Goal: Information Seeking & Learning: Understand process/instructions

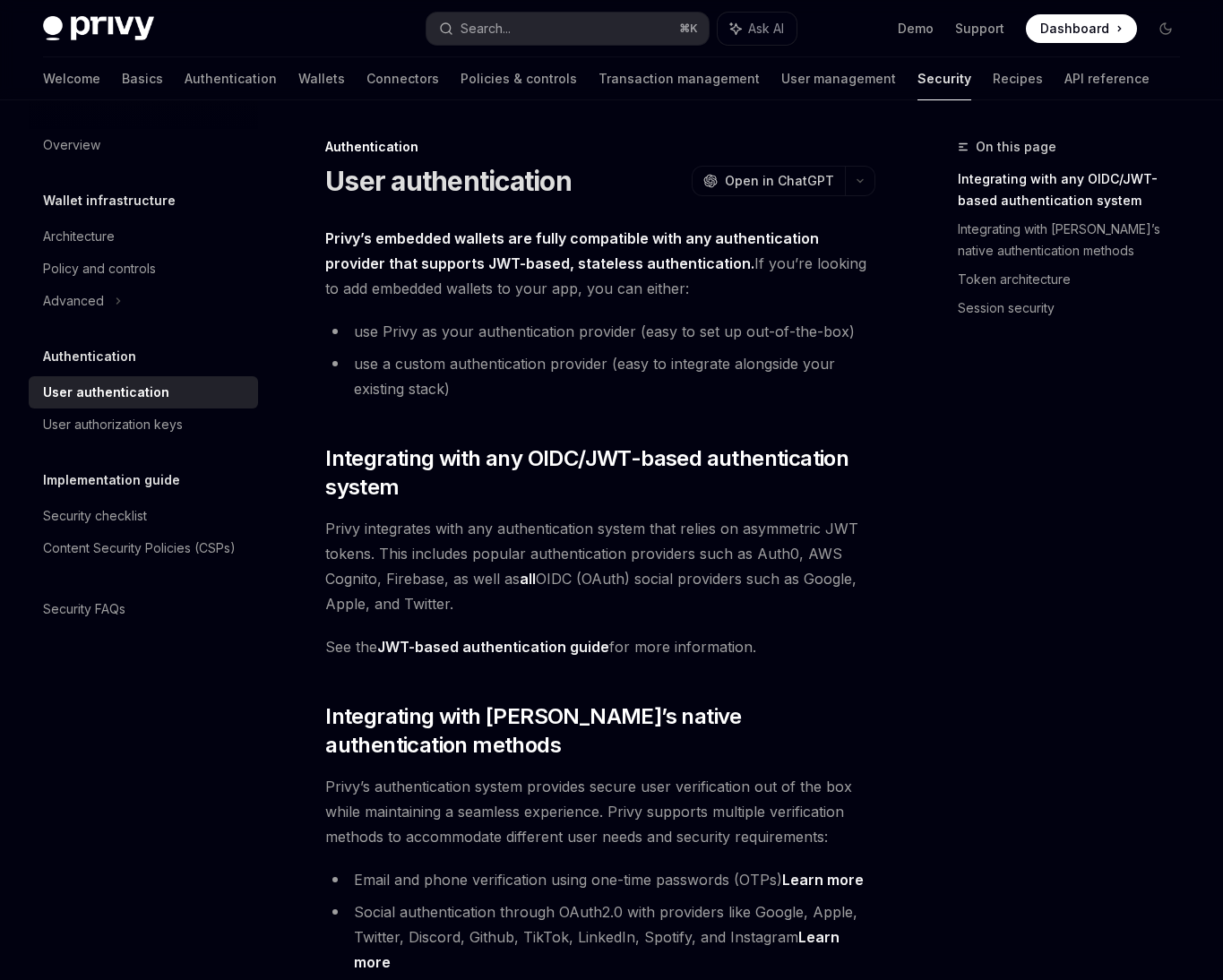
click at [691, 791] on span "Privy’s authentication system provides secure user verification out of the box …" at bounding box center [600, 812] width 550 height 75
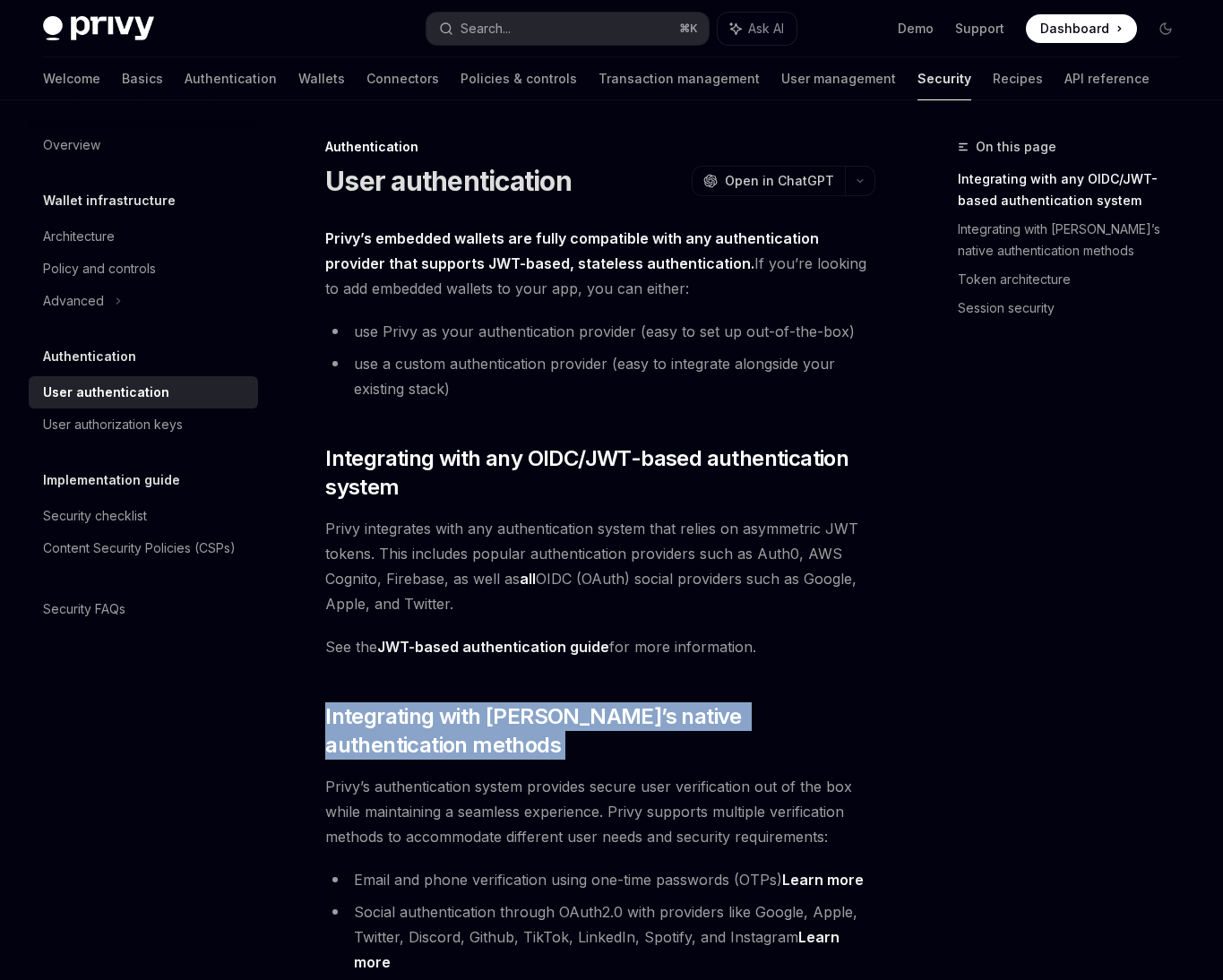
click at [467, 611] on span "Privy integrates with any authentication system that relies on asymmetric JWT t…" at bounding box center [600, 566] width 550 height 101
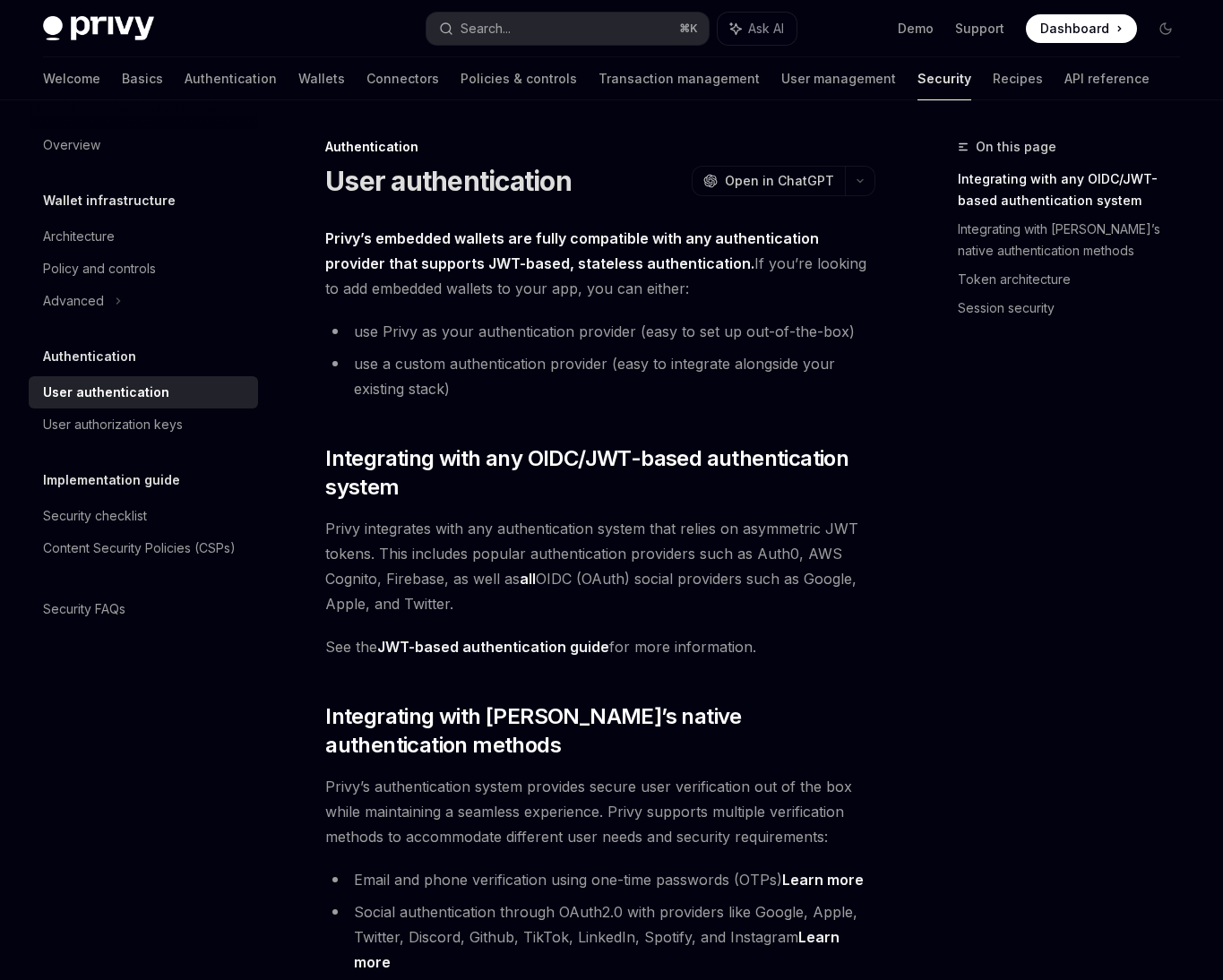
click at [467, 611] on span "Privy integrates with any authentication system that relies on asymmetric JWT t…" at bounding box center [600, 566] width 550 height 101
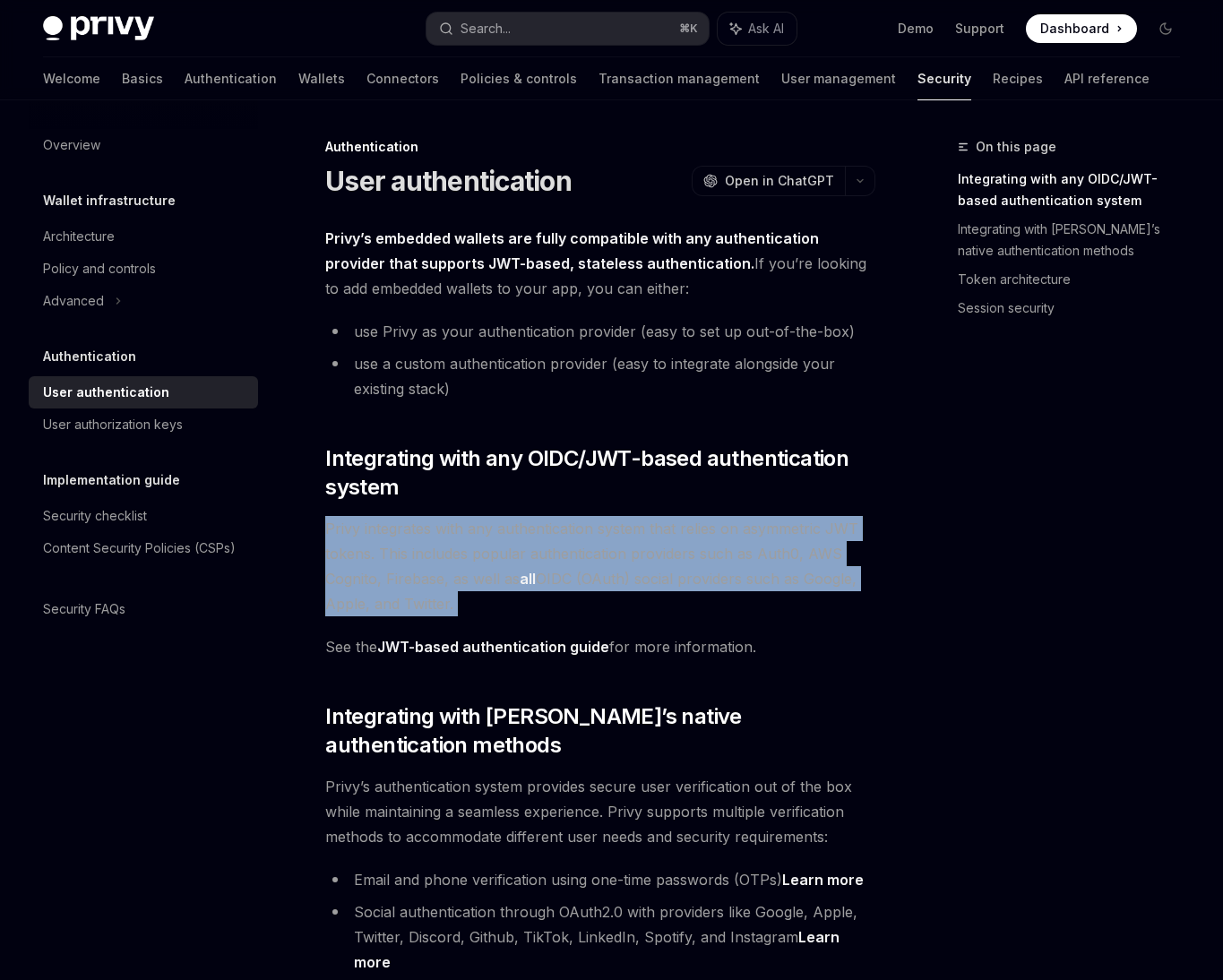
click at [600, 571] on span "Privy integrates with any authentication system that relies on asymmetric JWT t…" at bounding box center [600, 566] width 550 height 101
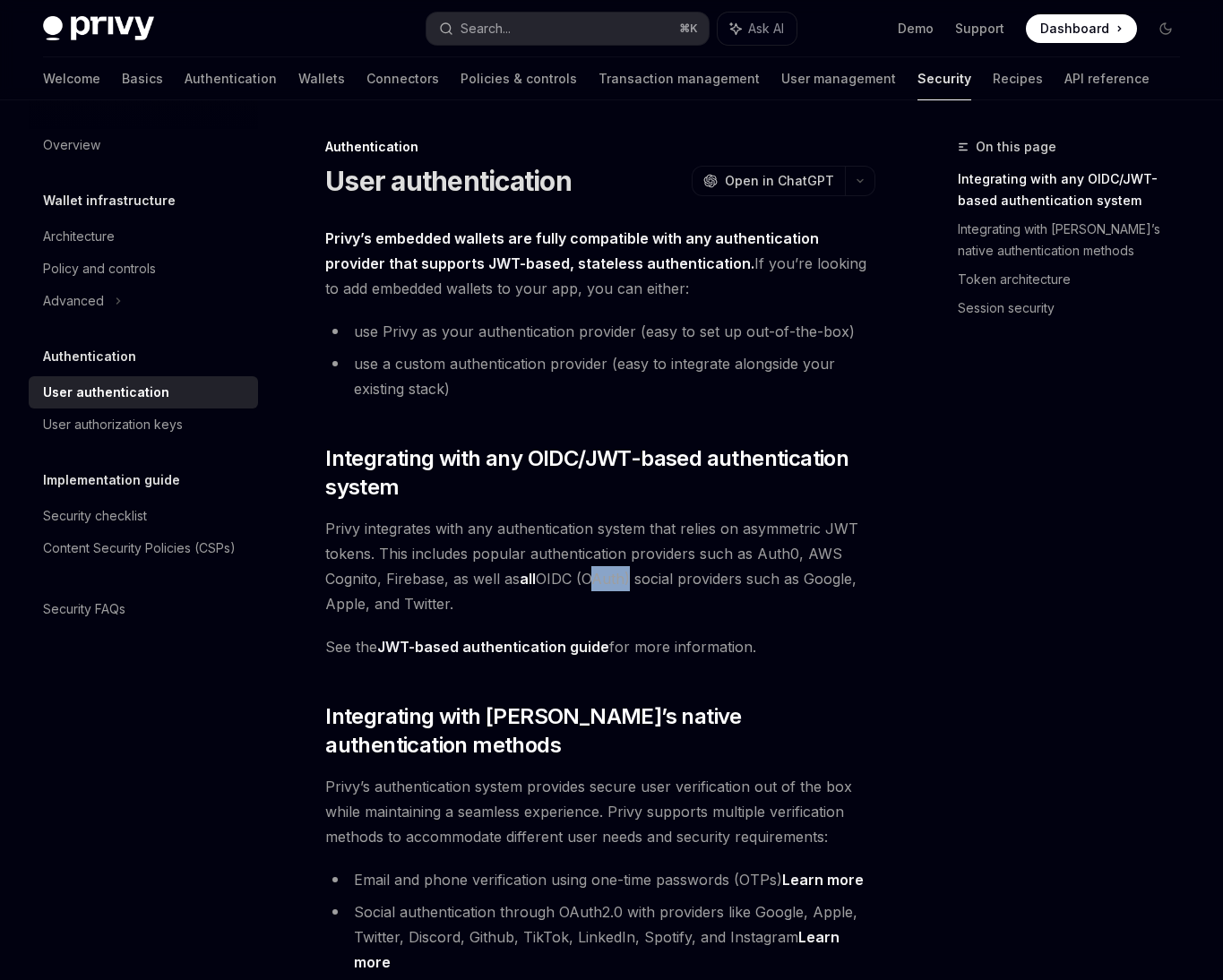
click at [600, 571] on span "Privy integrates with any authentication system that relies on asymmetric JWT t…" at bounding box center [600, 566] width 550 height 101
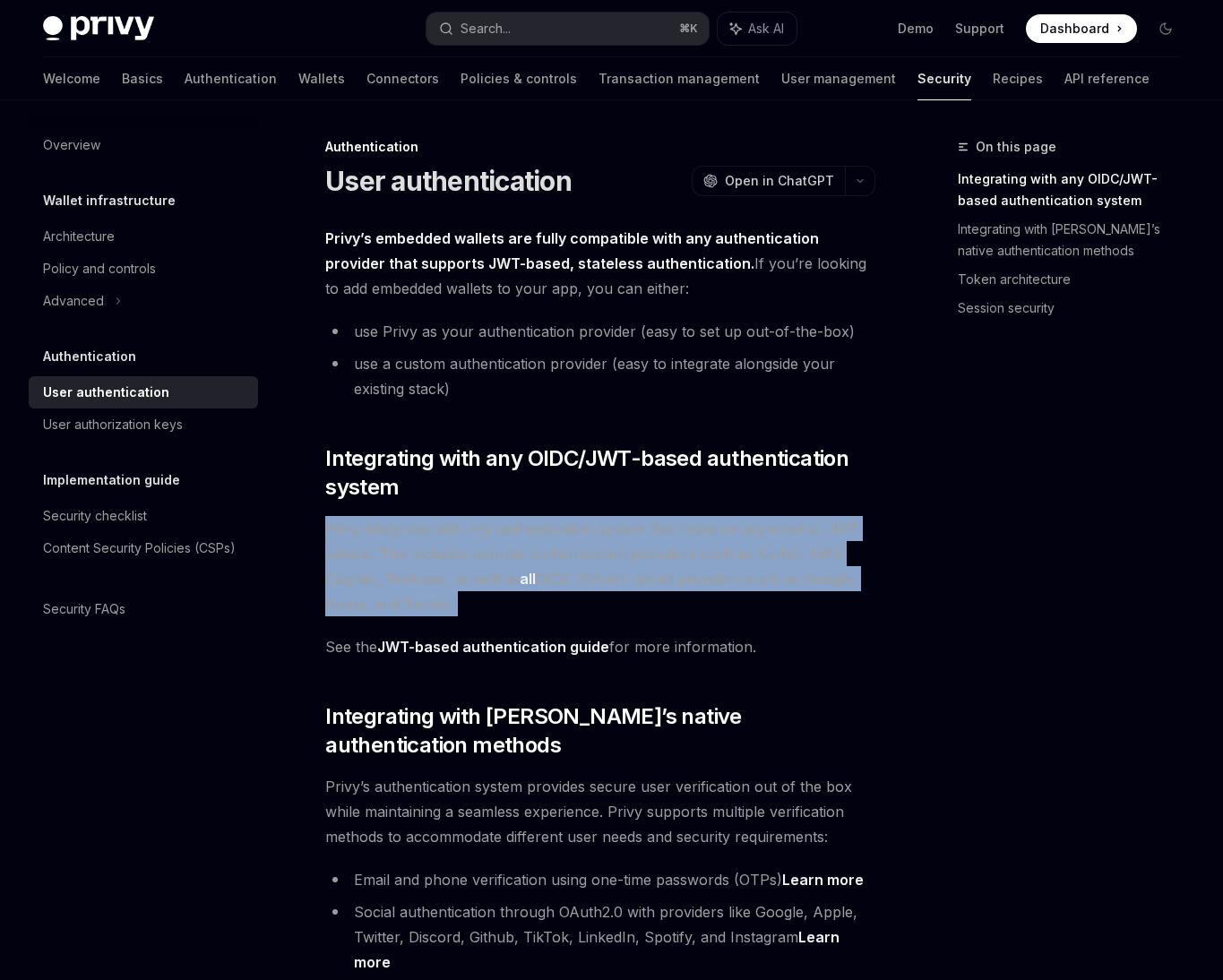
click at [470, 575] on span "Privy integrates with any authentication system that relies on asymmetric JWT t…" at bounding box center [600, 566] width 550 height 101
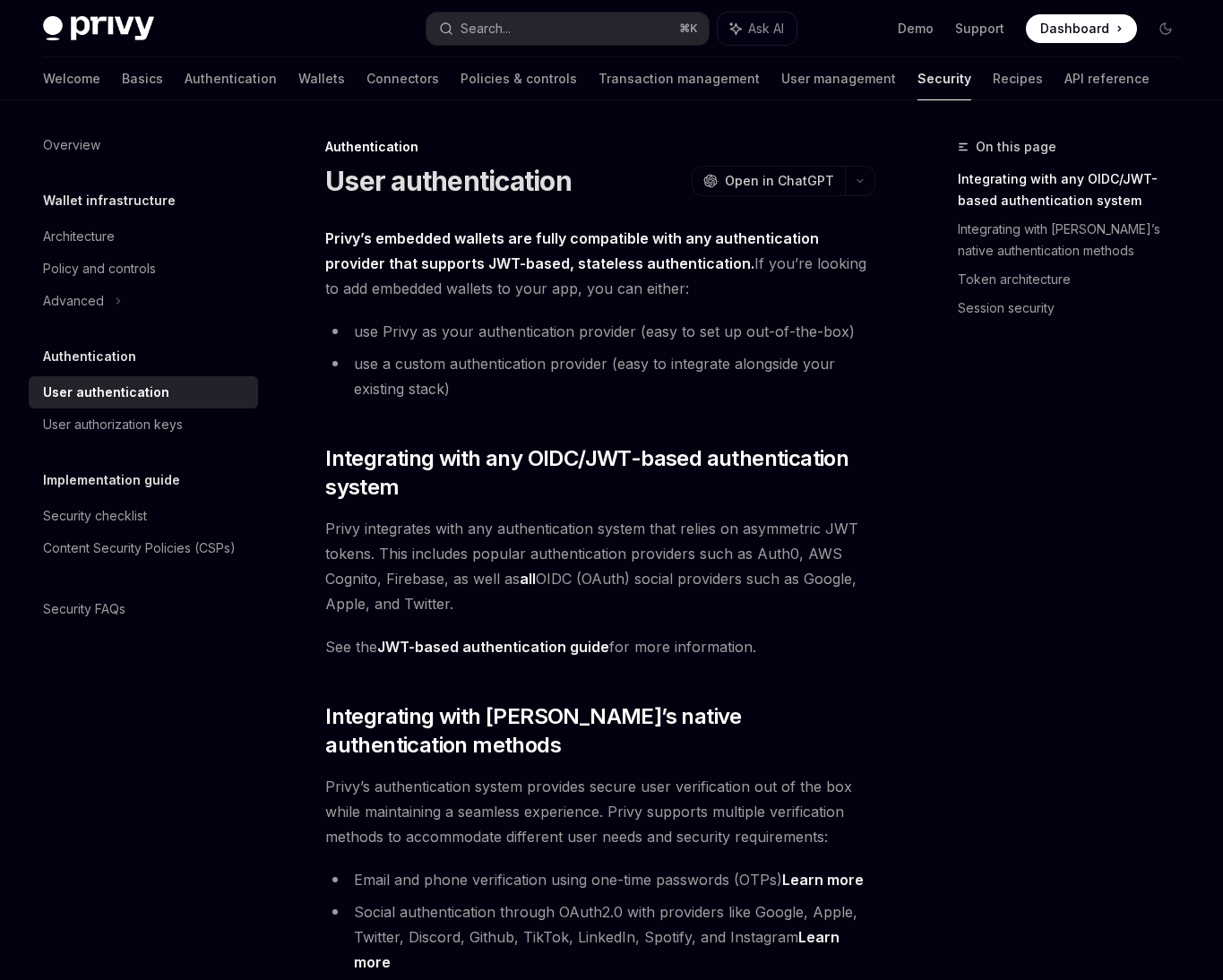
click at [510, 330] on li "use Privy as your authentication provider (easy to set up out-of-the-box)" at bounding box center [600, 331] width 550 height 25
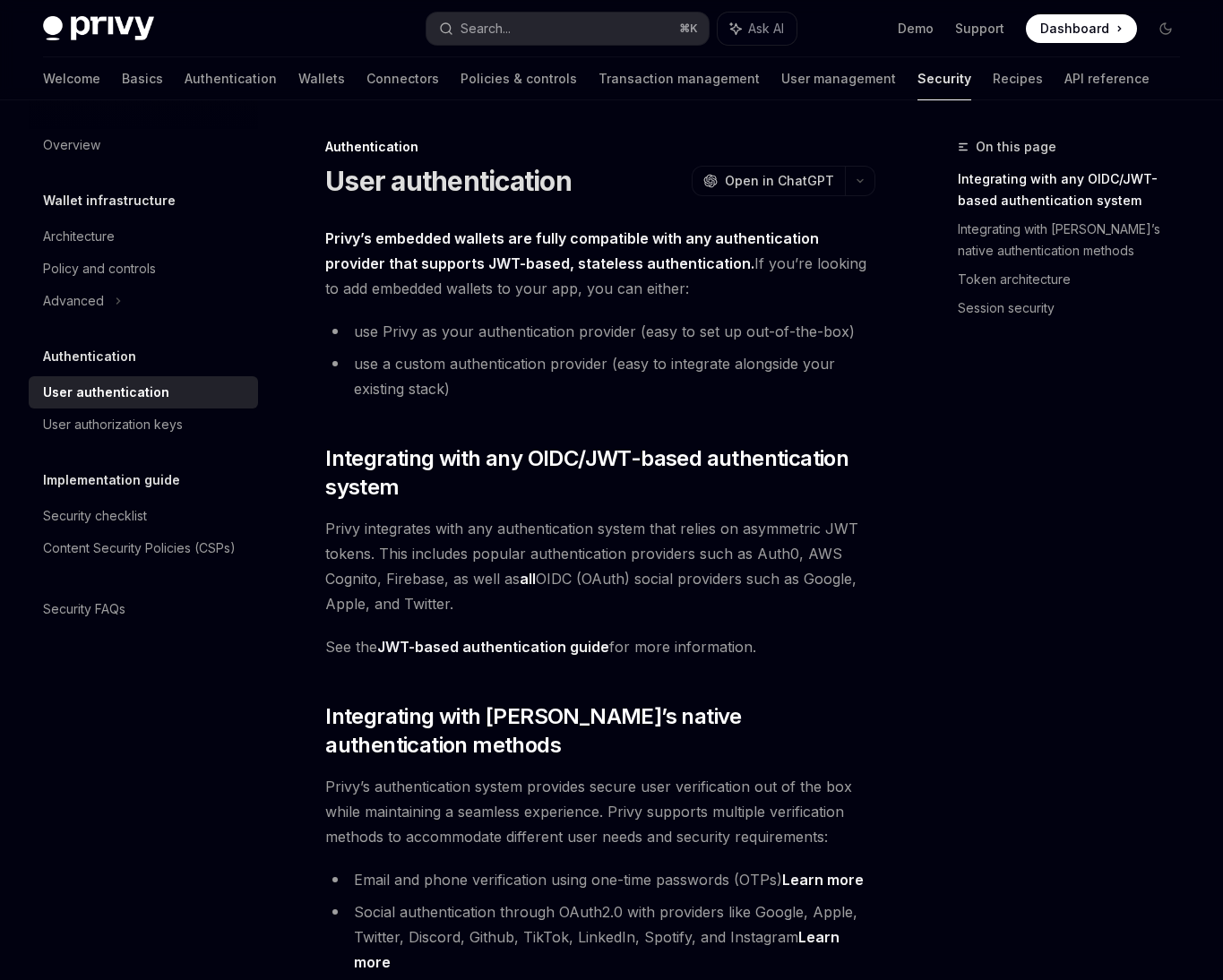
click at [523, 472] on span "Integrating with any OIDC/JWT-based authentication system" at bounding box center [600, 473] width 550 height 57
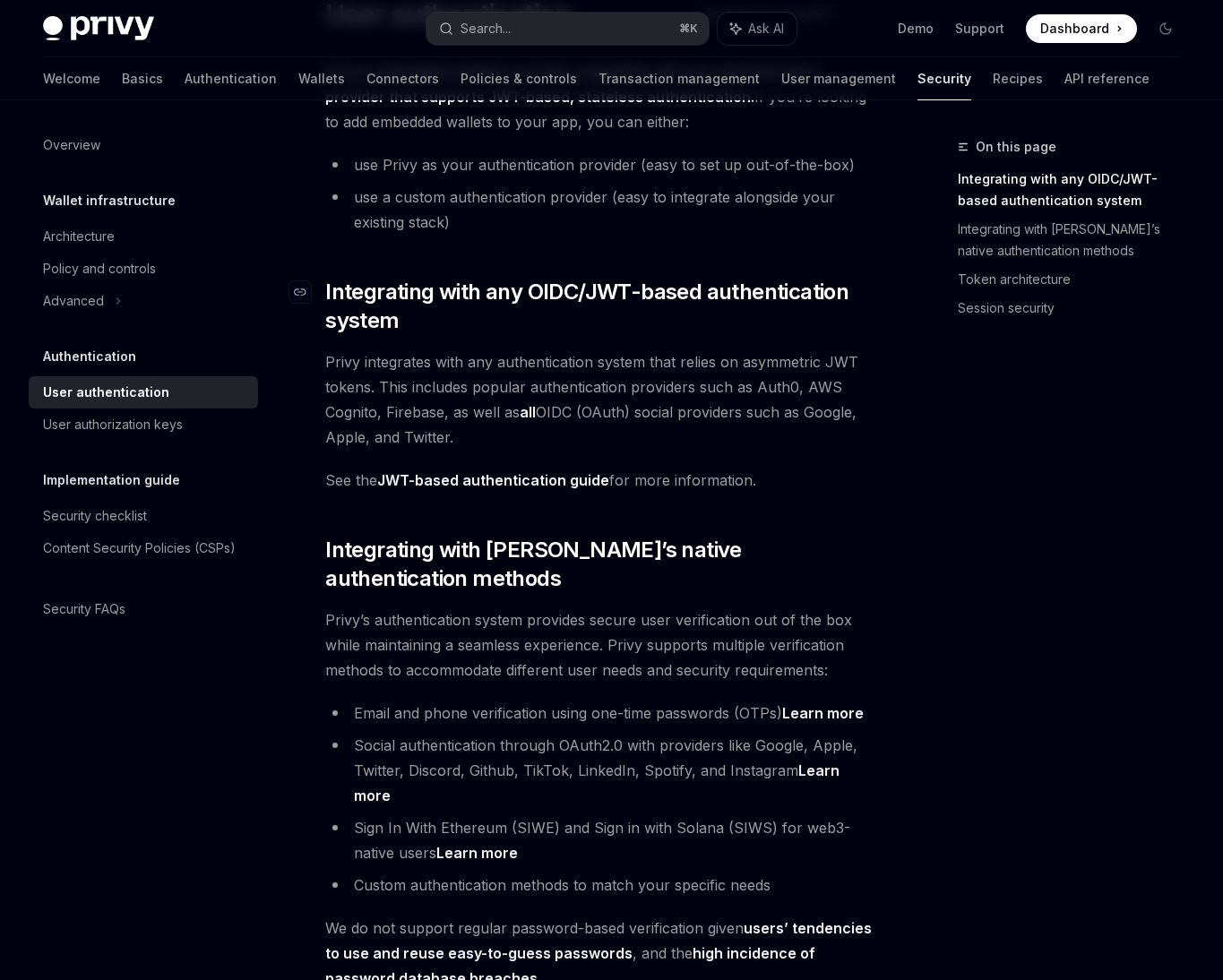
scroll to position [308, 0]
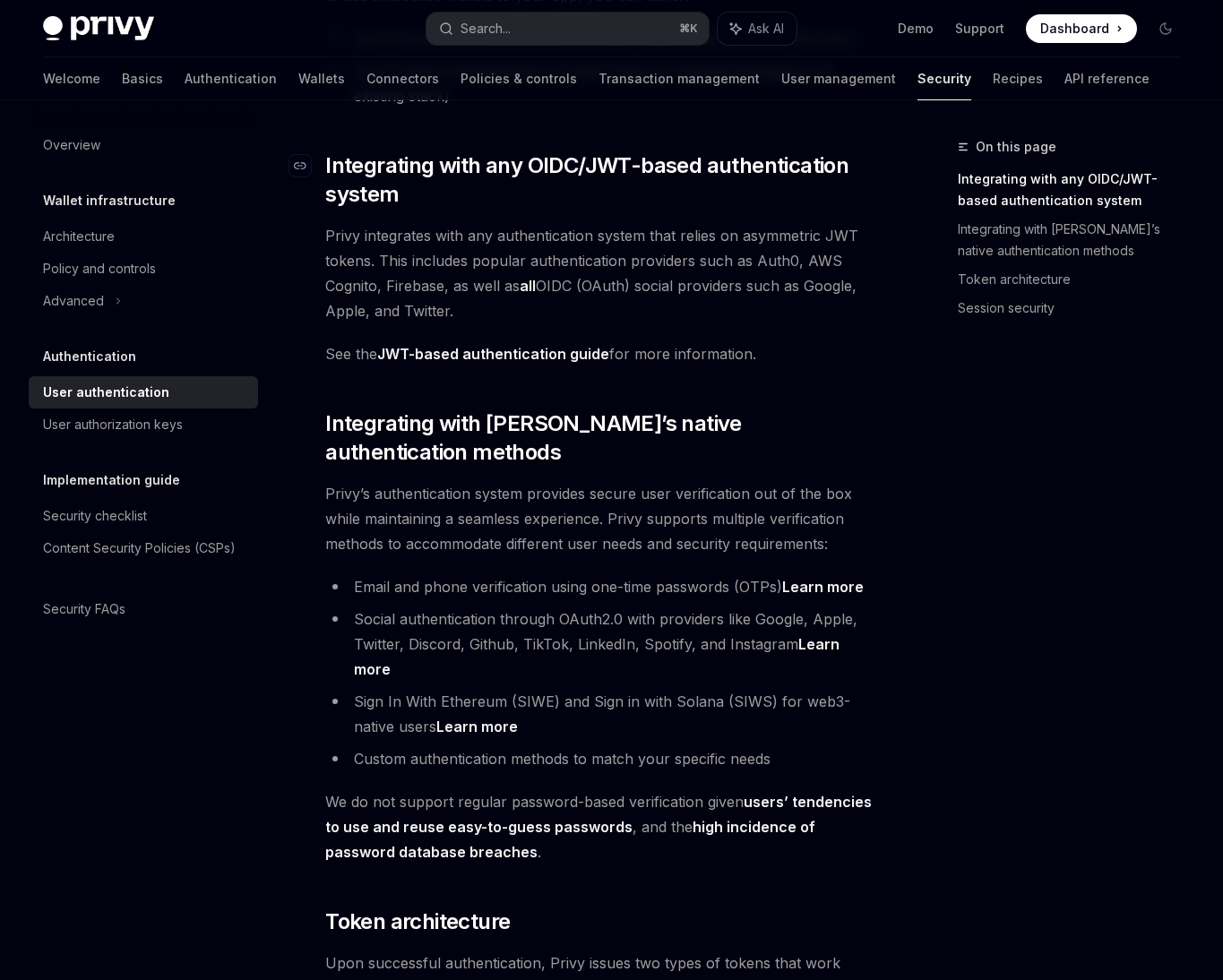
click at [523, 481] on span "Privy’s authentication system provides secure user verification out of the box …" at bounding box center [600, 518] width 550 height 75
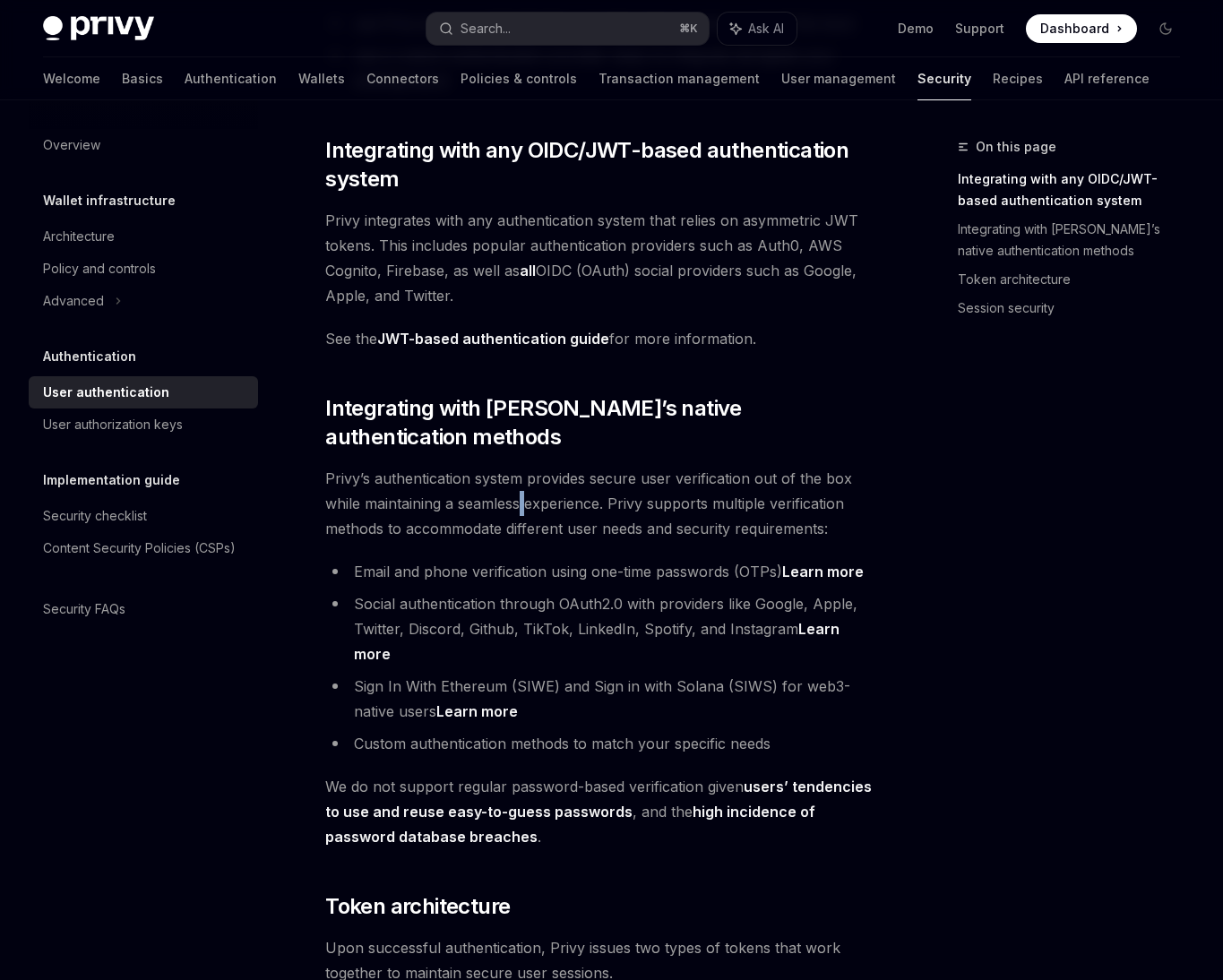
click at [523, 472] on span "Privy’s authentication system provides secure user verification out of the box …" at bounding box center [600, 503] width 550 height 75
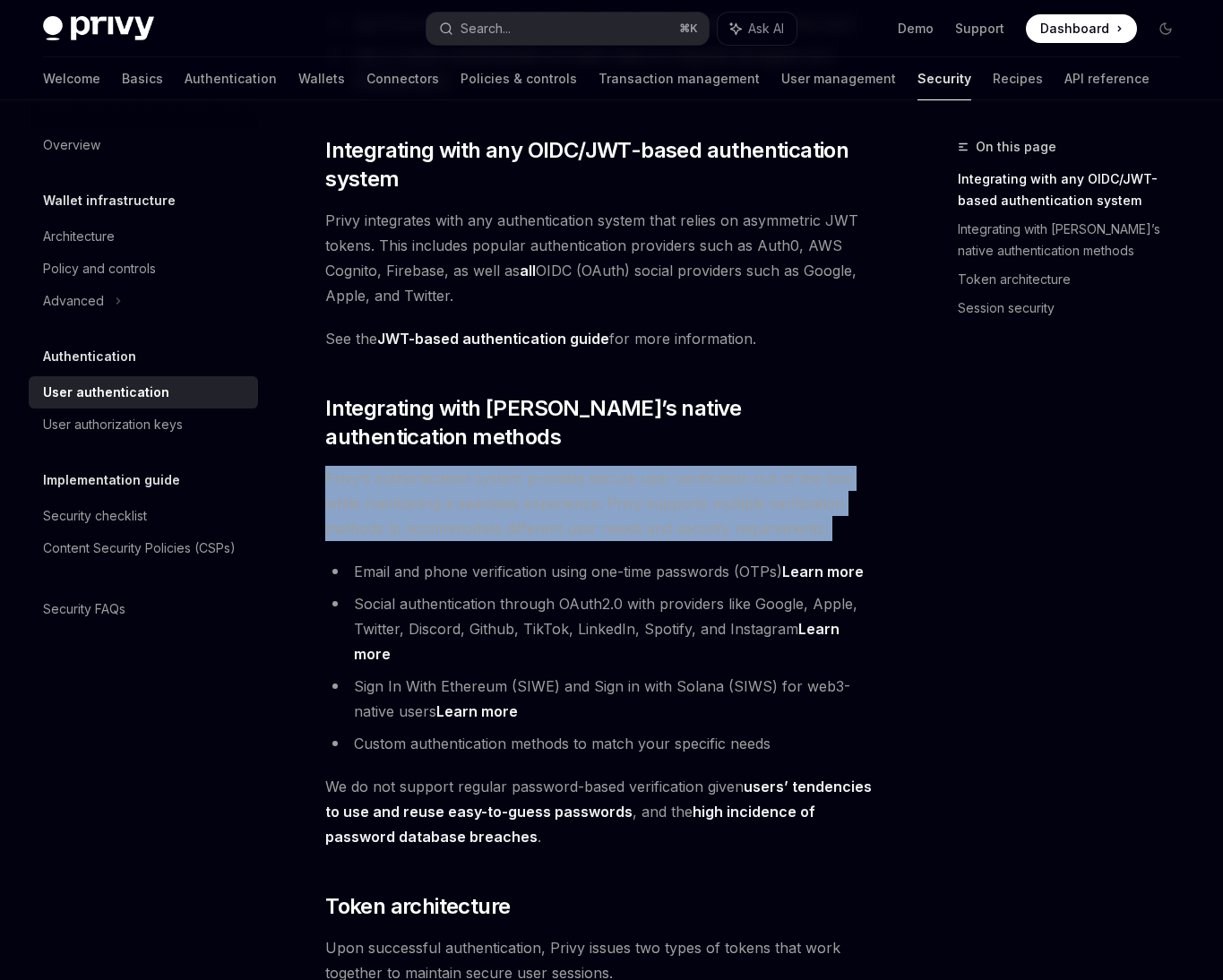
click at [502, 559] on li "Email and phone verification using one-time passwords (OTPs) Learn more" at bounding box center [600, 571] width 550 height 25
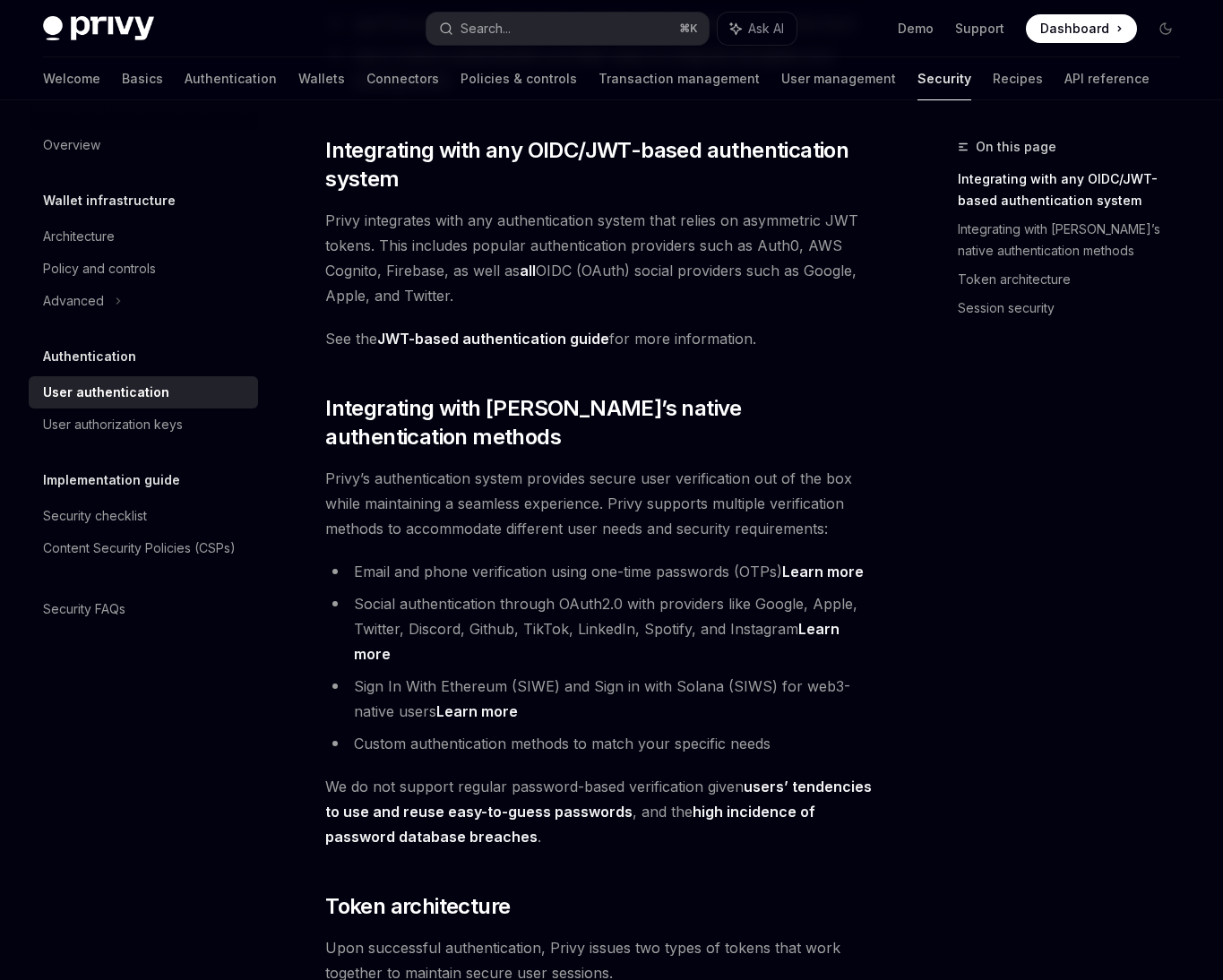
click at [502, 559] on li "Email and phone verification using one-time passwords (OTPs) Learn more" at bounding box center [600, 571] width 550 height 25
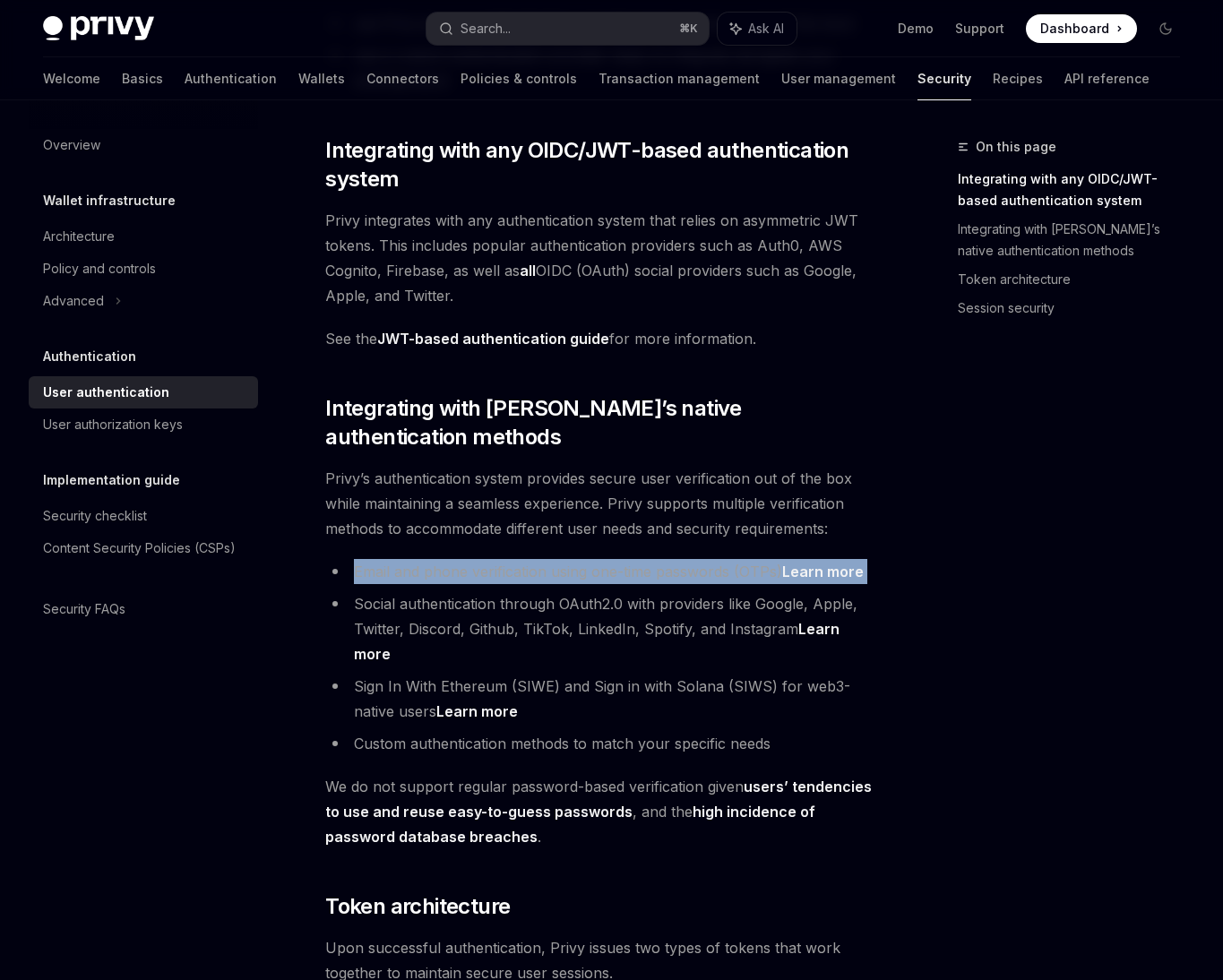
click at [482, 674] on li "Sign In With Ethereum (SIWE) and Sign in with Solana (SIWS) for web3-native use…" at bounding box center [600, 699] width 550 height 50
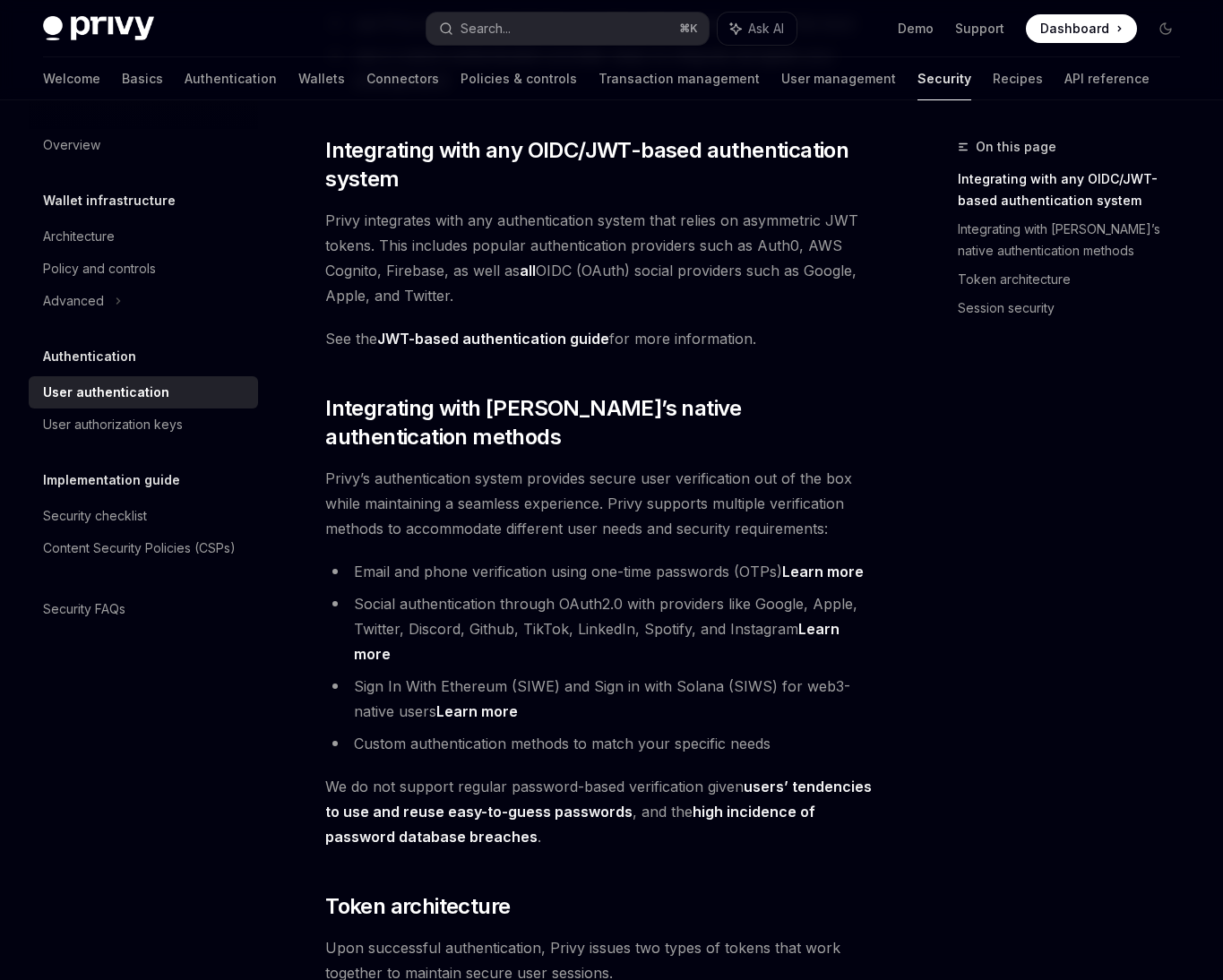
click at [482, 674] on li "Sign In With Ethereum (SIWE) and Sign in with Solana (SIWS) for web3-native use…" at bounding box center [600, 699] width 550 height 50
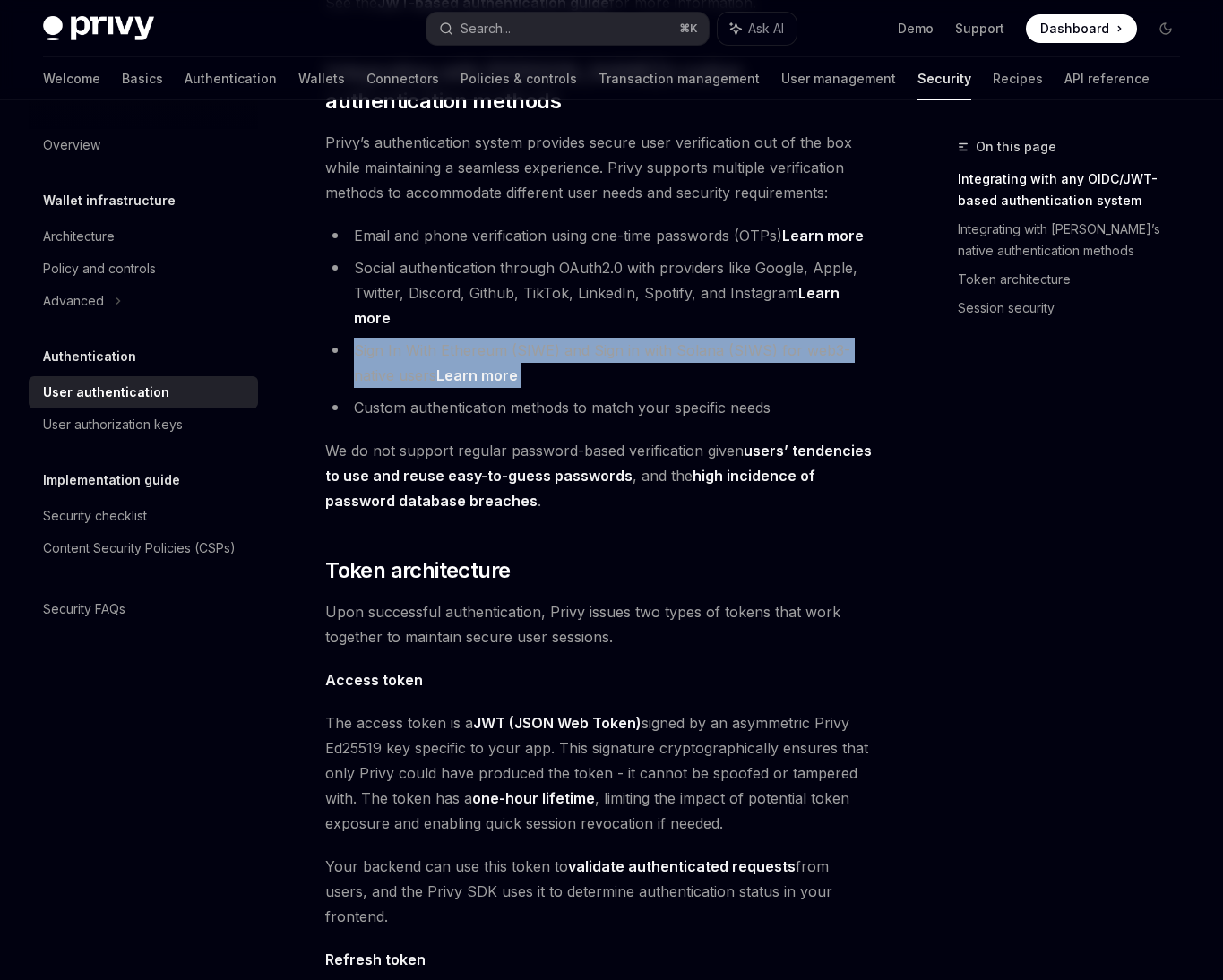
scroll to position [648, 0]
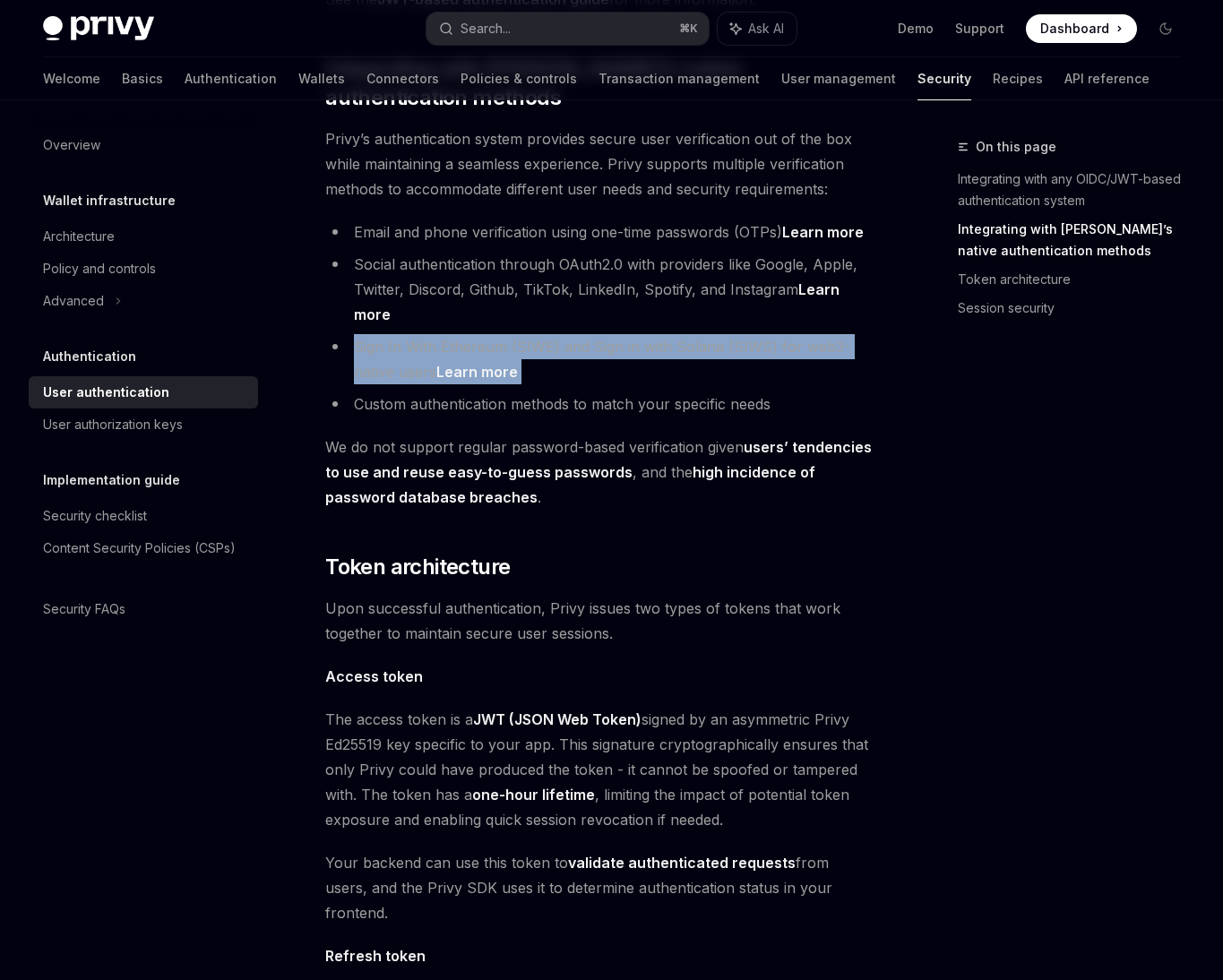
click at [425, 435] on span "We do not support regular password-based verification given users’ tendencies t…" at bounding box center [600, 472] width 550 height 75
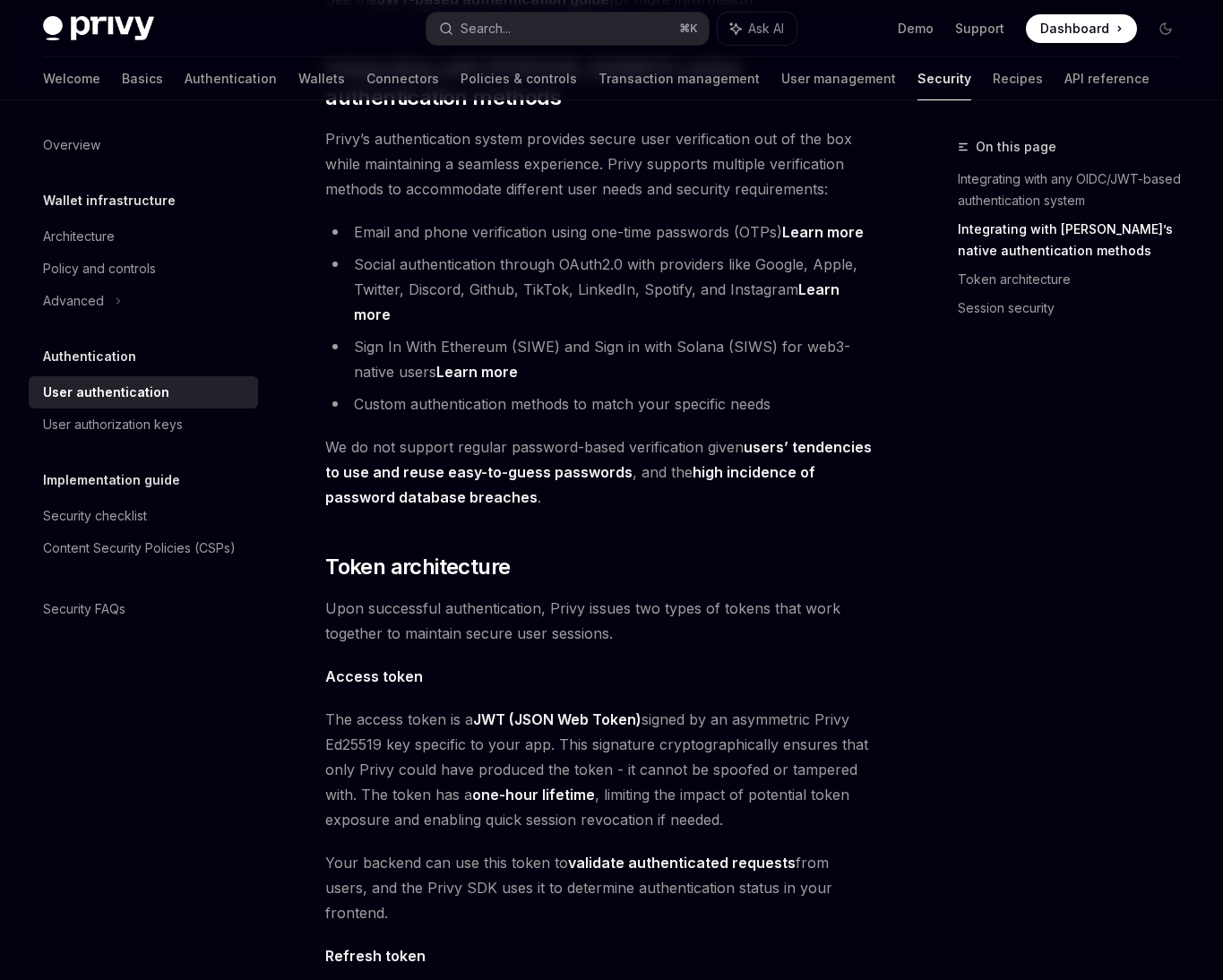
click at [425, 435] on span "We do not support regular password-based verification given users’ tendencies t…" at bounding box center [600, 472] width 550 height 75
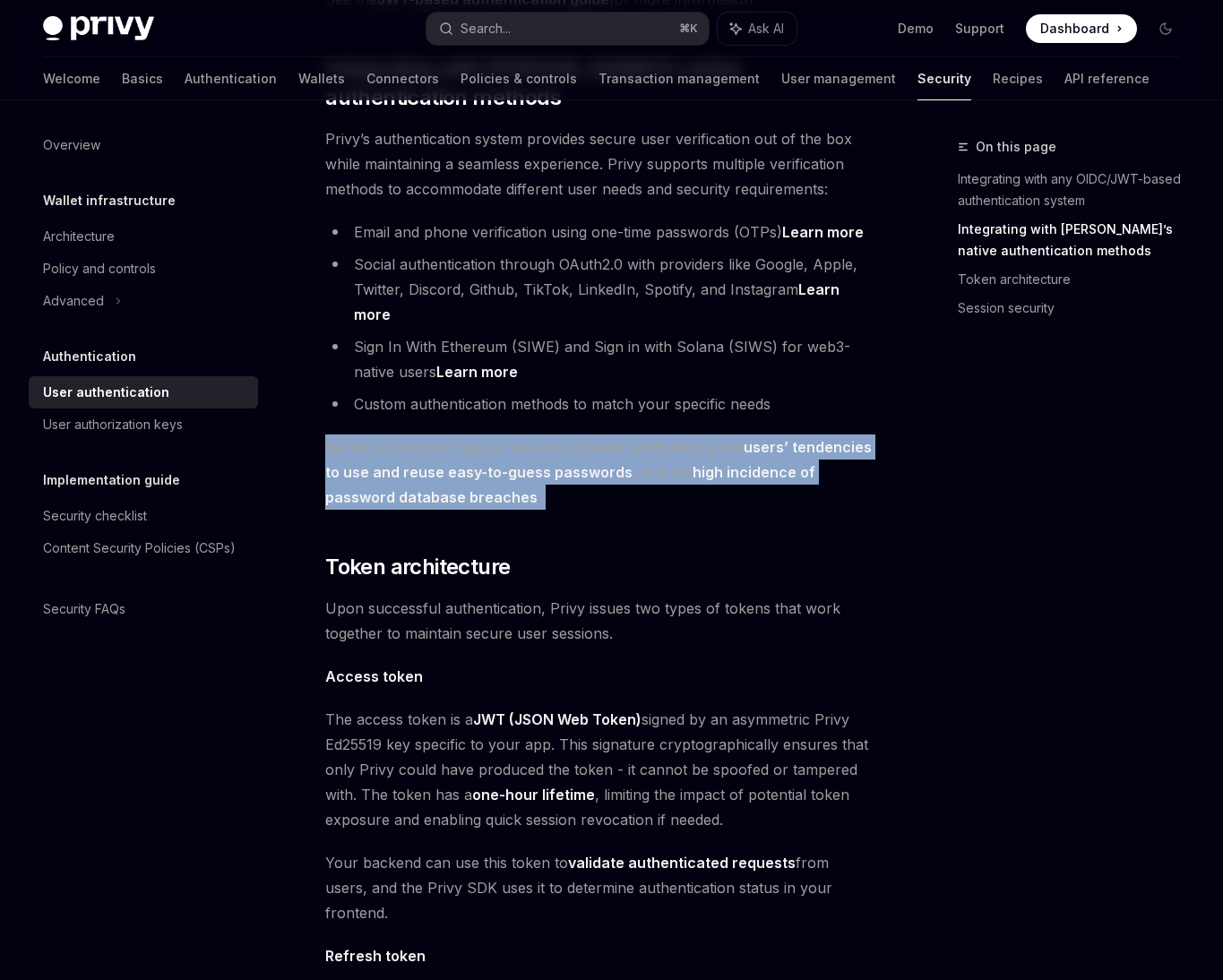
click at [416, 533] on div "Privy’s embedded wallets are fully compatible with any authentication provider …" at bounding box center [600, 563] width 550 height 1971
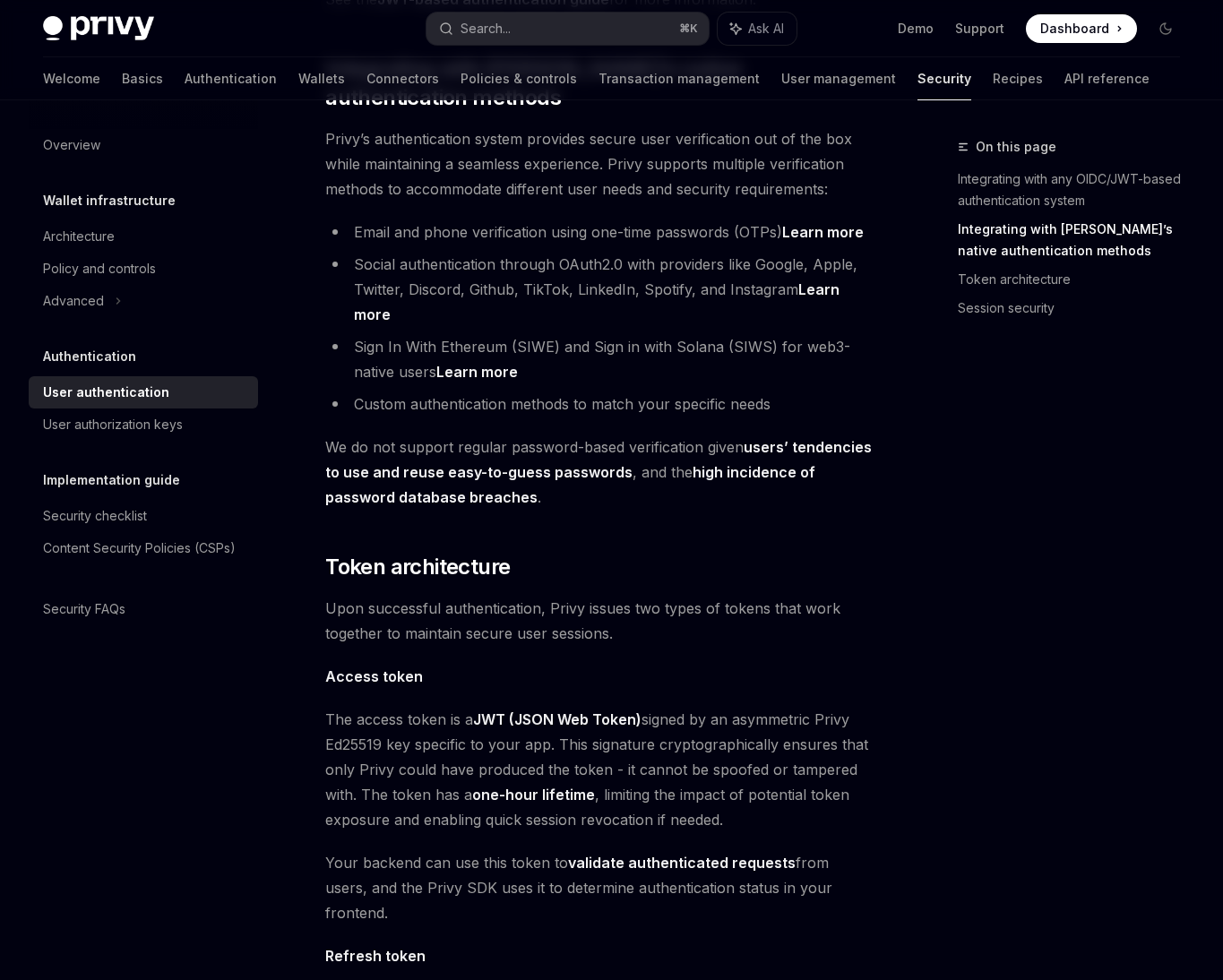
click at [416, 533] on div "Privy’s embedded wallets are fully compatible with any authentication provider …" at bounding box center [600, 563] width 550 height 1971
click at [416, 596] on span "Upon successful authentication, Privy issues two types of tokens that work toge…" at bounding box center [600, 621] width 550 height 50
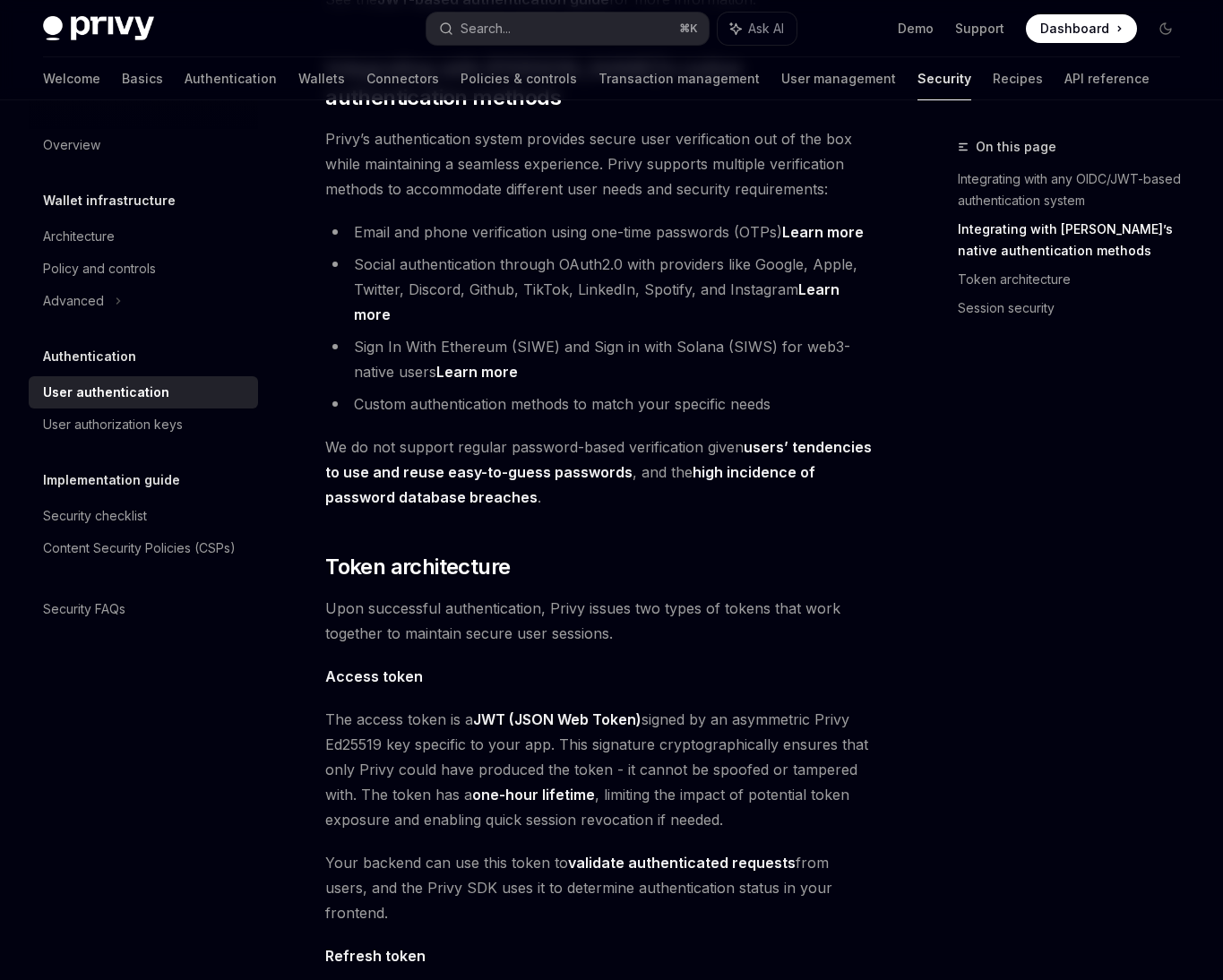
click at [419, 667] on strong "Access token" at bounding box center [374, 676] width 98 height 18
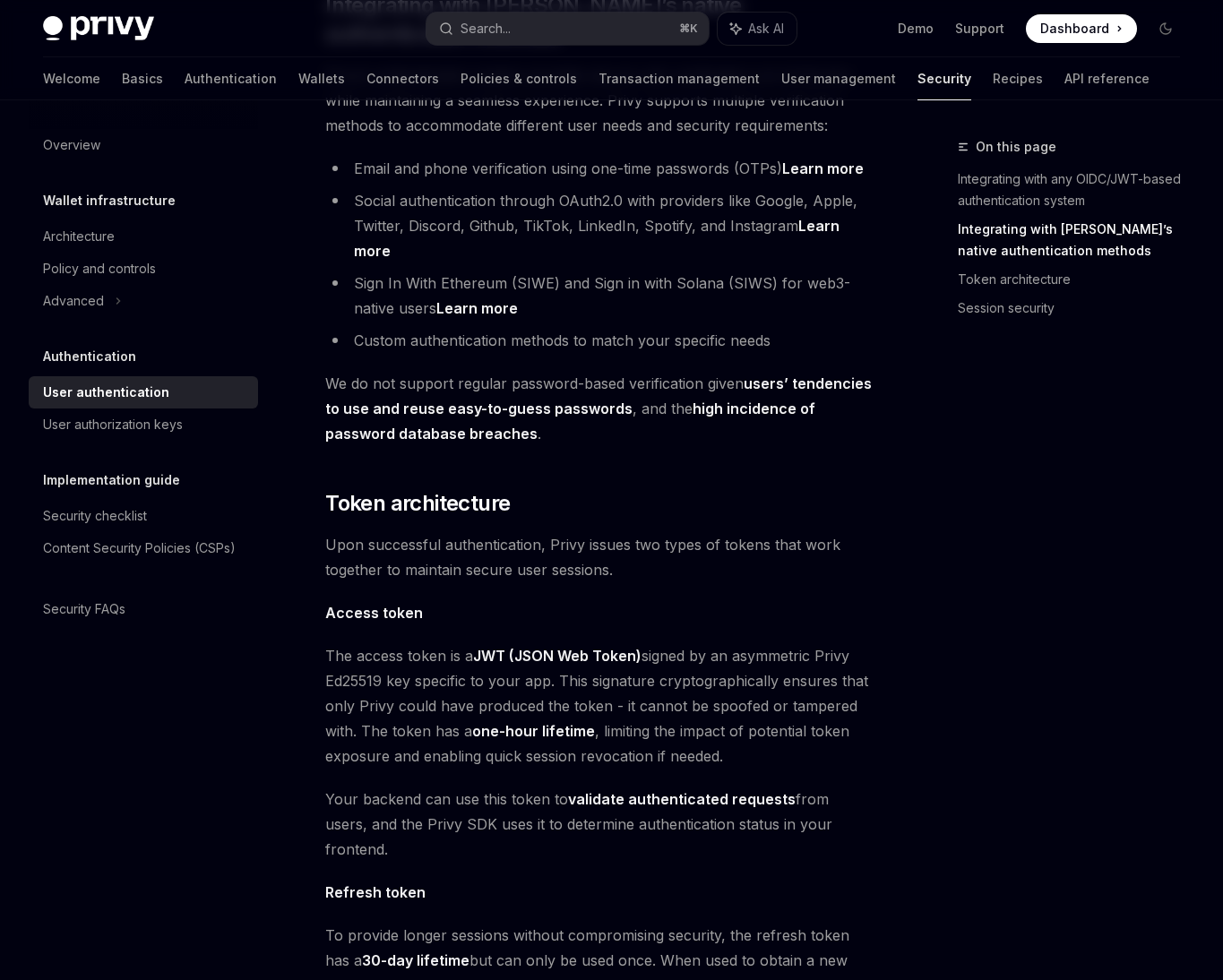
scroll to position [755, 0]
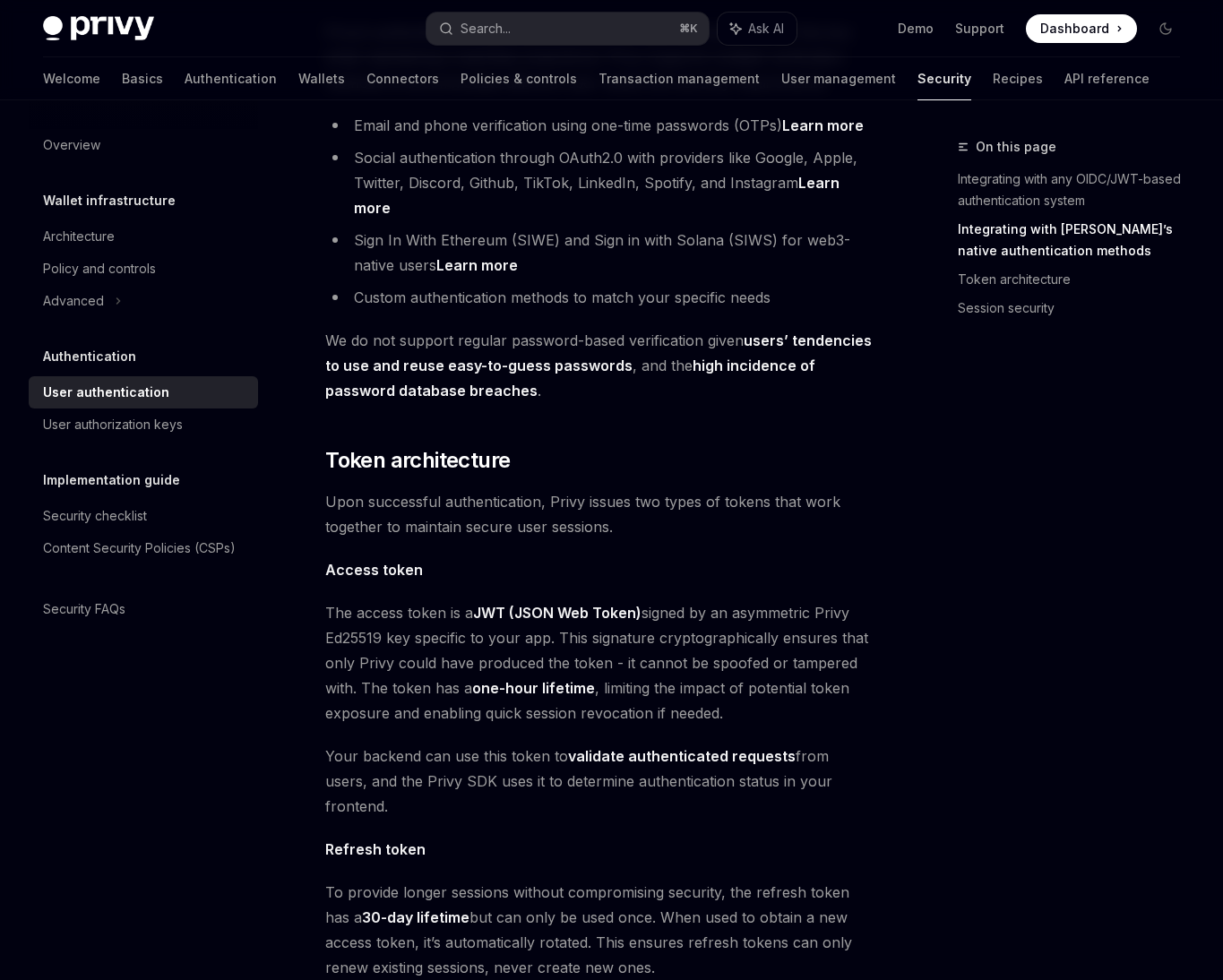
click at [419, 623] on span "The access token is a JWT (JSON Web Token) signed by an asymmetric Privy Ed2551…" at bounding box center [600, 663] width 550 height 126
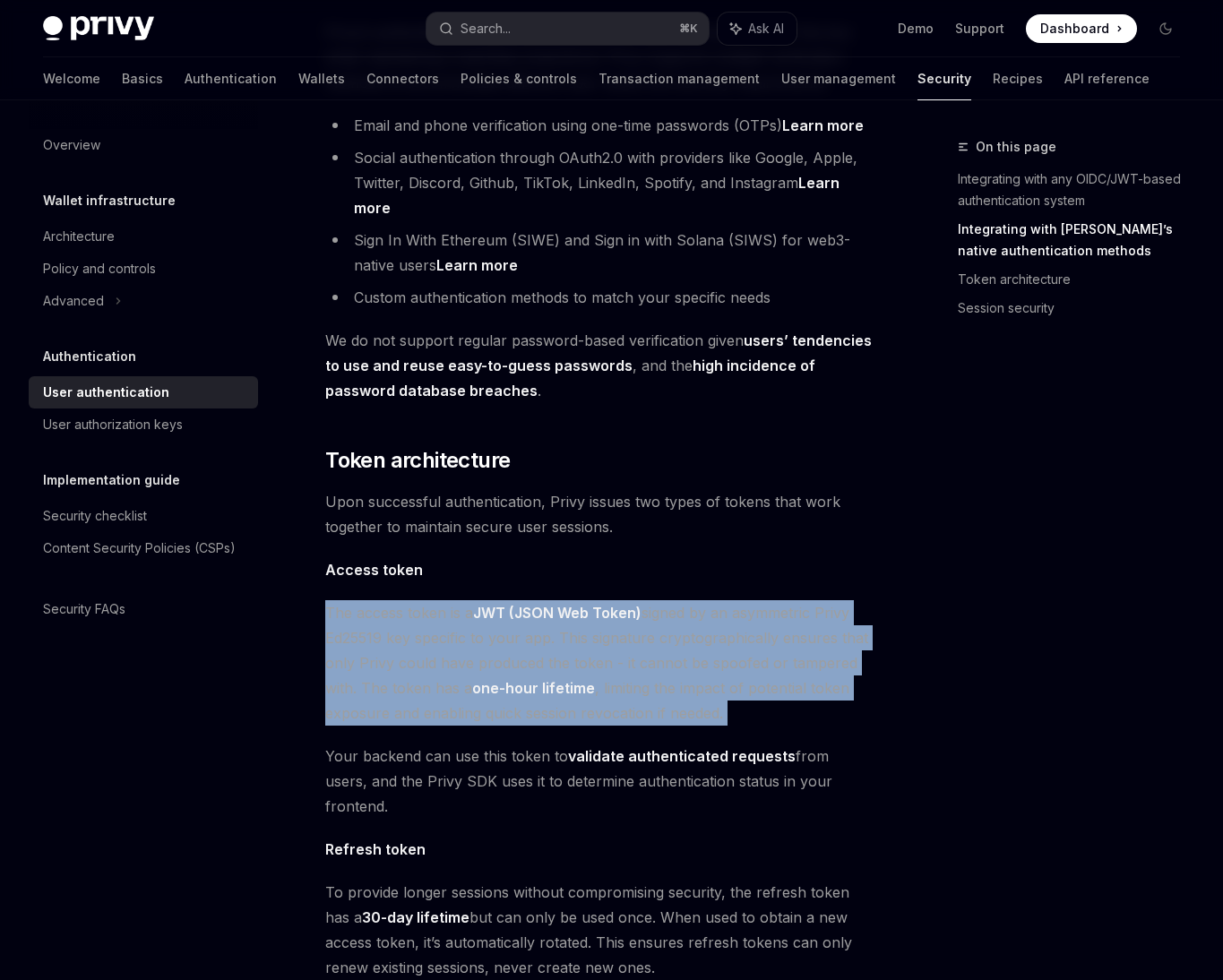
click at [412, 650] on span "The access token is a JWT (JSON Web Token) signed by an asymmetric Privy Ed2551…" at bounding box center [600, 663] width 550 height 126
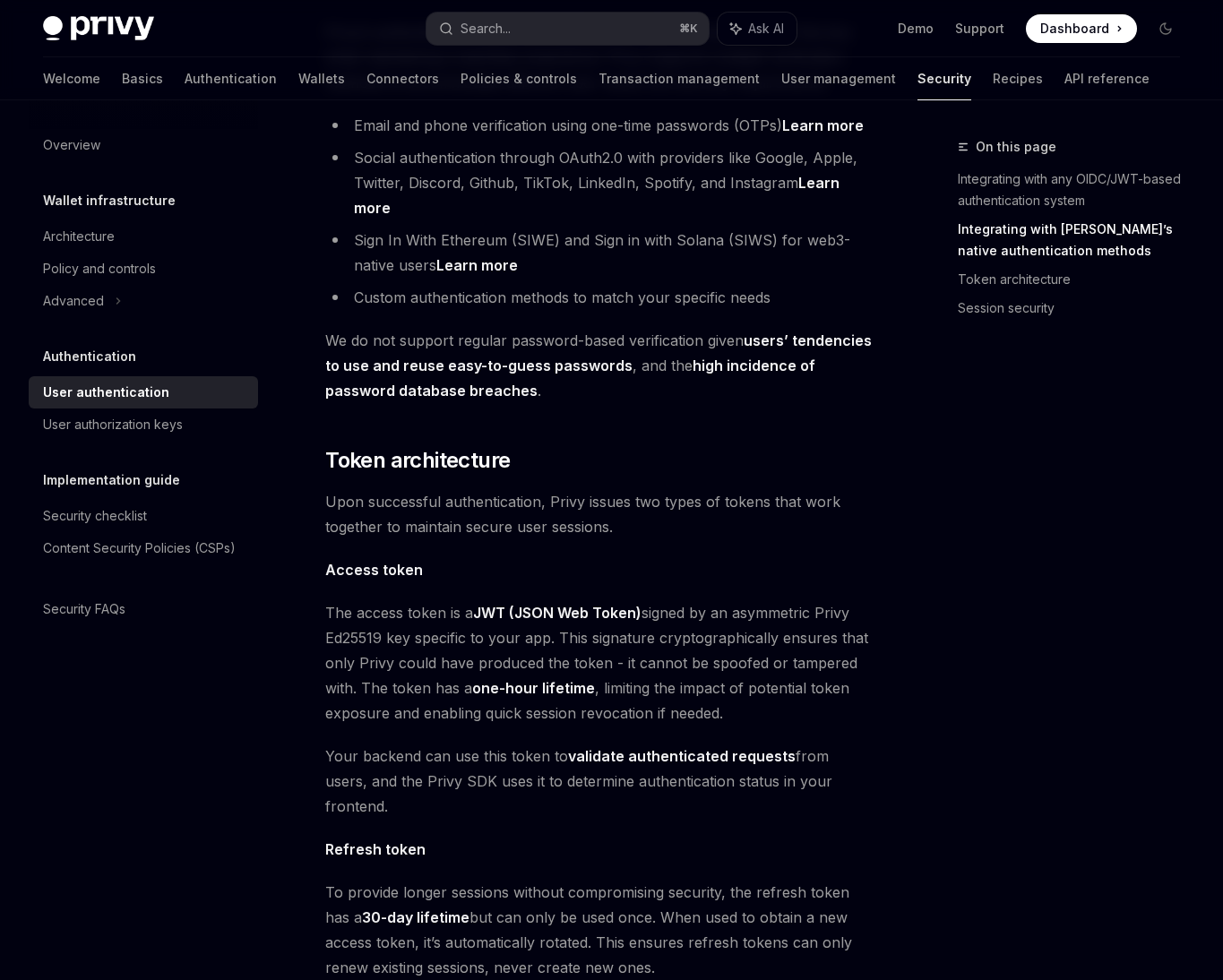
click at [412, 650] on span "The access token is a JWT (JSON Web Token) signed by an asymmetric Privy Ed2551…" at bounding box center [600, 663] width 550 height 126
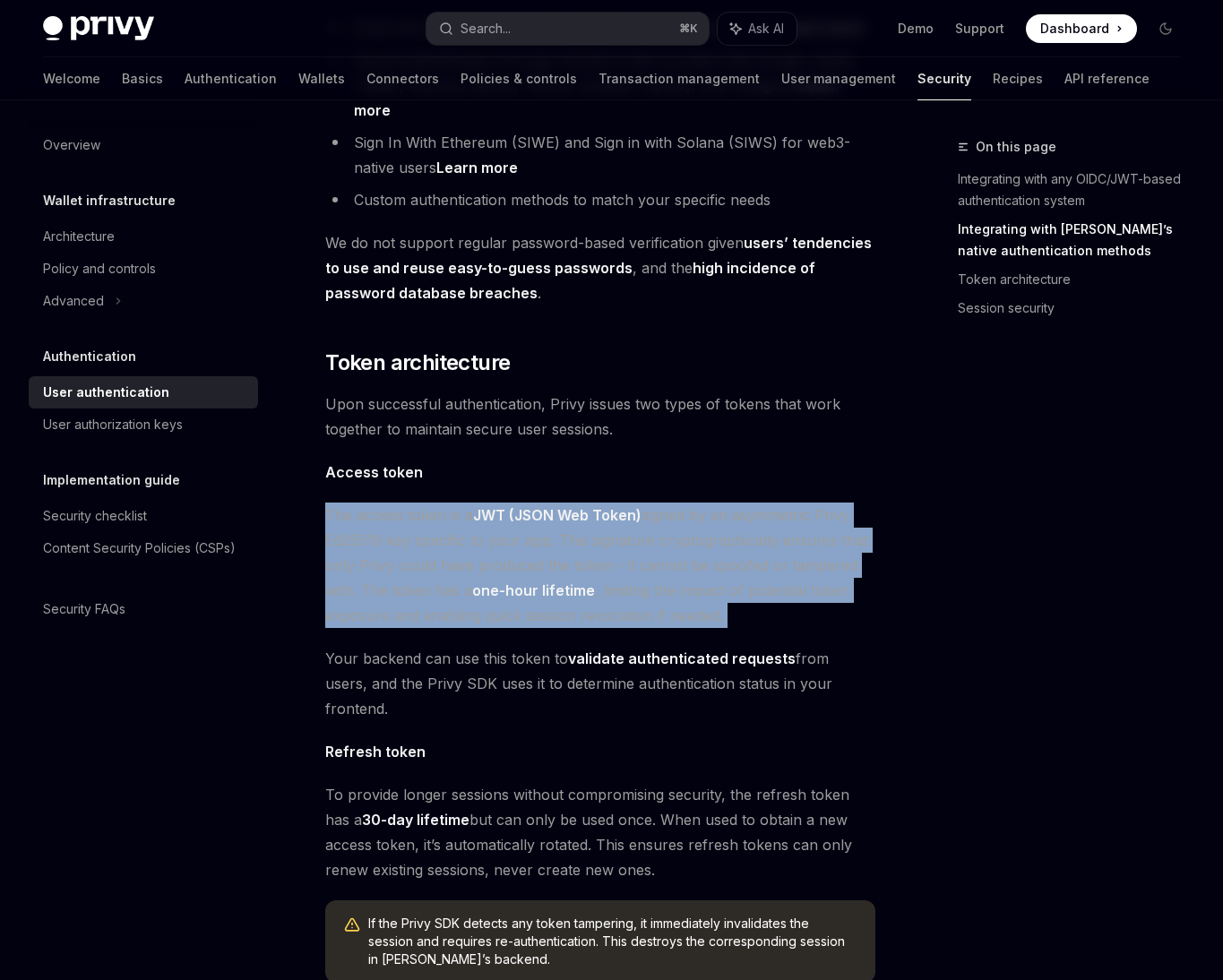
scroll to position [854, 0]
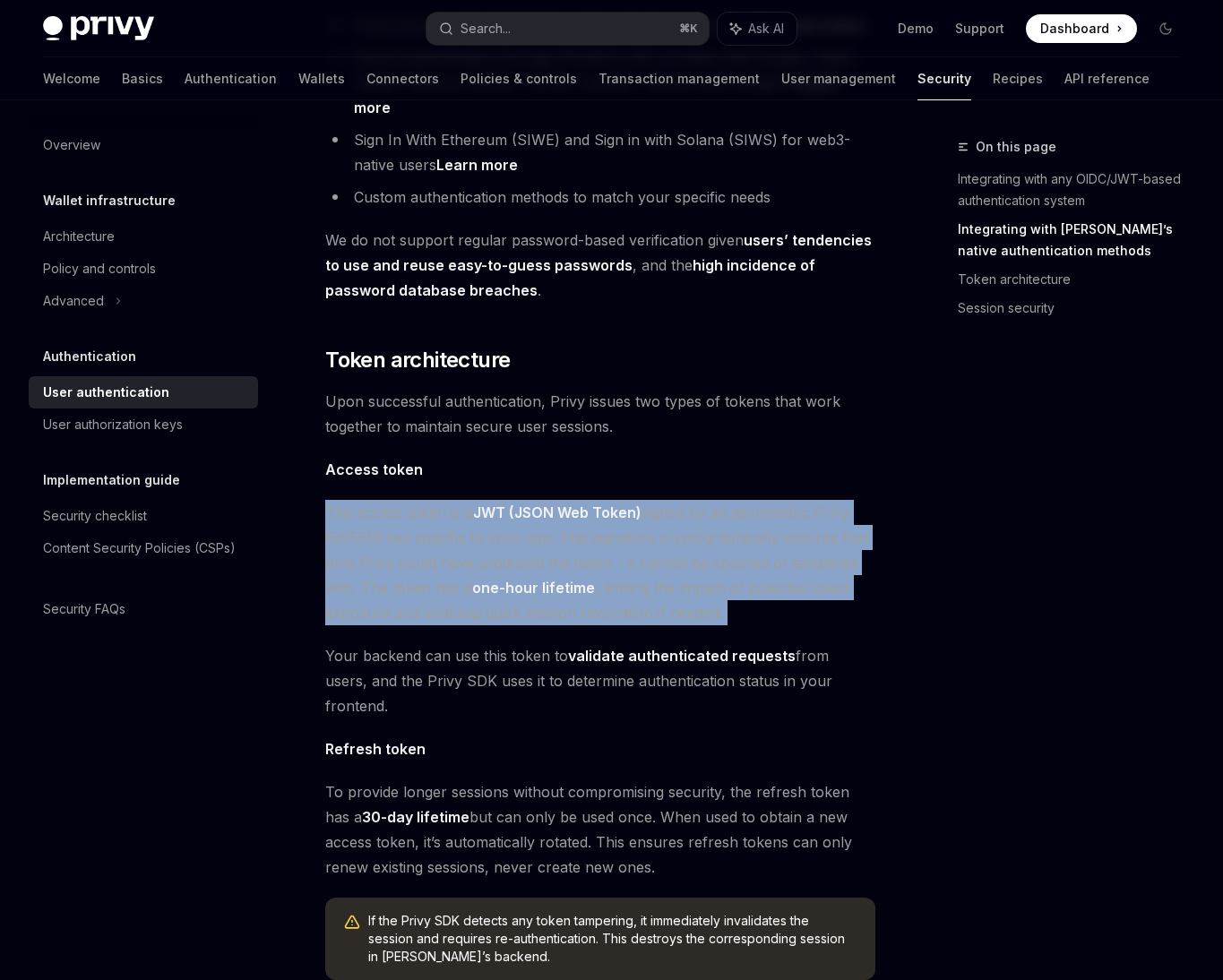
click at [517, 643] on span "Your backend can use this token to validate authenticated requests from users, …" at bounding box center [600, 681] width 550 height 75
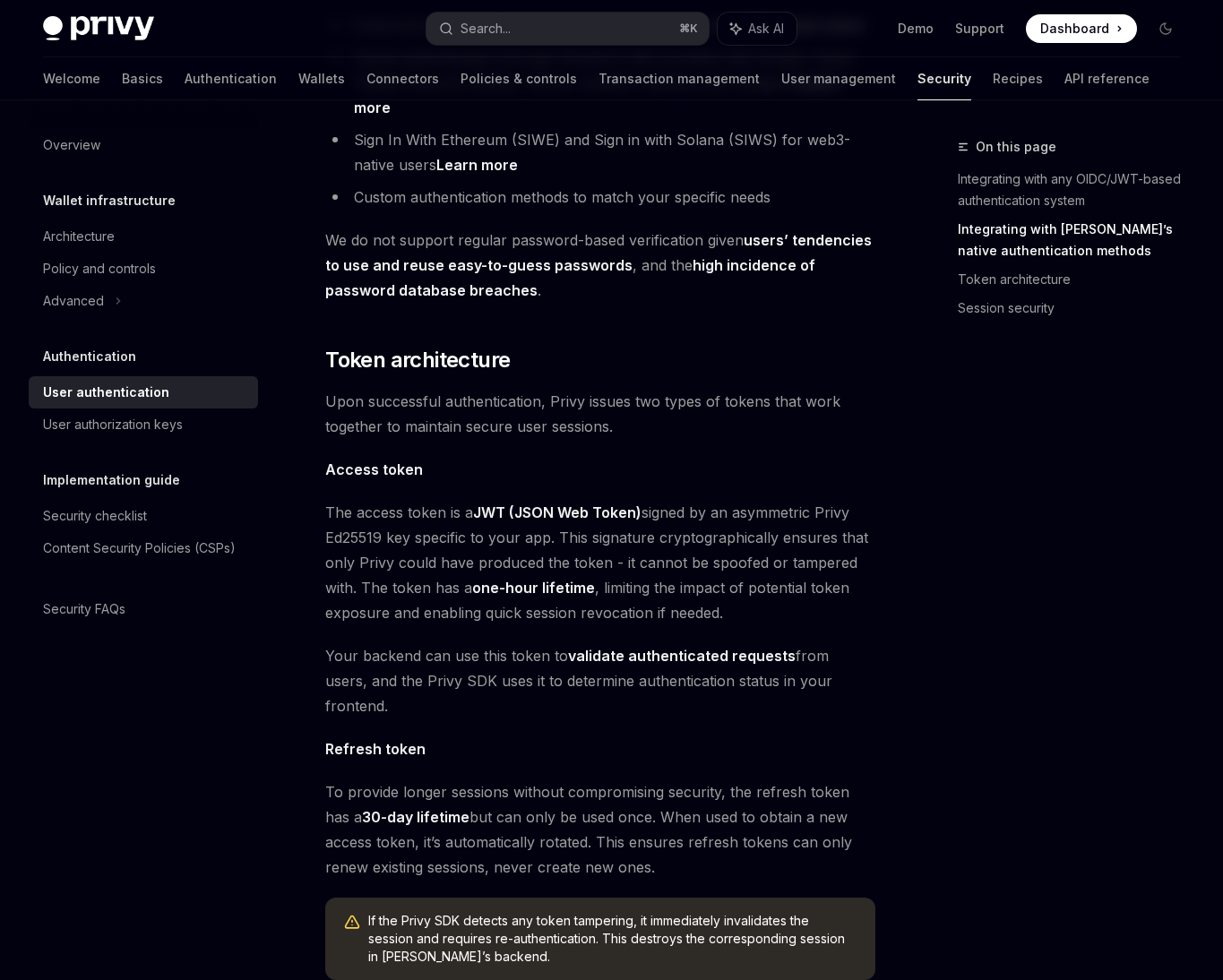
click at [517, 643] on span "Your backend can use this token to validate authenticated requests from users, …" at bounding box center [600, 681] width 550 height 75
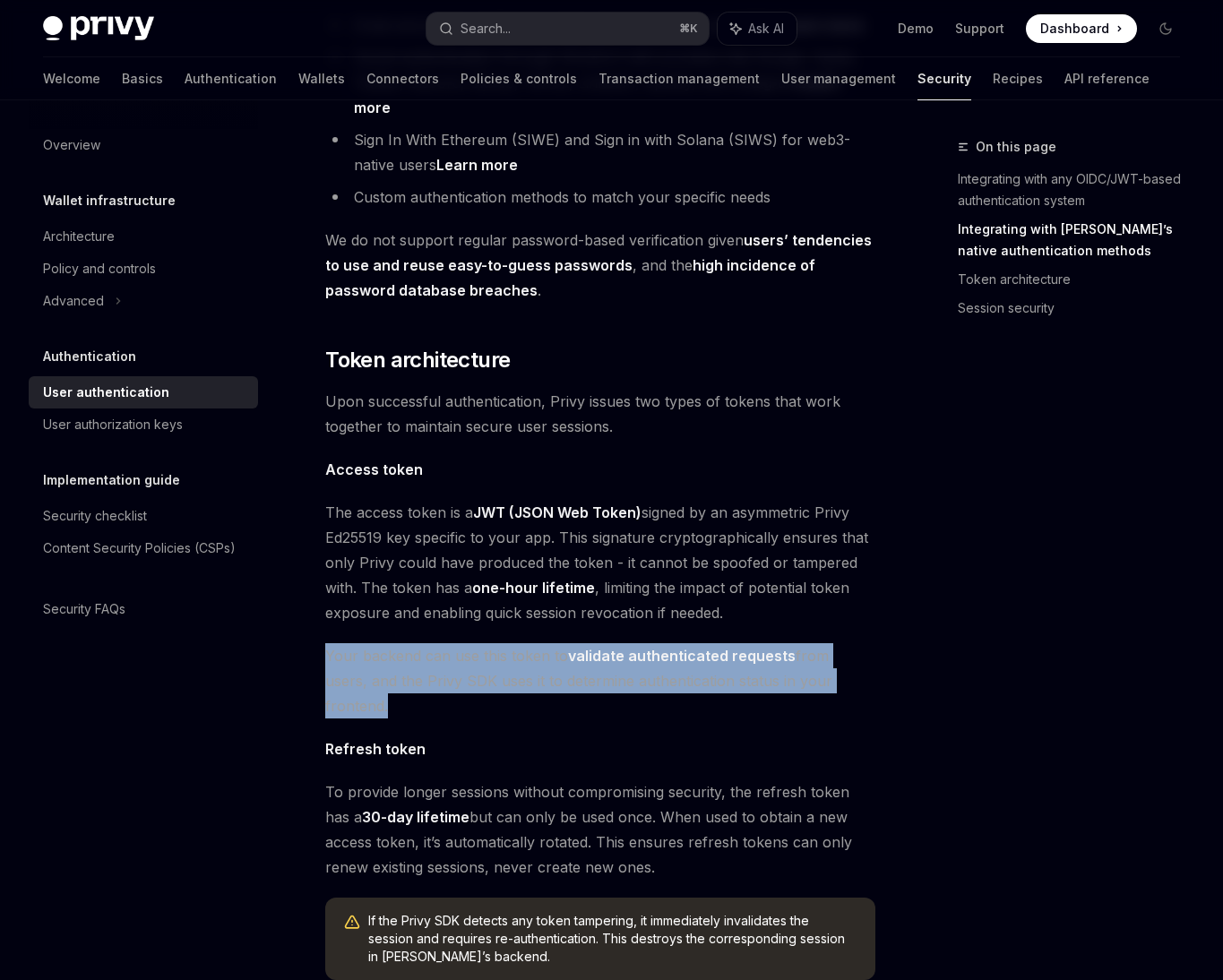
click at [517, 779] on span "To provide longer sessions without compromising security, the refresh token has…" at bounding box center [600, 829] width 550 height 101
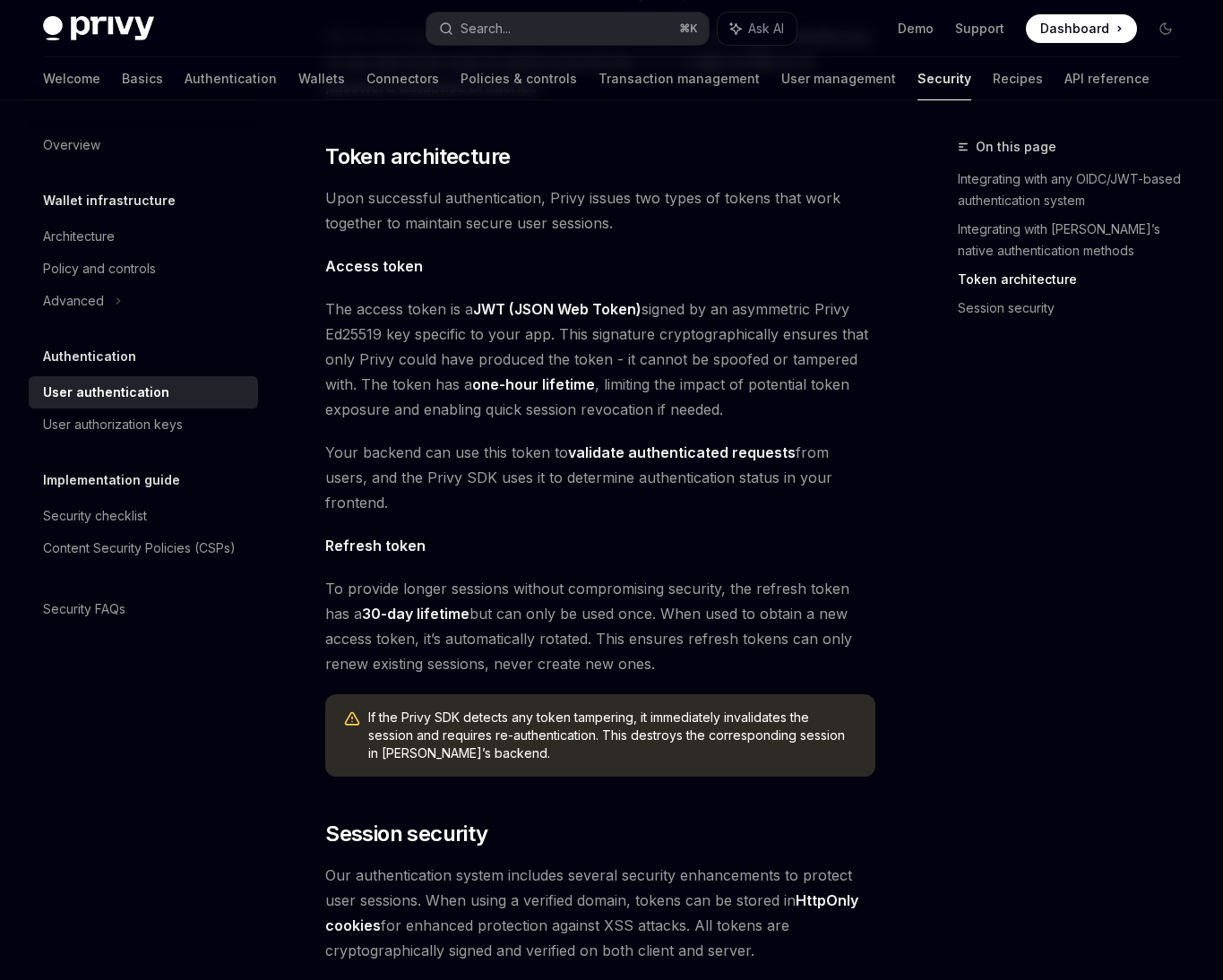
scroll to position [1071, 0]
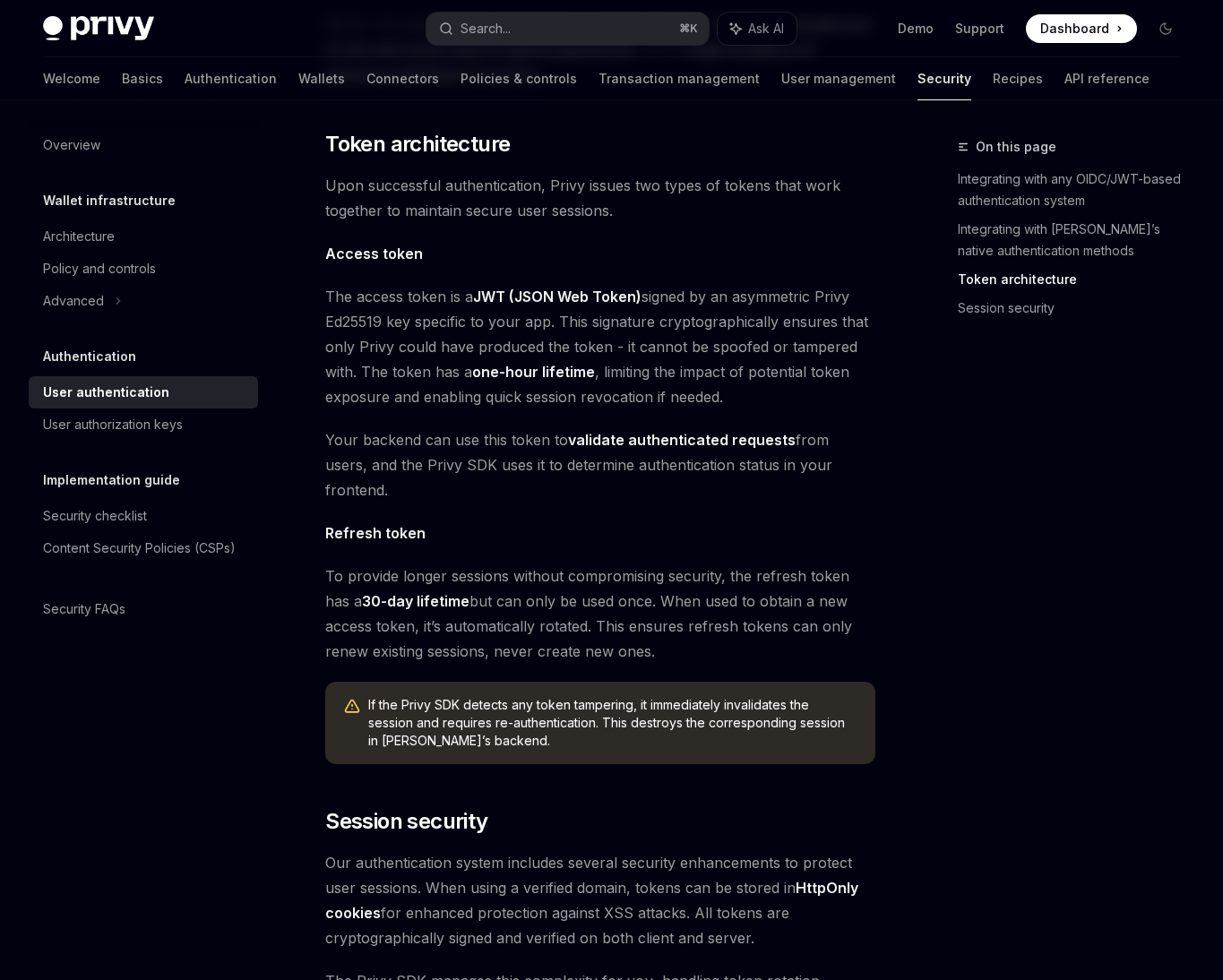
click at [442, 300] on span "The access token is a JWT (JSON Web Token) signed by an asymmetric Privy Ed2551…" at bounding box center [600, 347] width 550 height 126
click at [653, 696] on span "If the Privy SDK detects any token tampering, it immediately invalidates the se…" at bounding box center [613, 723] width 489 height 54
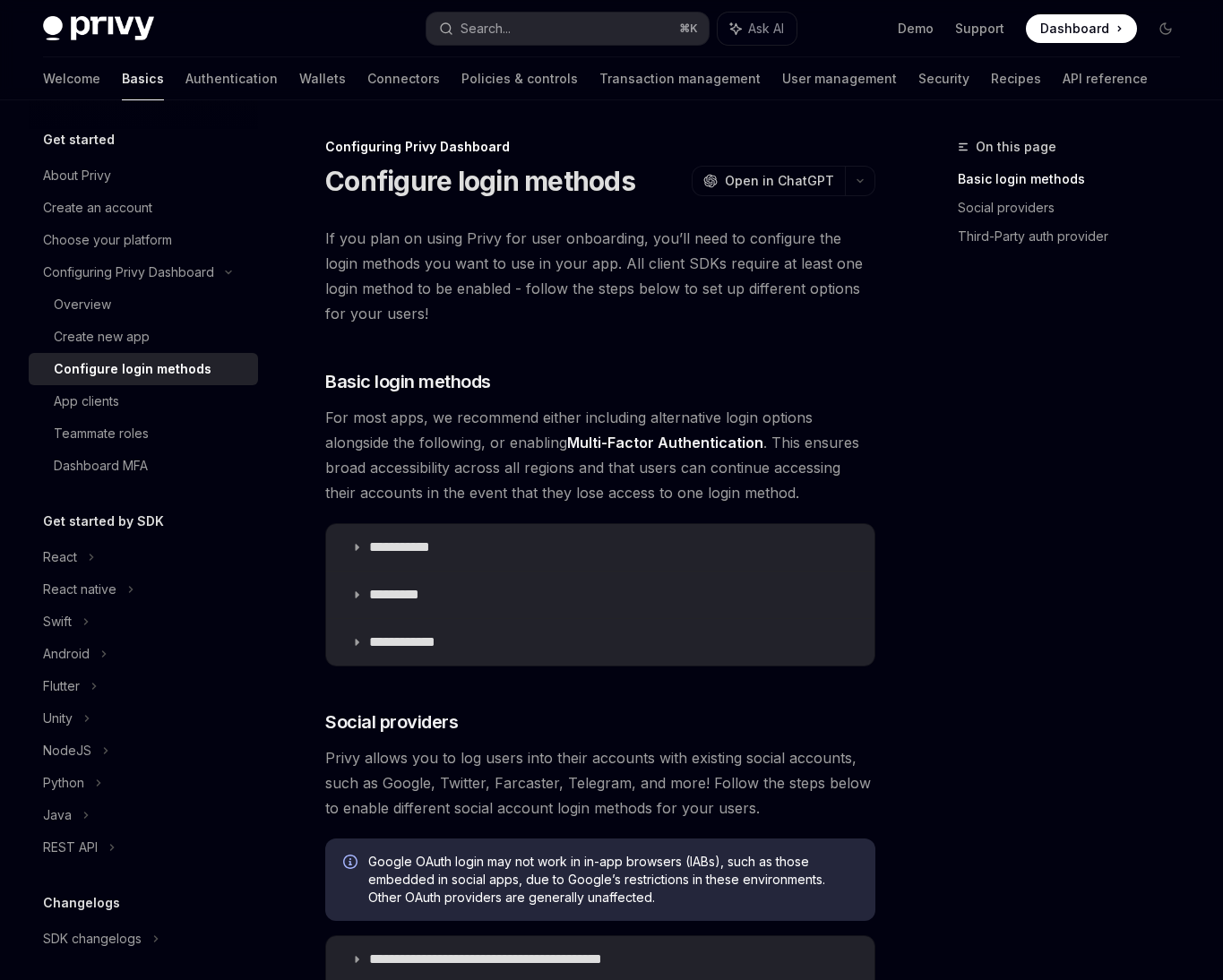
click at [401, 411] on span "For most apps, we recommend either including alternative login options alongsid…" at bounding box center [600, 455] width 550 height 101
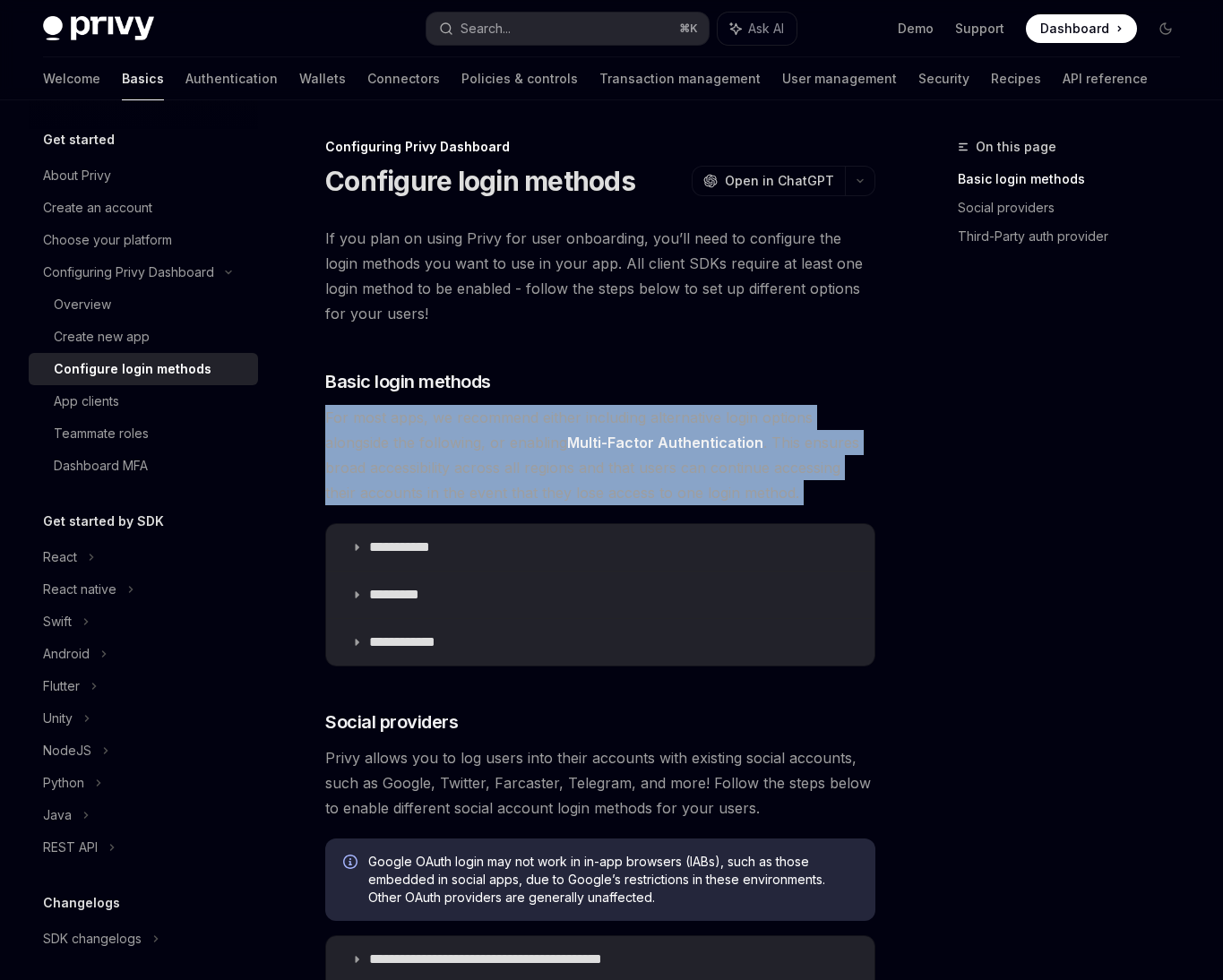
click at [404, 481] on span "For most apps, we recommend either including alternative login options alongsid…" at bounding box center [600, 455] width 550 height 101
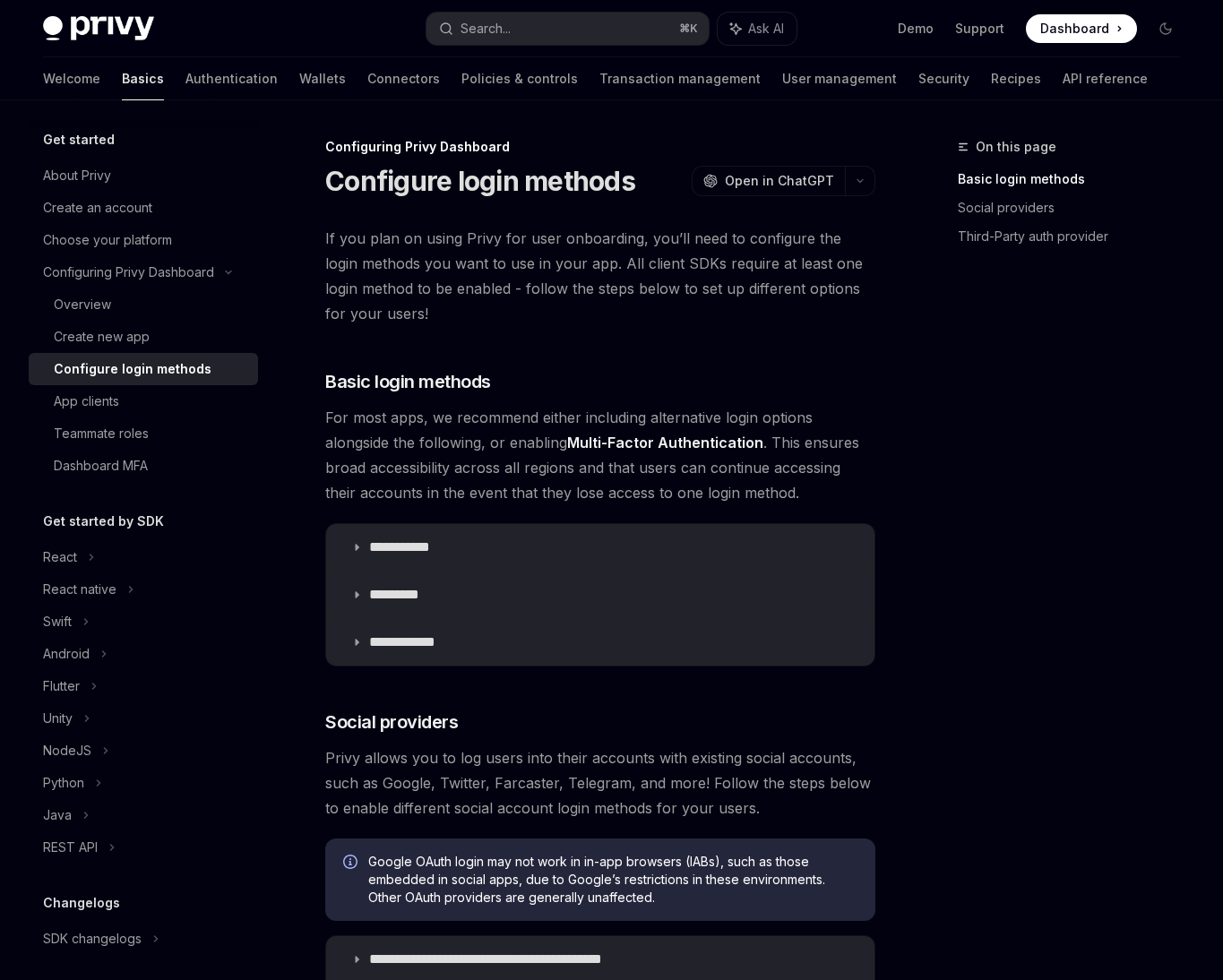
scroll to position [111, 0]
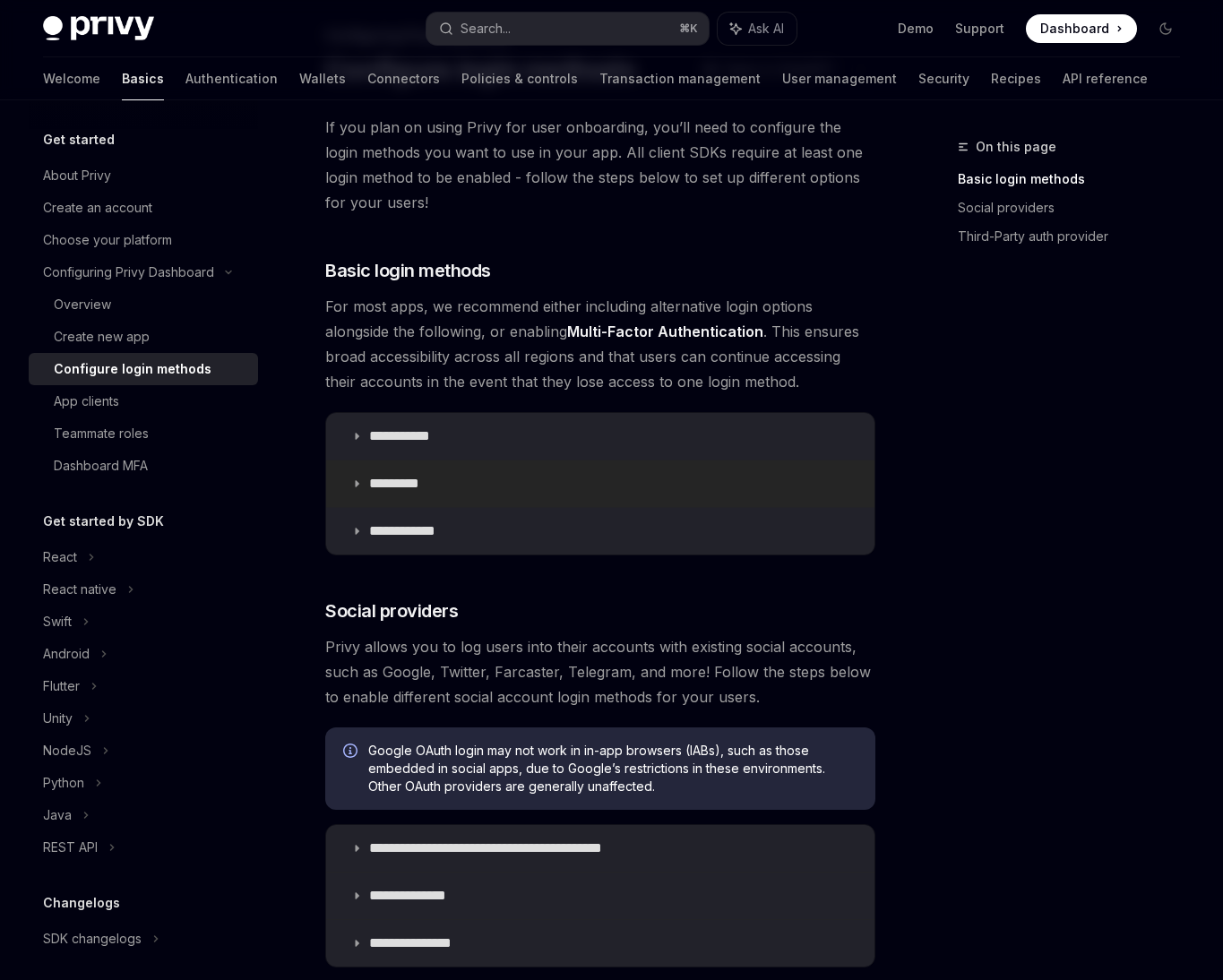
click at [483, 464] on summary "*********" at bounding box center [600, 484] width 548 height 47
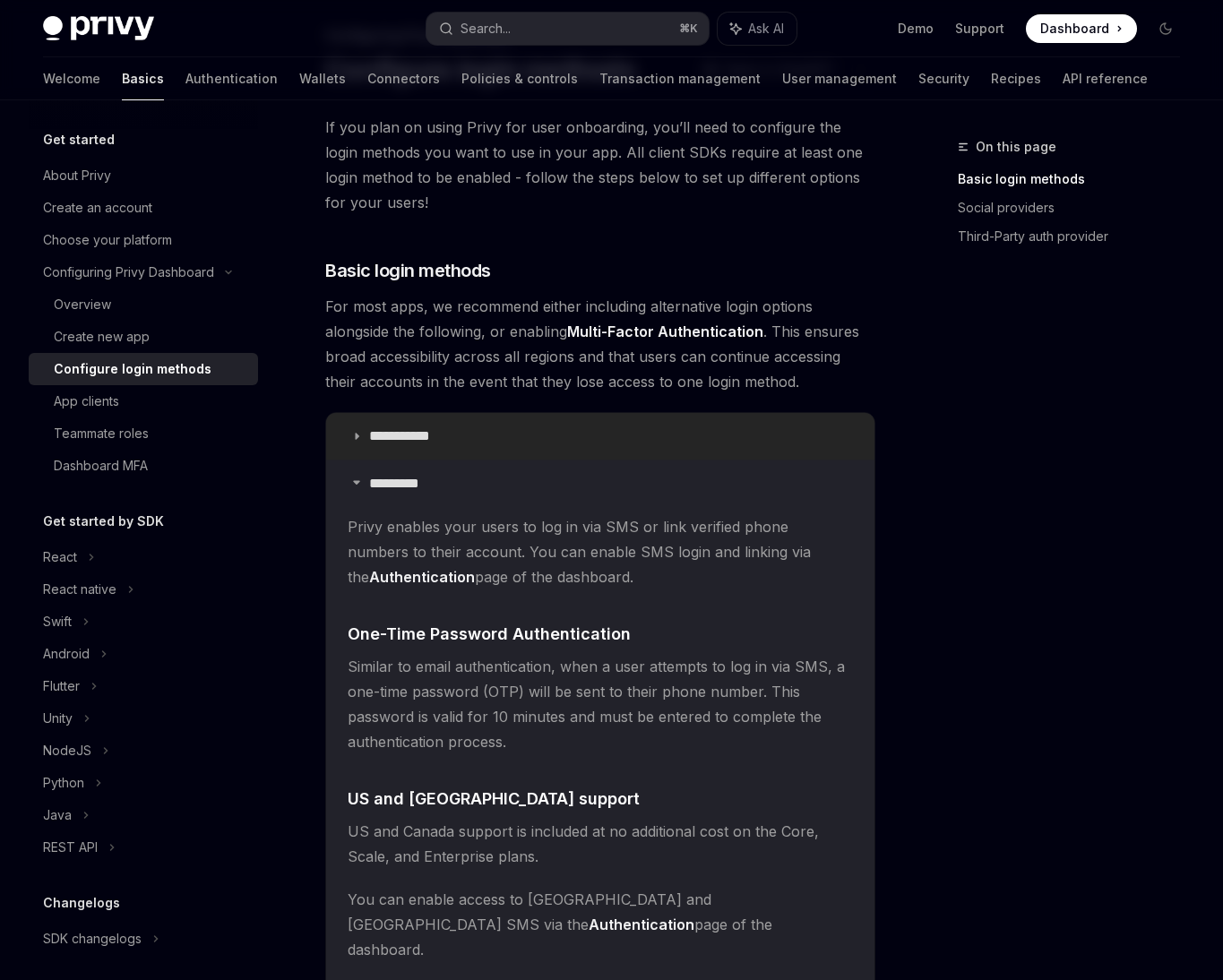
click at [510, 423] on summary "**********" at bounding box center [600, 437] width 548 height 47
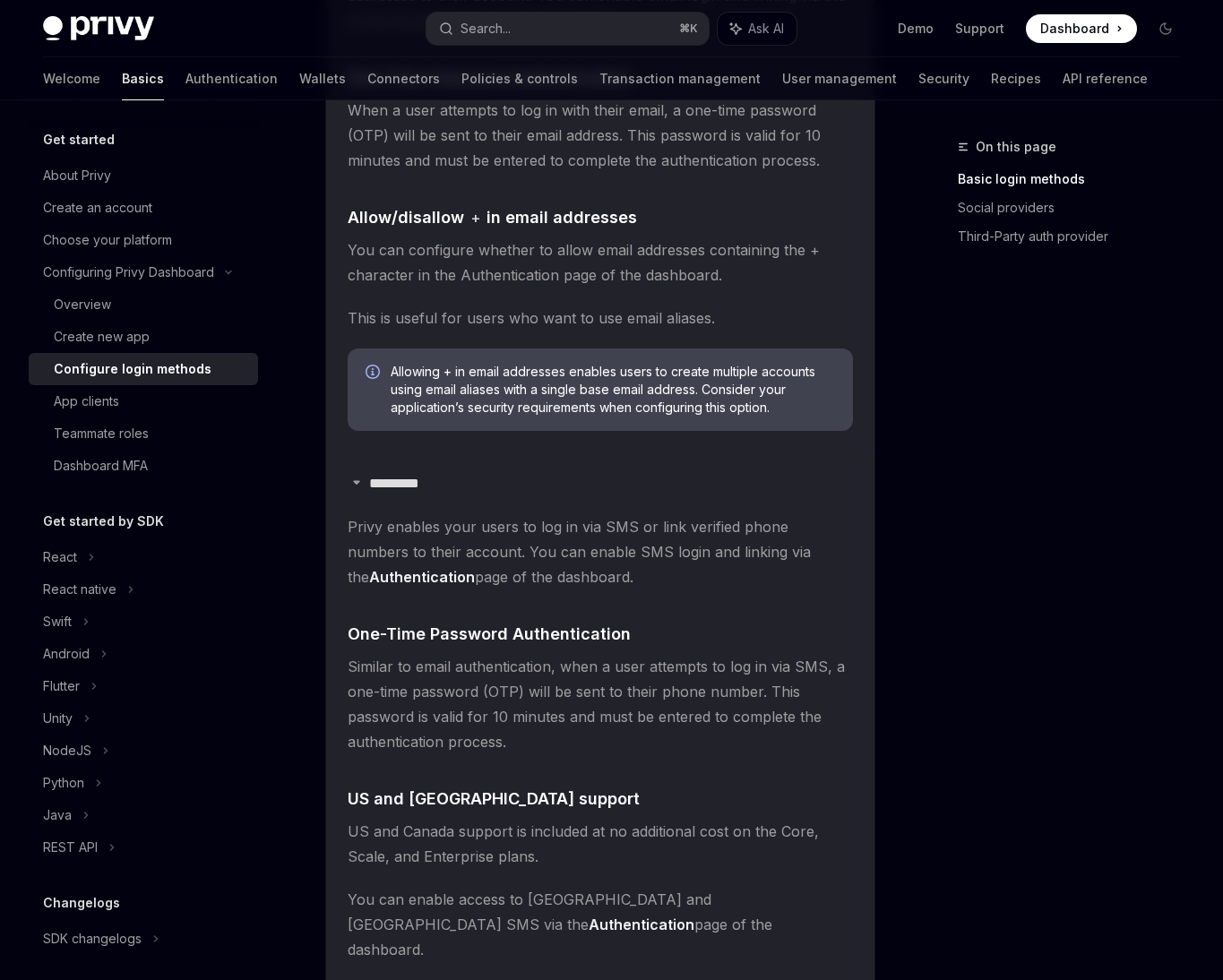
scroll to position [700, 0]
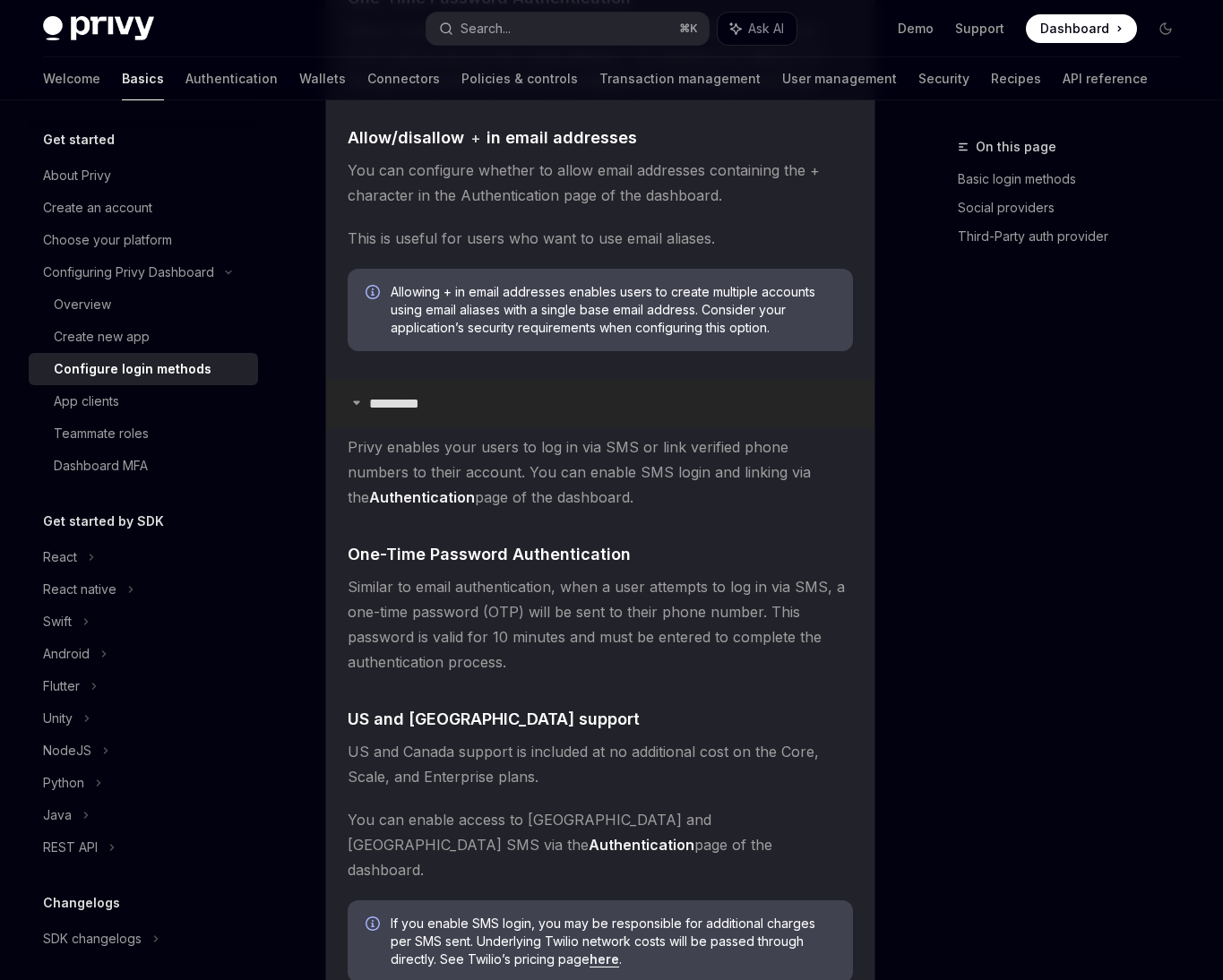
click at [398, 406] on p "*********" at bounding box center [403, 404] width 69 height 18
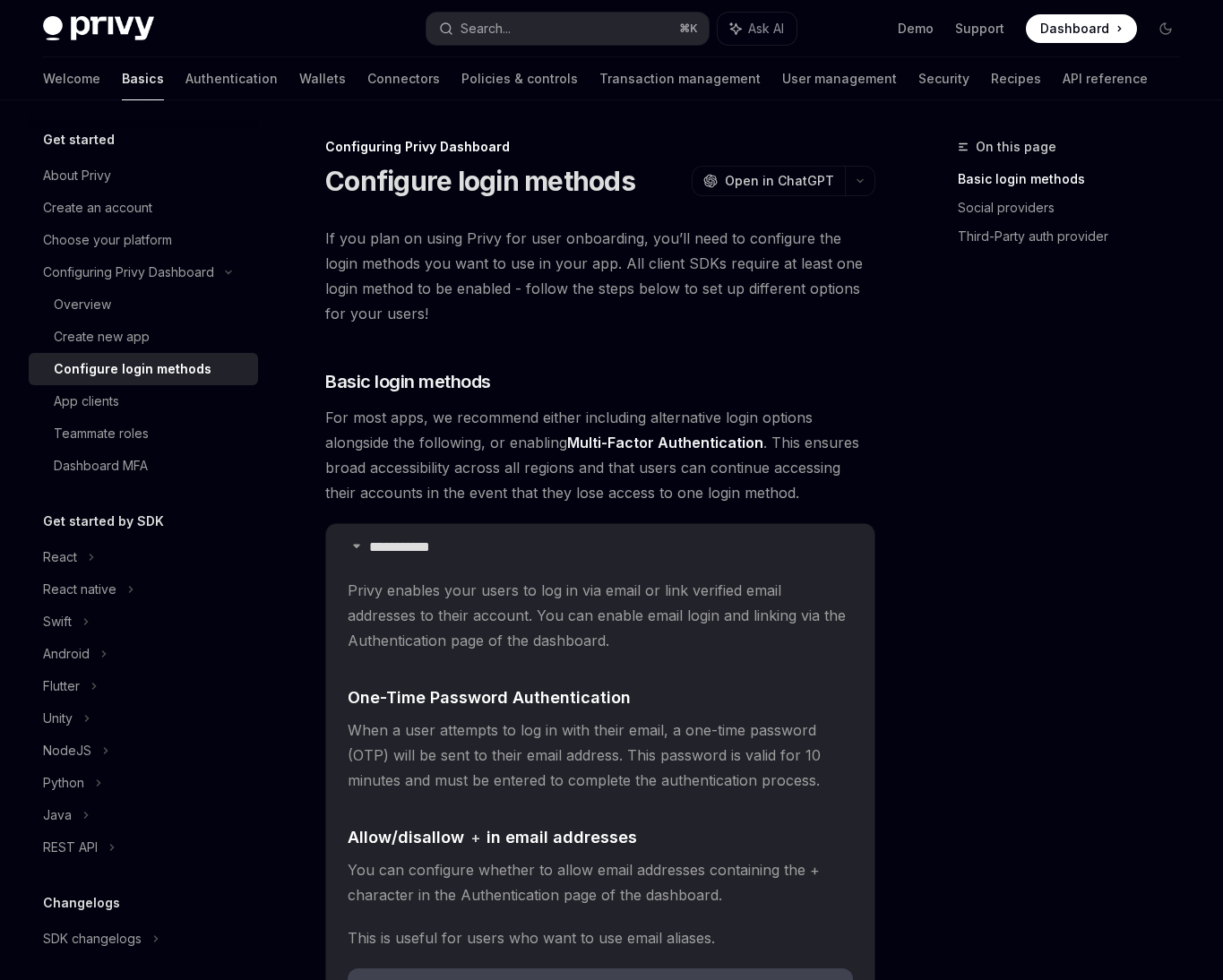
click at [488, 248] on span "If you plan on using Privy for user onboarding, you’ll need to configure the lo…" at bounding box center [600, 276] width 550 height 101
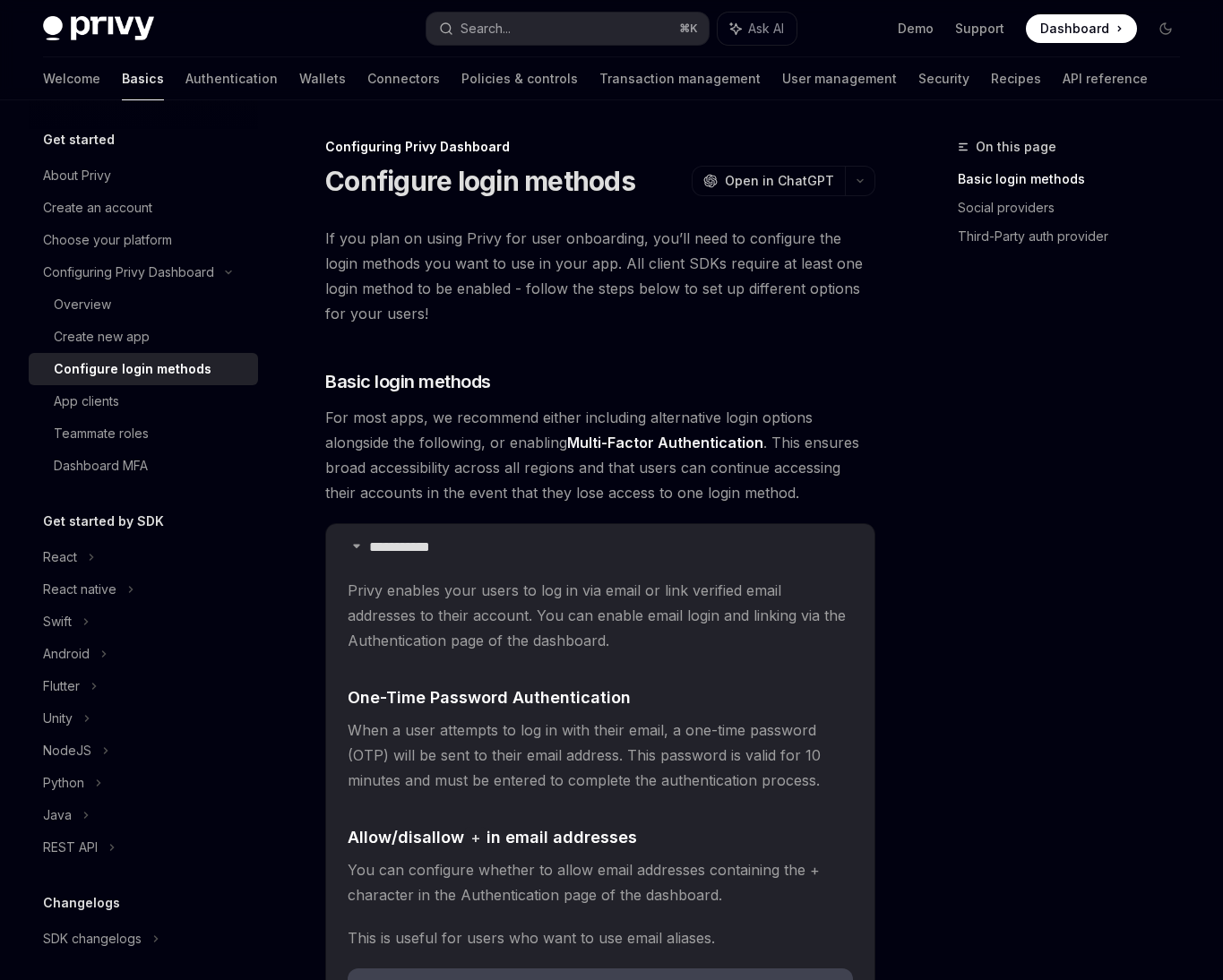
click at [445, 301] on span "If you plan on using Privy for user onboarding, you’ll need to configure the lo…" at bounding box center [600, 276] width 550 height 101
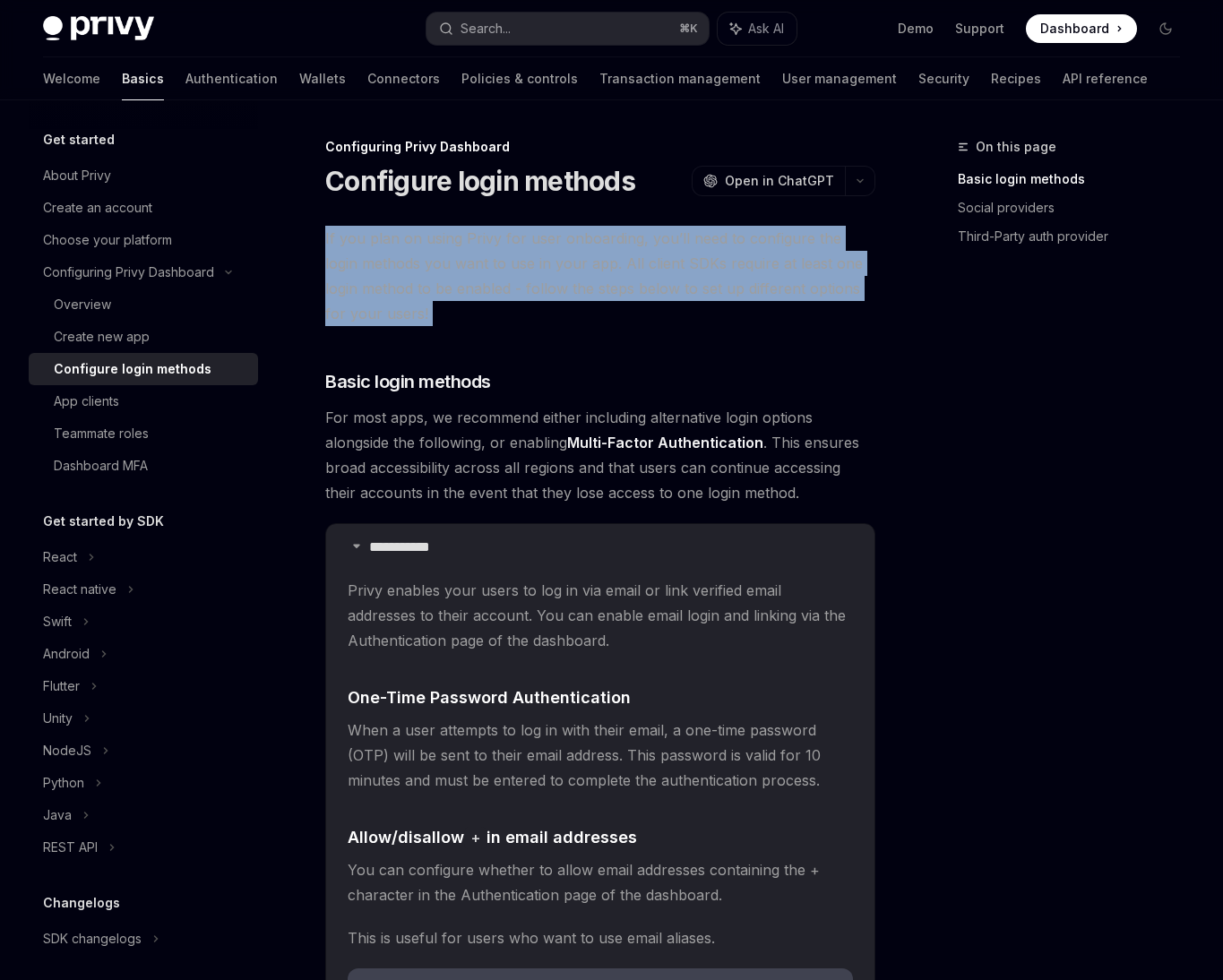
click at [436, 456] on span "For most apps, we recommend either including alternative login options alongsid…" at bounding box center [600, 455] width 550 height 101
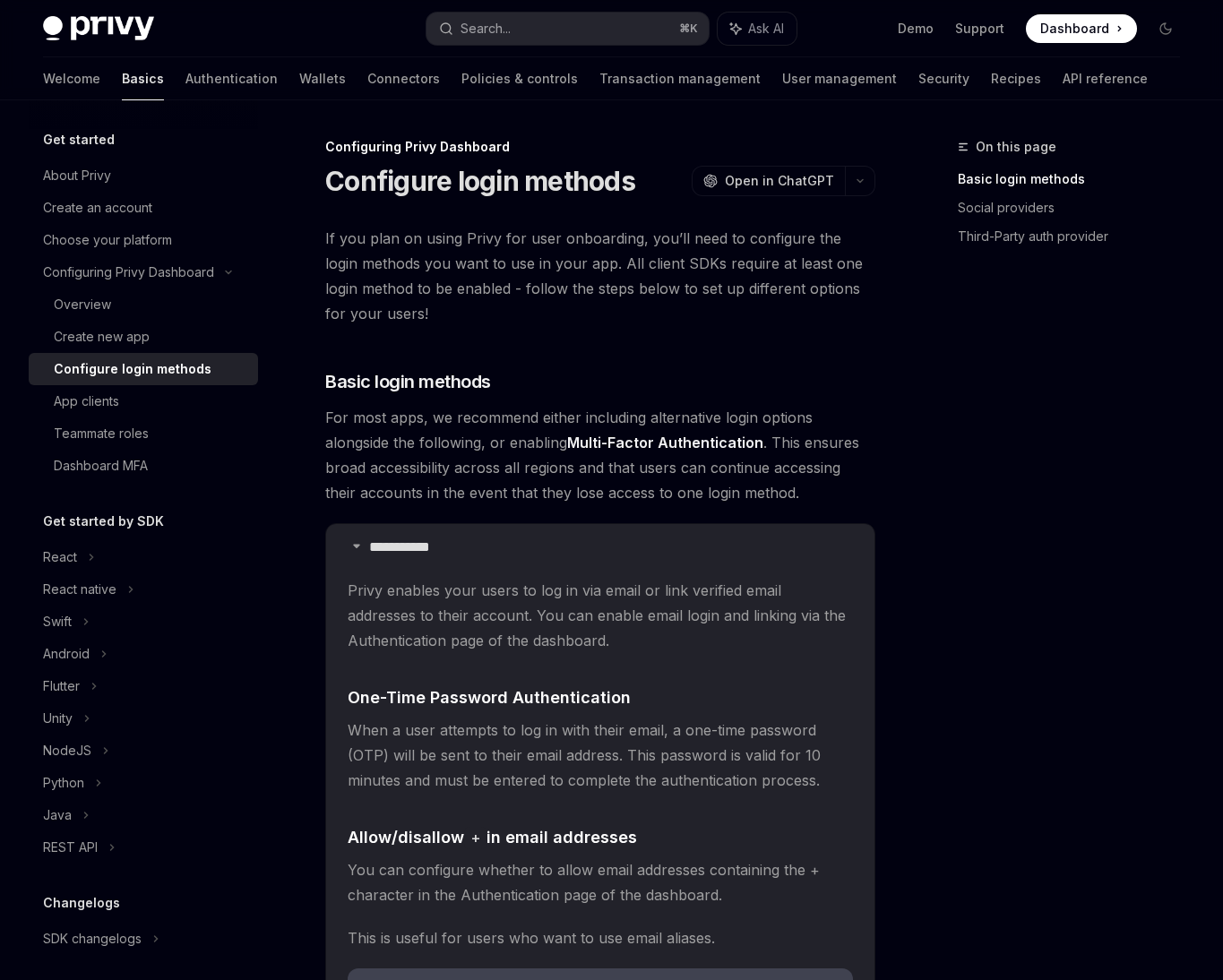
click at [436, 456] on span "For most apps, we recommend either including alternative login options alongsid…" at bounding box center [600, 455] width 550 height 101
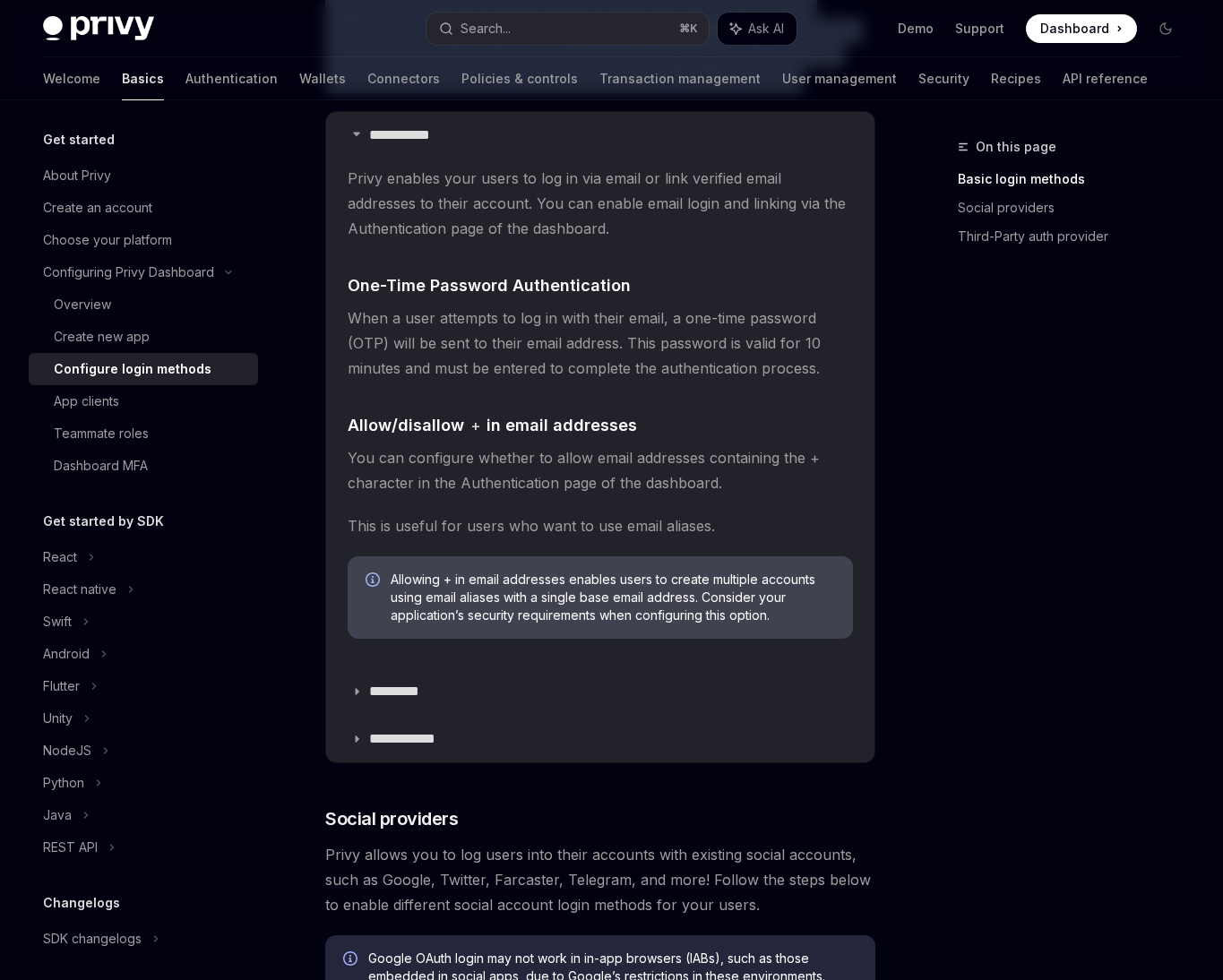
scroll to position [416, 0]
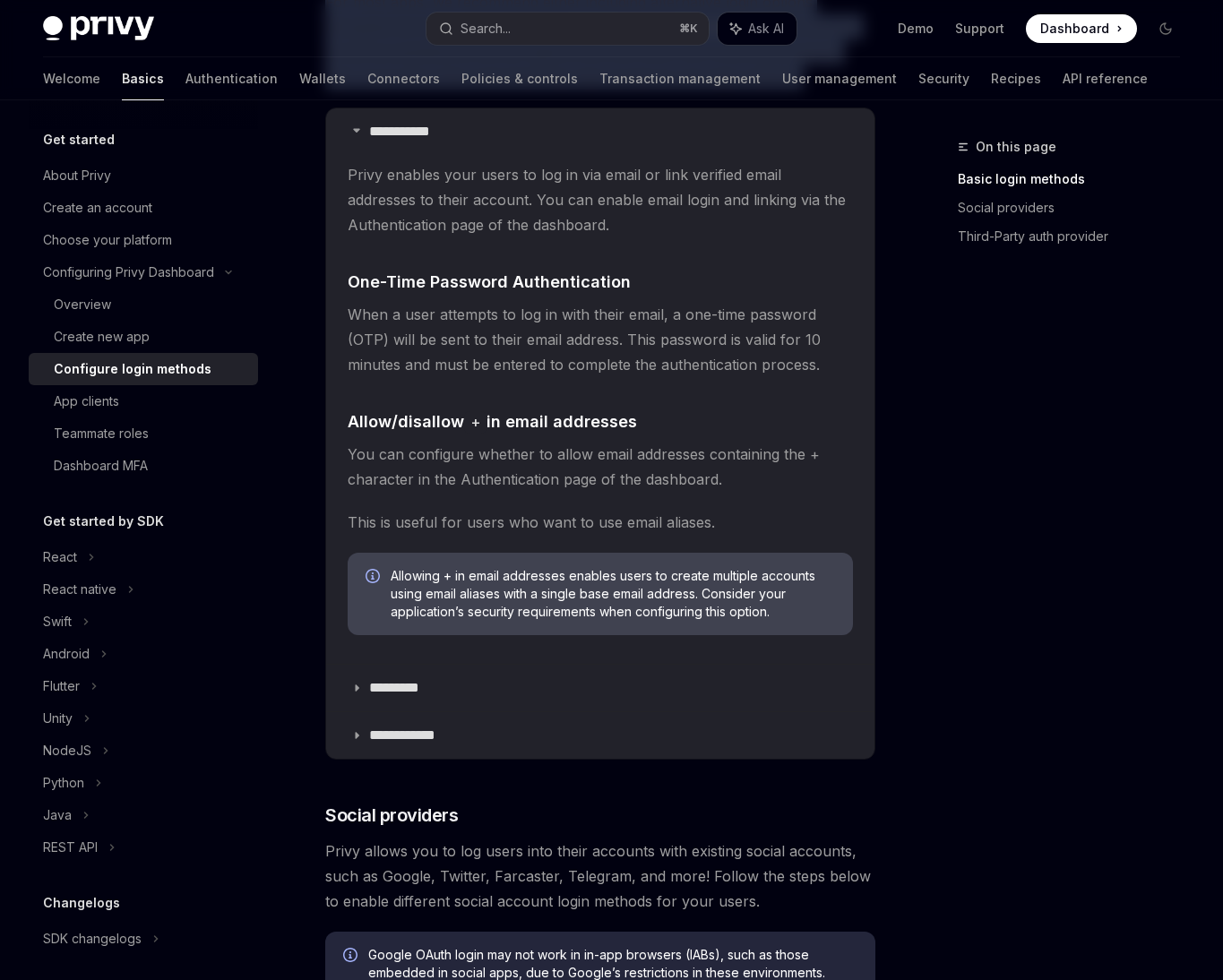
click at [444, 587] on span "Allowing + in email addresses enables users to create multiple accounts using e…" at bounding box center [613, 594] width 445 height 54
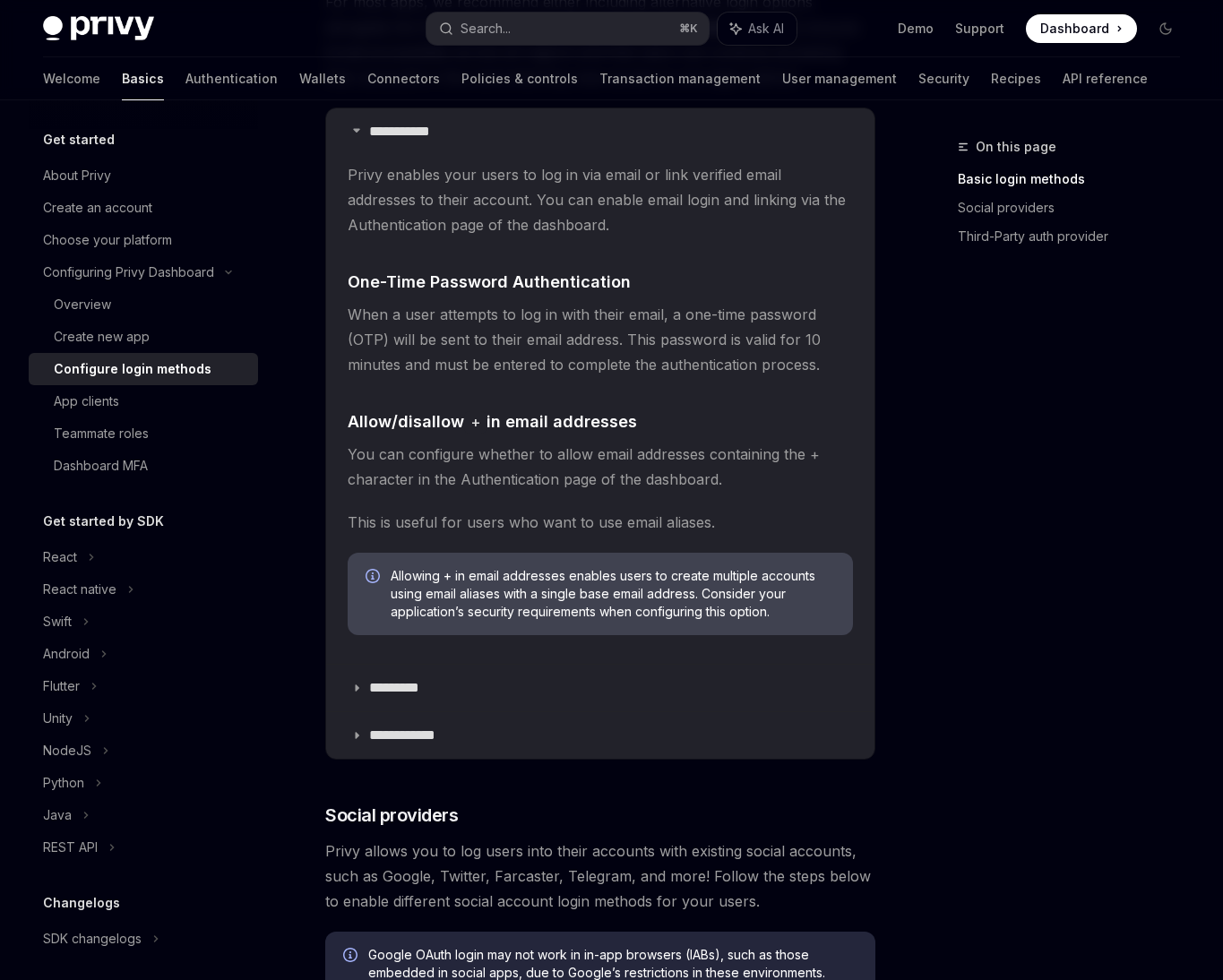
click at [444, 587] on span "Allowing + in email addresses enables users to create multiple accounts using e…" at bounding box center [613, 594] width 445 height 54
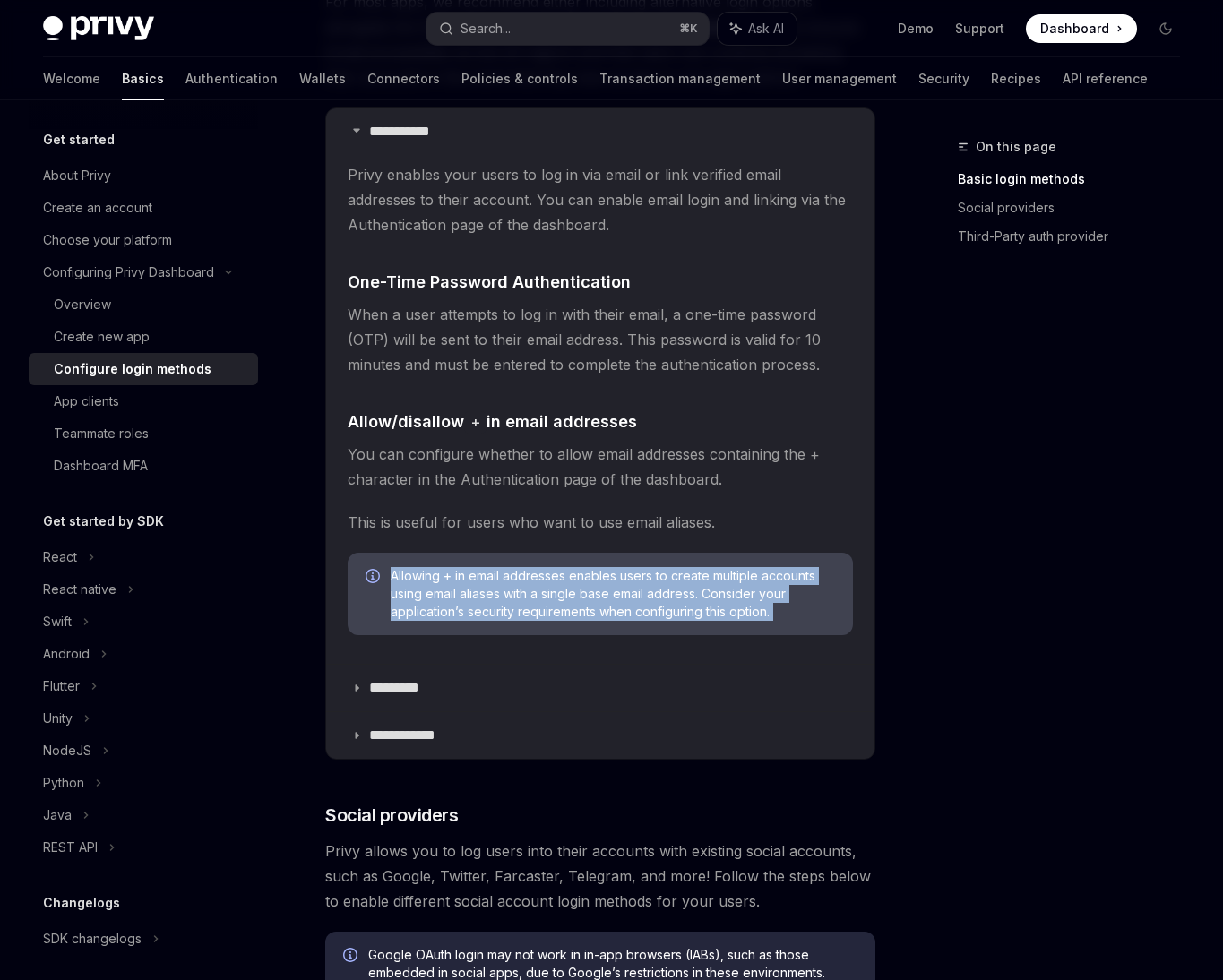
click at [458, 640] on children "Privy enables your users to log in via email or link verified email addresses t…" at bounding box center [600, 405] width 505 height 487
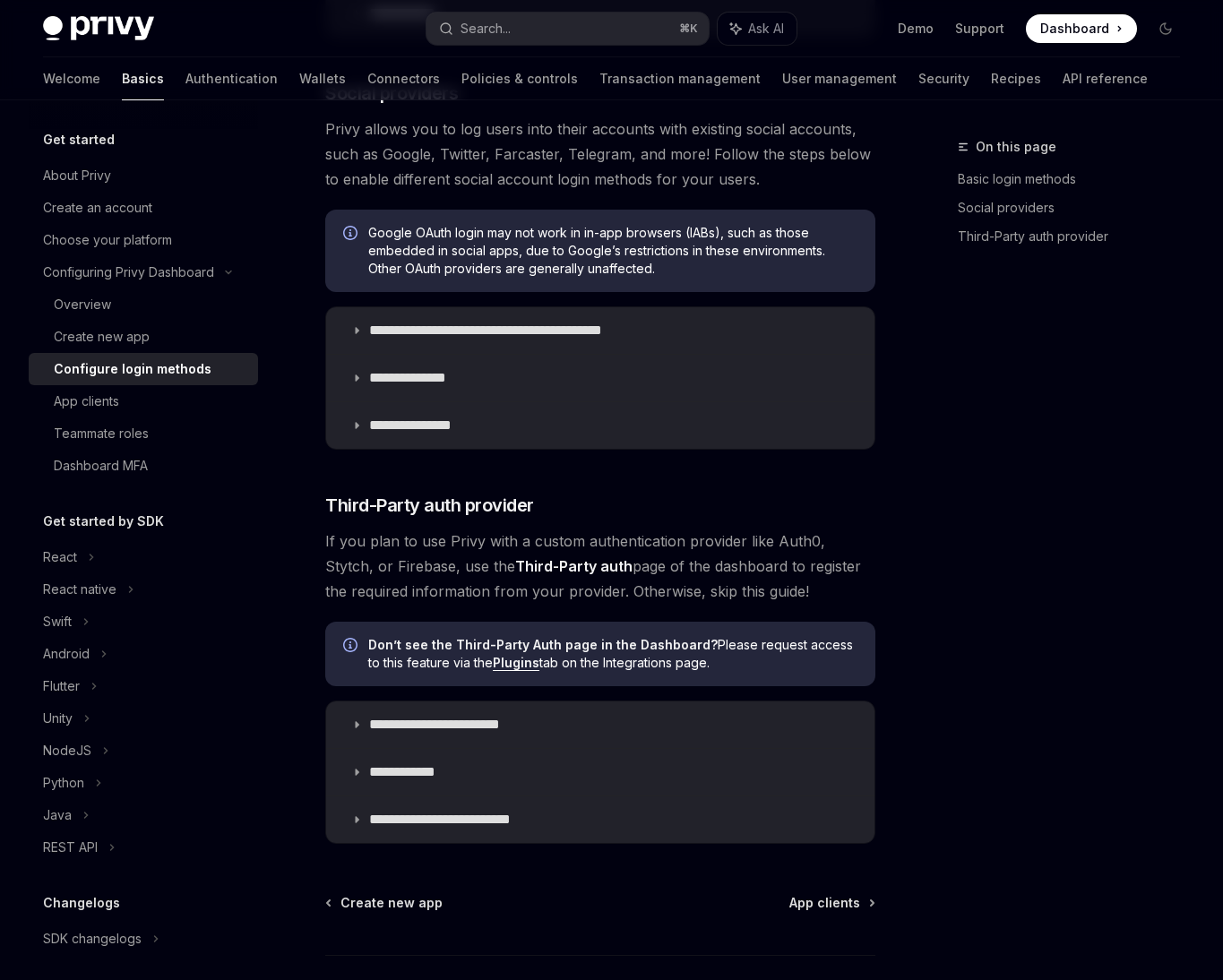
scroll to position [1267, 0]
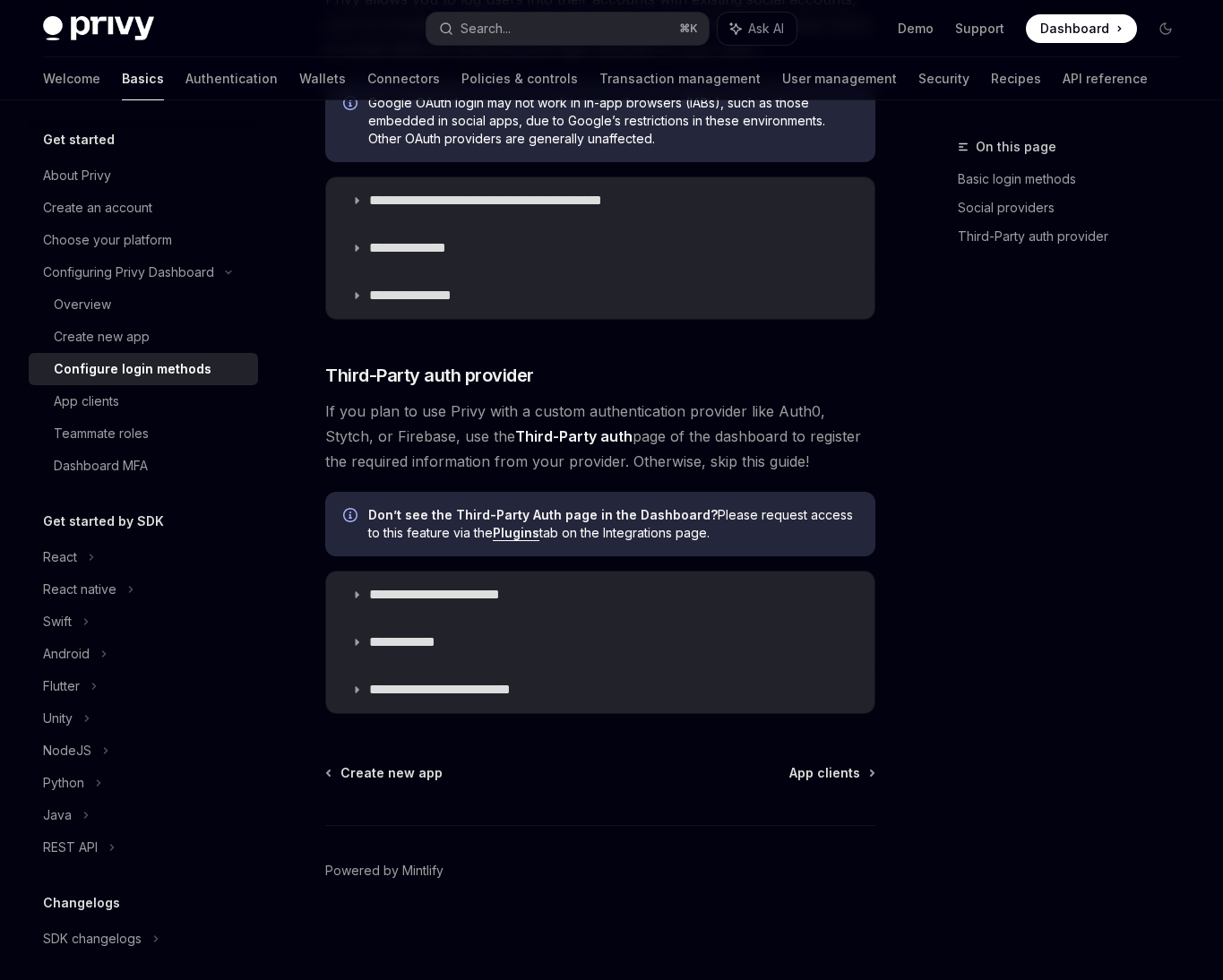
click at [655, 435] on span "If you plan to use Privy with a custom authentication provider like Auth0, Styt…" at bounding box center [600, 437] width 550 height 75
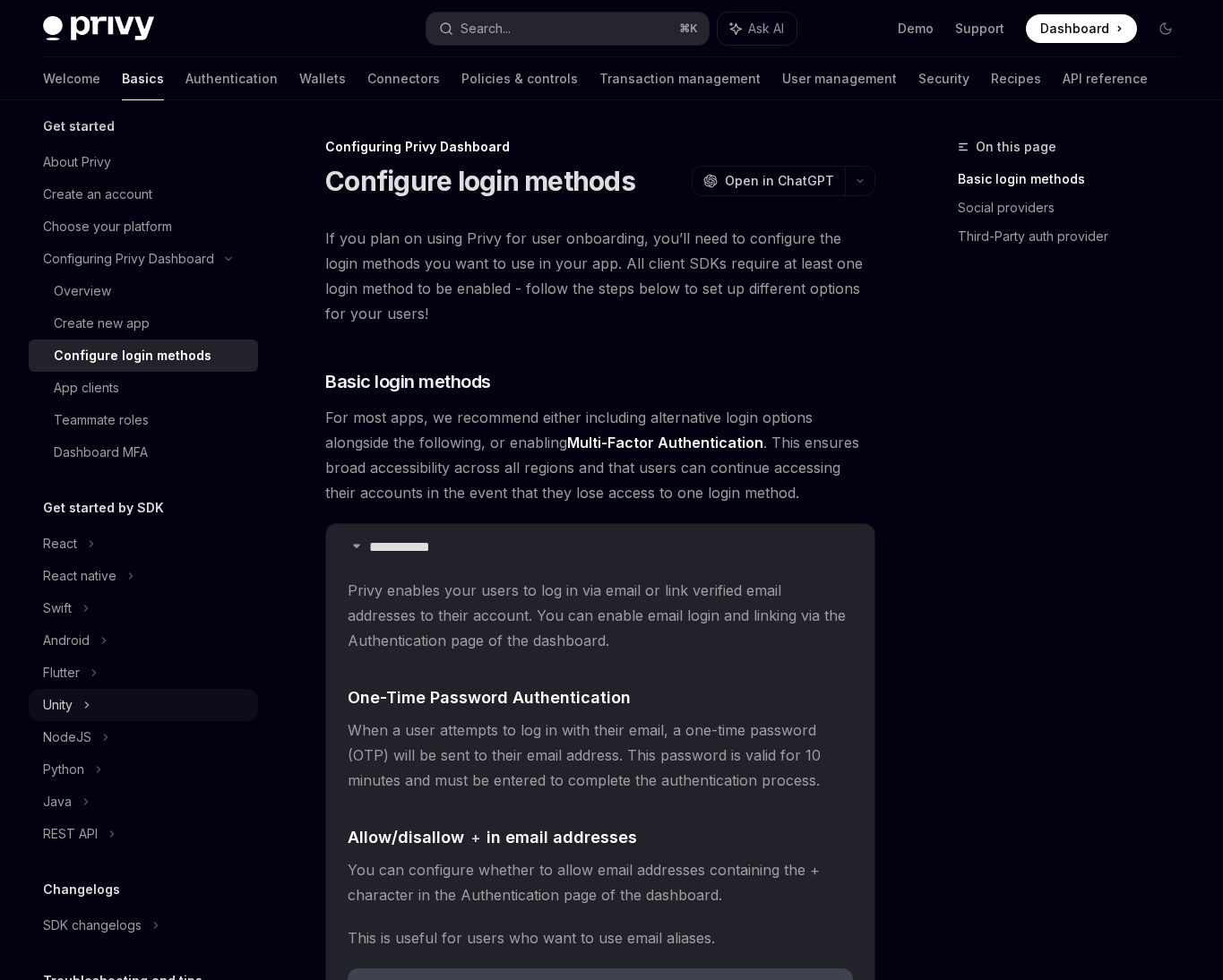
scroll to position [0, 0]
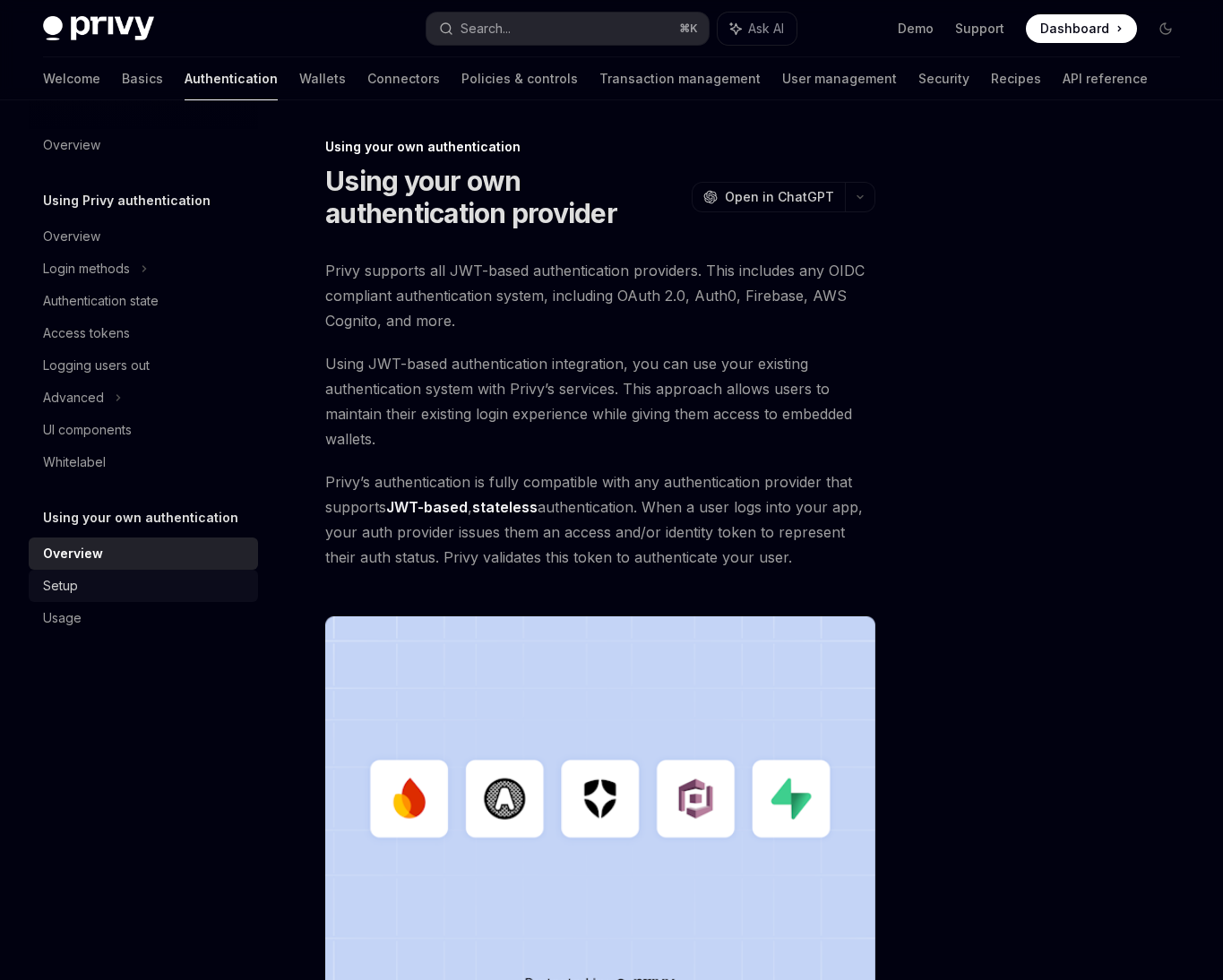
click at [92, 578] on div "Setup" at bounding box center [145, 586] width 204 height 22
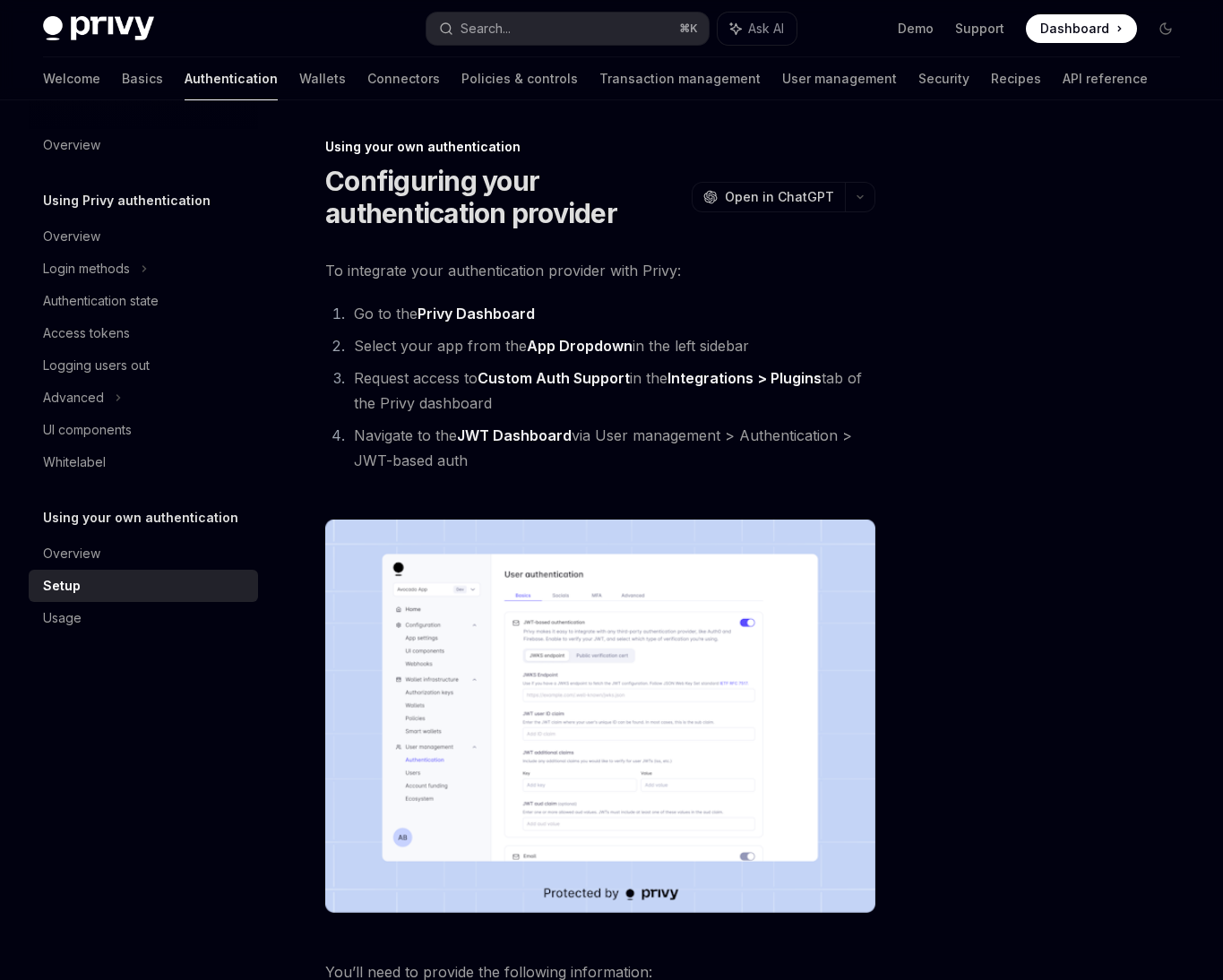
click at [492, 274] on span "To integrate your authentication provider with Privy:" at bounding box center [600, 270] width 550 height 25
click at [439, 403] on li "Request access to Custom Auth Support in the Integrations > Plugins tab of the …" at bounding box center [612, 391] width 527 height 50
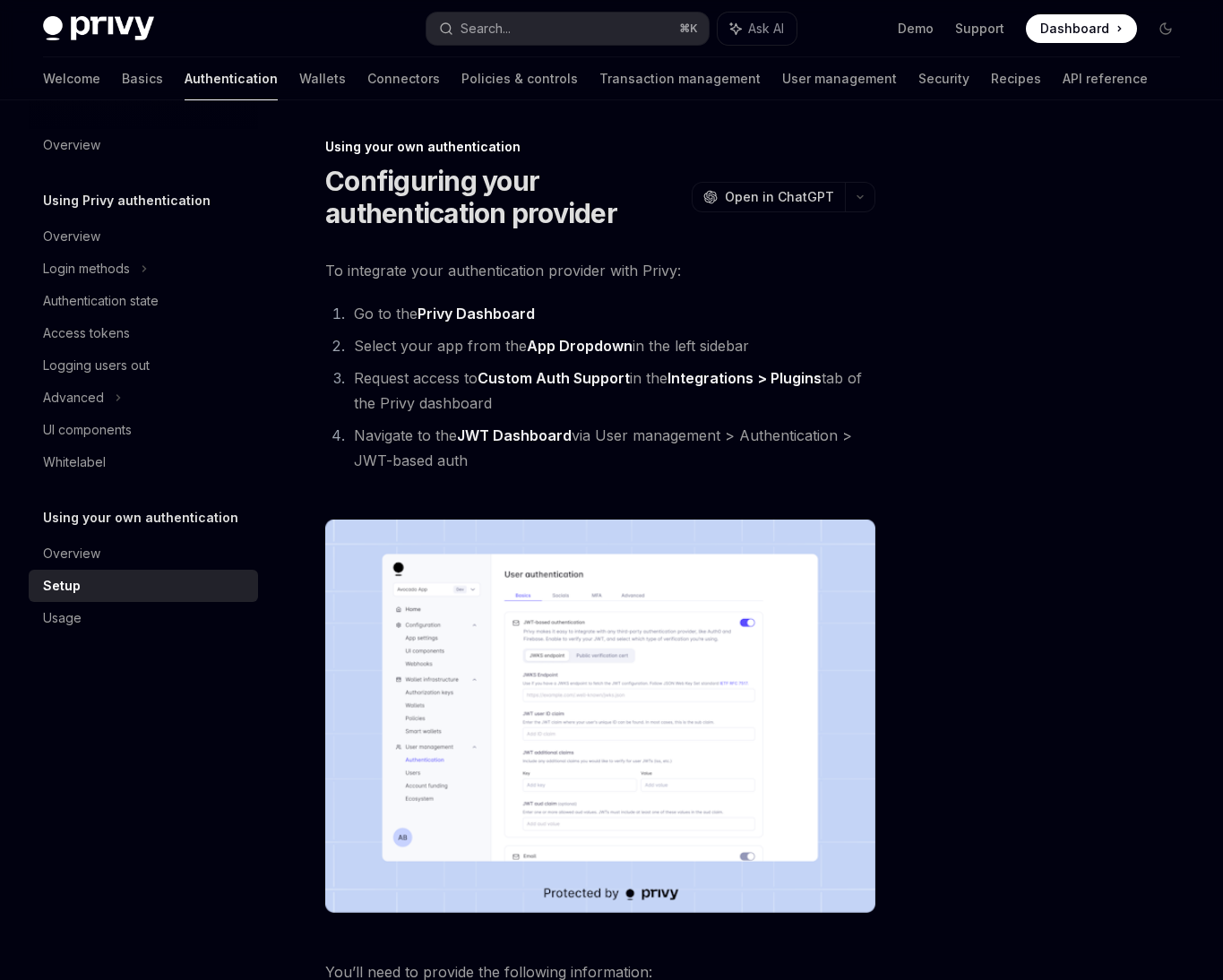
click at [439, 403] on li "Request access to Custom Auth Support in the Integrations > Plugins tab of the …" at bounding box center [612, 391] width 527 height 50
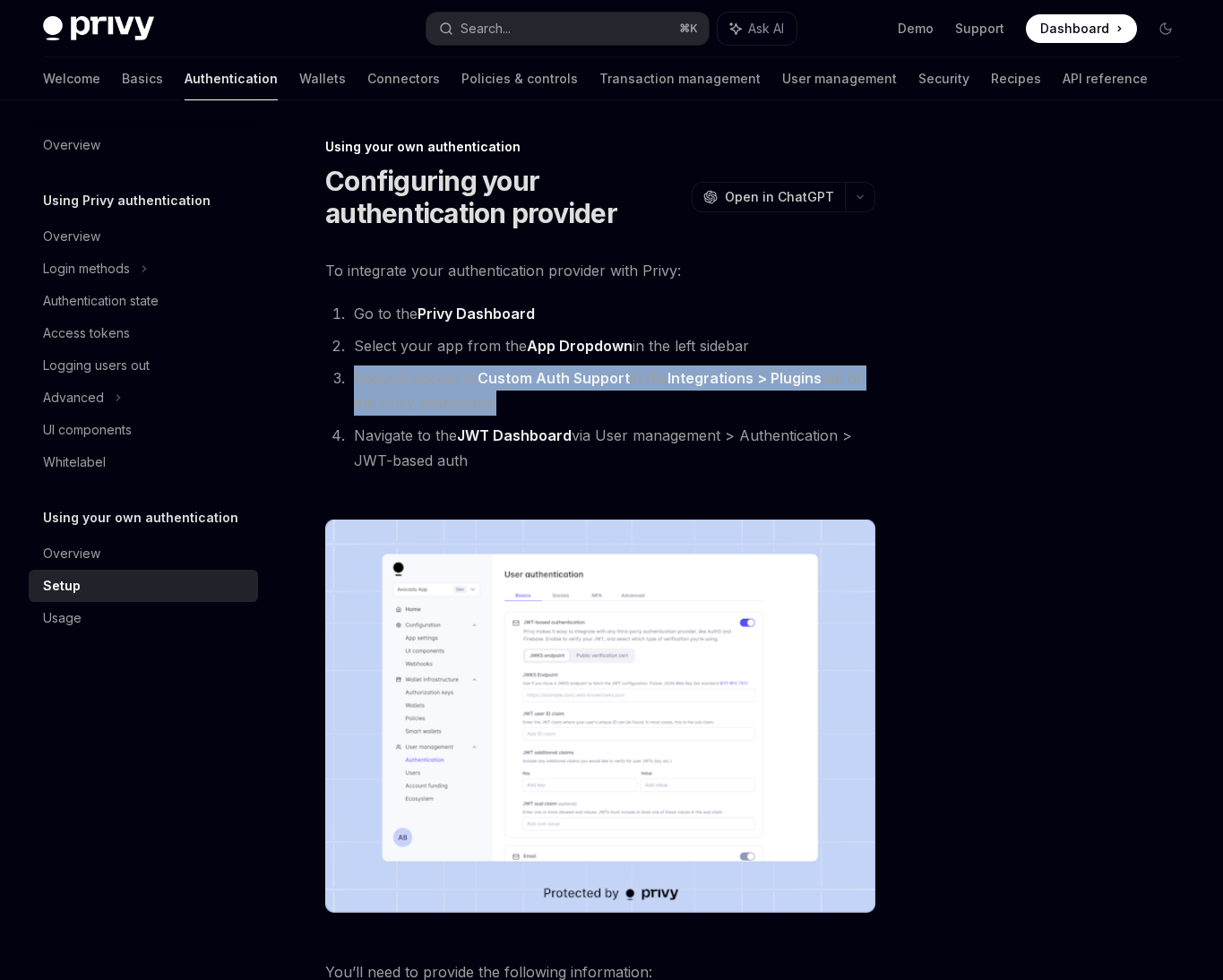
click at [865, 381] on li "Request access to Custom Auth Support in the Integrations > Plugins tab of the …" at bounding box center [612, 391] width 527 height 50
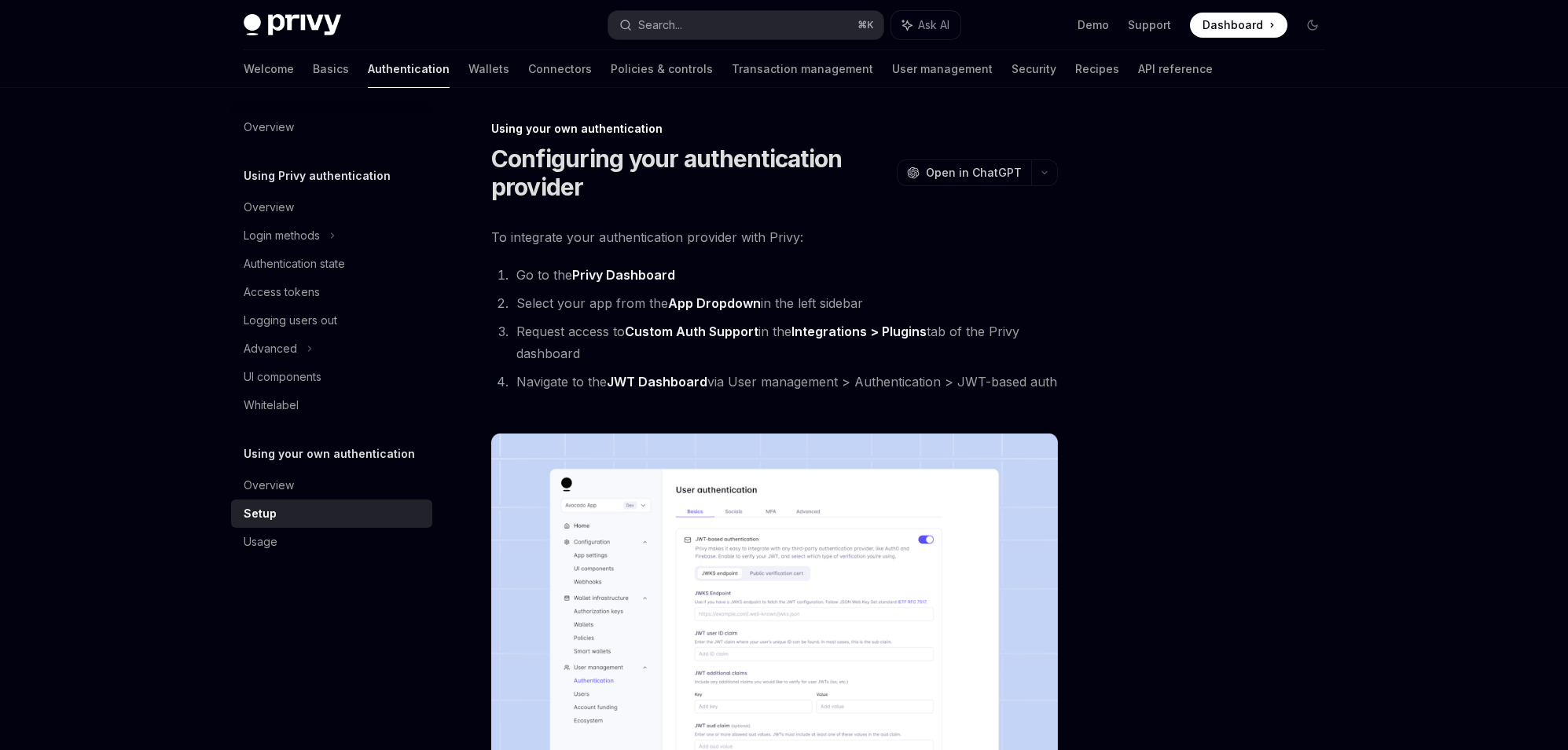
click at [400, 293] on div "Access tokens" at bounding box center [333, 292] width 179 height 19
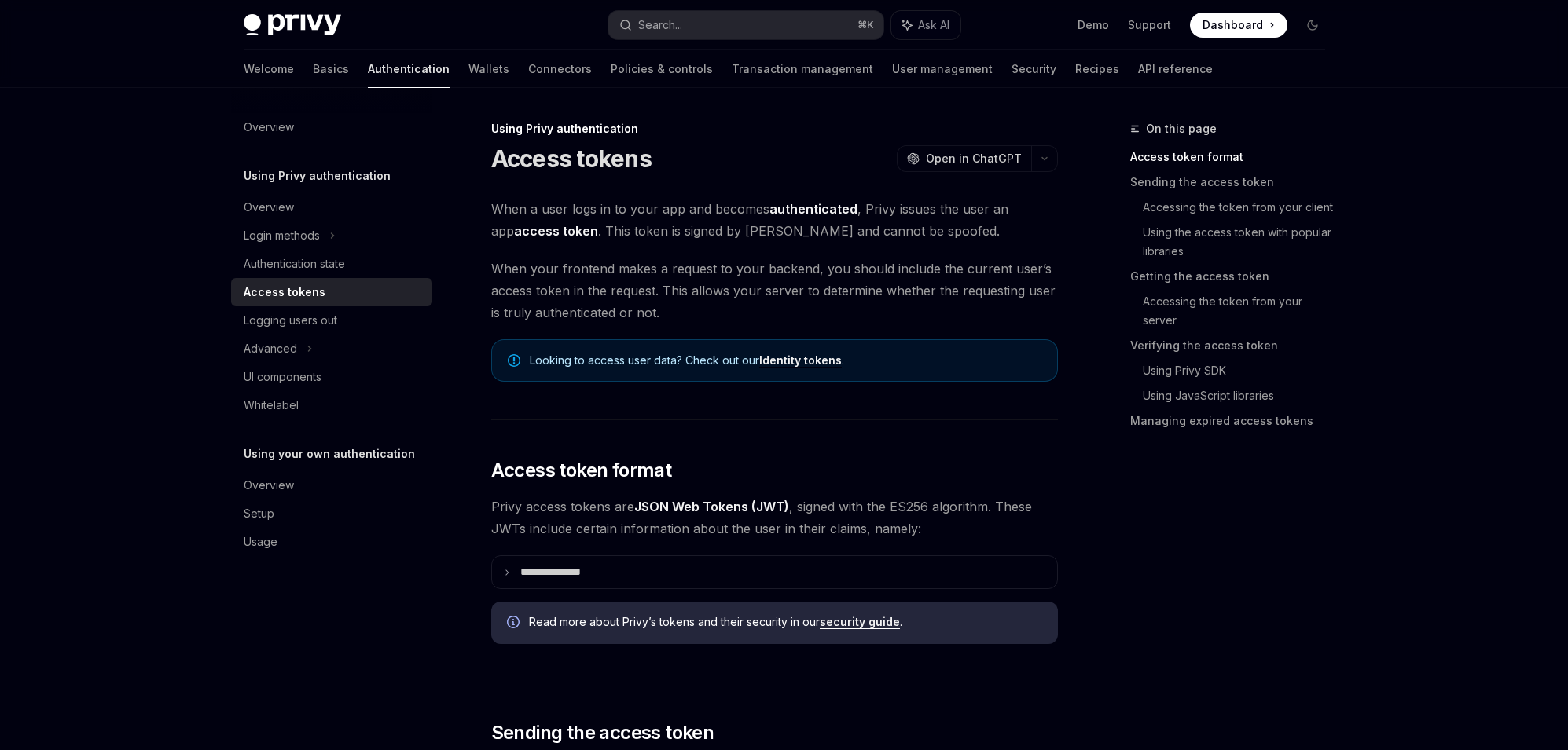
click at [677, 200] on span "When a user logs in to your app and becomes authenticated , Privy issues the us…" at bounding box center [774, 220] width 567 height 44
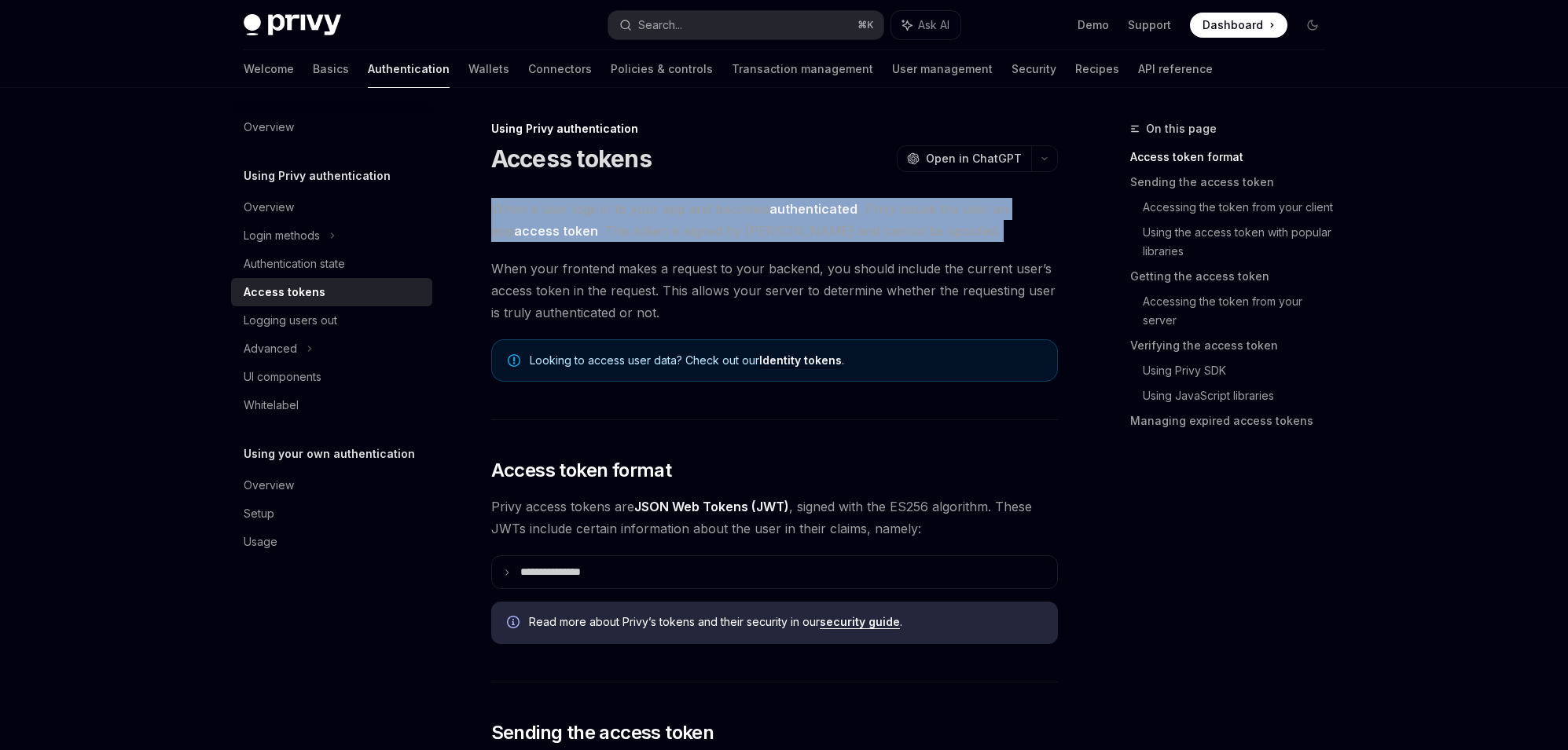
click at [676, 228] on span "When a user logs in to your app and becomes authenticated , Privy issues the us…" at bounding box center [774, 220] width 567 height 44
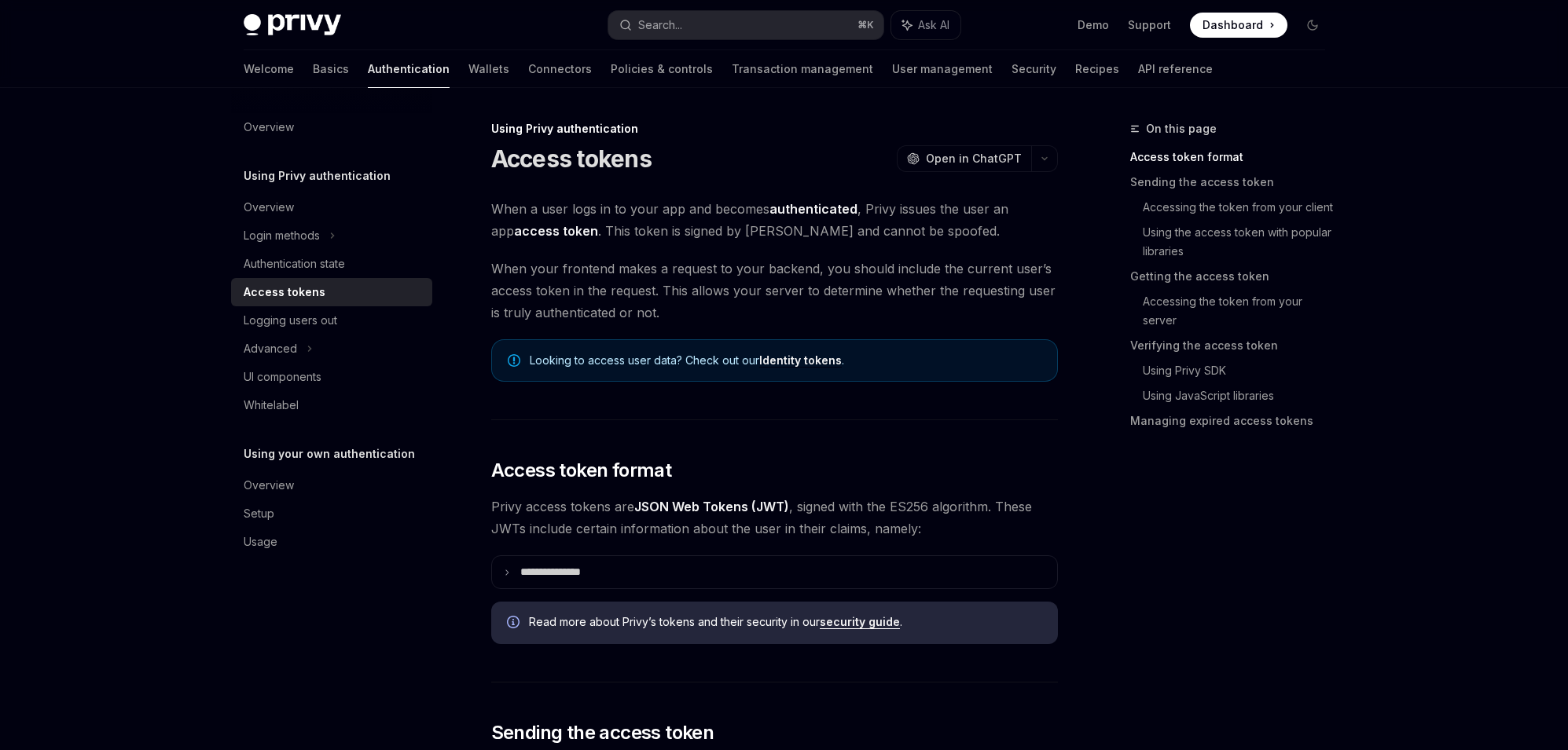
click at [676, 228] on span "When a user logs in to your app and becomes authenticated , Privy issues the us…" at bounding box center [774, 220] width 567 height 44
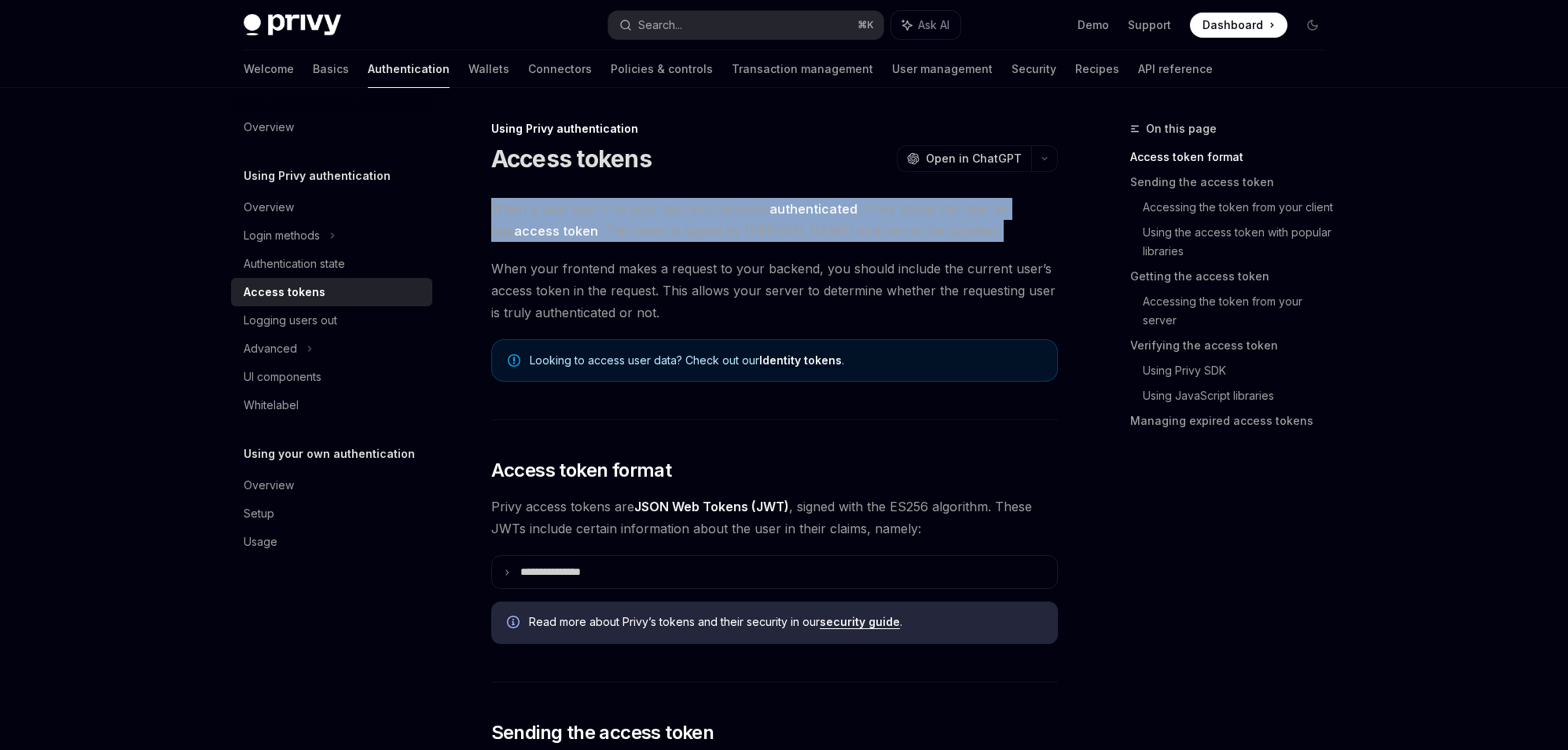
click at [685, 265] on span "When your frontend makes a request to your backend, you should include the curr…" at bounding box center [774, 291] width 567 height 66
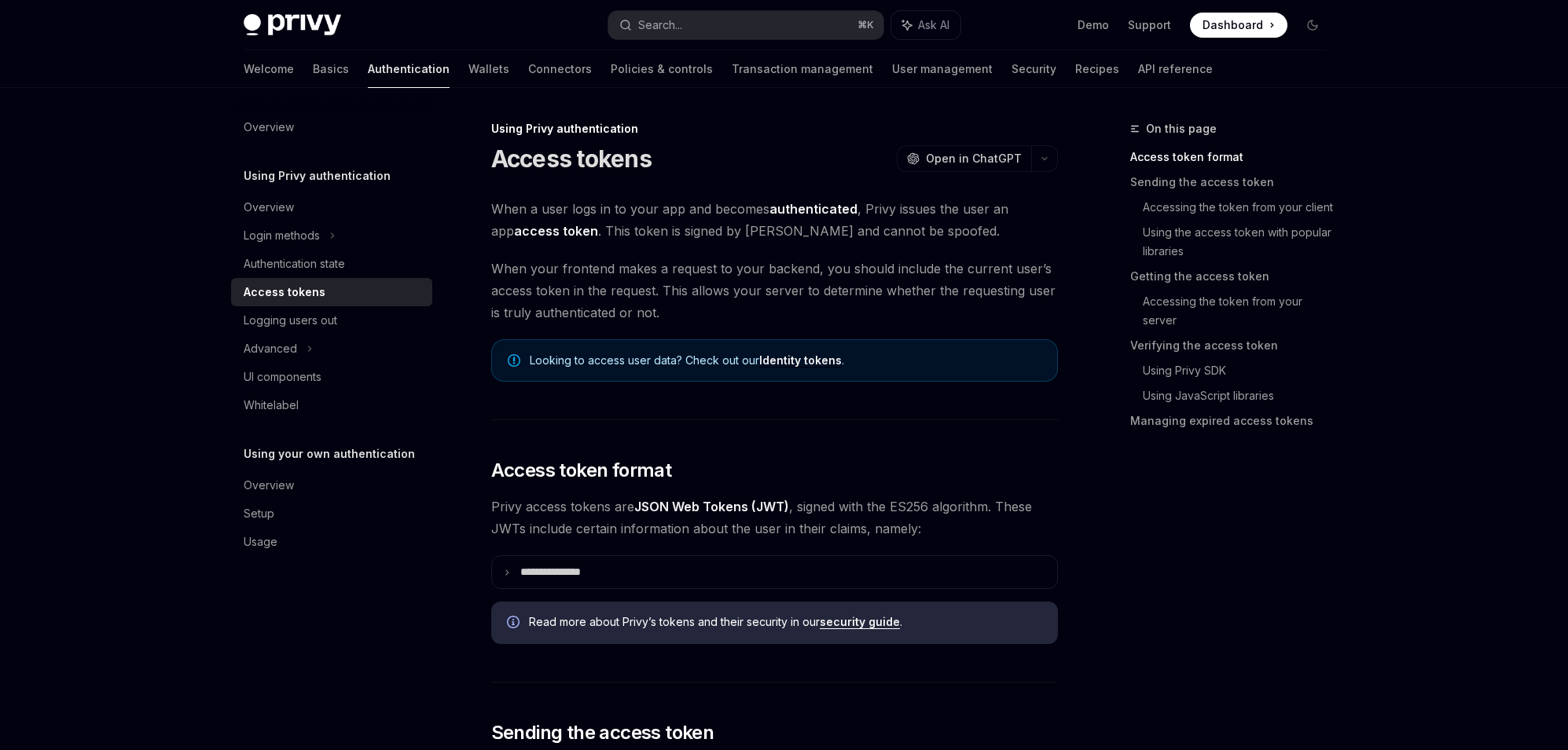
click at [677, 236] on span "When a user logs in to your app and becomes authenticated , Privy issues the us…" at bounding box center [774, 220] width 567 height 44
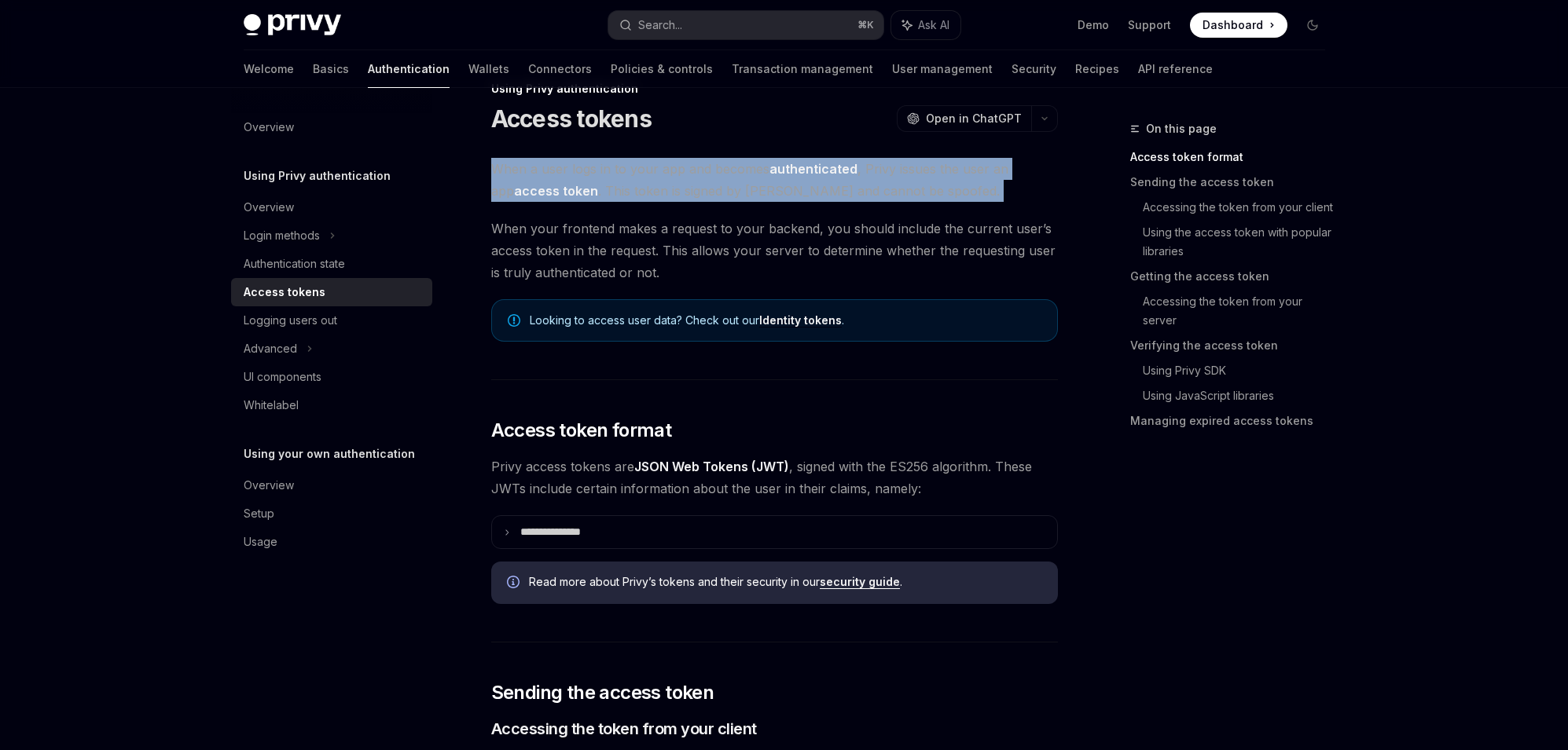
scroll to position [42, 0]
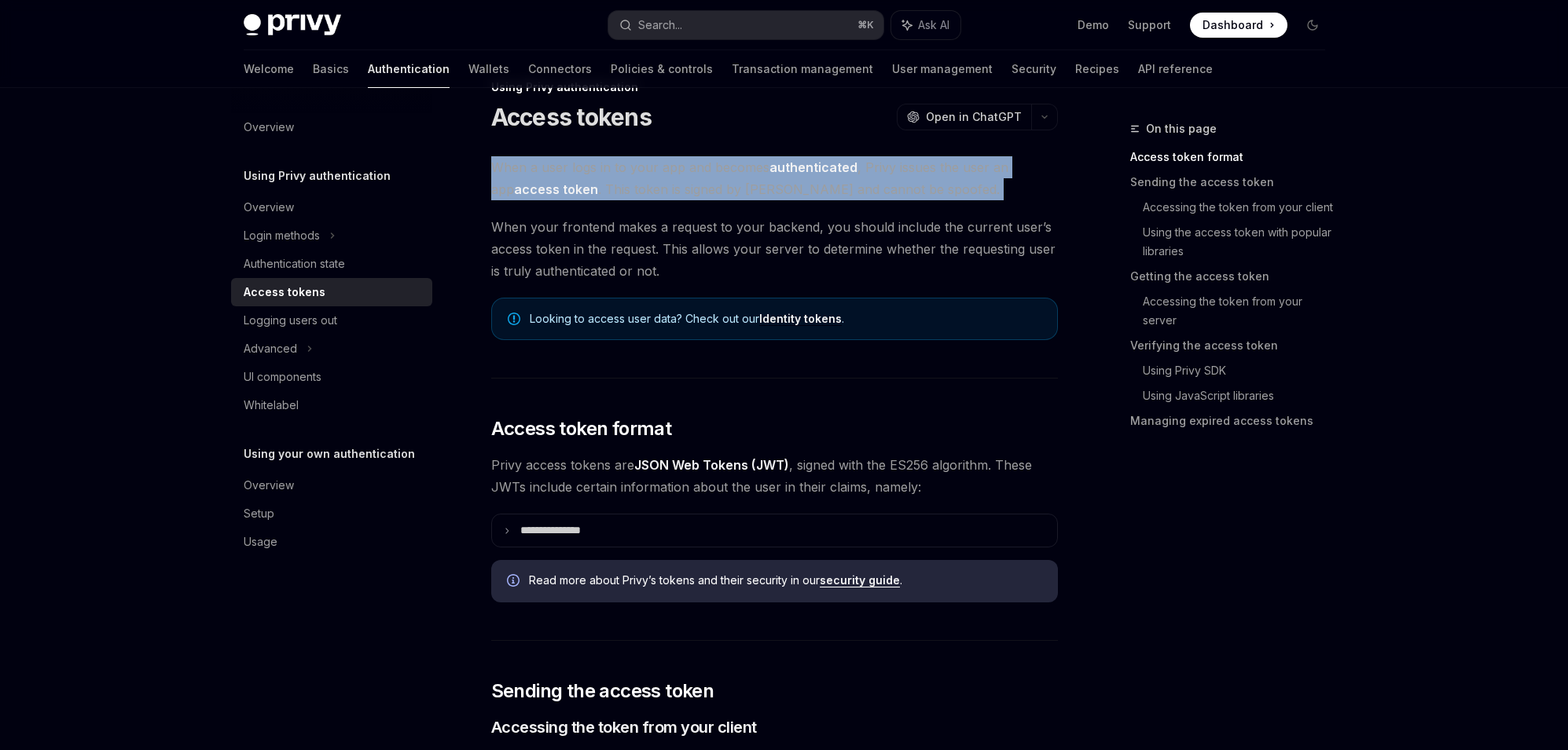
click at [573, 221] on span "When your frontend makes a request to your backend, you should include the curr…" at bounding box center [774, 249] width 567 height 66
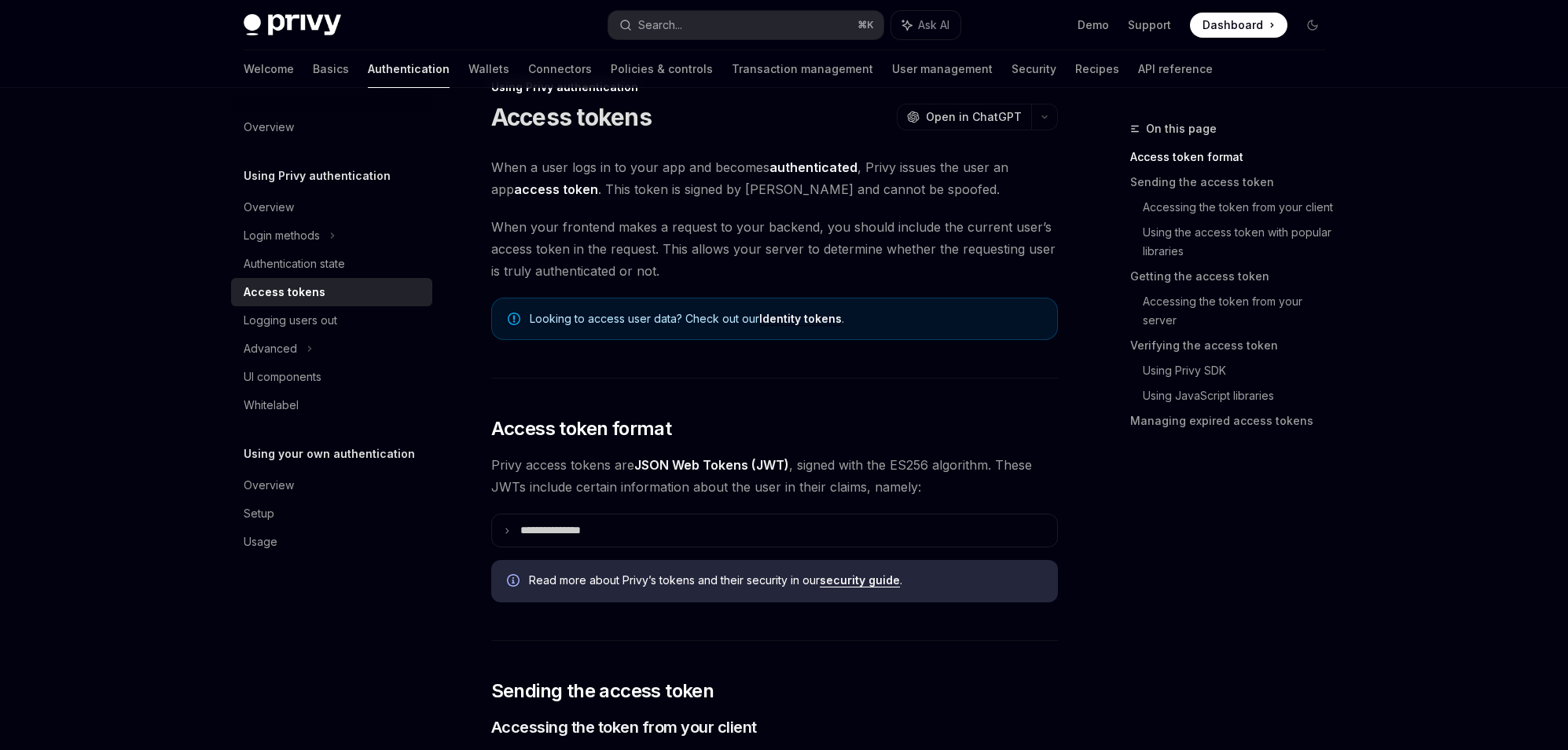
click at [573, 221] on span "When your frontend makes a request to your backend, you should include the curr…" at bounding box center [774, 249] width 567 height 66
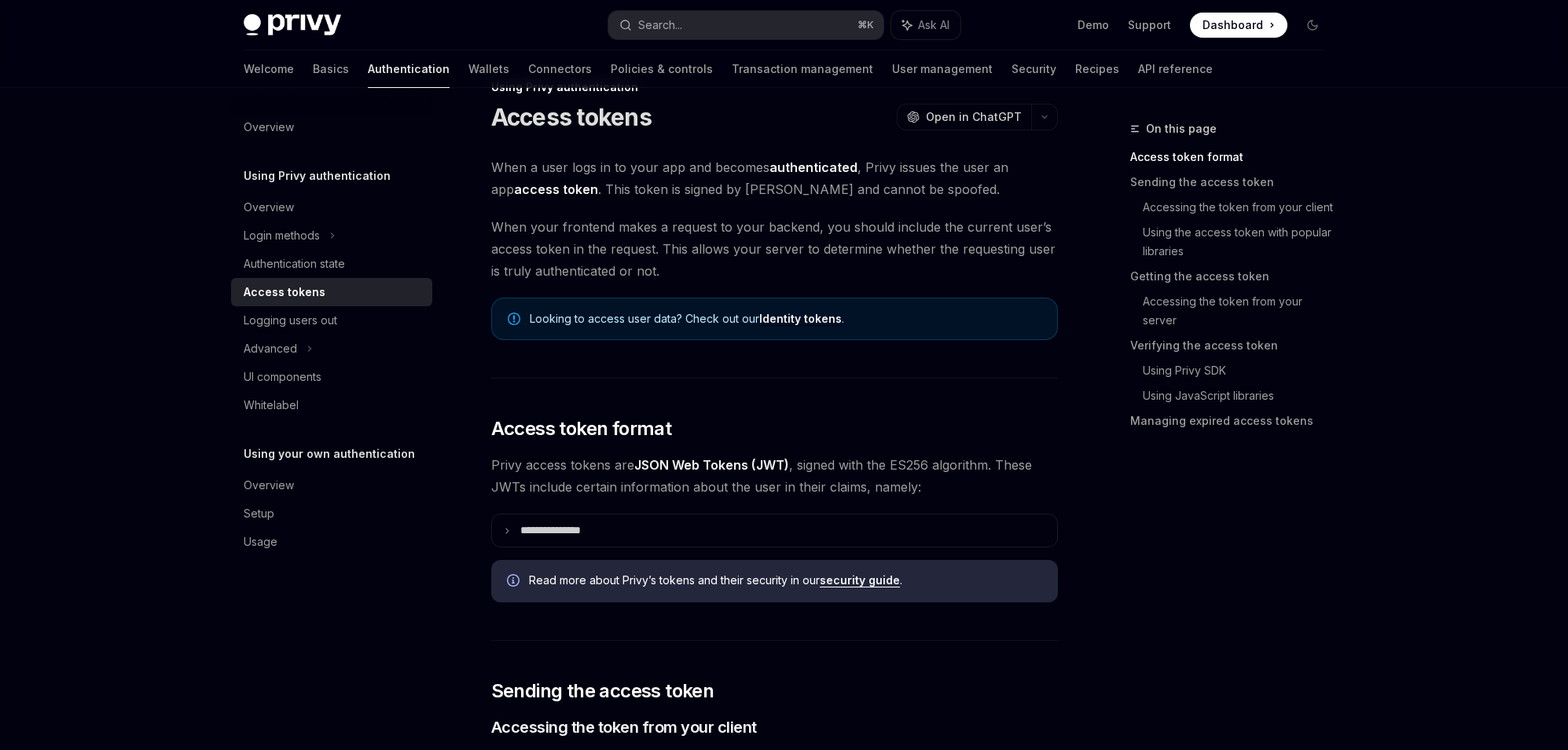
click at [768, 235] on span "When your frontend makes a request to your backend, you should include the curr…" at bounding box center [774, 249] width 567 height 66
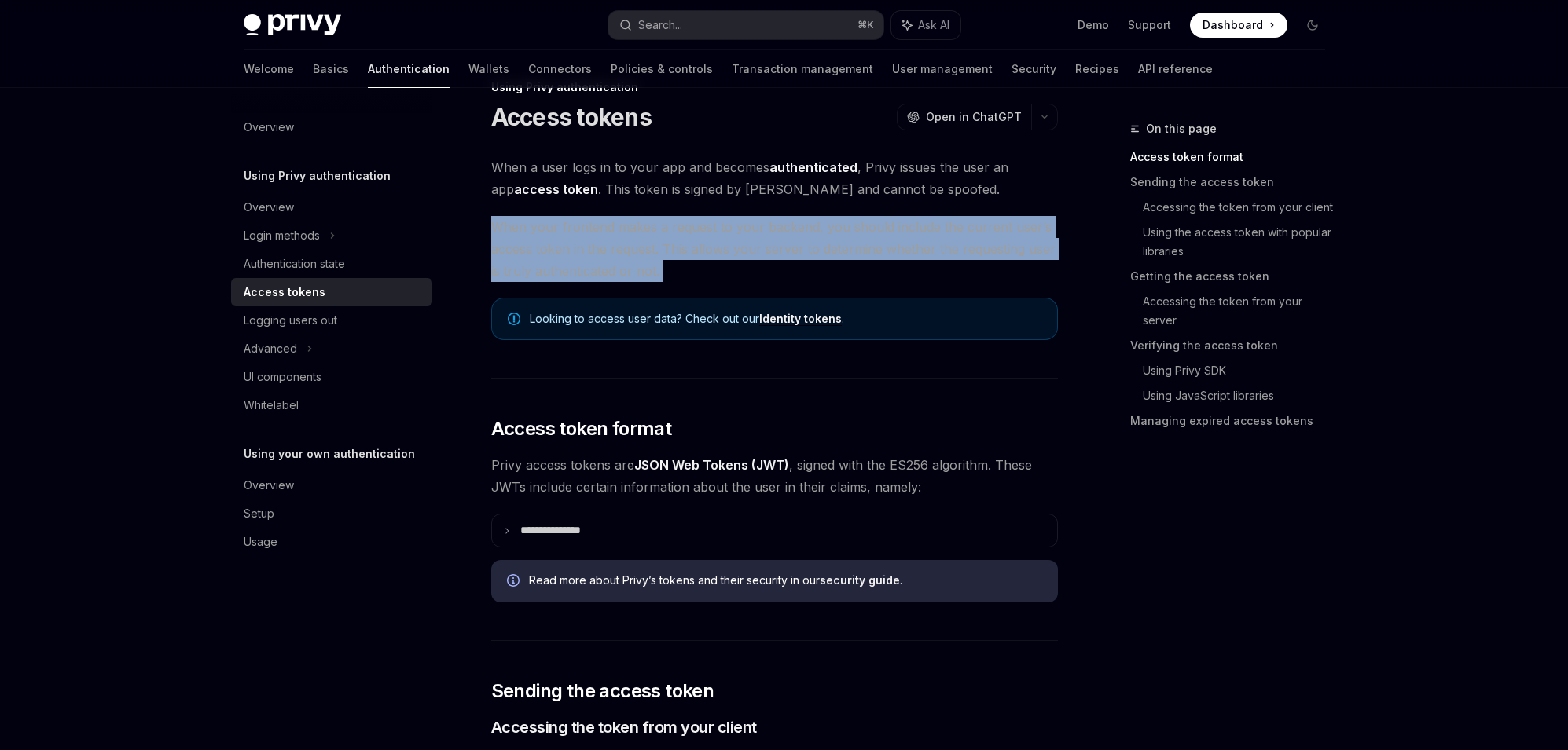
click at [751, 275] on span "When your frontend makes a request to your backend, you should include the curr…" at bounding box center [774, 249] width 567 height 66
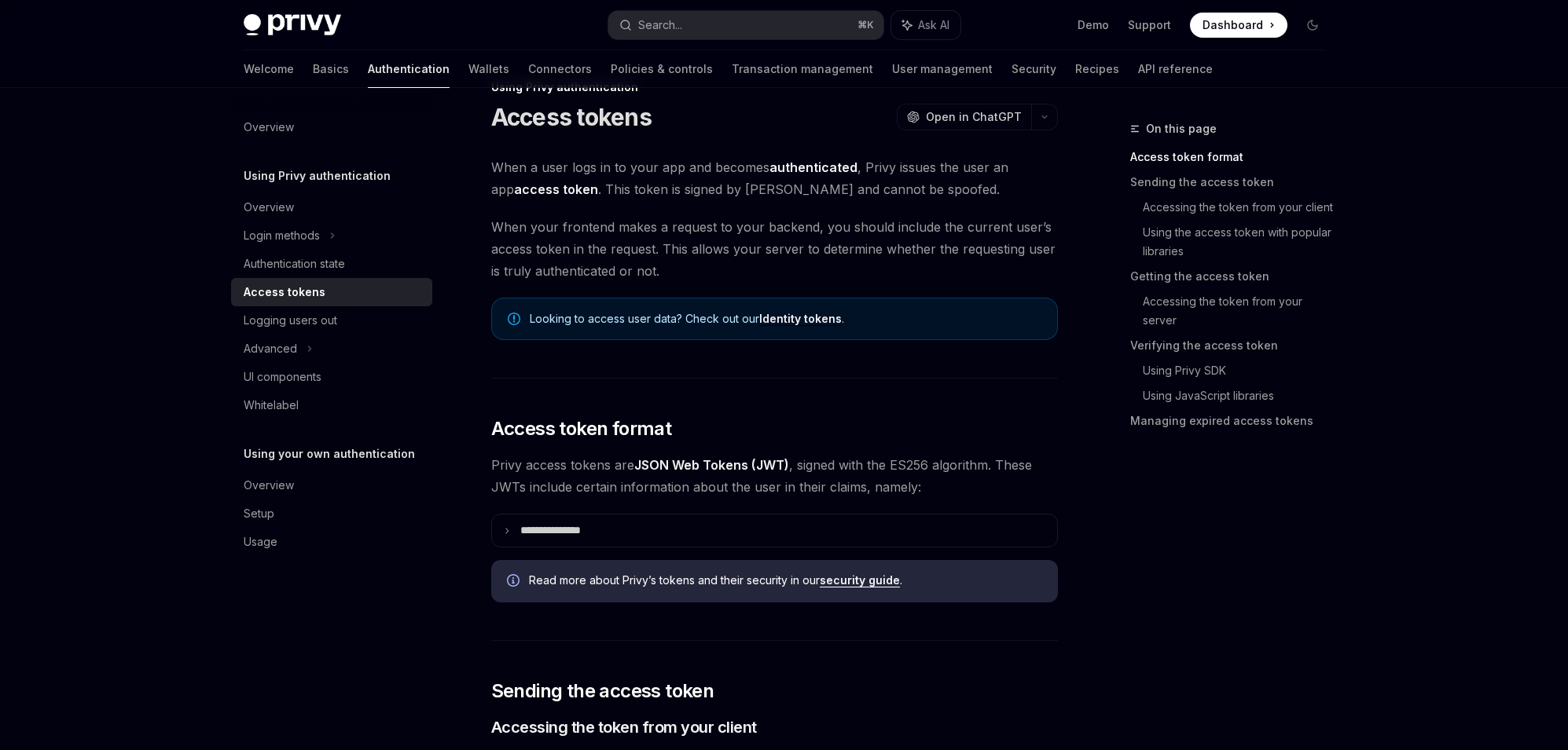
click at [616, 318] on span "Looking to access user data? Check out our Identity tokens ." at bounding box center [785, 319] width 512 height 16
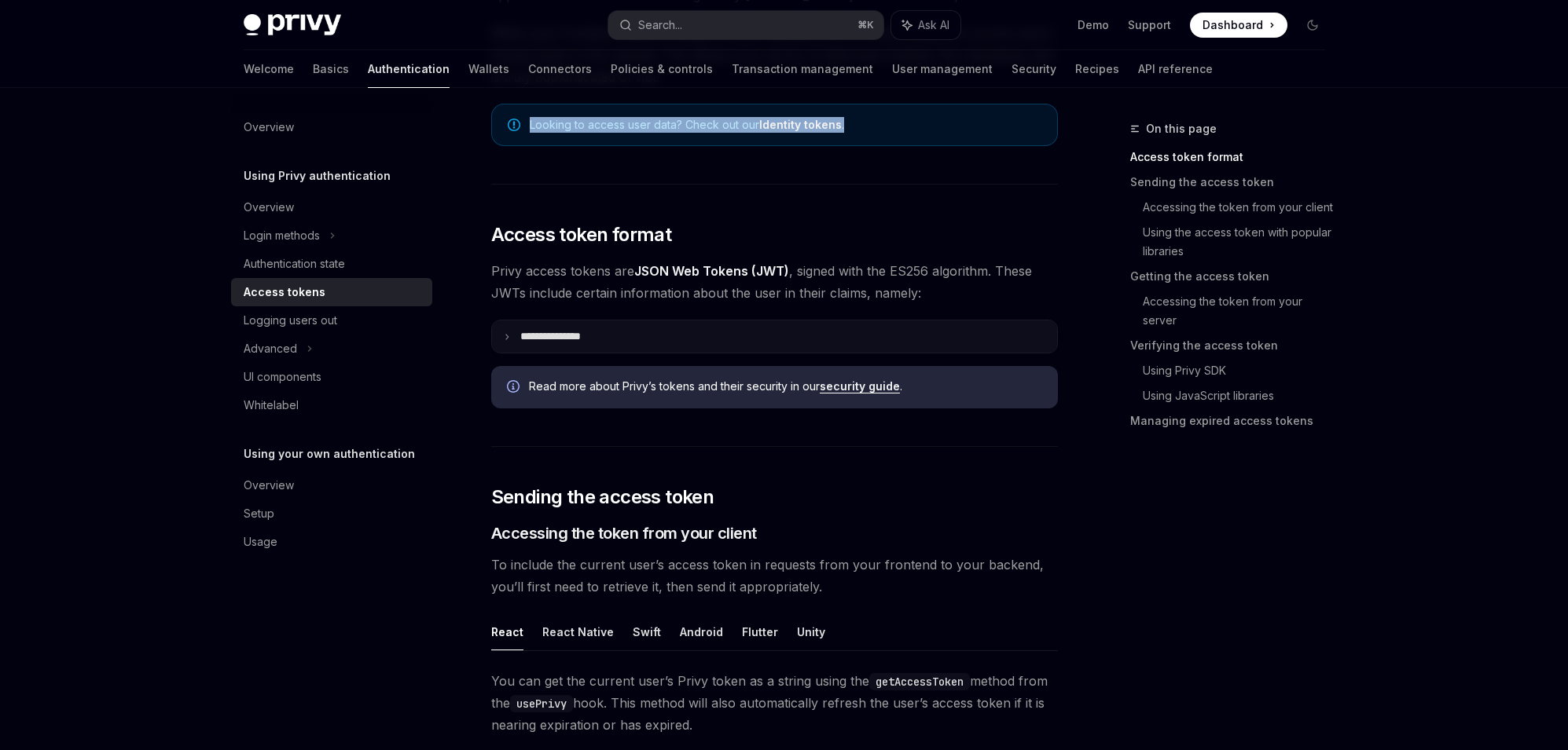
click at [597, 339] on p "**********" at bounding box center [563, 336] width 86 height 13
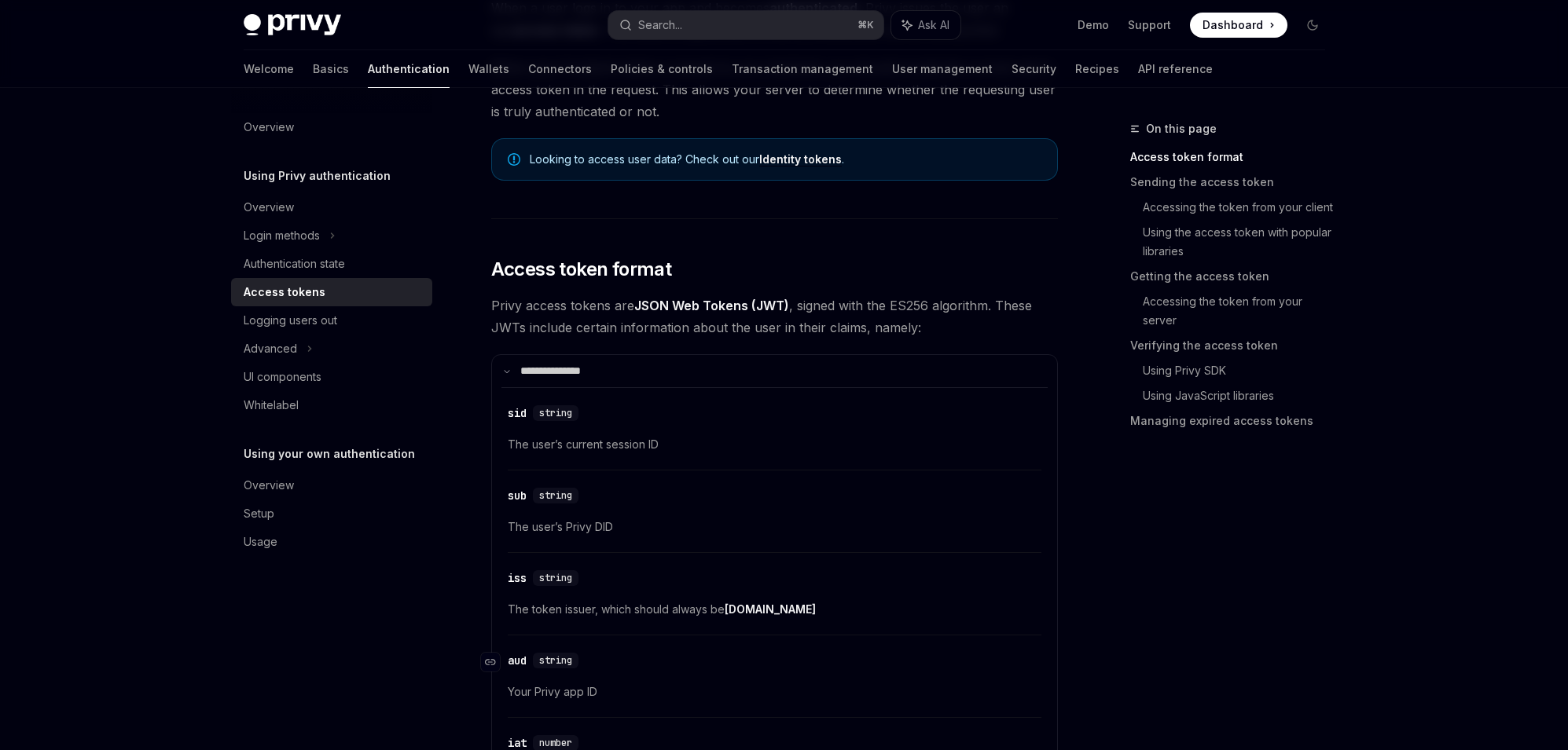
scroll to position [201, 0]
click at [868, 321] on span "Privy access tokens are JSON Web Tokens (JWT) , signed with the ES256 algorithm…" at bounding box center [774, 317] width 567 height 44
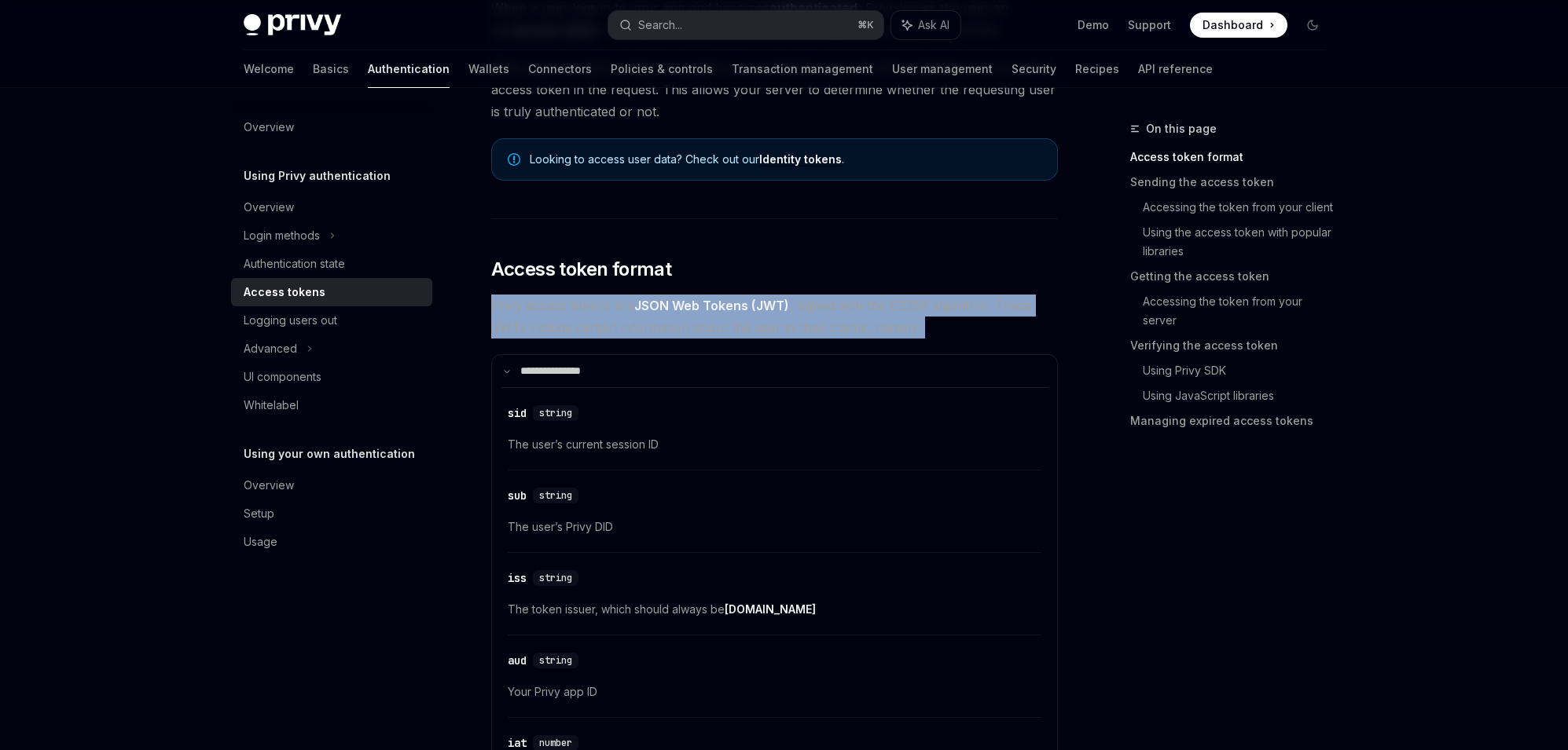
click at [855, 321] on span "Privy access tokens are JSON Web Tokens (JWT) , signed with the ES256 algorithm…" at bounding box center [774, 317] width 567 height 44
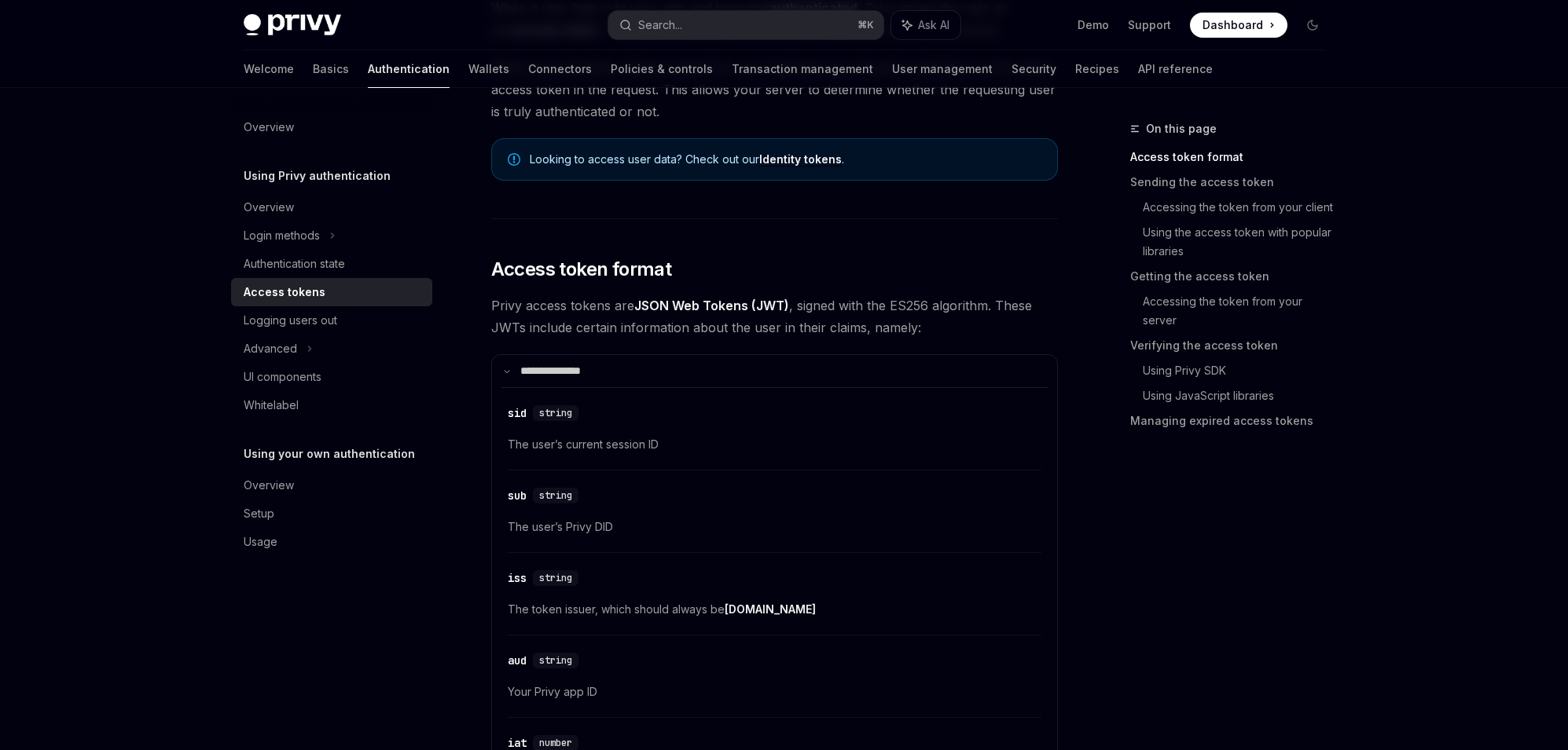
click at [855, 321] on span "Privy access tokens are JSON Web Tokens (JWT) , signed with the ES256 algorithm…" at bounding box center [774, 317] width 567 height 44
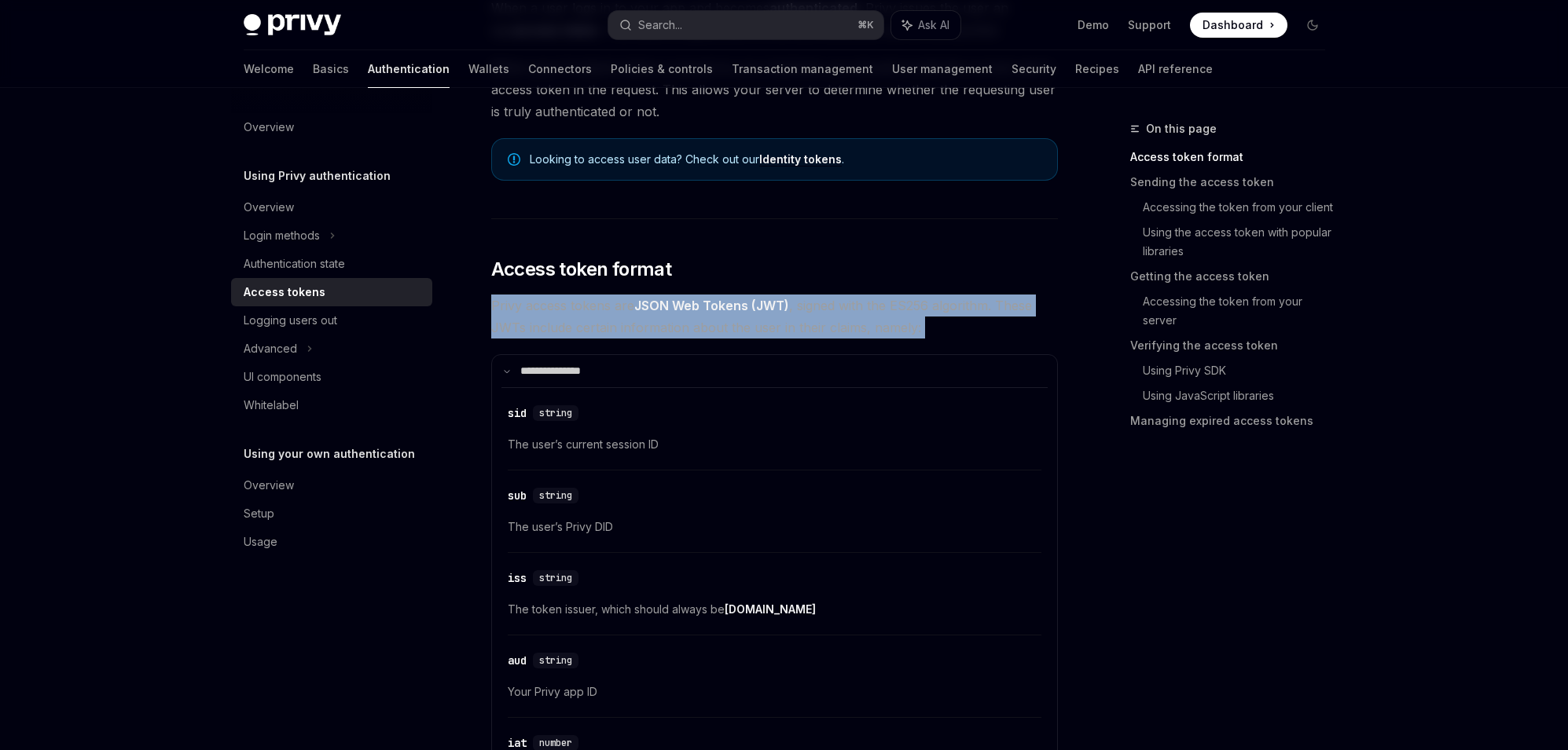
click at [855, 321] on span "Privy access tokens are JSON Web Tokens (JWT) , signed with the ES256 algorithm…" at bounding box center [774, 317] width 567 height 44
click at [811, 336] on span "Privy access tokens are JSON Web Tokens (JWT) , signed with the ES256 algorithm…" at bounding box center [774, 317] width 567 height 44
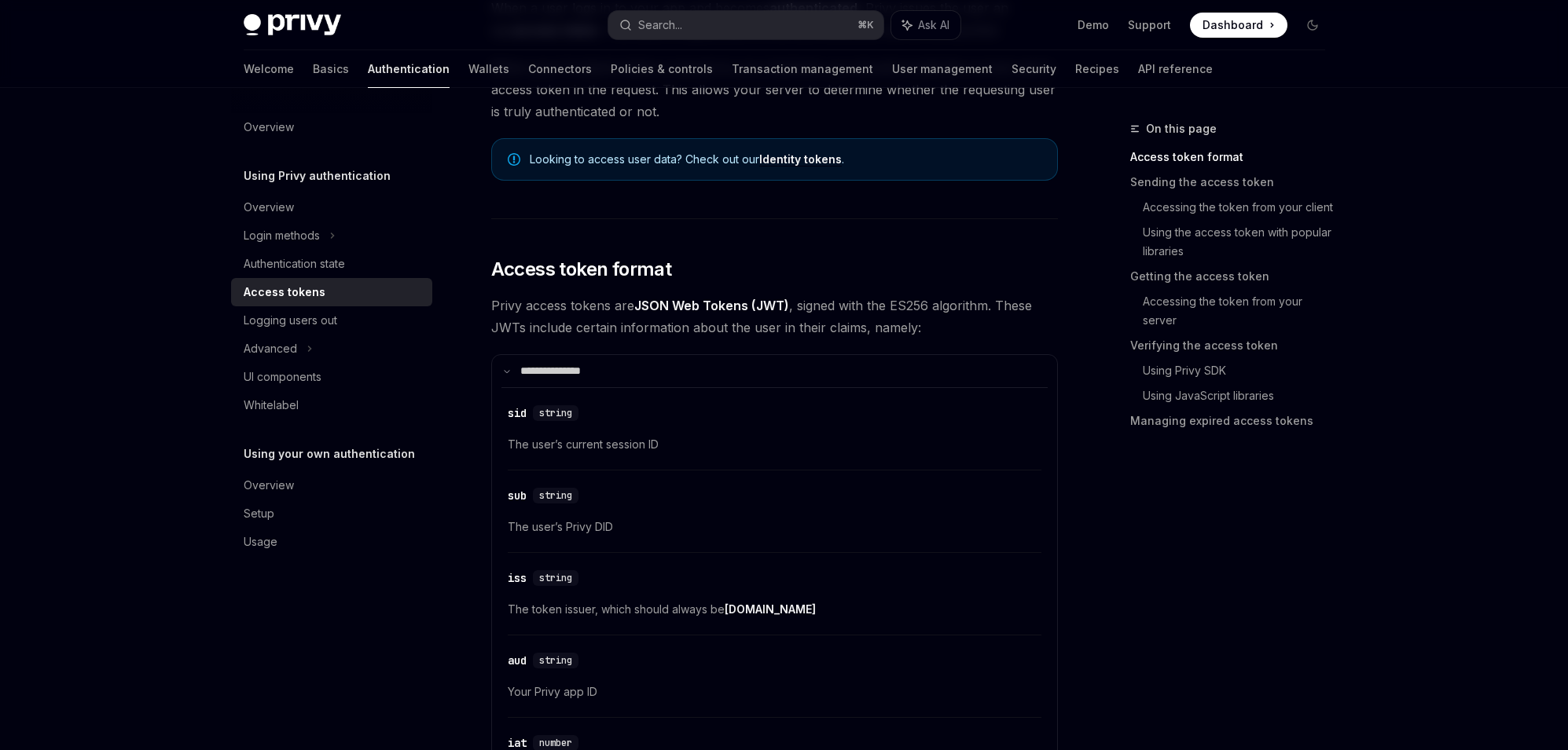
click at [811, 336] on span "Privy access tokens are JSON Web Tokens (JWT) , signed with the ES256 algorithm…" at bounding box center [774, 317] width 567 height 44
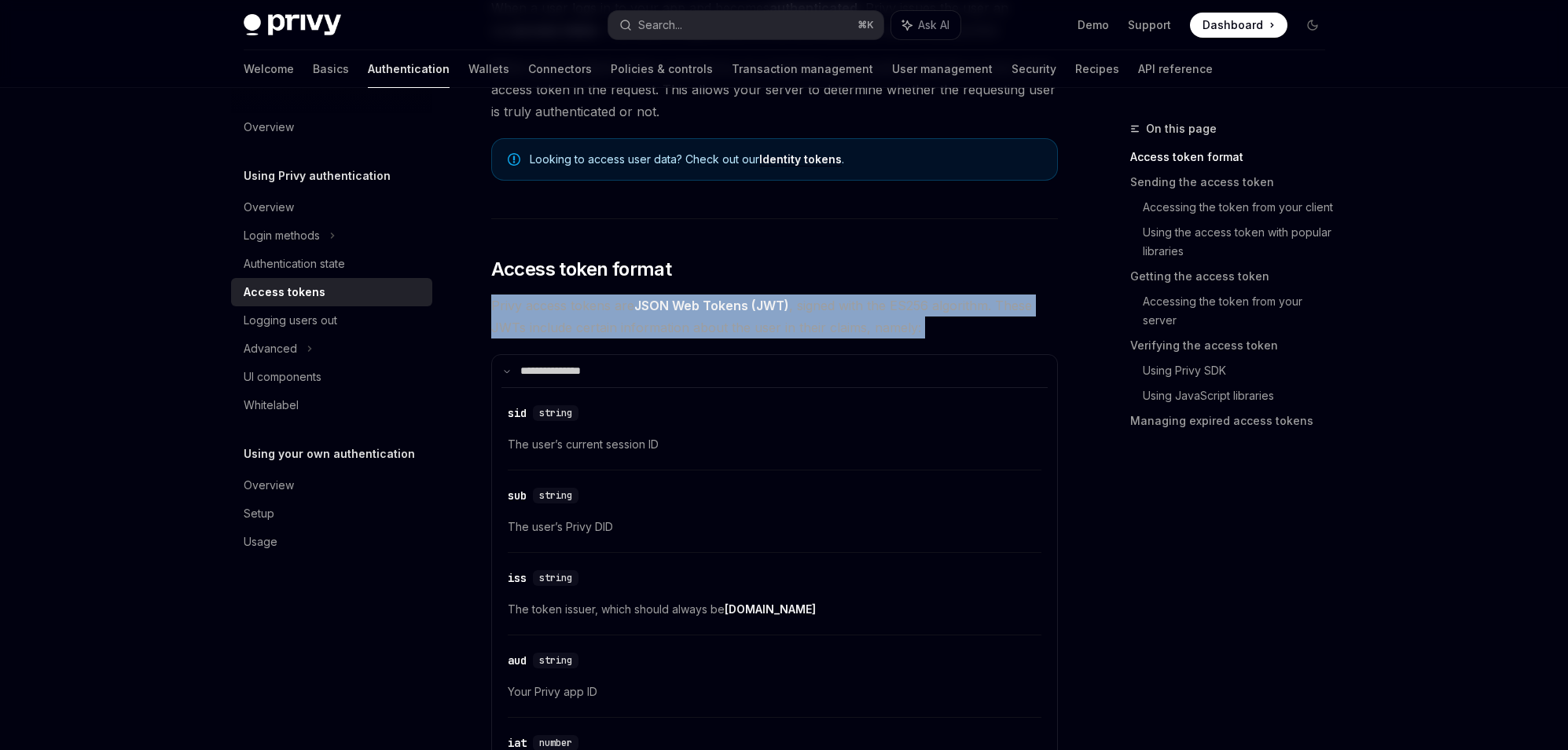
click at [753, 332] on span "Privy access tokens are JSON Web Tokens (JWT) , signed with the ES256 algorithm…" at bounding box center [774, 317] width 567 height 44
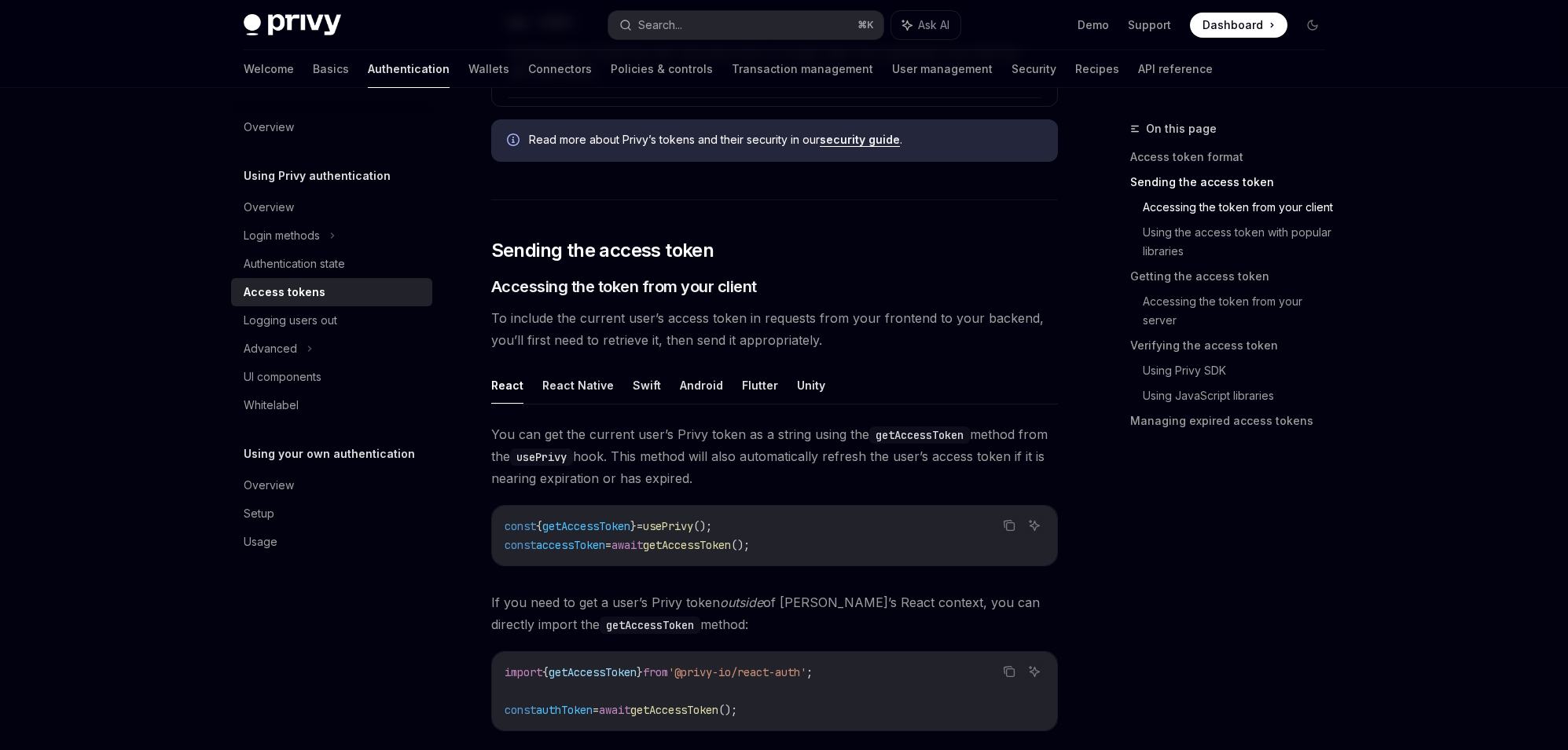
scroll to position [1027, 0]
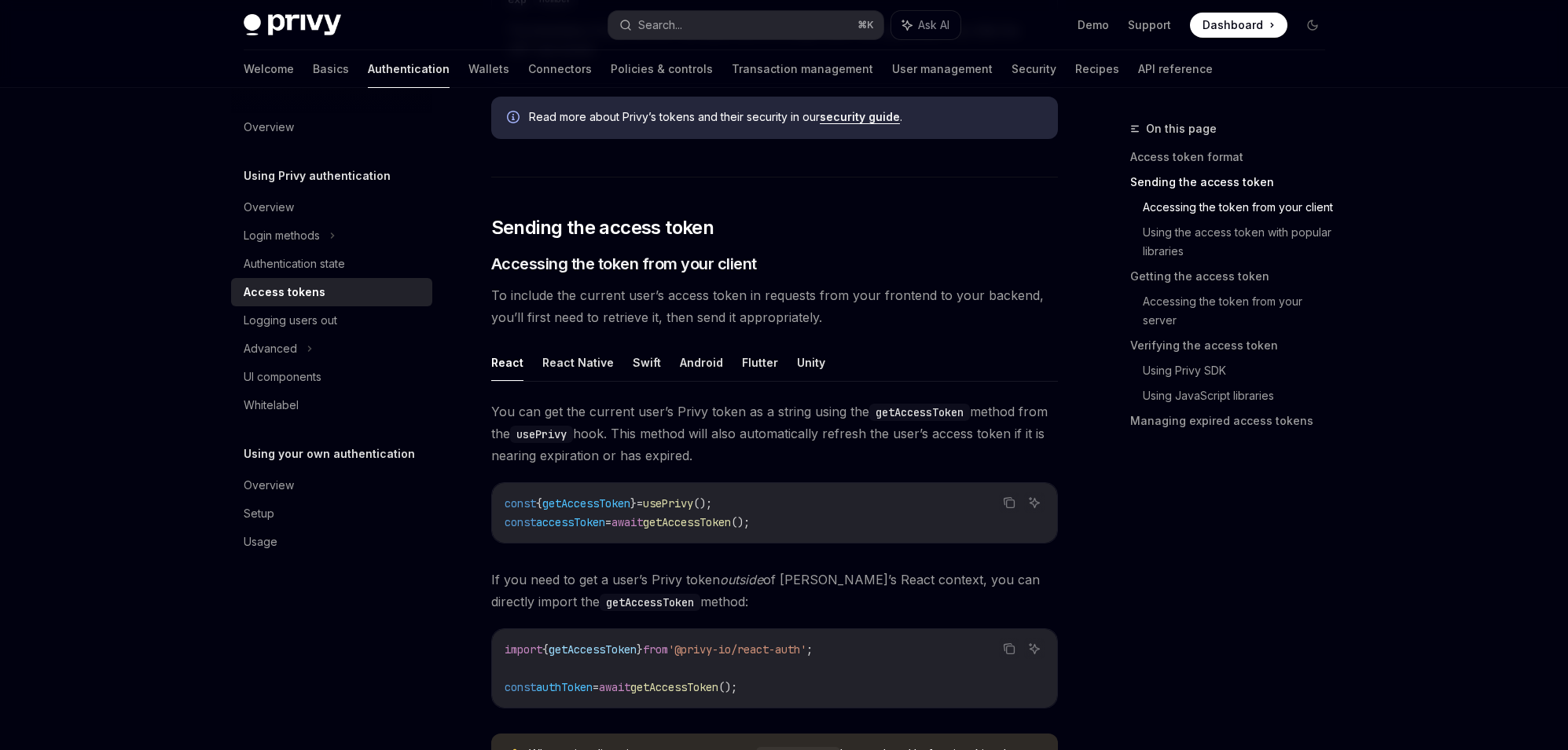
click at [739, 514] on code "const { getAccessToken } = usePrivy (); const accessToken = await getAccessToke…" at bounding box center [774, 513] width 540 height 38
click at [723, 636] on div "import { getAccessToken } from '@privy-io/react-auth' ; const authToken = await…" at bounding box center [774, 669] width 565 height 79
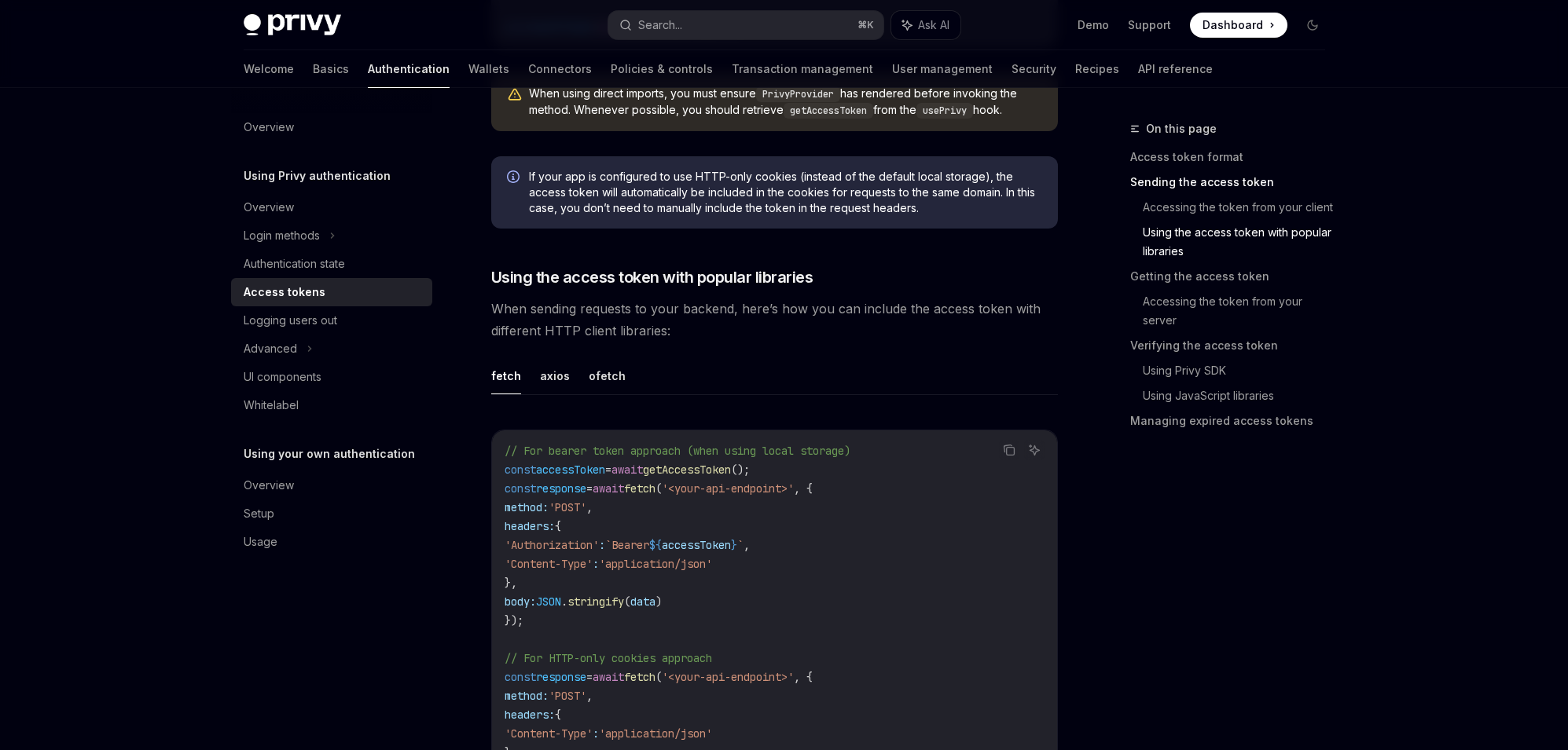
scroll to position [1689, 0]
click at [749, 325] on span "When sending requests to your backend, here’s how you can include the access to…" at bounding box center [774, 319] width 567 height 44
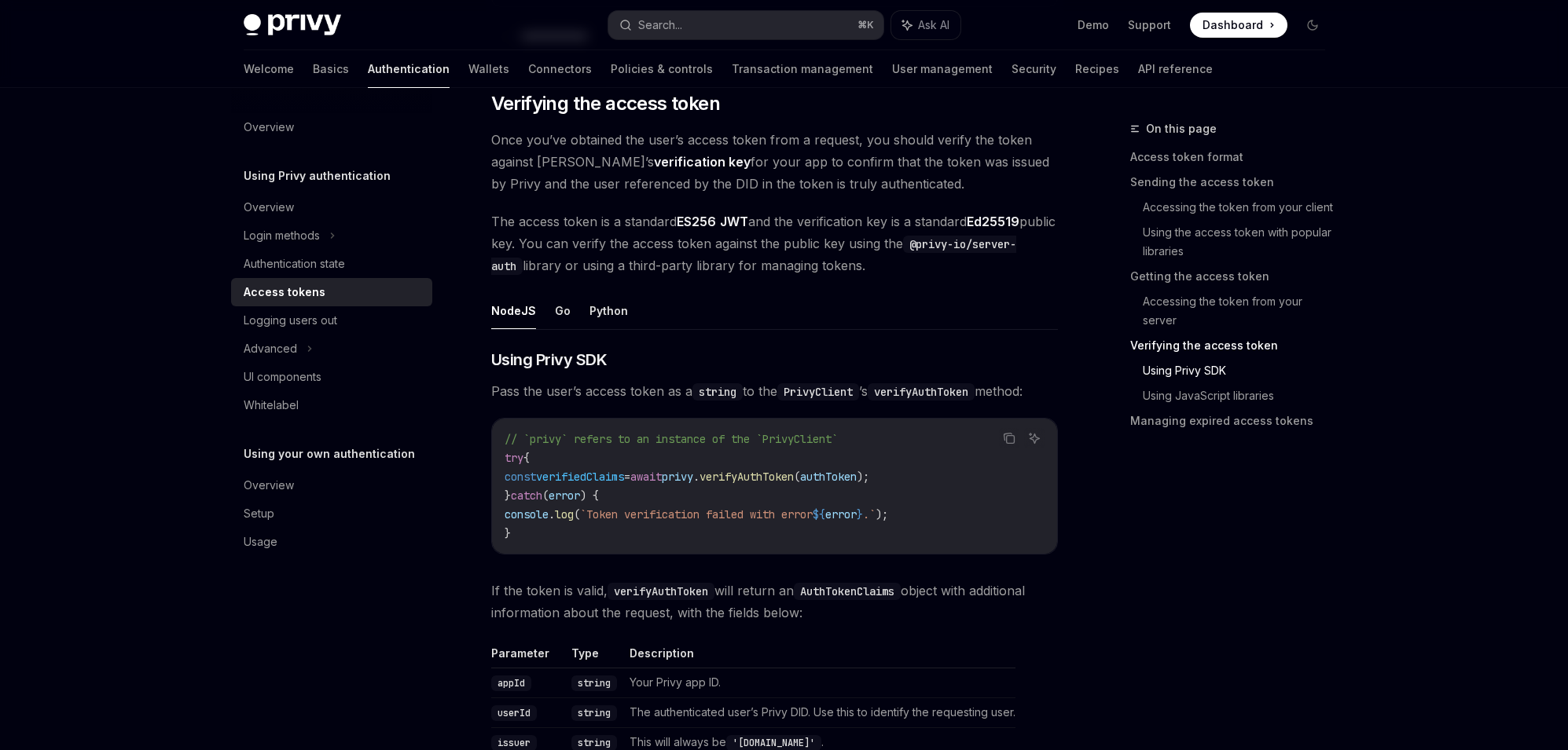
scroll to position [2794, 0]
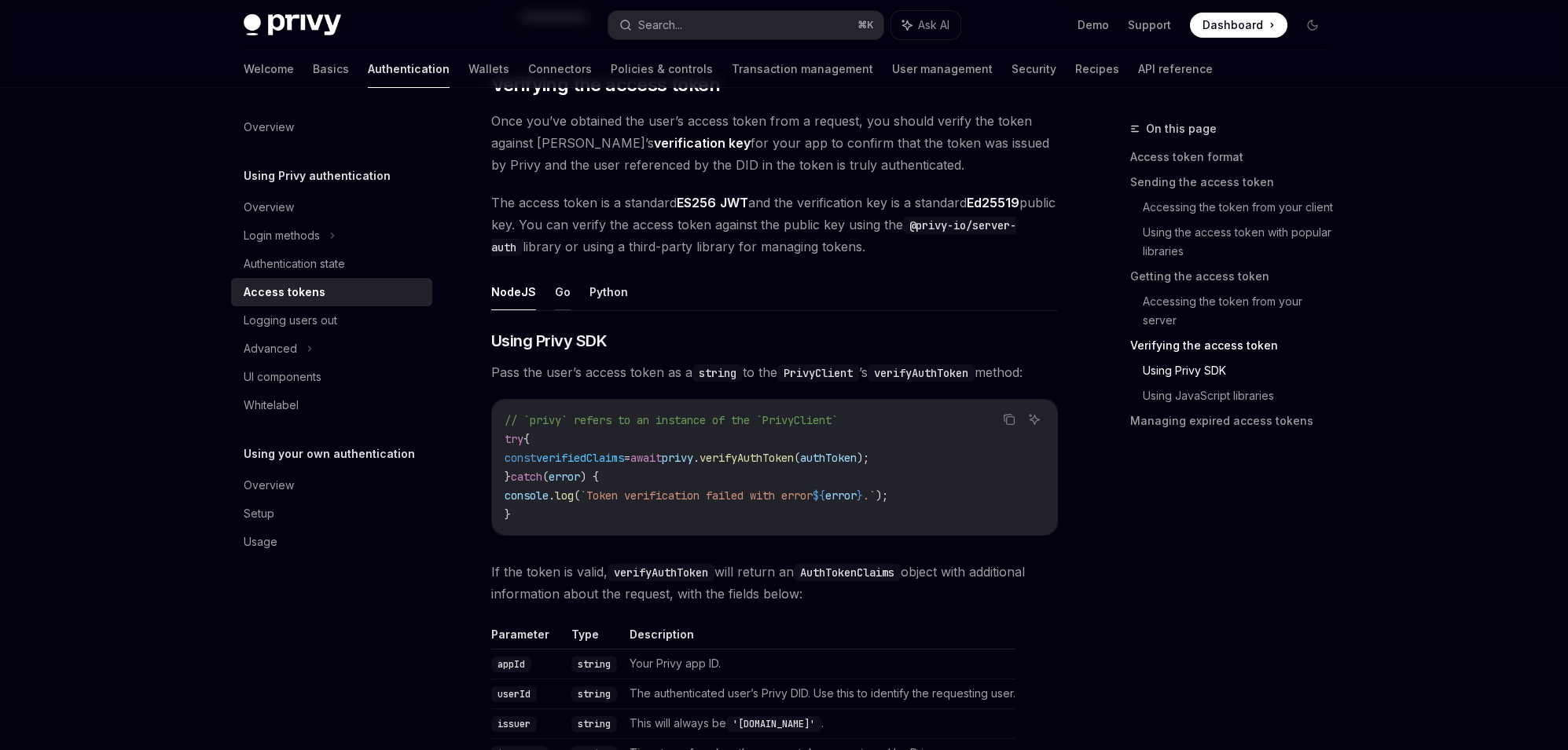
click at [561, 294] on button "Go" at bounding box center [563, 291] width 16 height 37
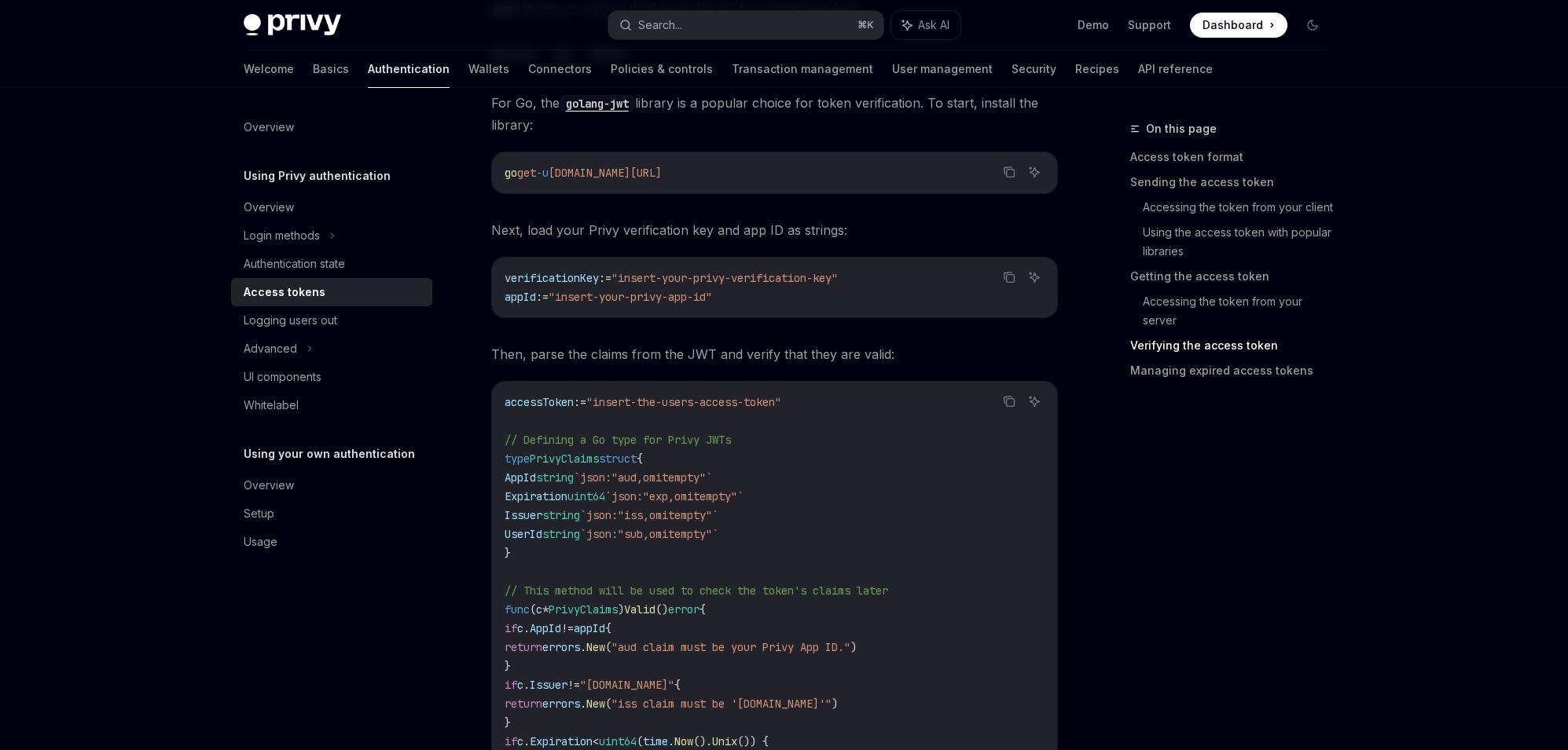
scroll to position [3033, 0]
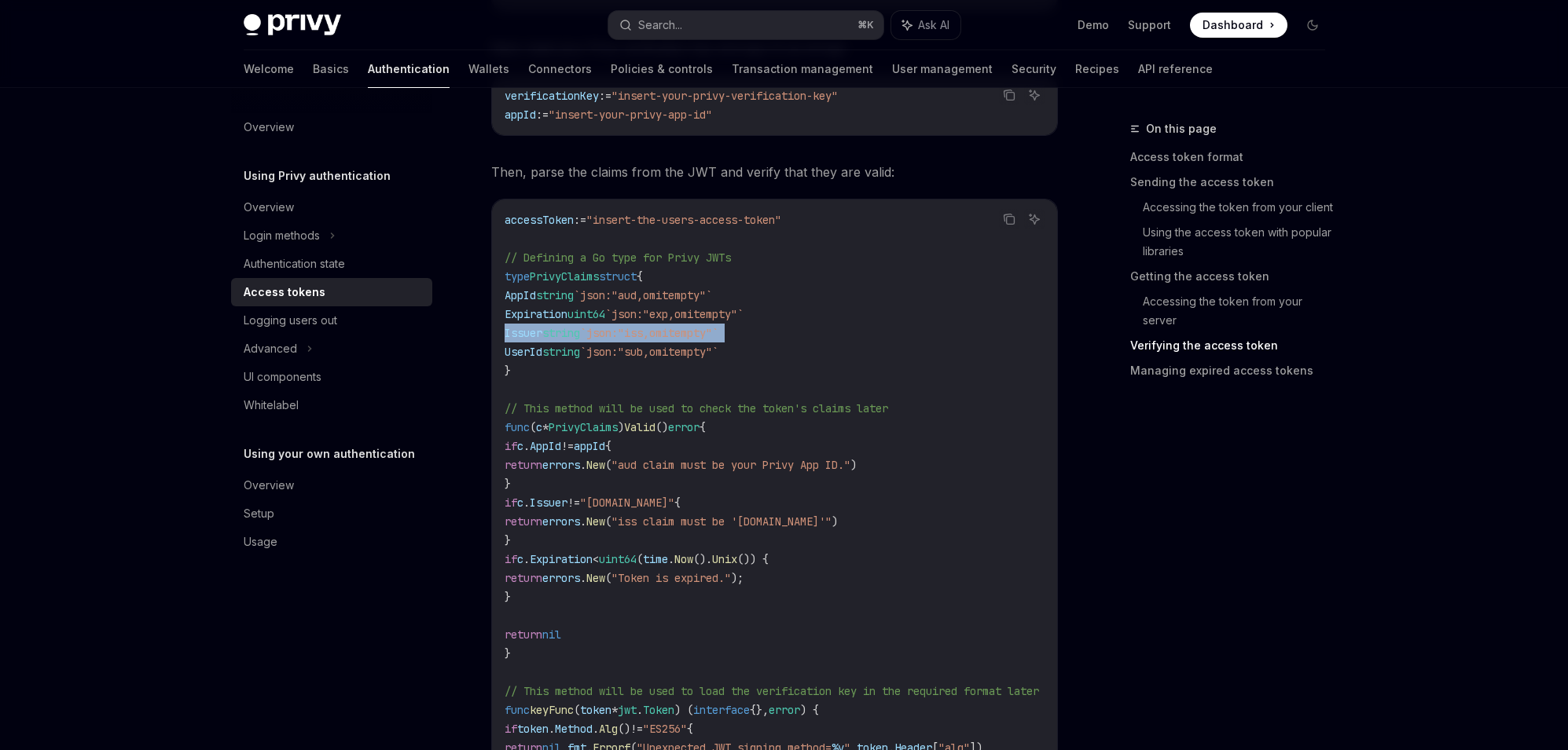
scroll to position [3224, 0]
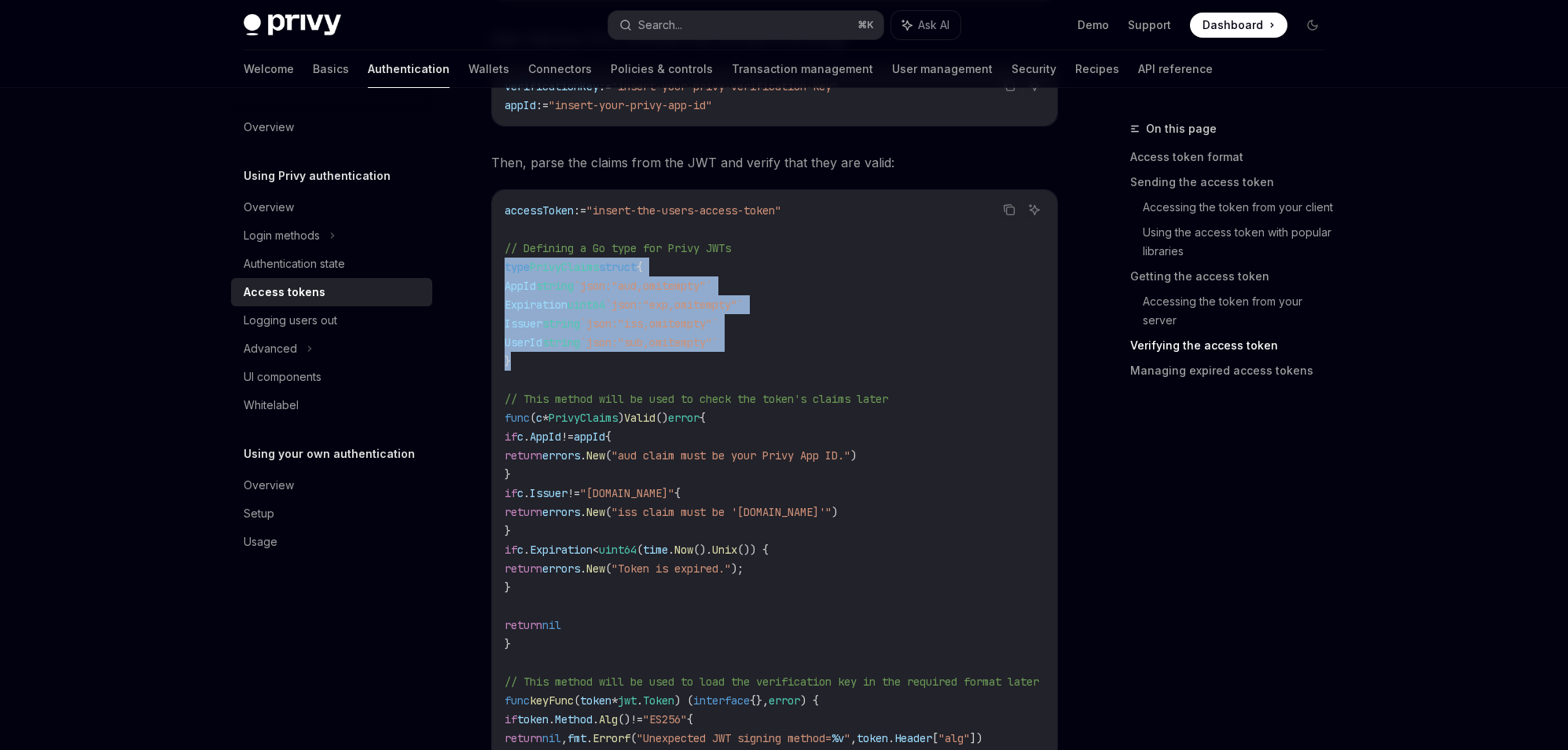
drag, startPoint x: 554, startPoint y: 364, endPoint x: 466, endPoint y: 266, distance: 131.7
click at [500, 249] on div "accessToken := "insert-the-users-access-token" // Defining a Go type for Privy …" at bounding box center [774, 729] width 565 height 1078
copy code "// Defining a Go type for Privy JWTs type PrivyClaims struct { AppId string `js…"
click at [517, 326] on span "Issuer" at bounding box center [523, 324] width 38 height 14
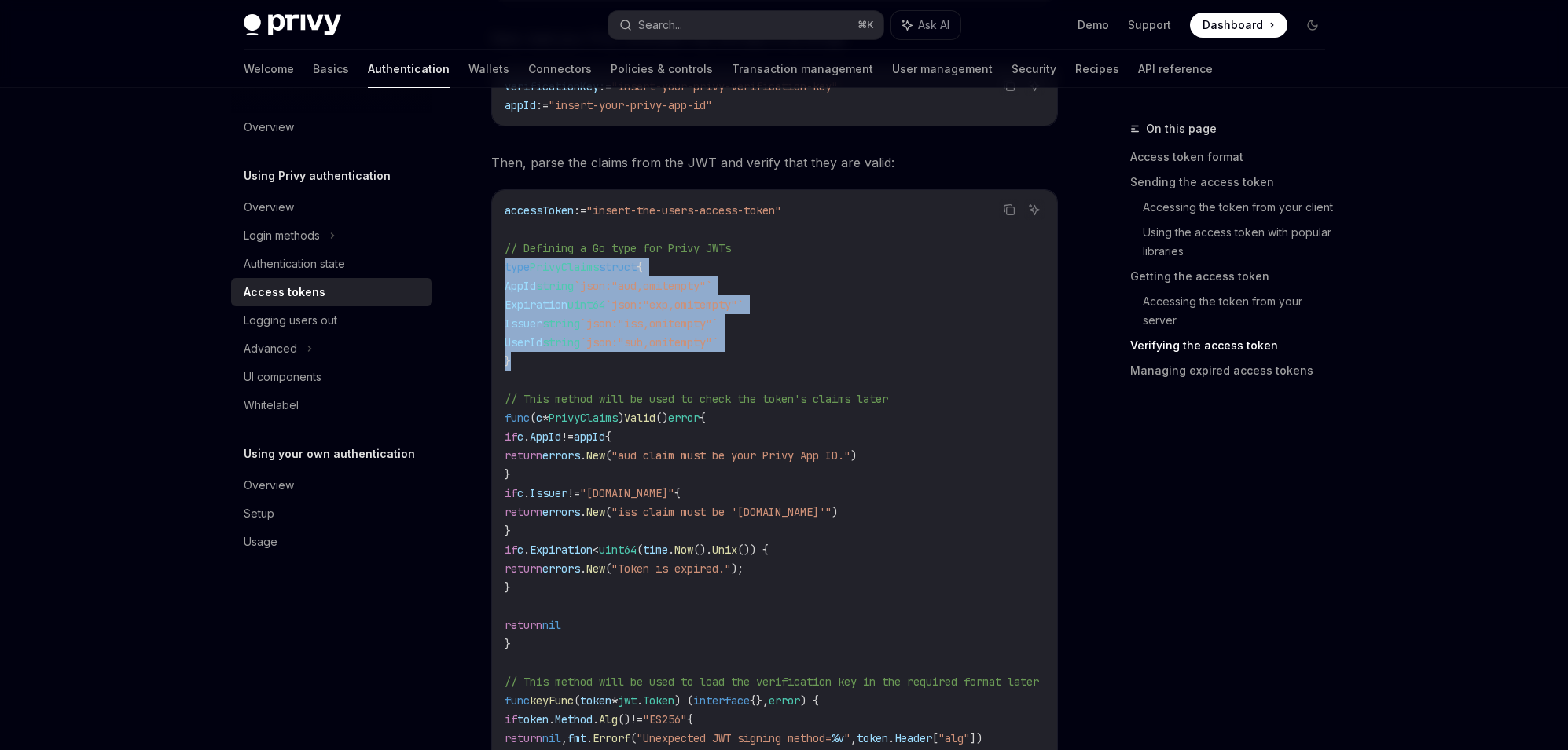
drag, startPoint x: 542, startPoint y: 355, endPoint x: 486, endPoint y: 273, distance: 99.3
copy code "type PrivyClaims struct { AppId string `json:"aud,omitempty"` Expiration uint64…"
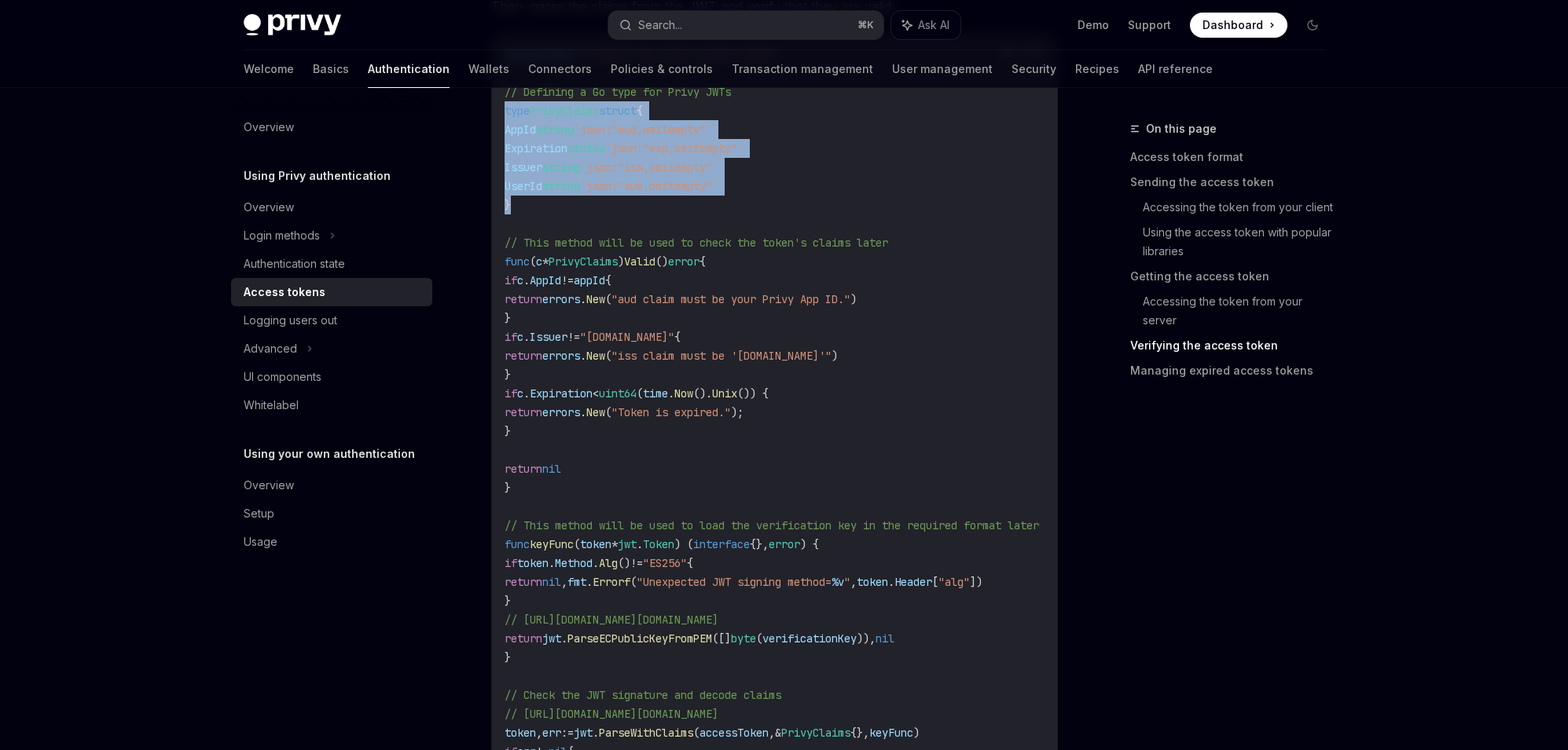
scroll to position [3344, 0]
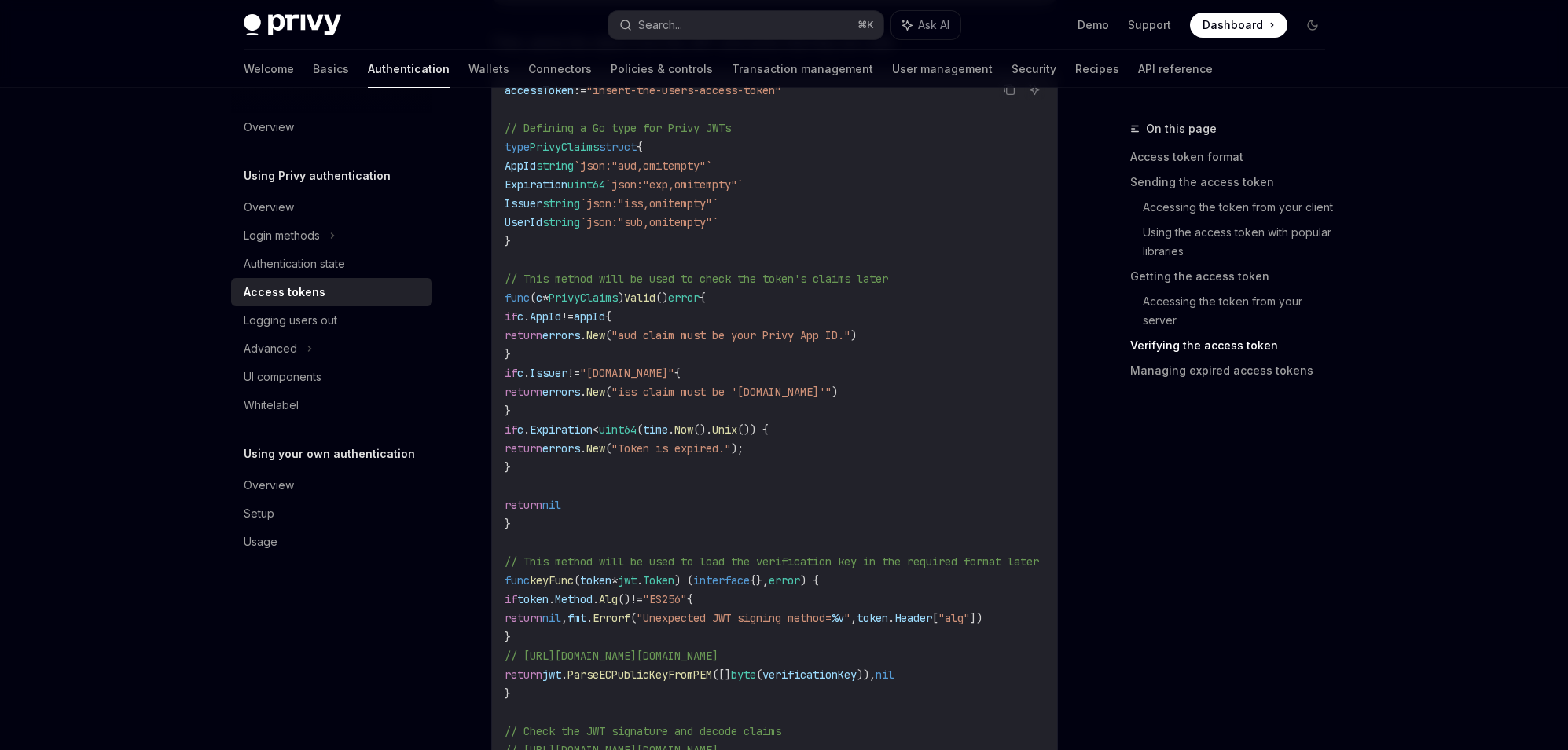
click at [543, 529] on code "accessToken := "insert-the-users-access-token" // Defining a Go type for Privy …" at bounding box center [791, 609] width 572 height 1056
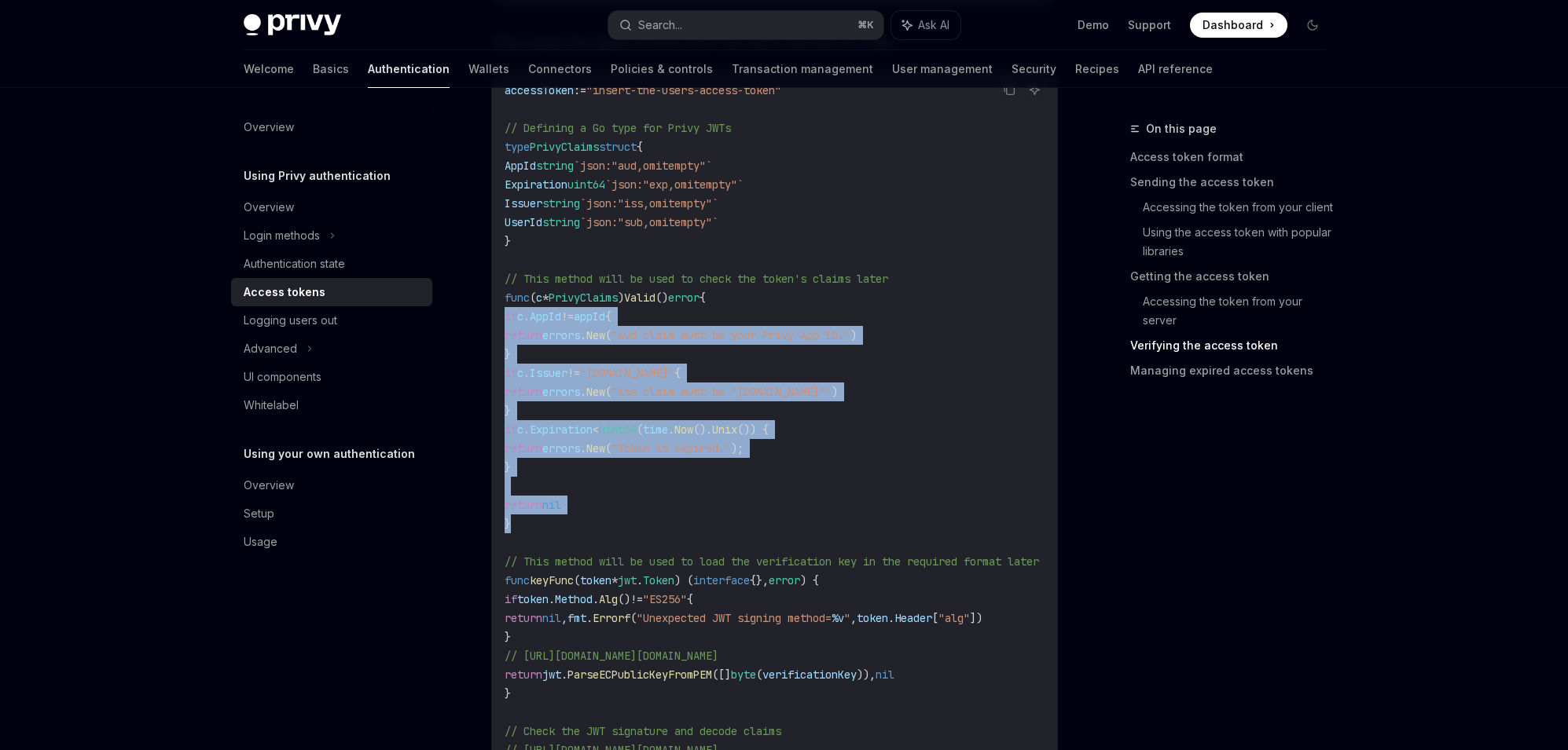
drag, startPoint x: 531, startPoint y: 529, endPoint x: 471, endPoint y: 305, distance: 231.9
click at [500, 296] on div "accessToken := "insert-the-users-access-token" // Defining a Go type for Privy …" at bounding box center [774, 609] width 565 height 1078
copy code "func ( c * PrivyClaims ) Valid () error { if c . AppId != appId { return errors…"
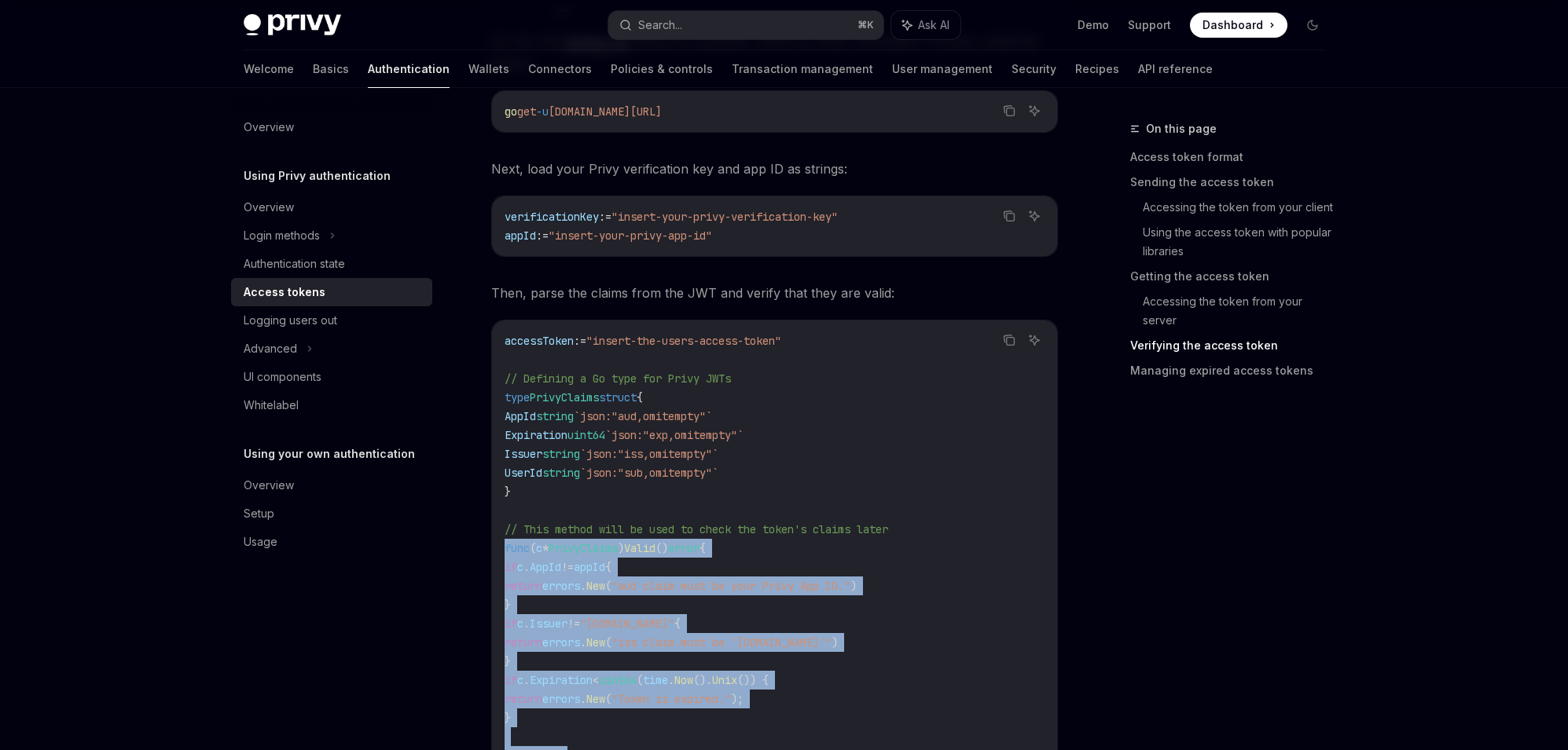
scroll to position [3094, 1]
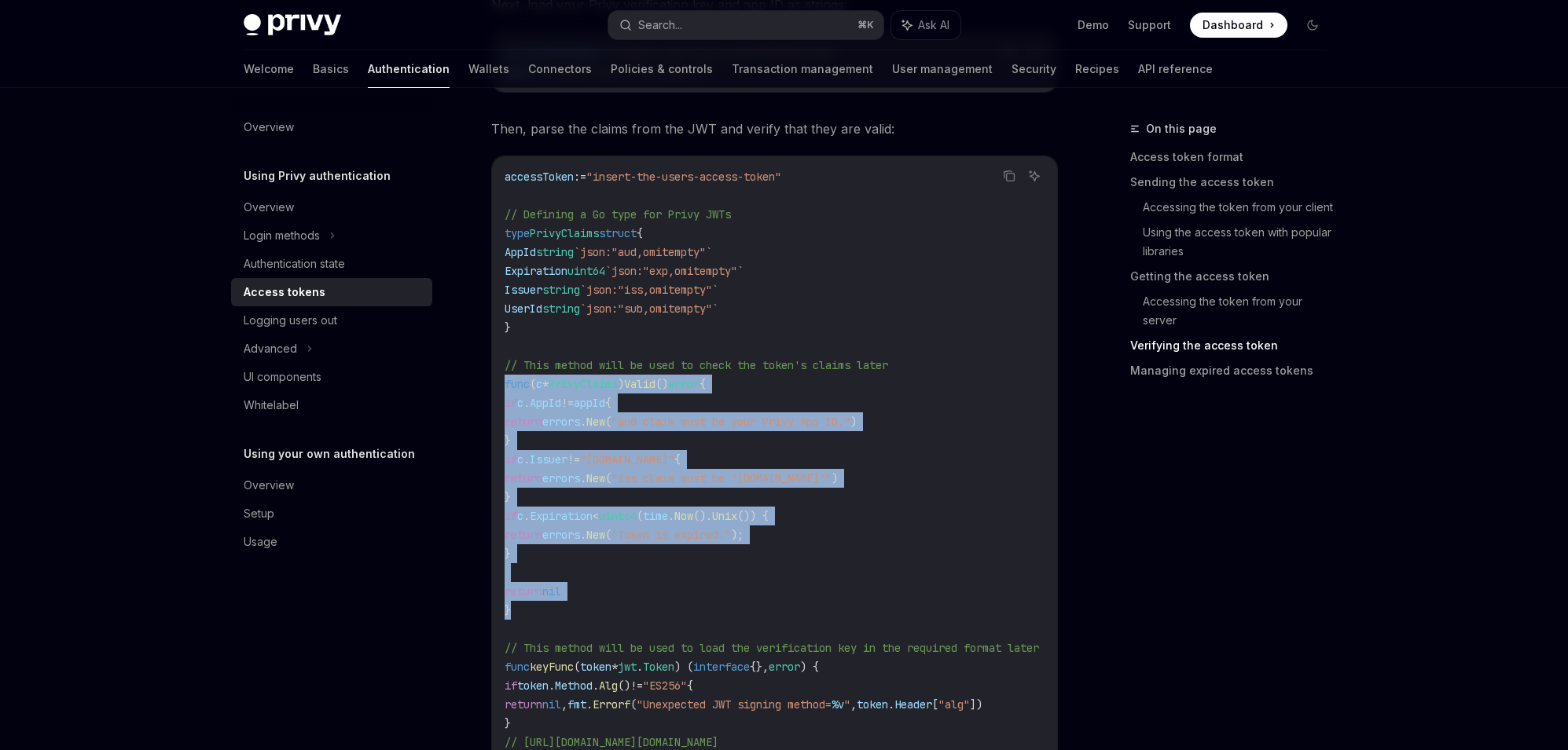
click at [780, 455] on code "accessToken := "insert-the-users-access-token" // Defining a Go type for Privy …" at bounding box center [791, 695] width 572 height 1056
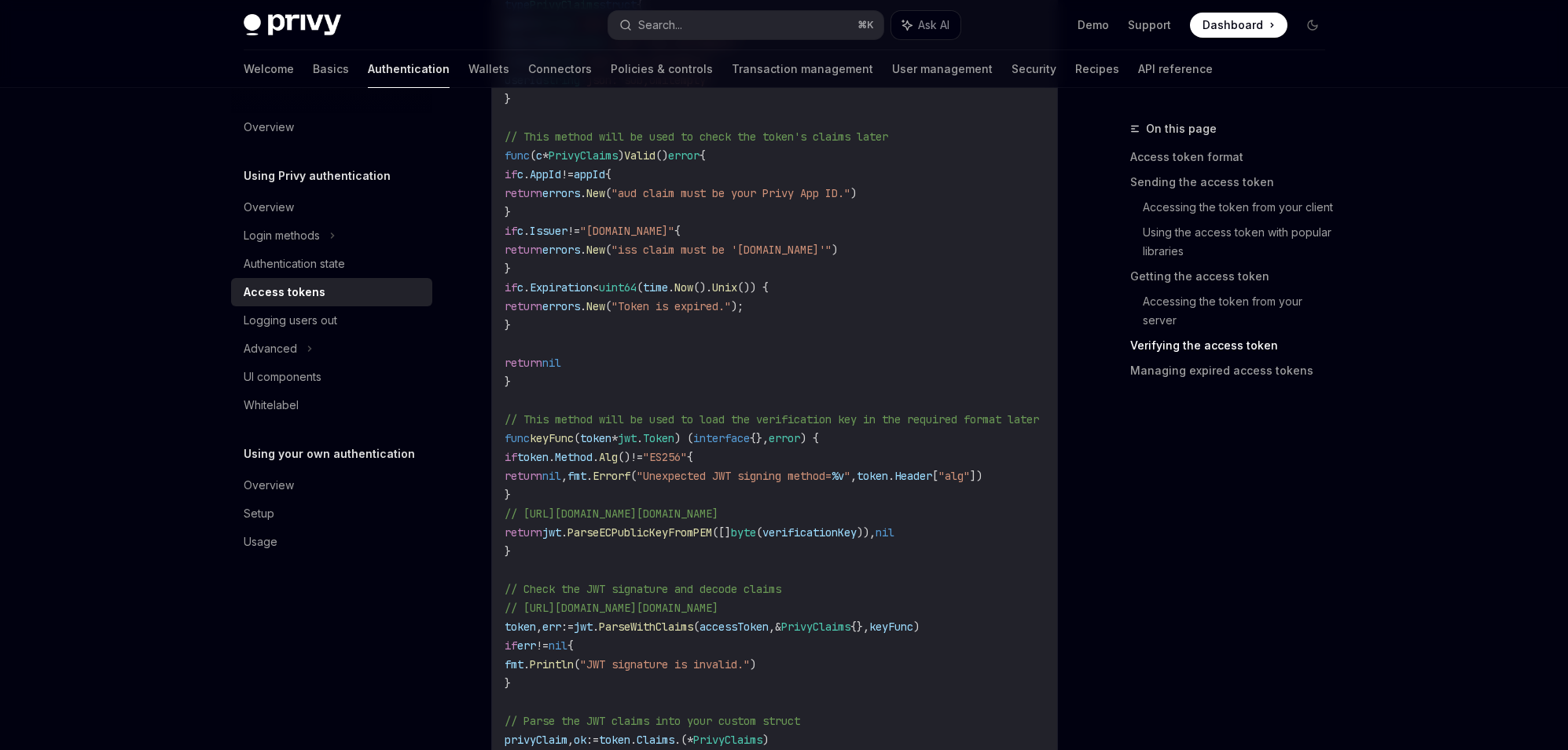
scroll to position [3485, 0]
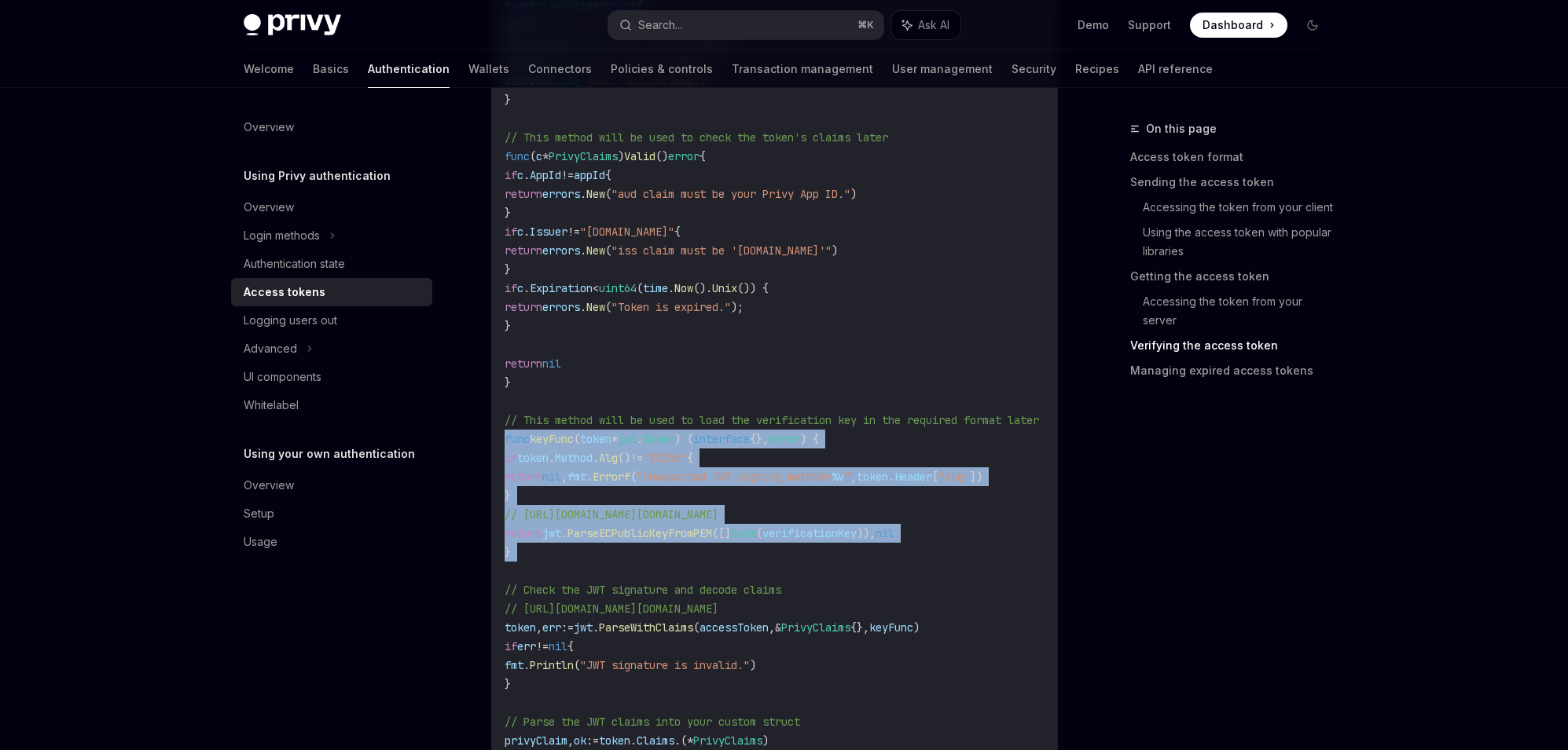
drag, startPoint x: 562, startPoint y: 562, endPoint x: 500, endPoint y: 433, distance: 143.1
click at [500, 433] on div "accessToken := "insert-the-users-access-token" // Defining a Go type for Privy …" at bounding box center [774, 467] width 565 height 1078
click at [587, 482] on span "fmt" at bounding box center [577, 477] width 19 height 14
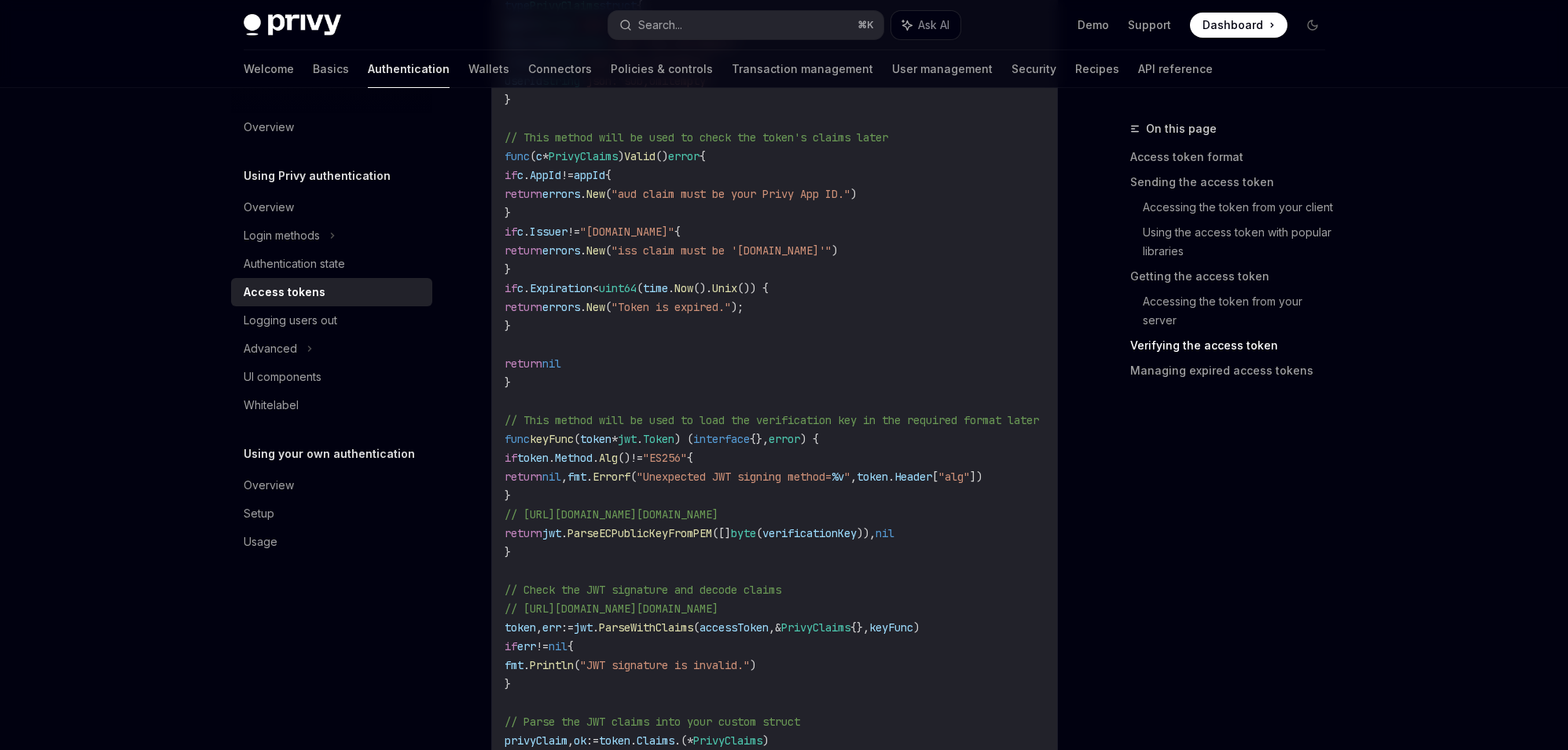
click at [650, 534] on span "ParseECPublicKeyFromPEM" at bounding box center [639, 533] width 144 height 14
click at [669, 574] on code "accessToken := "insert-the-users-access-token" // Defining a Go type for Privy …" at bounding box center [791, 467] width 572 height 1056
click at [717, 507] on span "// https://pkg.go.dev/github.com/dgrijalva/jwt-go#ParseECPublicKeyFromPEM" at bounding box center [609, 514] width 214 height 14
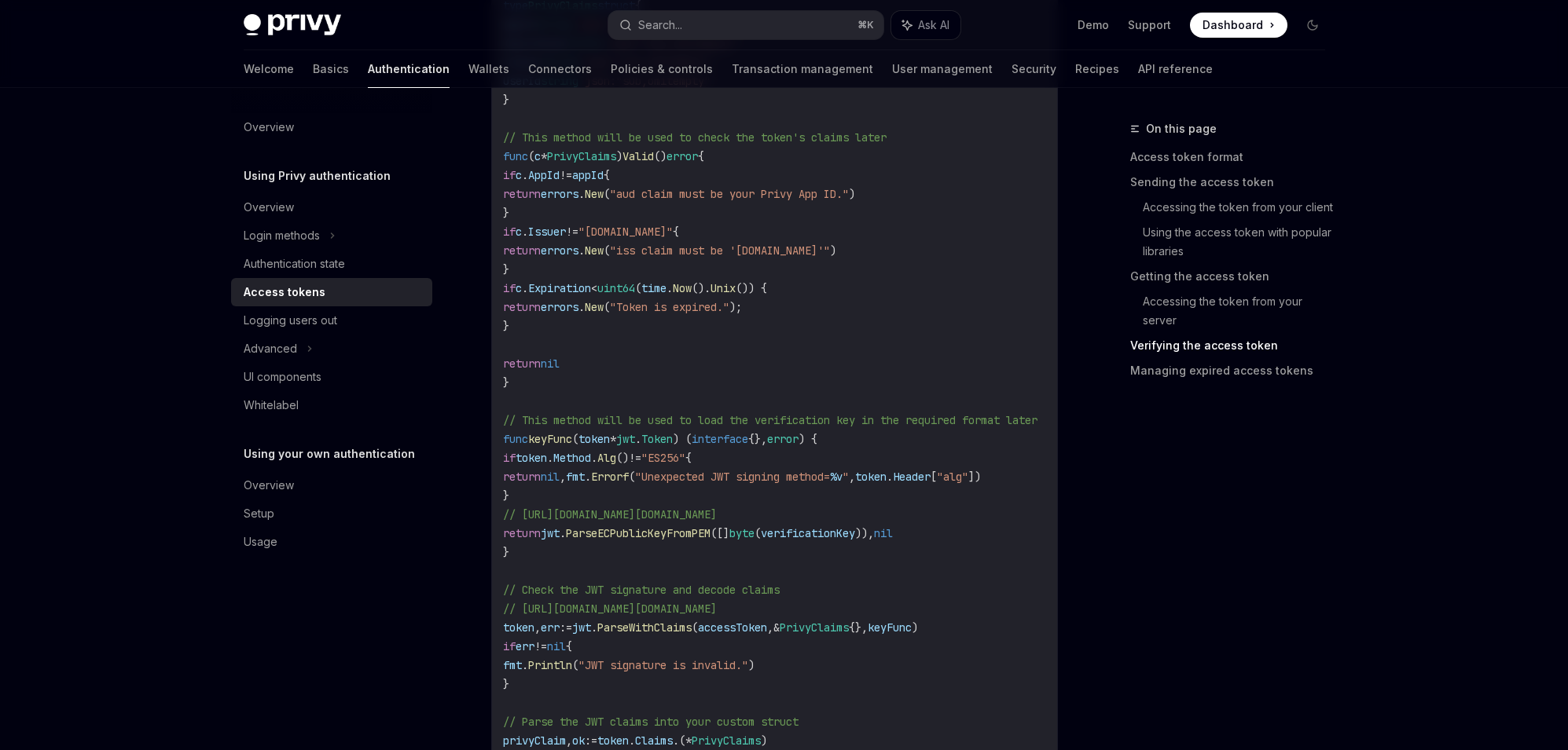
click at [717, 507] on span "// https://pkg.go.dev/github.com/dgrijalva/jwt-go#ParseECPublicKeyFromPEM" at bounding box center [609, 514] width 214 height 14
click at [792, 551] on code "accessToken := "insert-the-users-access-token" // Defining a Go type for Privy …" at bounding box center [789, 467] width 572 height 1056
click at [614, 430] on code "accessToken := "insert-the-users-access-token" // Defining a Go type for Privy …" at bounding box center [791, 467] width 572 height 1056
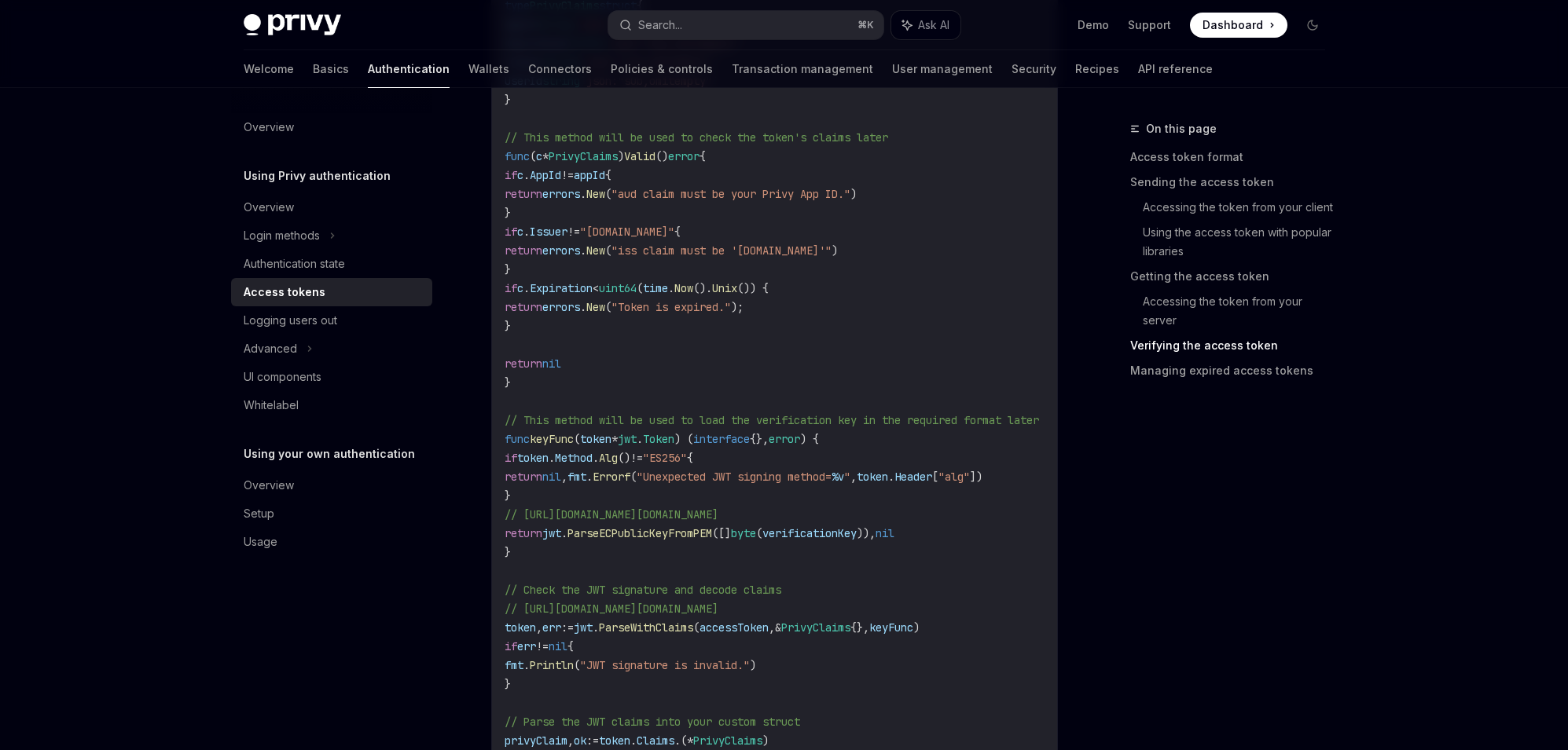
click at [614, 430] on code "accessToken := "insert-the-users-access-token" // Defining a Go type for Privy …" at bounding box center [791, 467] width 572 height 1056
click at [667, 498] on code "accessToken := "insert-the-users-access-token" // Defining a Go type for Privy …" at bounding box center [791, 467] width 572 height 1056
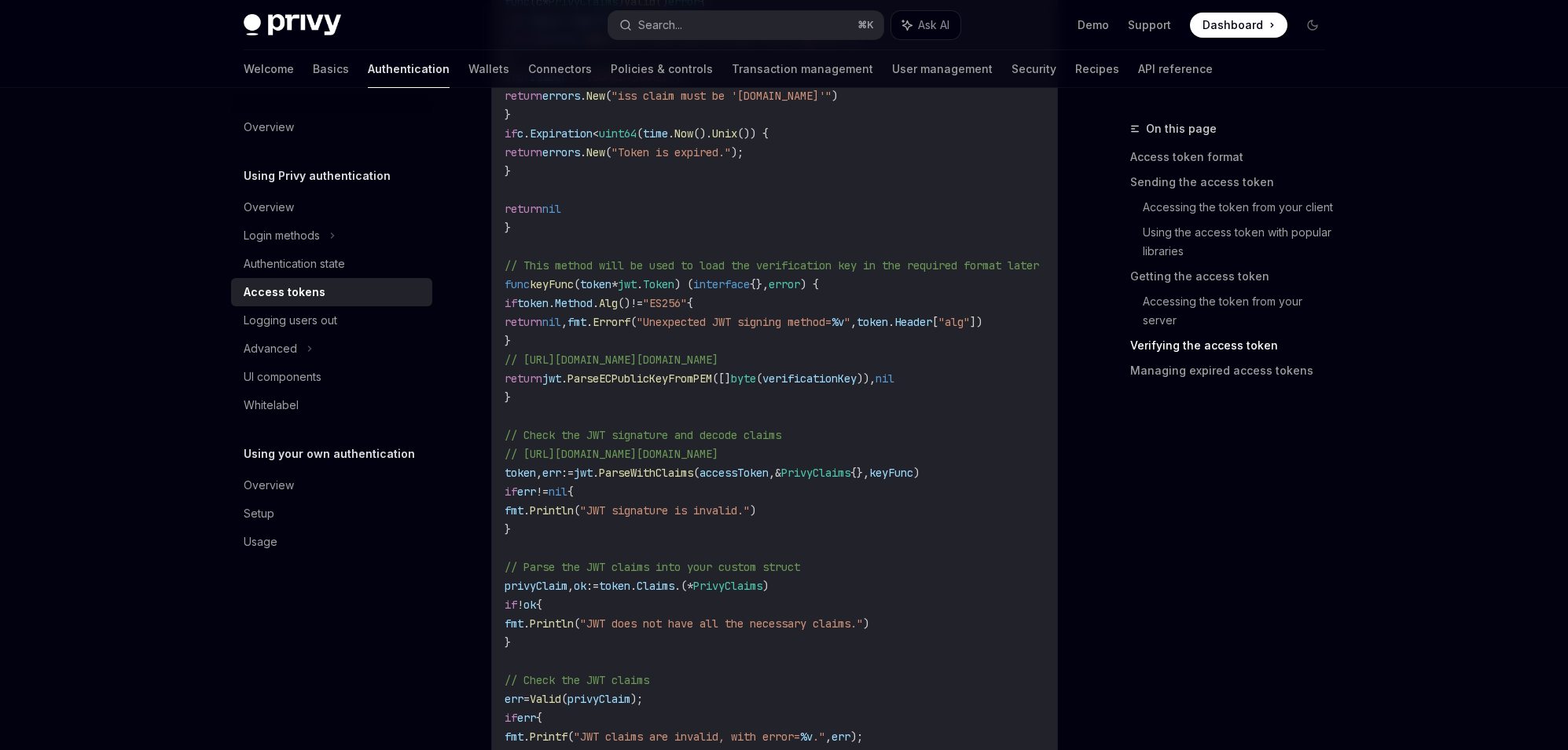
scroll to position [3648, 0]
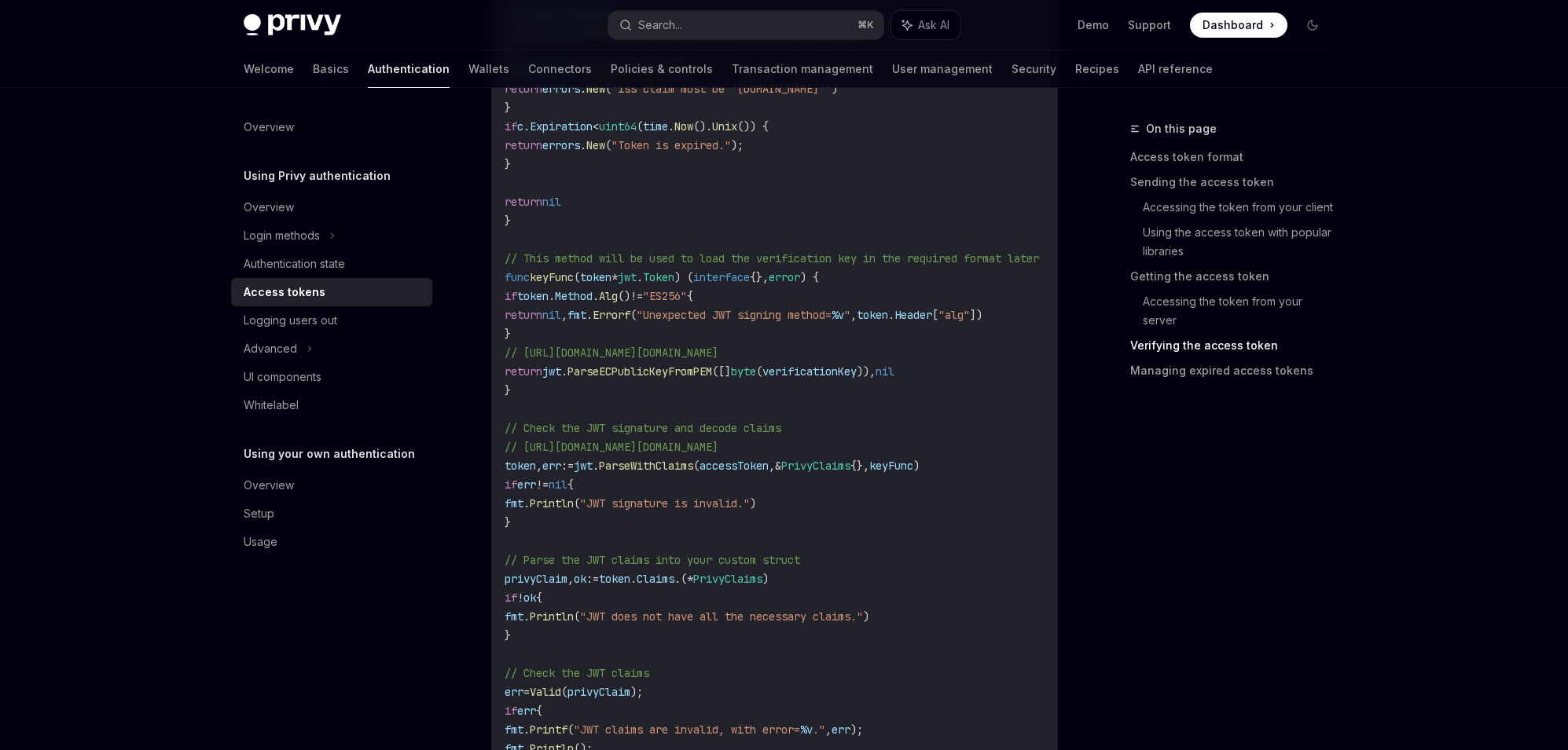
click at [718, 358] on span "// https://pkg.go.dev/github.com/dgrijalva/jwt-go#ParseECPublicKeyFromPEM" at bounding box center [611, 353] width 214 height 14
drag, startPoint x: 582, startPoint y: 273, endPoint x: 591, endPoint y: 383, distance: 110.4
click at [591, 383] on code "accessToken := "insert-the-users-access-token" // Defining a Go type for Privy …" at bounding box center [791, 306] width 572 height 1056
copy code "( token * jwt . Token ) ( interface {}, error ) { if token . Method . Alg () !=…"
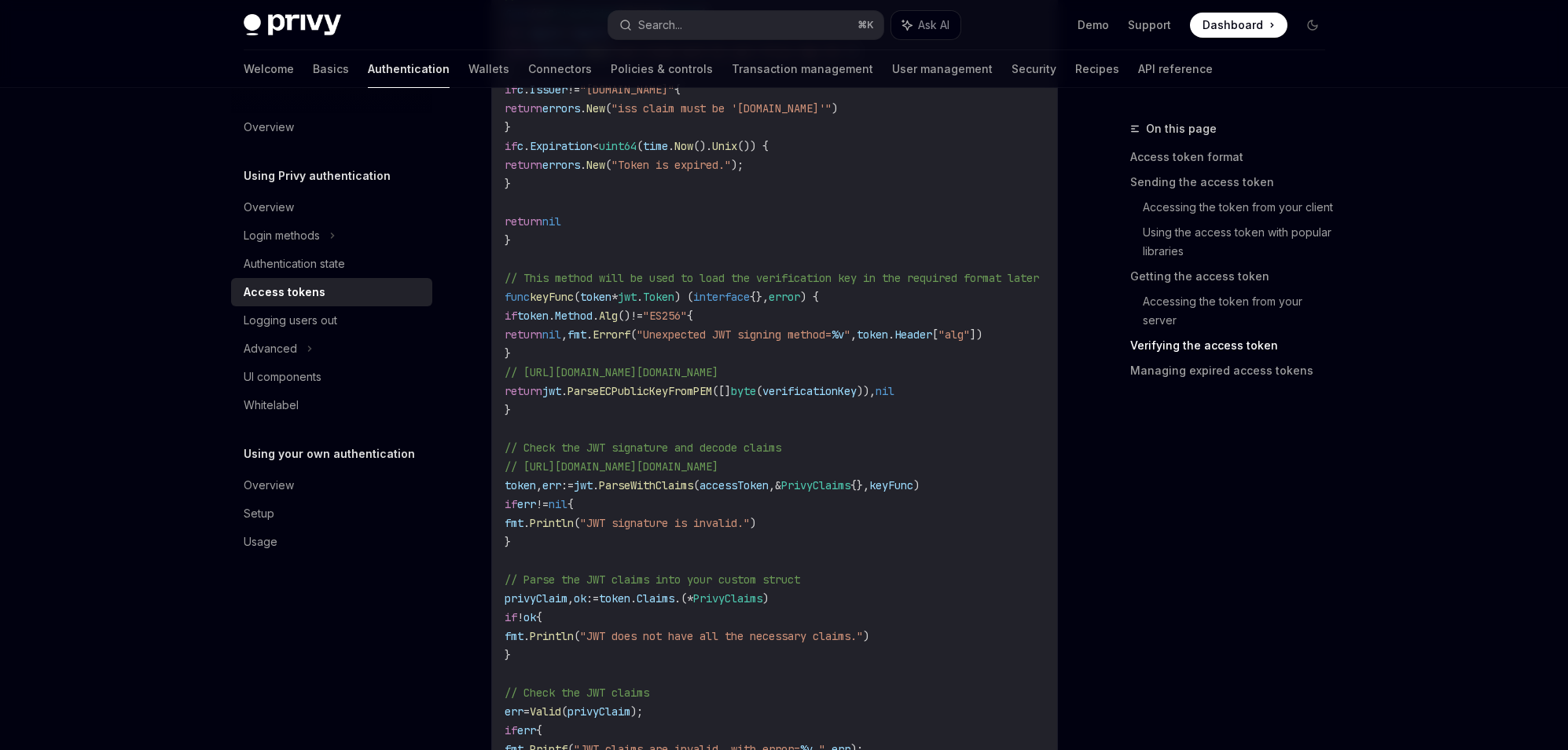
click at [718, 370] on span "// https://pkg.go.dev/github.com/dgrijalva/jwt-go#ParseECPublicKeyFromPEM" at bounding box center [611, 373] width 214 height 14
click at [911, 411] on code "accessToken := "insert-the-users-access-token" // Defining a Go type for Privy …" at bounding box center [791, 325] width 572 height 1056
click at [840, 388] on span "verificationKey" at bounding box center [810, 392] width 95 height 14
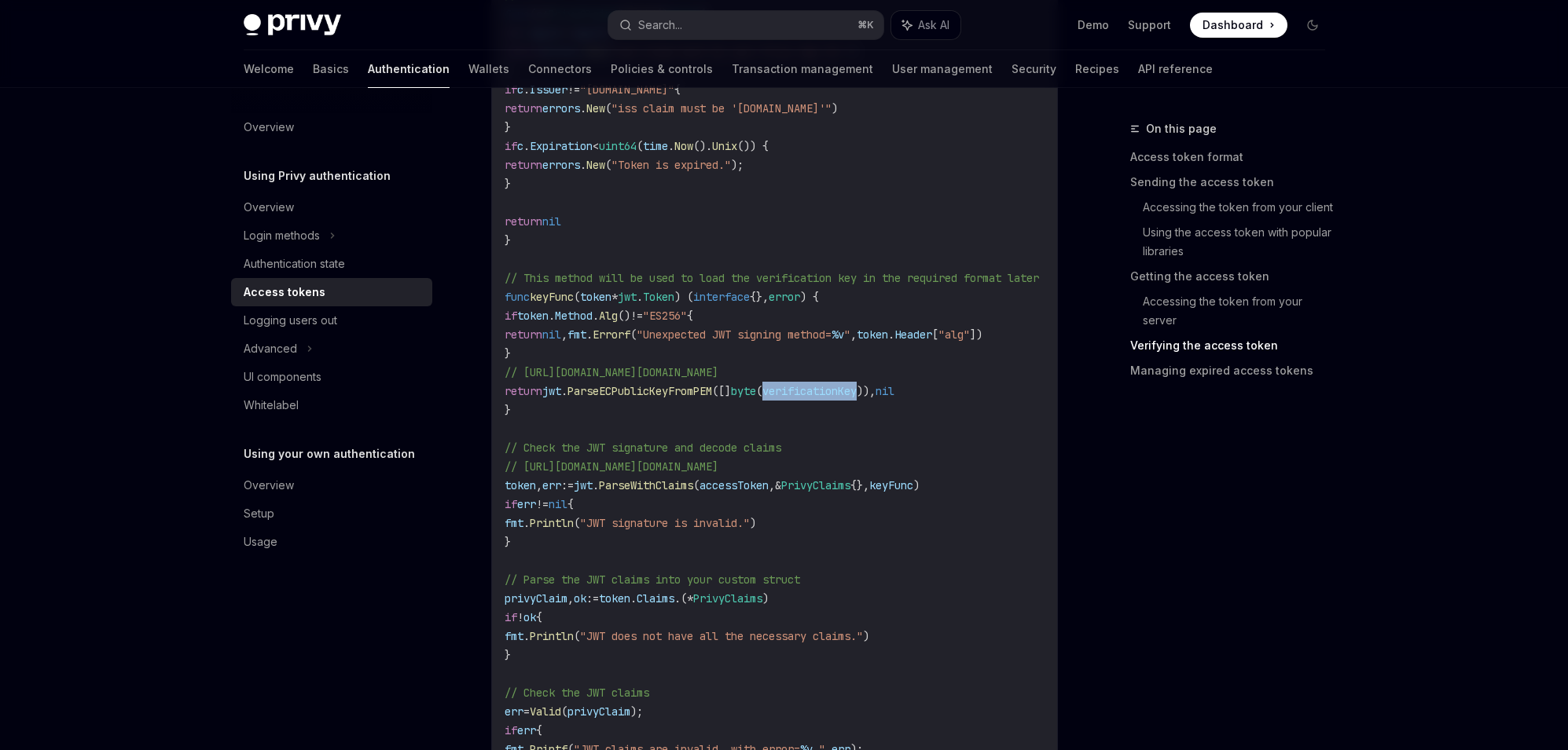
copy span "verificationKey"
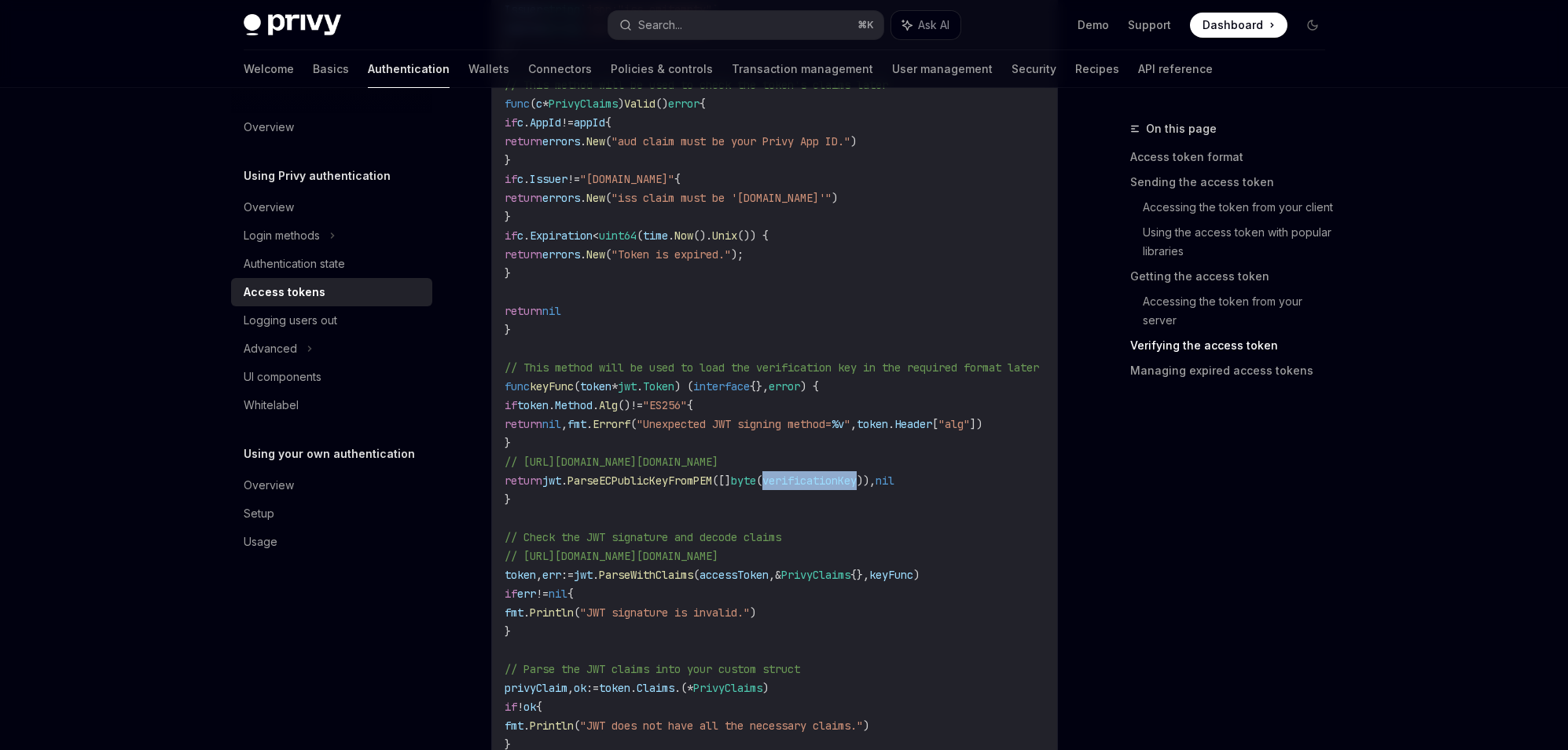
scroll to position [3559, 0]
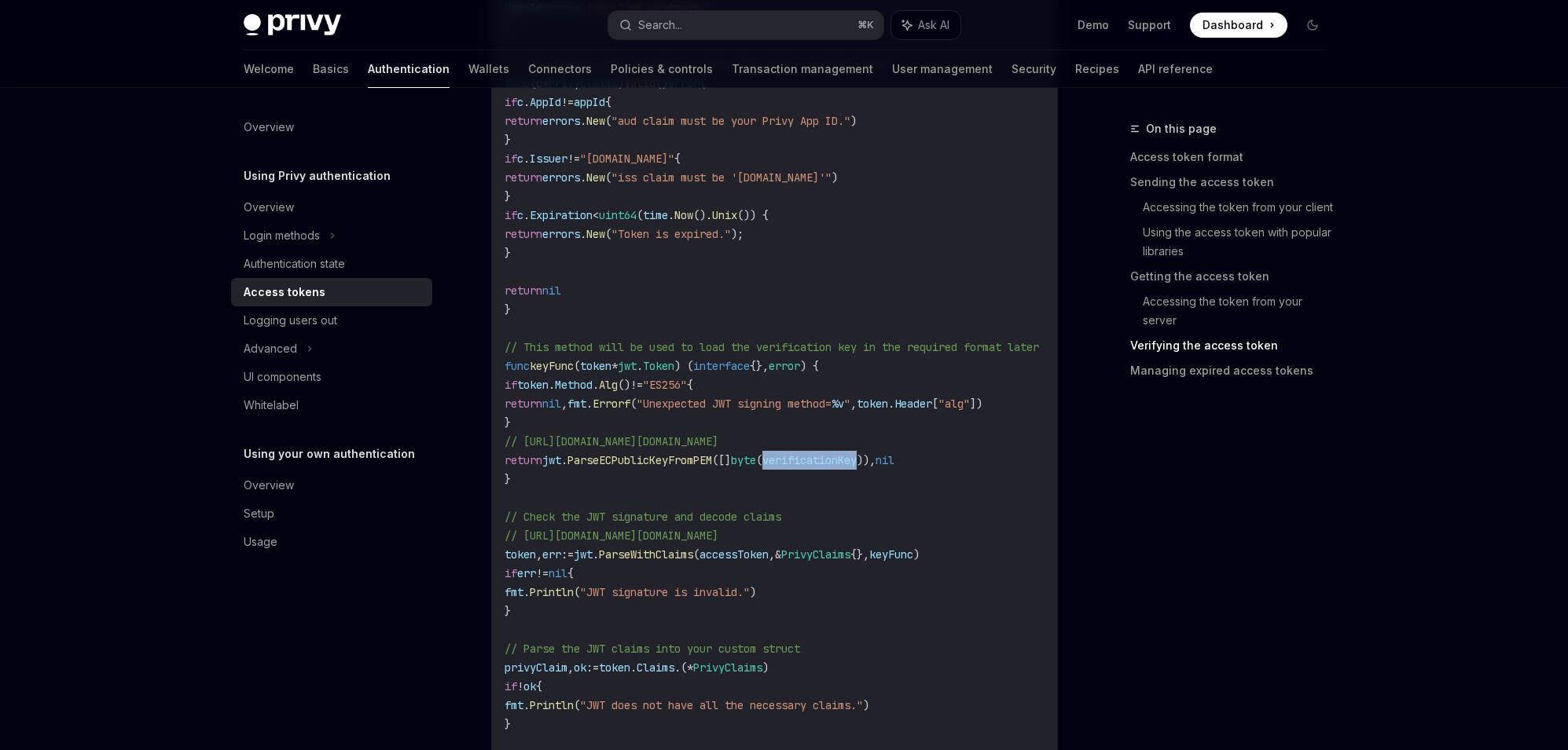
click at [658, 558] on span "ParseWithClaims" at bounding box center [646, 555] width 95 height 14
click at [653, 625] on code "accessToken := "insert-the-users-access-token" // Defining a Go type for Privy …" at bounding box center [791, 394] width 572 height 1056
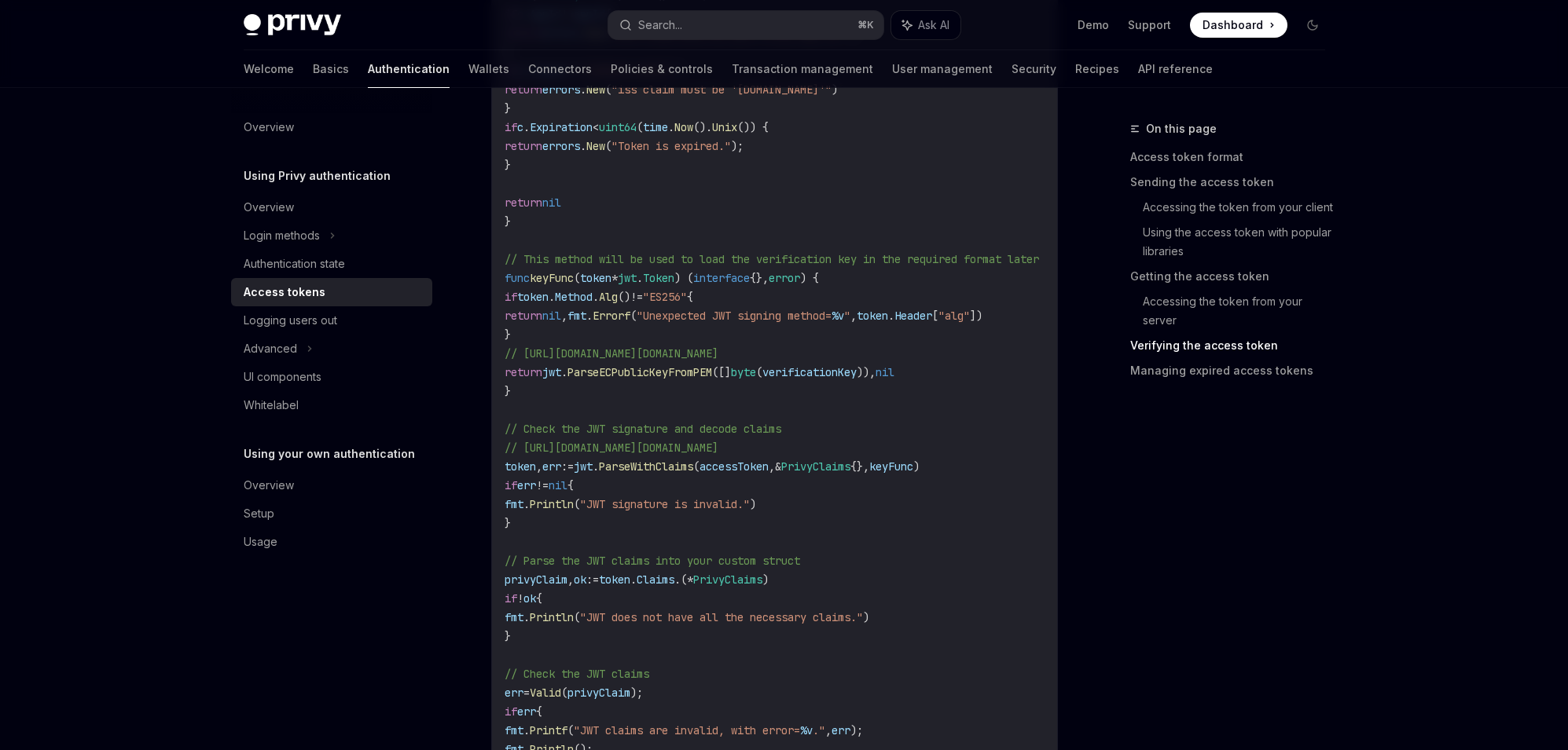
scroll to position [3647, 0]
click at [832, 385] on code "accessToken := "insert-the-users-access-token" // Defining a Go type for Privy …" at bounding box center [791, 306] width 572 height 1056
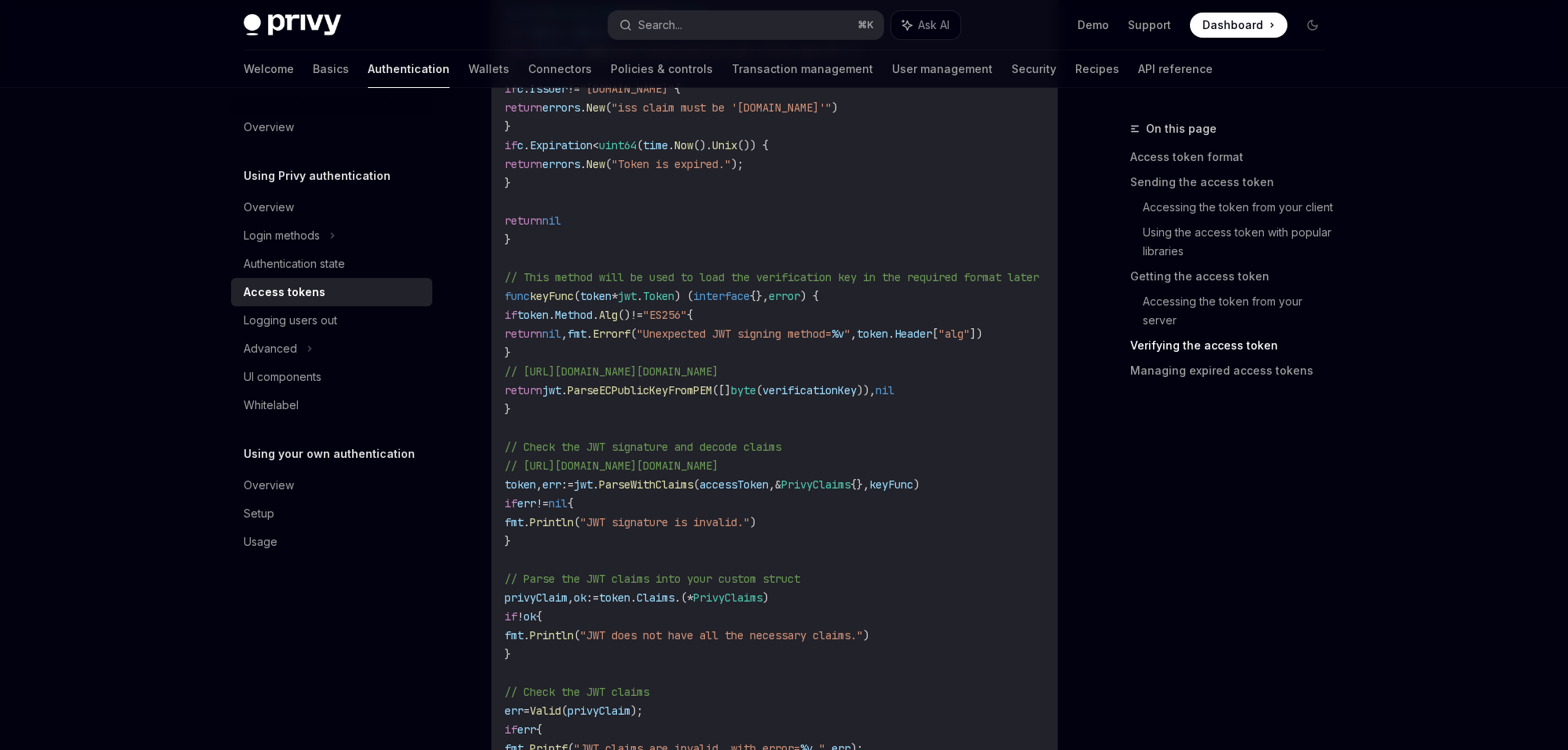
scroll to position [3629, 0]
click at [795, 387] on span "verificationKey" at bounding box center [810, 391] width 95 height 14
click at [721, 507] on code "accessToken := "insert-the-users-access-token" // Defining a Go type for Privy …" at bounding box center [791, 325] width 572 height 1056
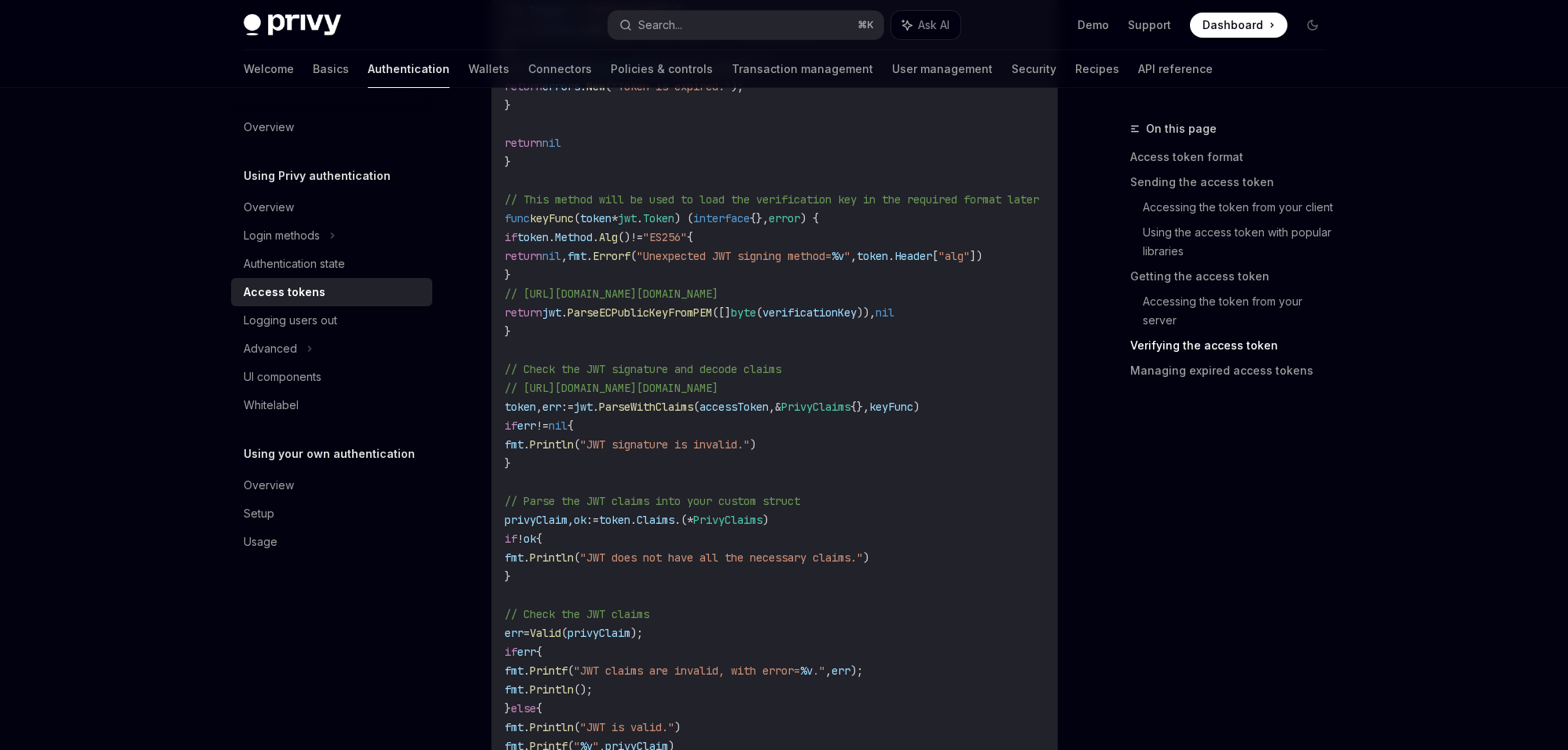
scroll to position [3709, 0]
click at [825, 563] on code "accessToken := "insert-the-users-access-token" // Defining a Go type for Privy …" at bounding box center [791, 243] width 572 height 1056
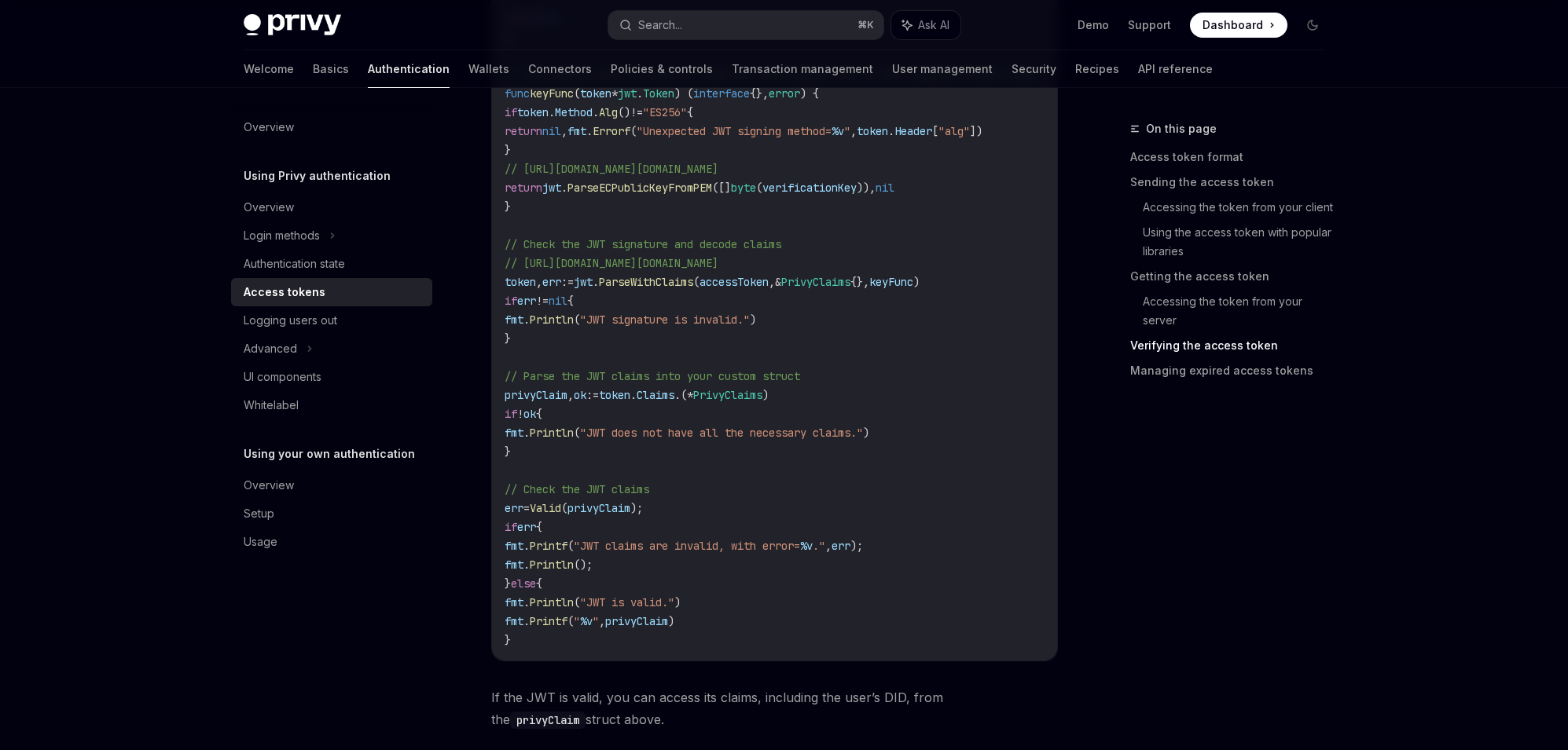
scroll to position [3833, 0]
click at [588, 509] on span "privyClaim" at bounding box center [599, 507] width 63 height 14
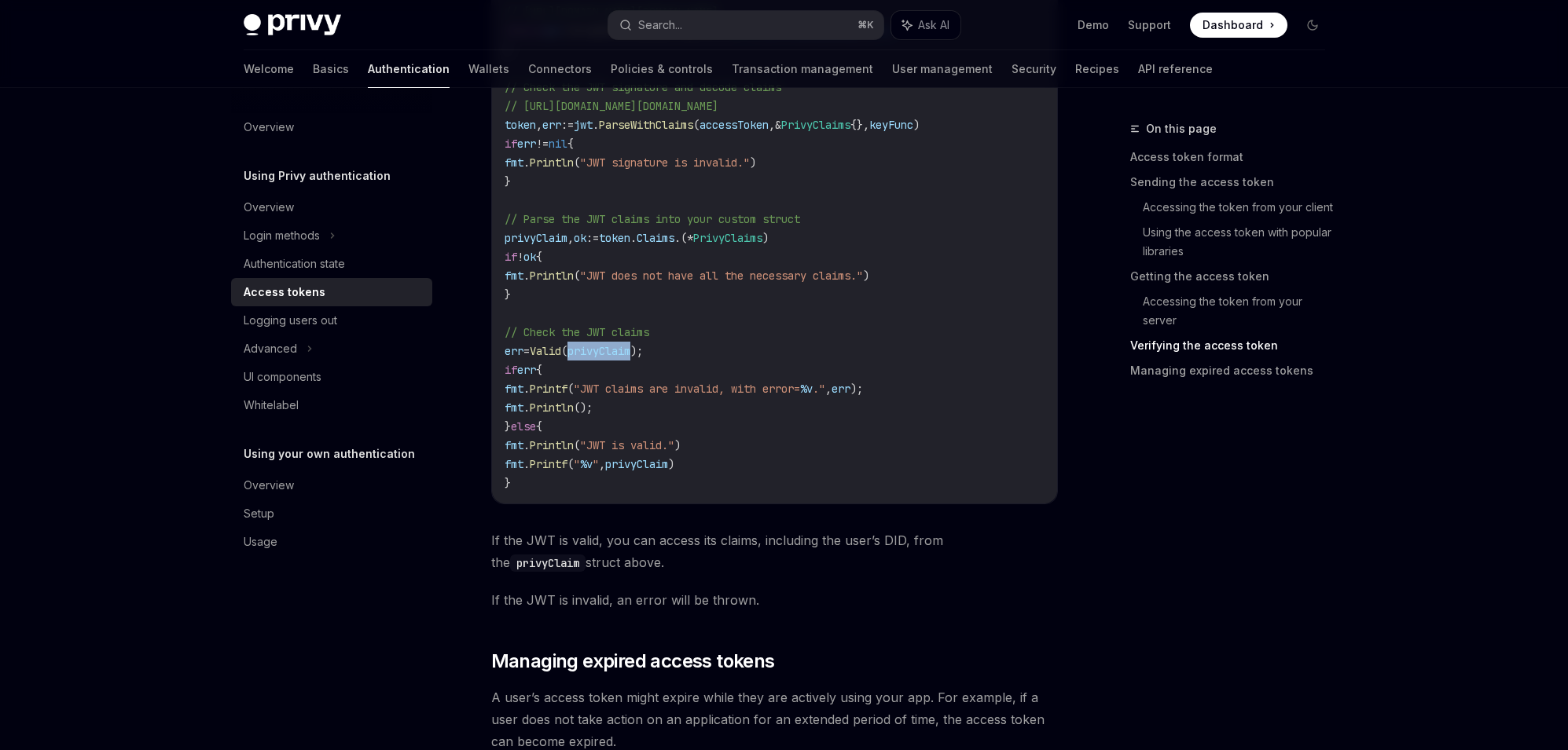
scroll to position [4056, 0]
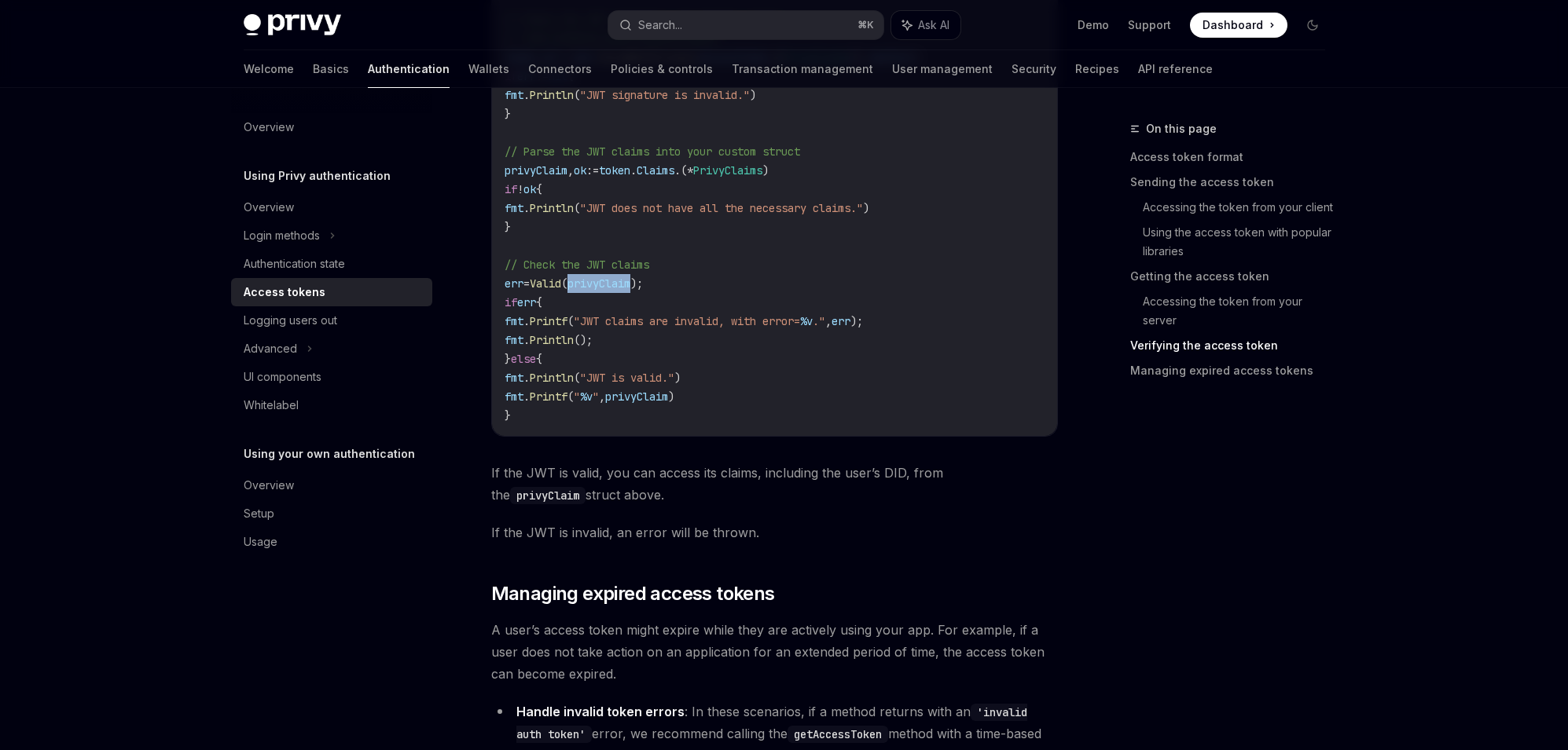
click at [695, 506] on span "If the JWT is valid, you can access its claims, including the user’s DID, from …" at bounding box center [774, 484] width 567 height 44
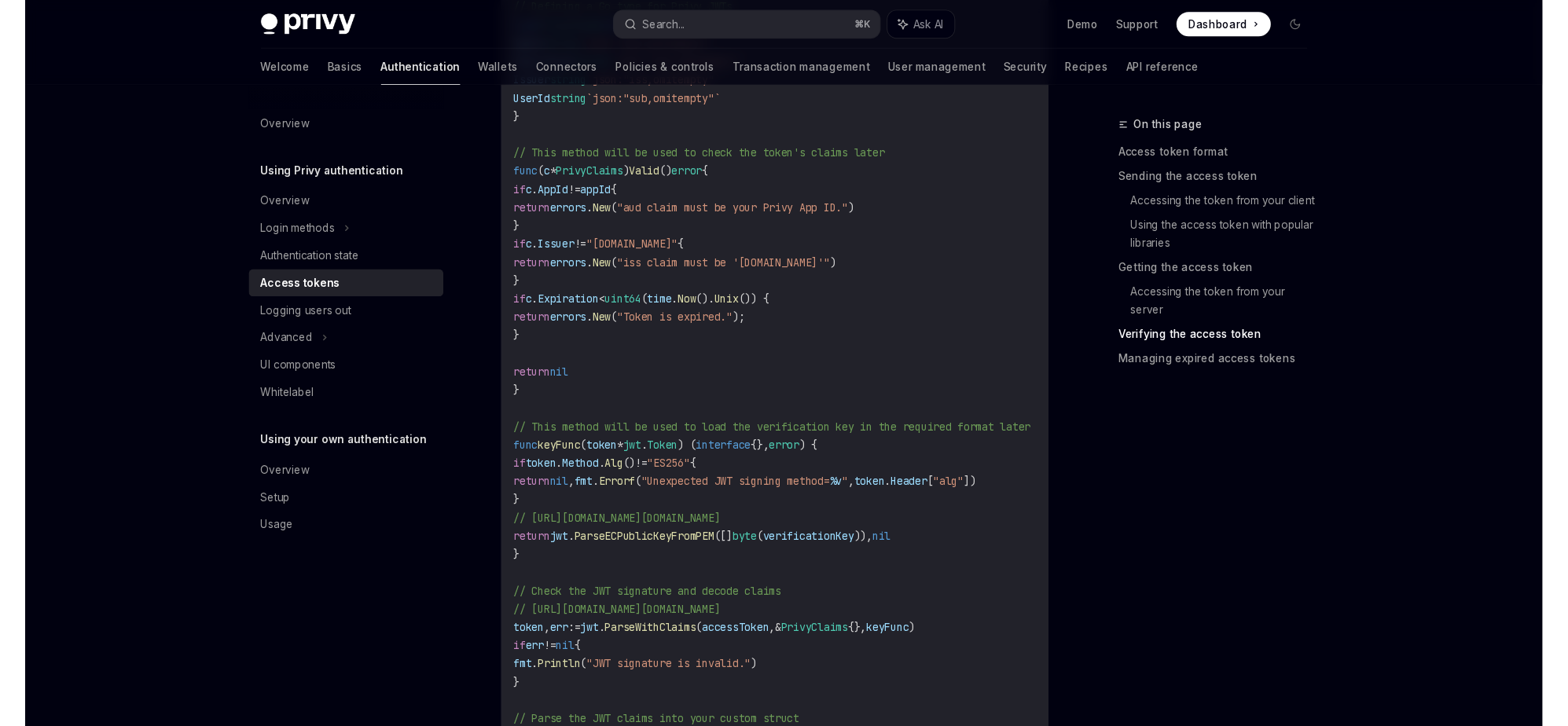
scroll to position [3475, 0]
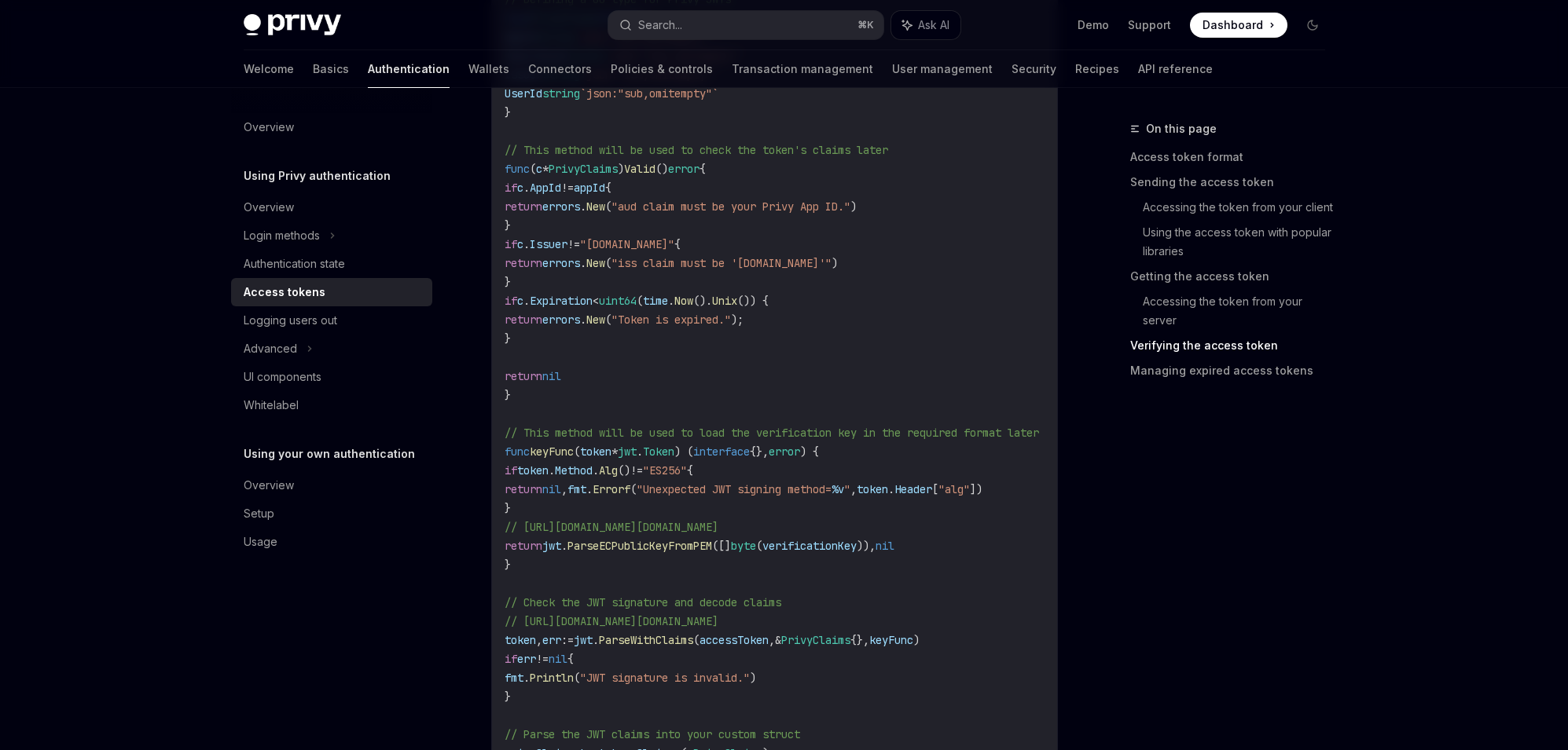
click at [822, 539] on span "verificationKey" at bounding box center [810, 546] width 95 height 14
copy span "verificationKey"
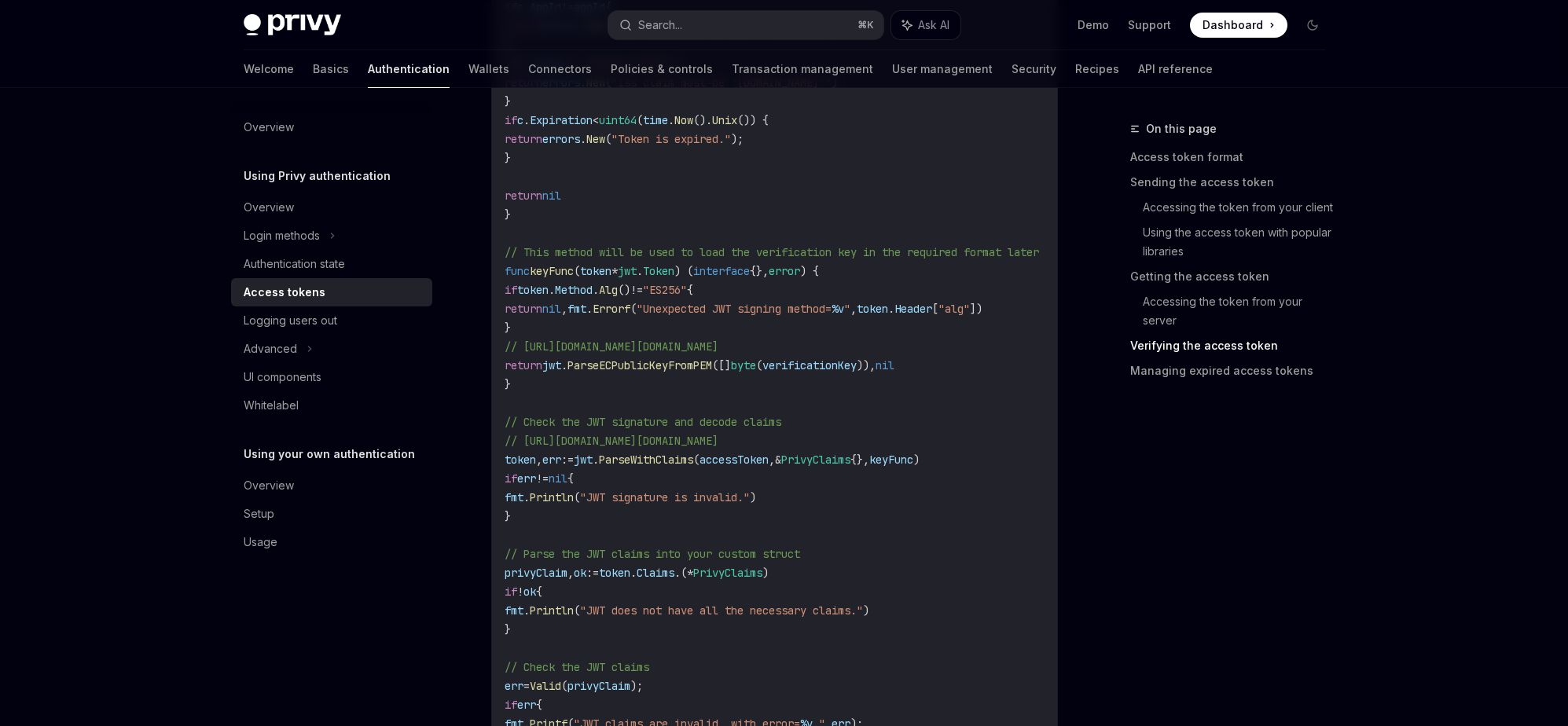
scroll to position [2949, 0]
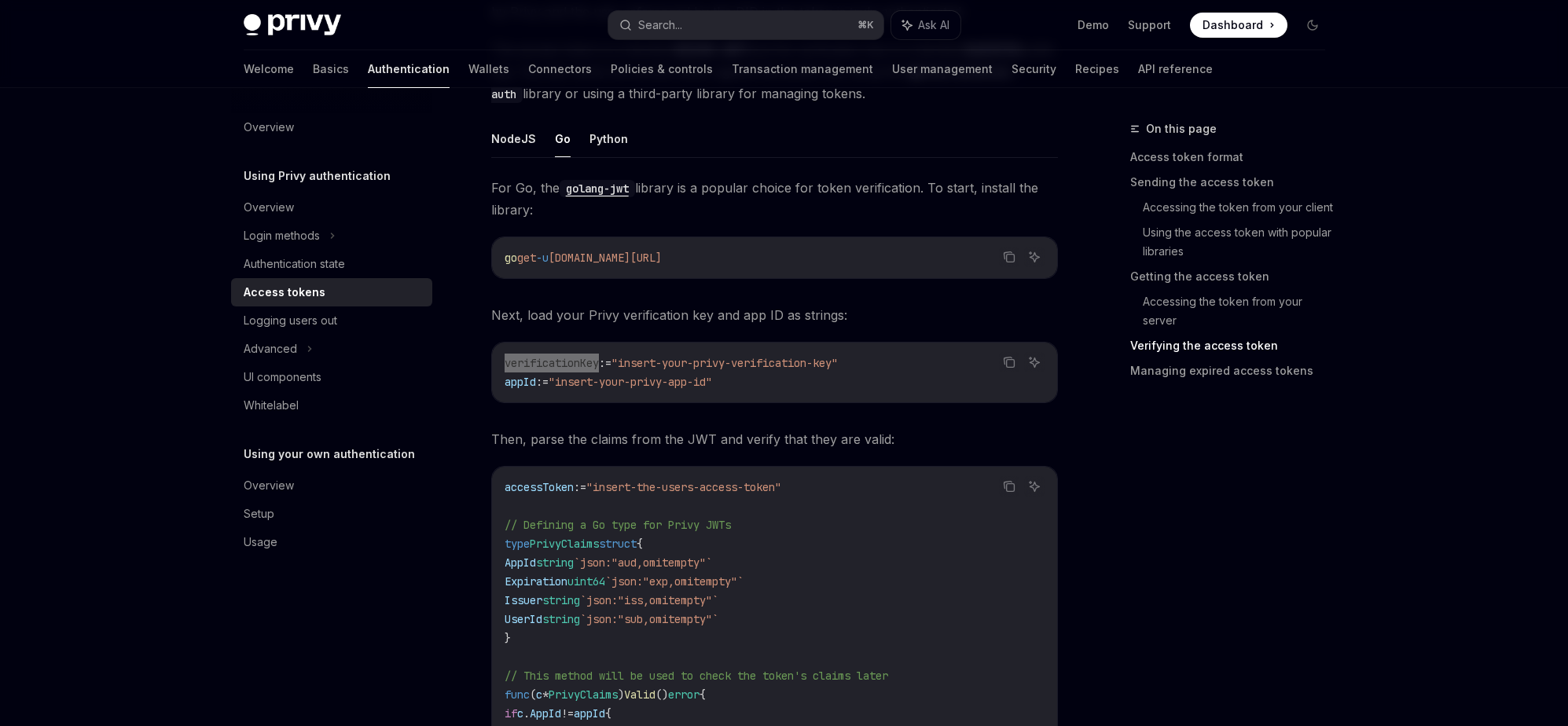
click at [686, 351] on div "verificationKey := "insert-your-privy-verification-key" appId := "insert-your-p…" at bounding box center [774, 373] width 565 height 60
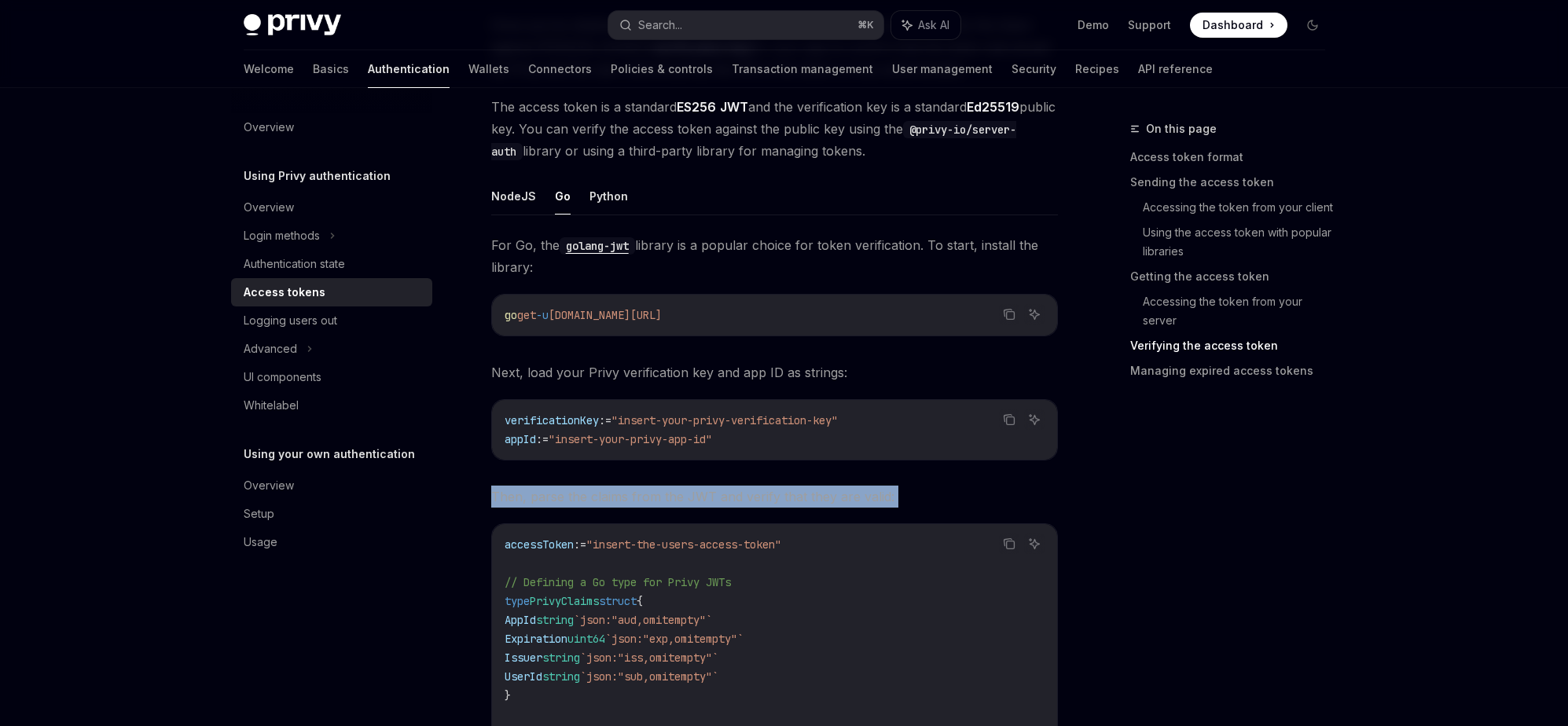
click at [659, 551] on span ""insert-the-users-access-token"" at bounding box center [683, 545] width 195 height 14
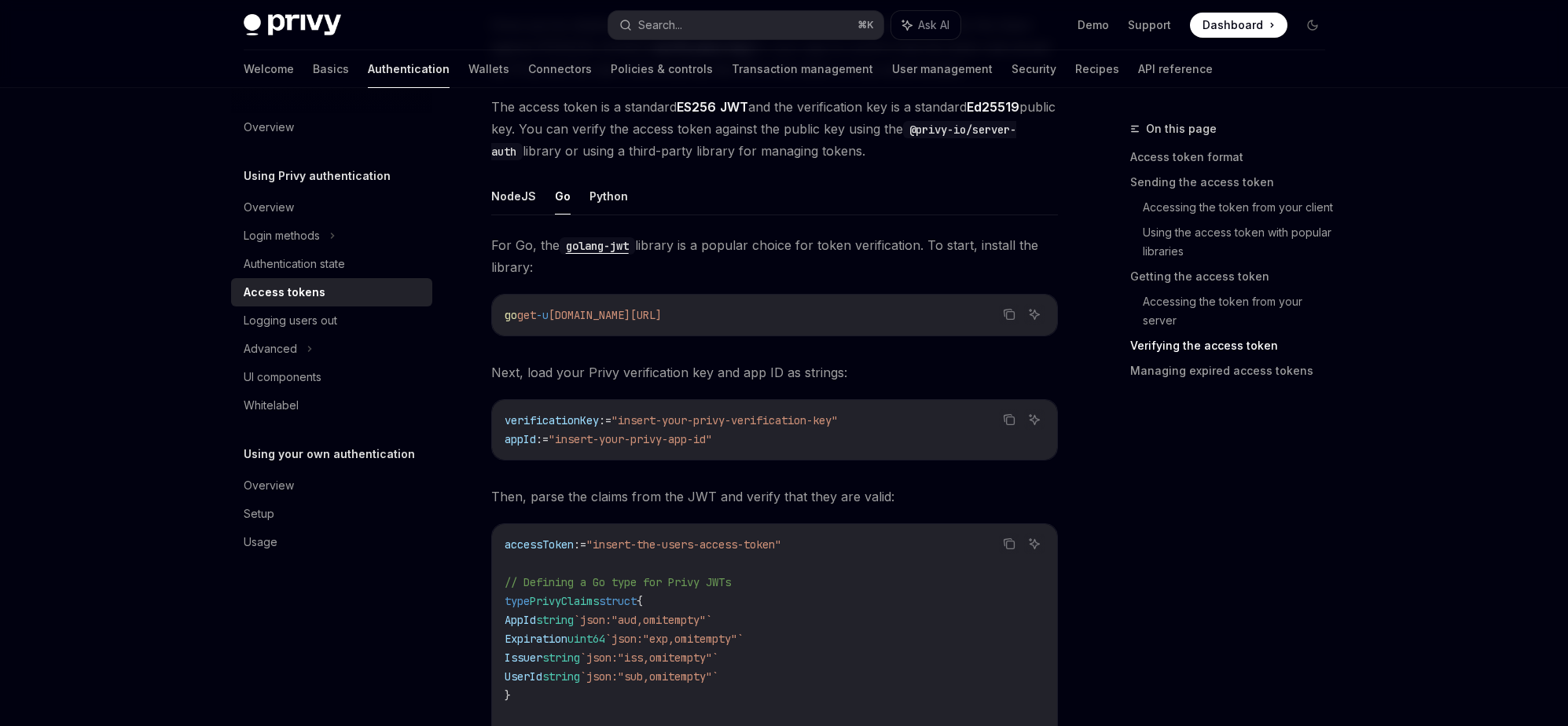
click at [720, 415] on span ""insert-your-privy-verification-key"" at bounding box center [724, 420] width 226 height 14
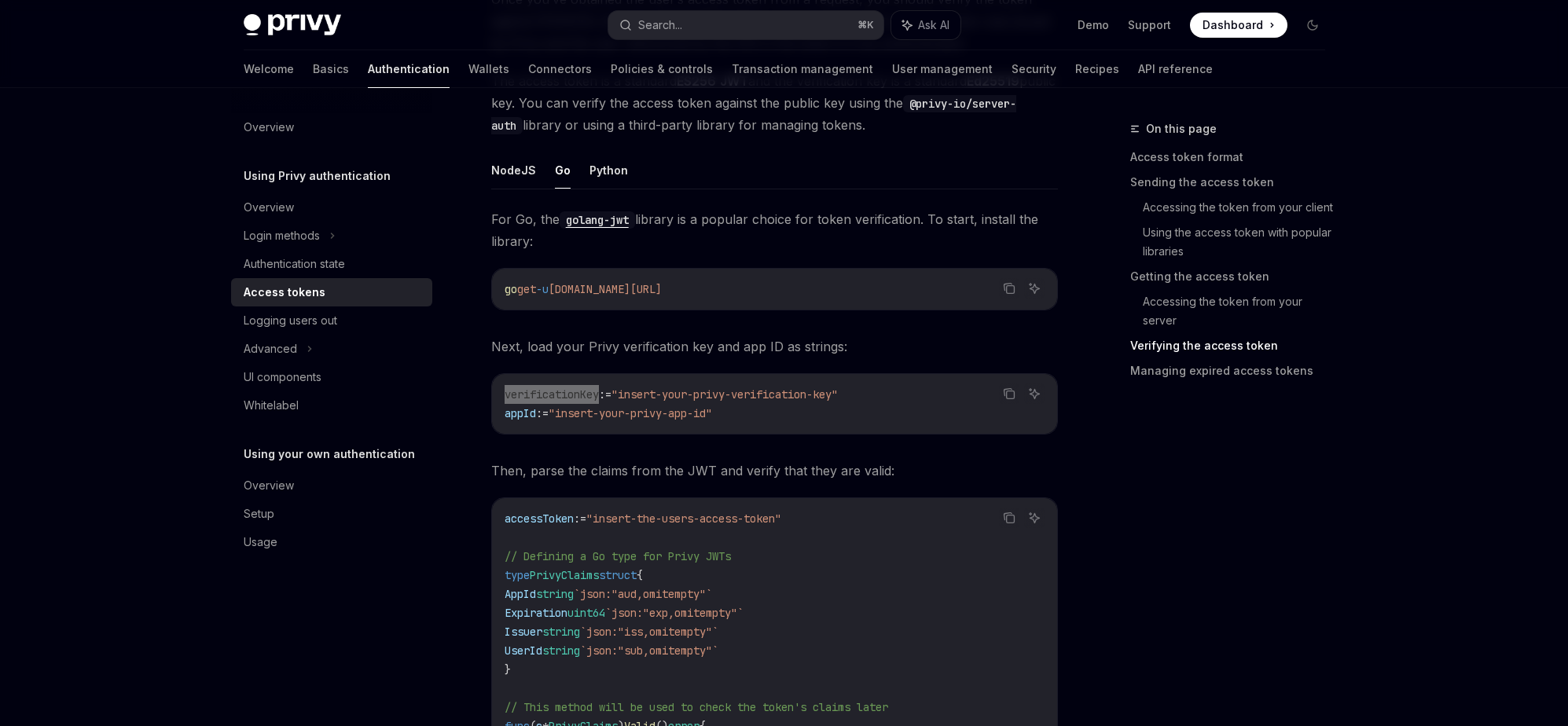
scroll to position [2917, 0]
click at [843, 376] on div "verificationKey := "insert-your-privy-verification-key" appId := "insert-your-p…" at bounding box center [774, 404] width 565 height 60
click at [628, 350] on span "Next, load your Privy verification key and app ID as strings:" at bounding box center [774, 347] width 567 height 22
copy span "verification"
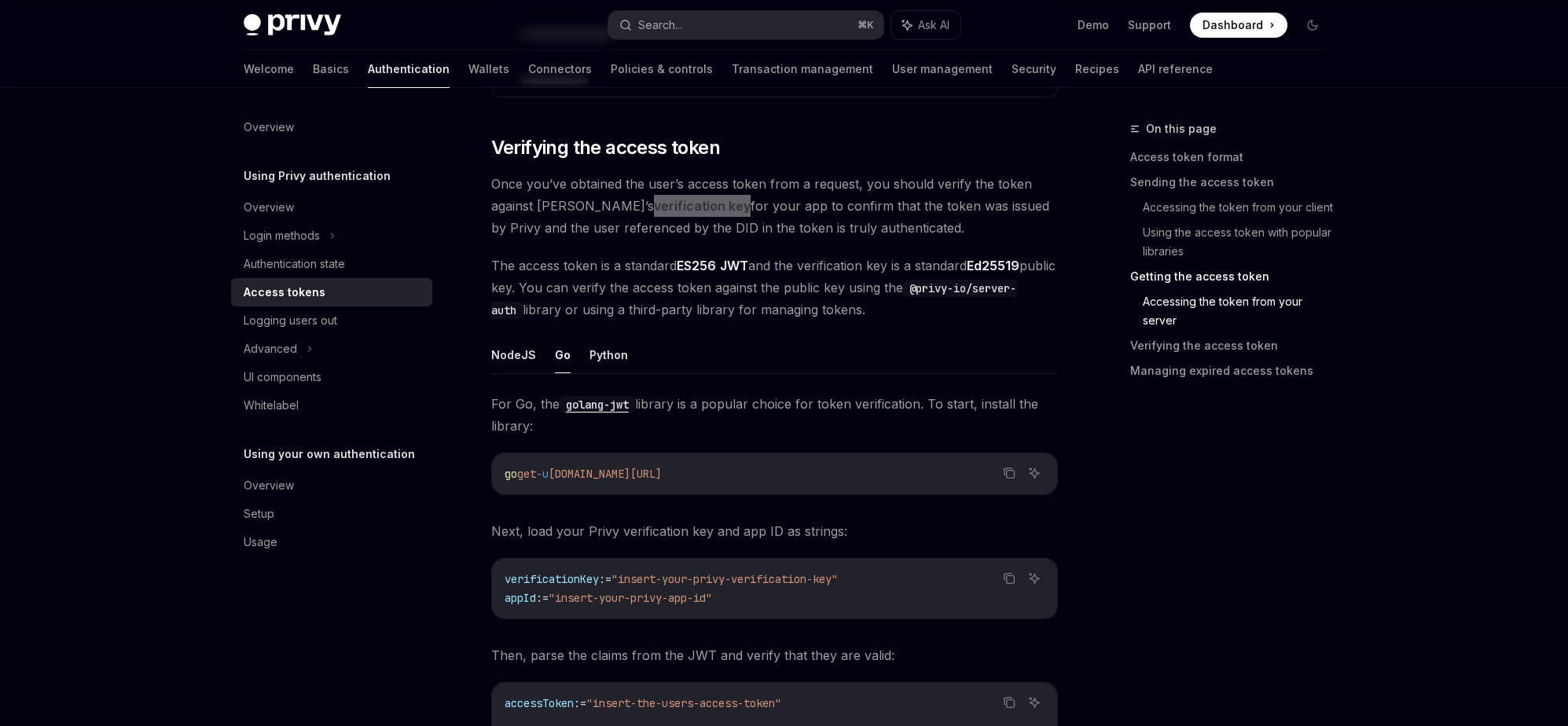
scroll to position [2719, 0]
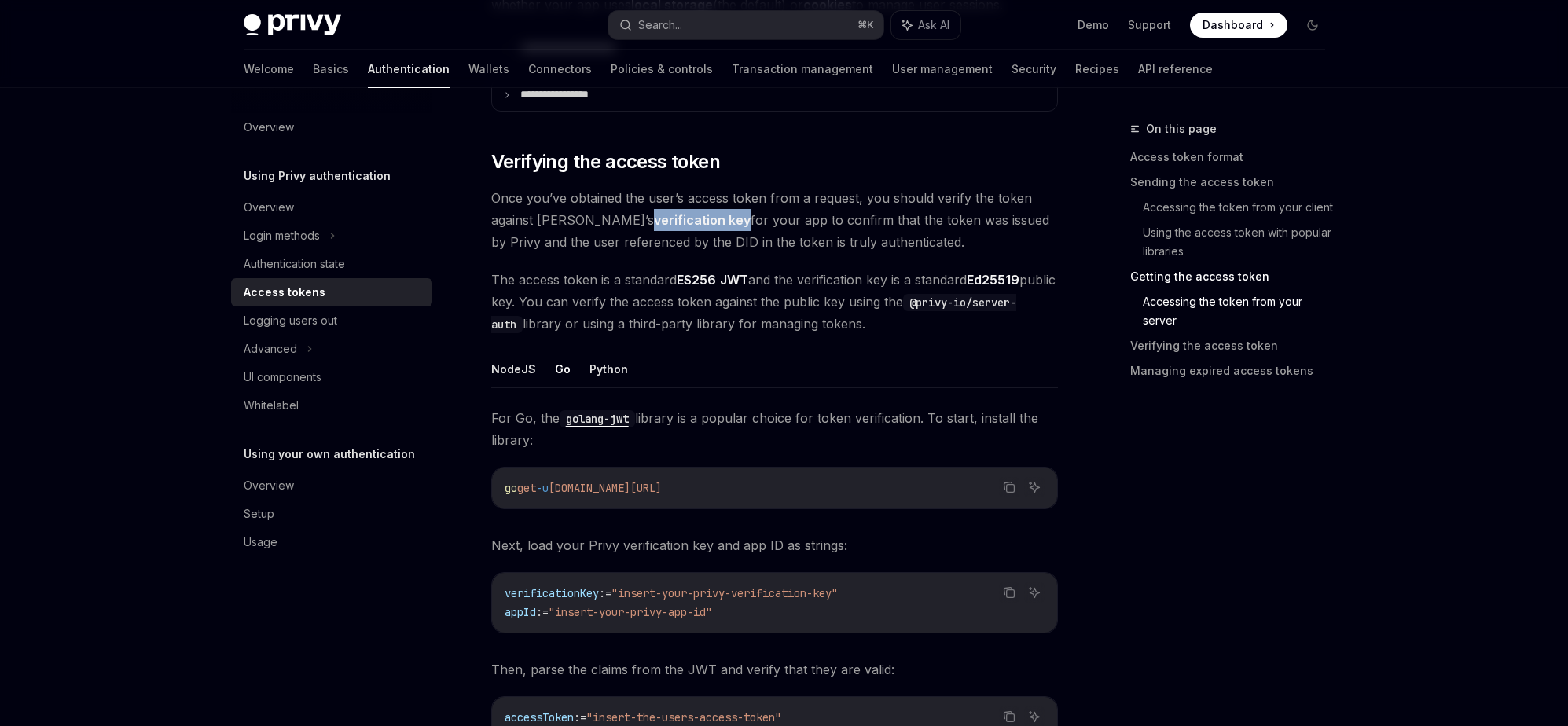
click at [654, 225] on strong "verification key" at bounding box center [702, 220] width 97 height 16
click at [657, 219] on strong "verification key" at bounding box center [702, 220] width 97 height 16
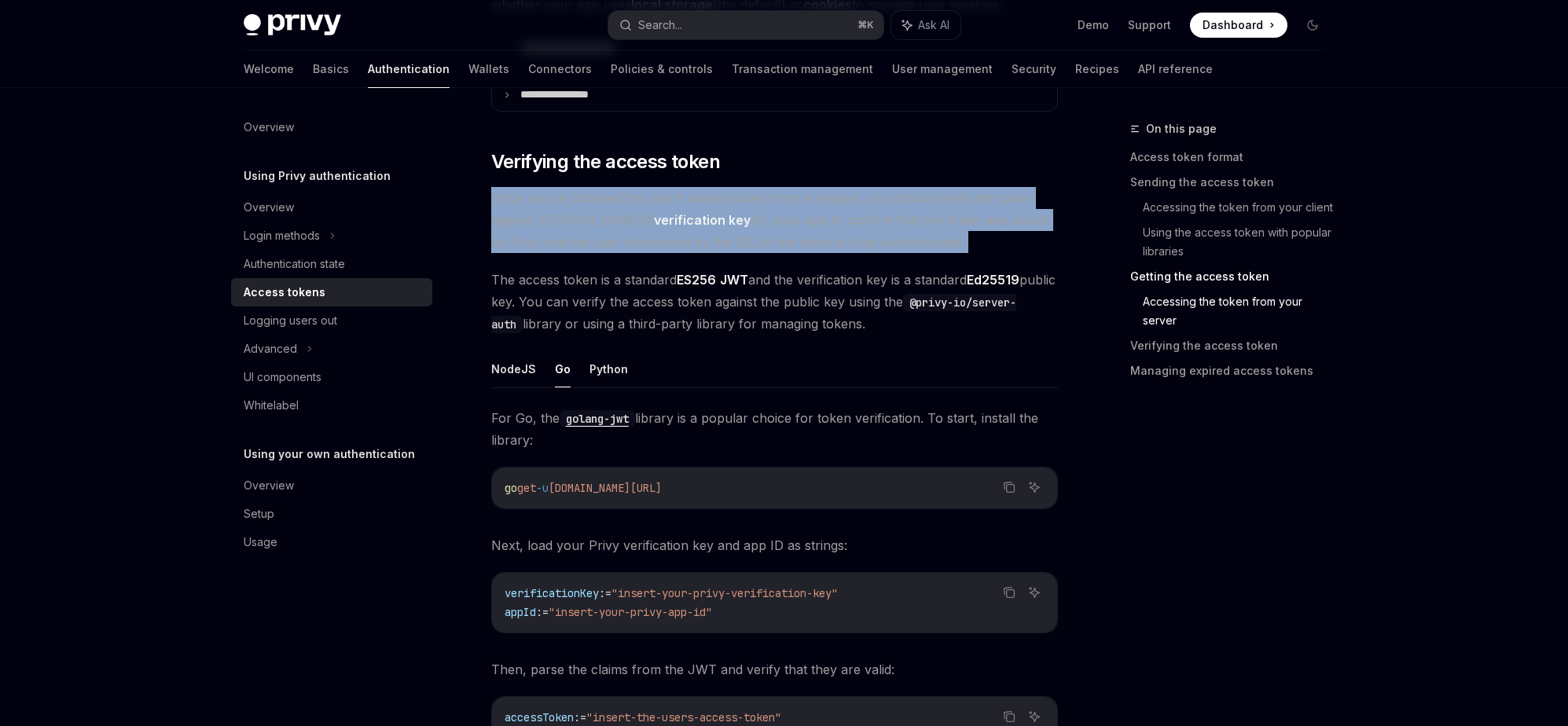
click at [697, 229] on span "Once you’ve obtained the user’s access token from a request, you should verify …" at bounding box center [774, 220] width 567 height 66
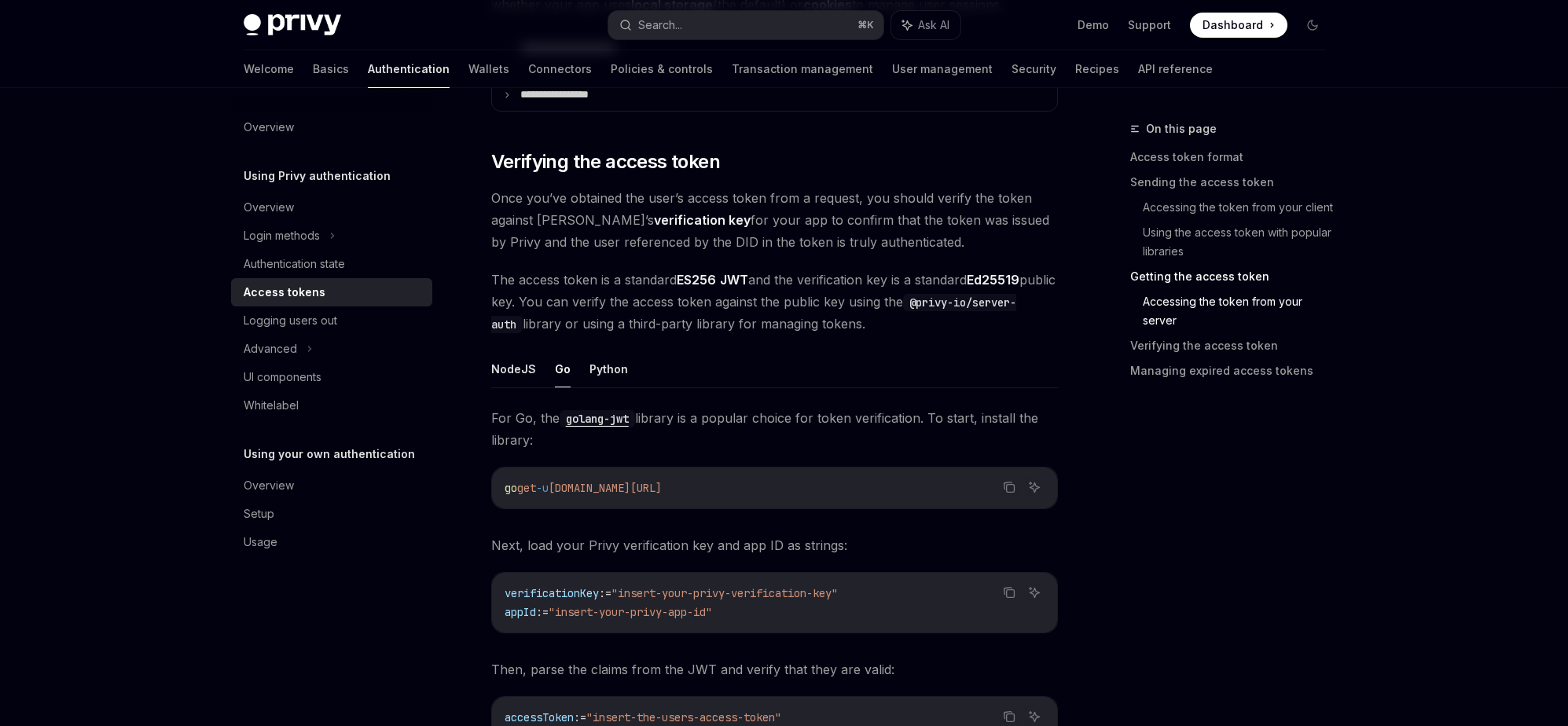
click at [802, 214] on span "Once you’ve obtained the user’s access token from a request, you should verify …" at bounding box center [774, 220] width 567 height 66
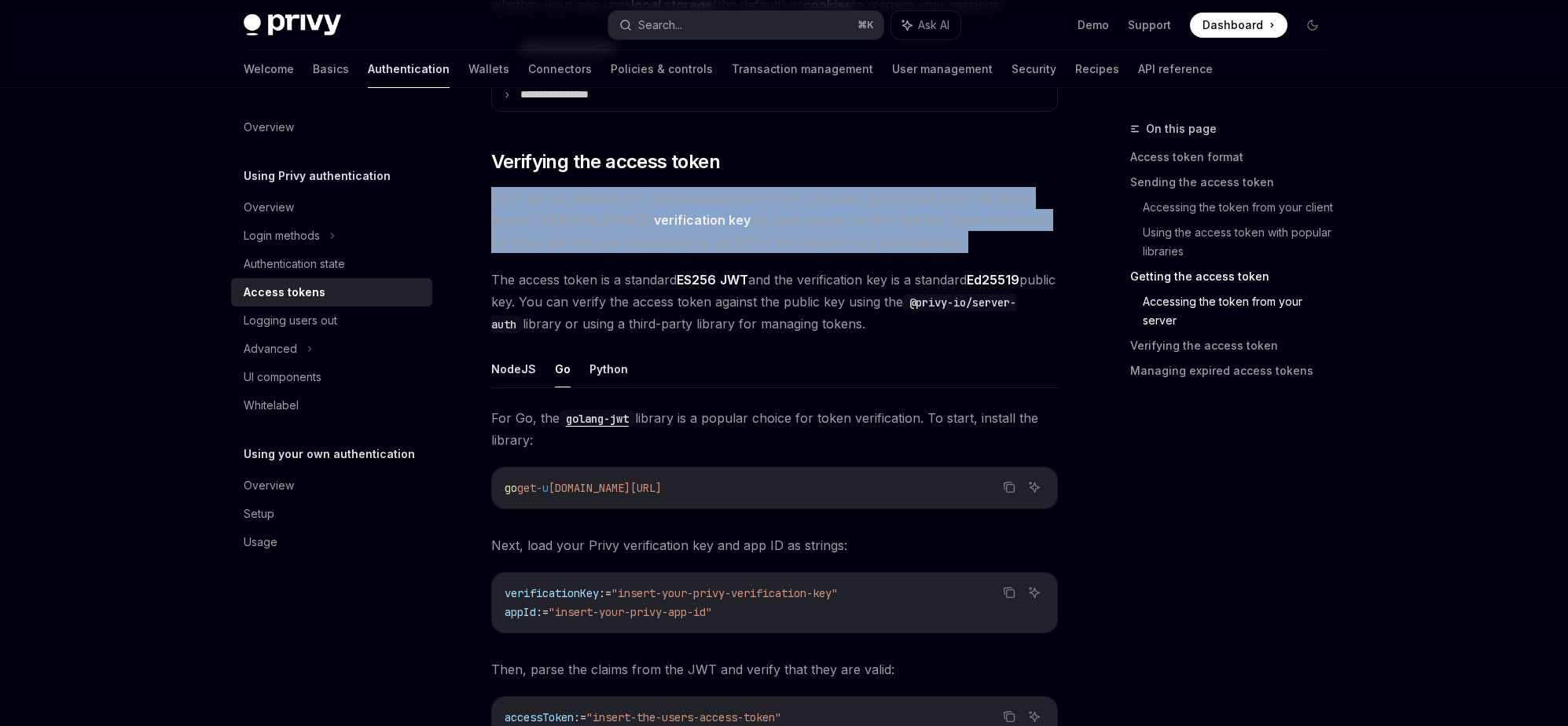
click at [719, 240] on span "Once you’ve obtained the user’s access token from a request, you should verify …" at bounding box center [774, 220] width 567 height 66
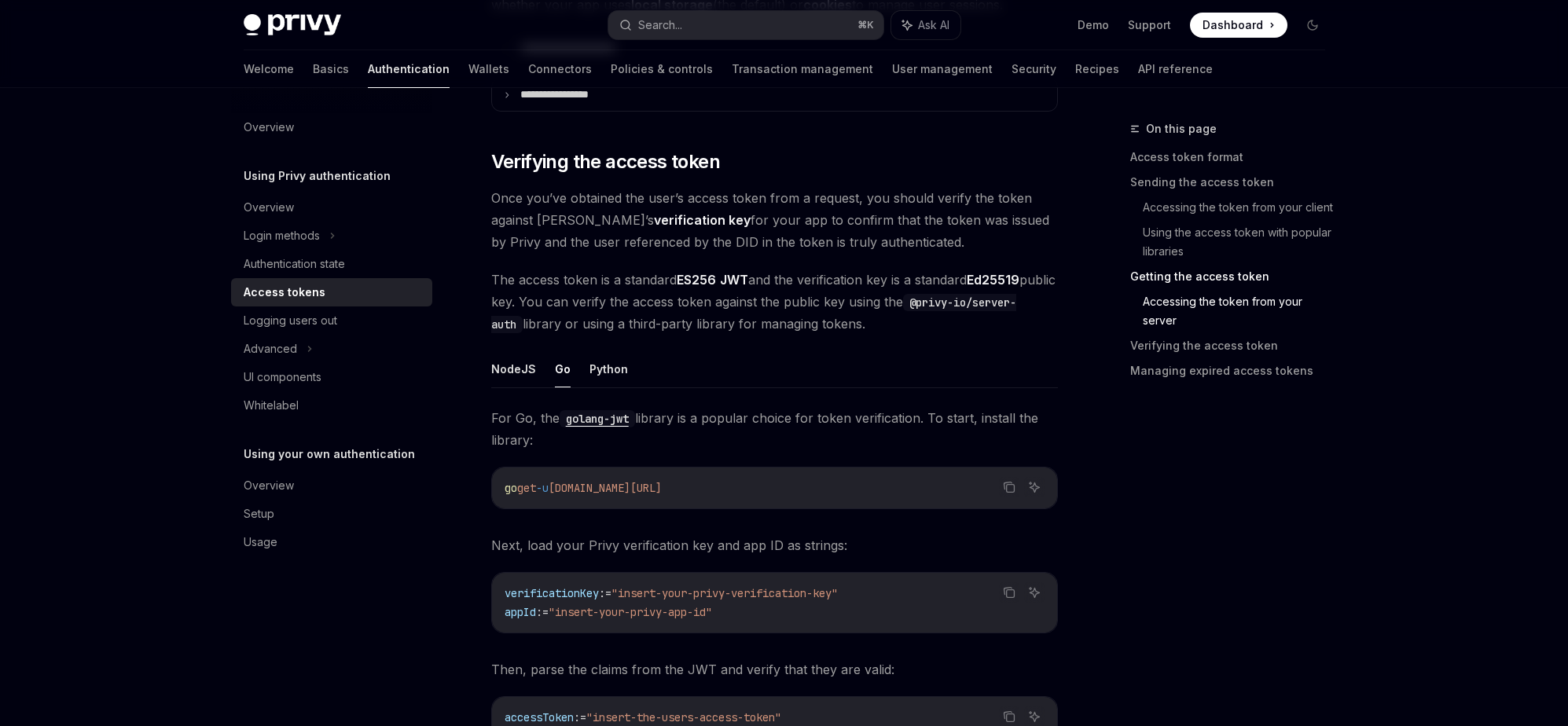
click at [771, 226] on span "Once you’ve obtained the user’s access token from a request, you should verify …" at bounding box center [774, 220] width 567 height 66
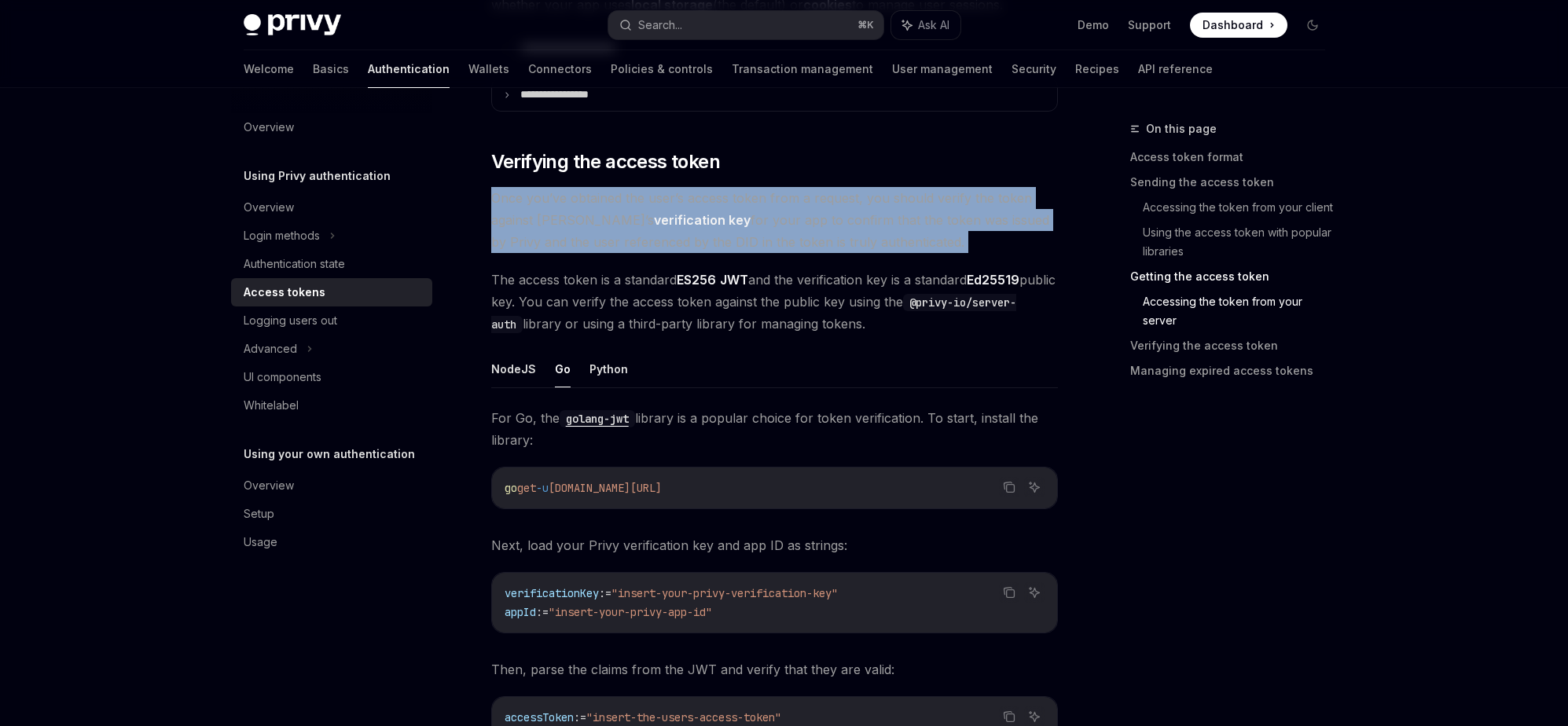
click at [769, 233] on span "Once you’ve obtained the user’s access token from a request, you should verify …" at bounding box center [774, 220] width 567 height 66
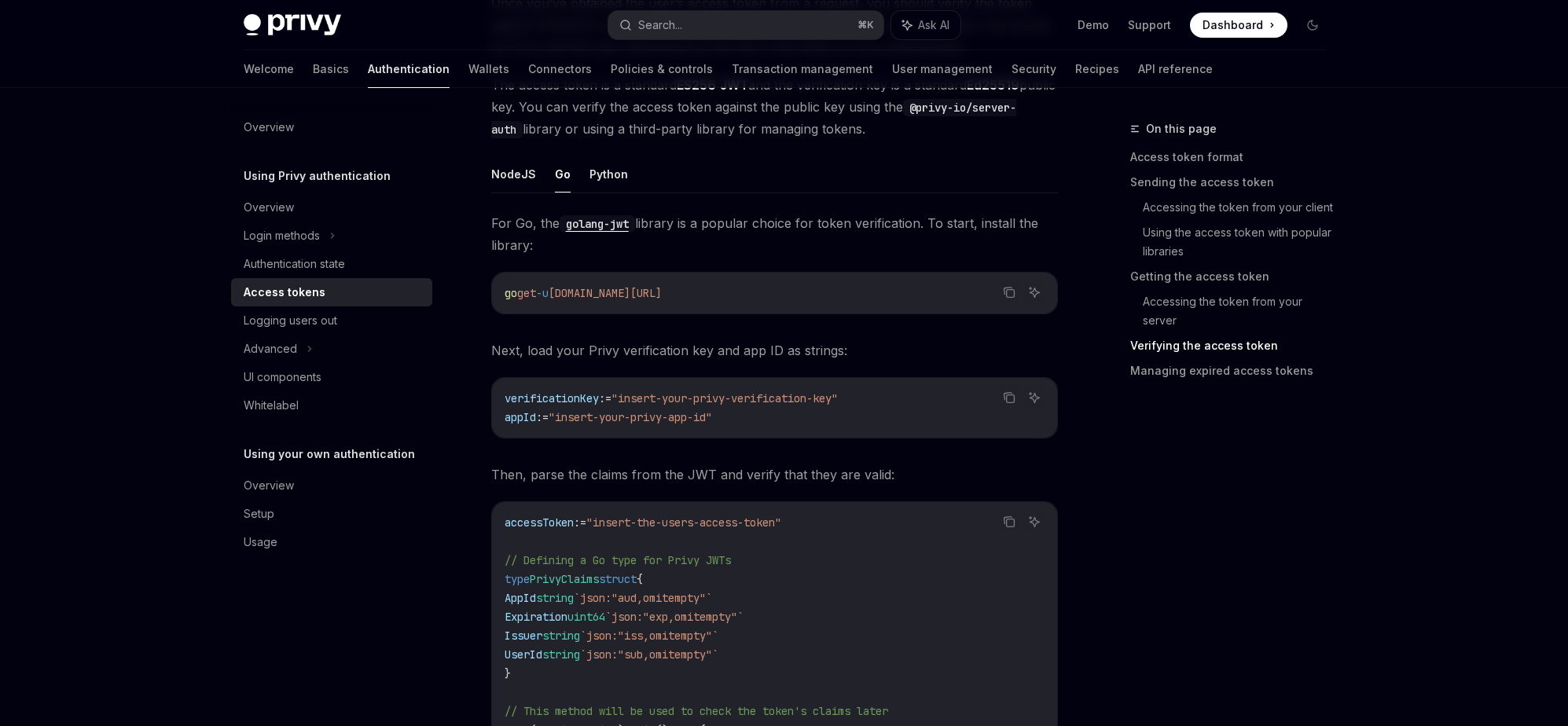
scroll to position [2914, 0]
click at [736, 409] on code "verificationKey := "insert-your-privy-verification-key" appId := "insert-your-p…" at bounding box center [774, 408] width 540 height 38
click at [655, 415] on span ""insert-your-privy-app-id"" at bounding box center [630, 416] width 163 height 14
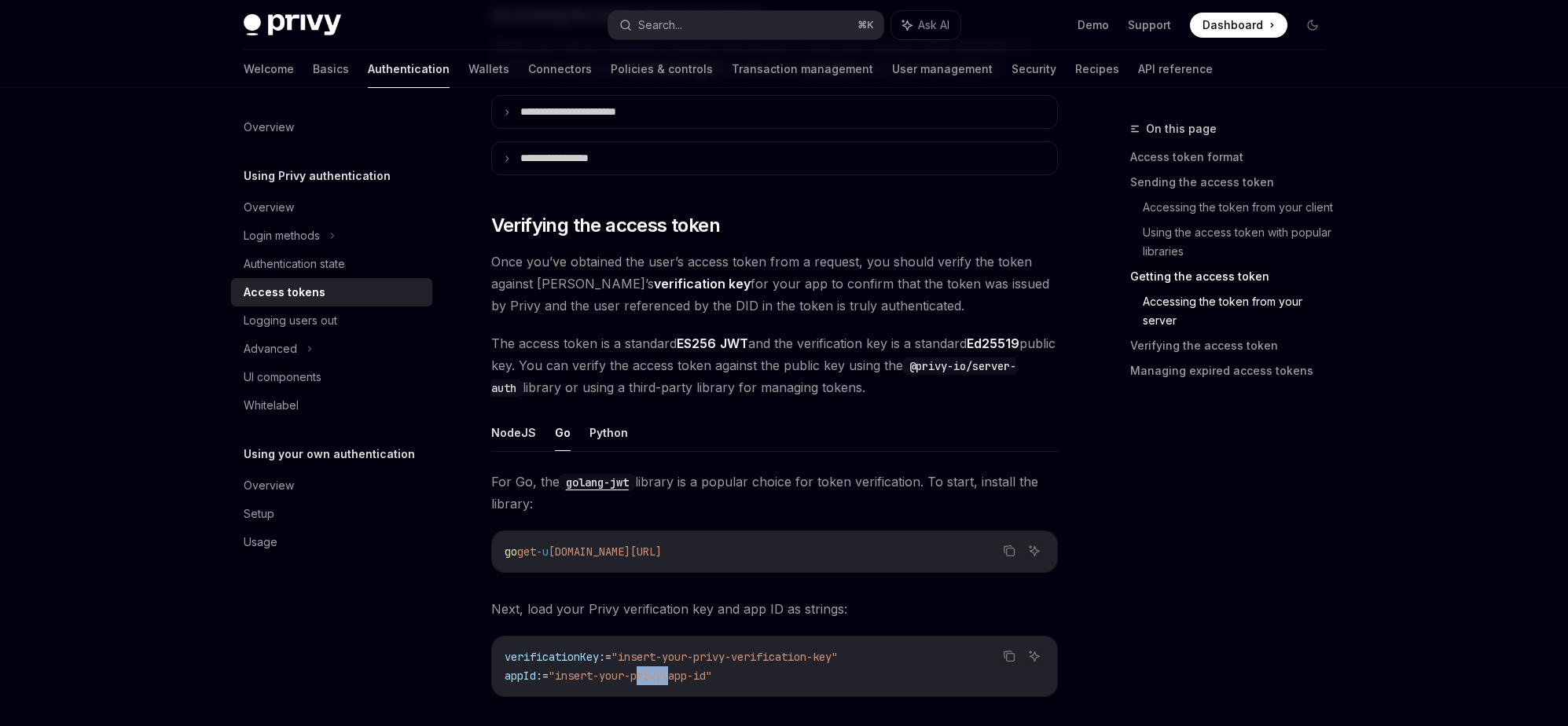
scroll to position [2649, 0]
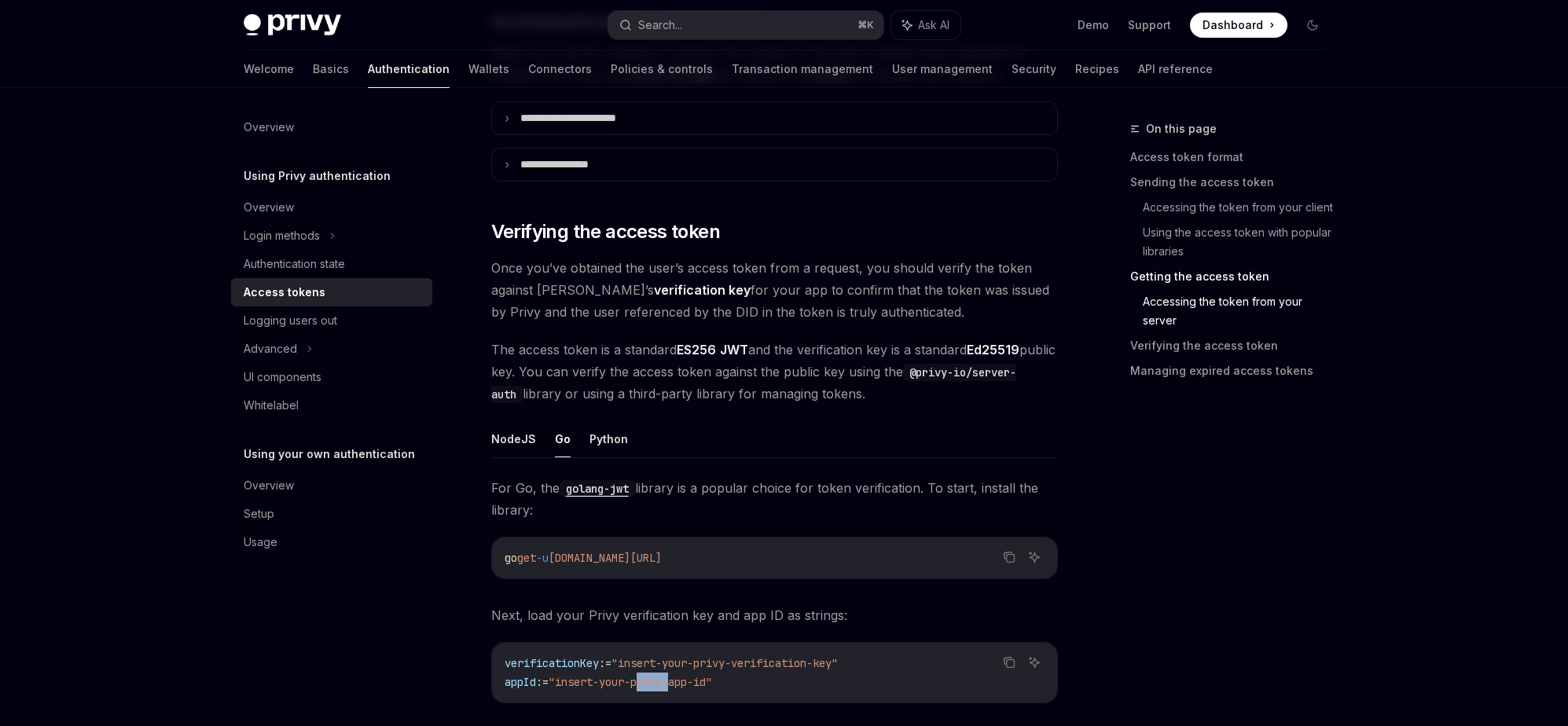
click at [585, 298] on span "Once you’ve obtained the user’s access token from a request, you should verify …" at bounding box center [774, 290] width 567 height 66
click at [654, 284] on strong "verification key" at bounding box center [702, 290] width 97 height 16
click at [703, 309] on span "Once you’ve obtained the user’s access token from a request, you should verify …" at bounding box center [774, 290] width 567 height 66
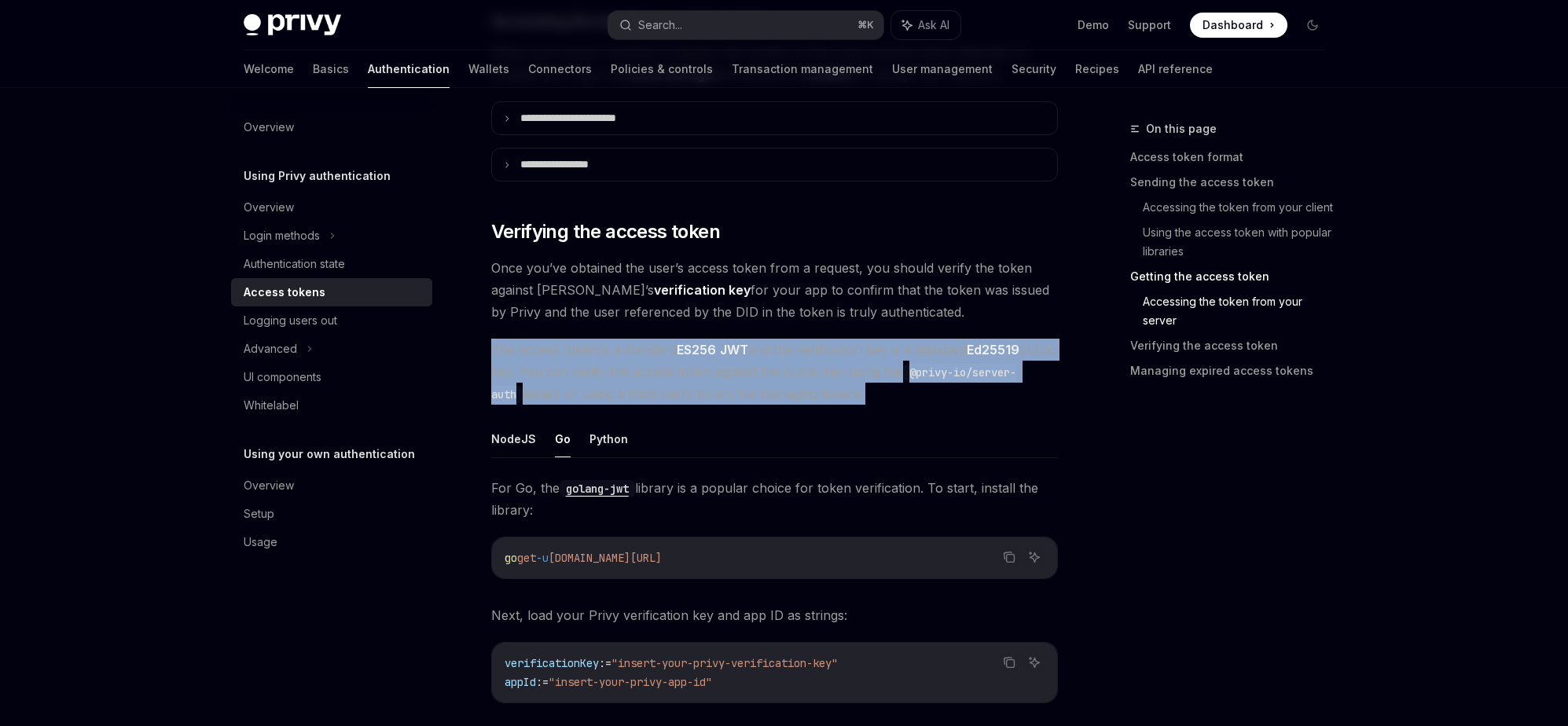
click at [594, 358] on span "The access token is a standard ES256 JWT and the verification key is a standard…" at bounding box center [774, 372] width 567 height 66
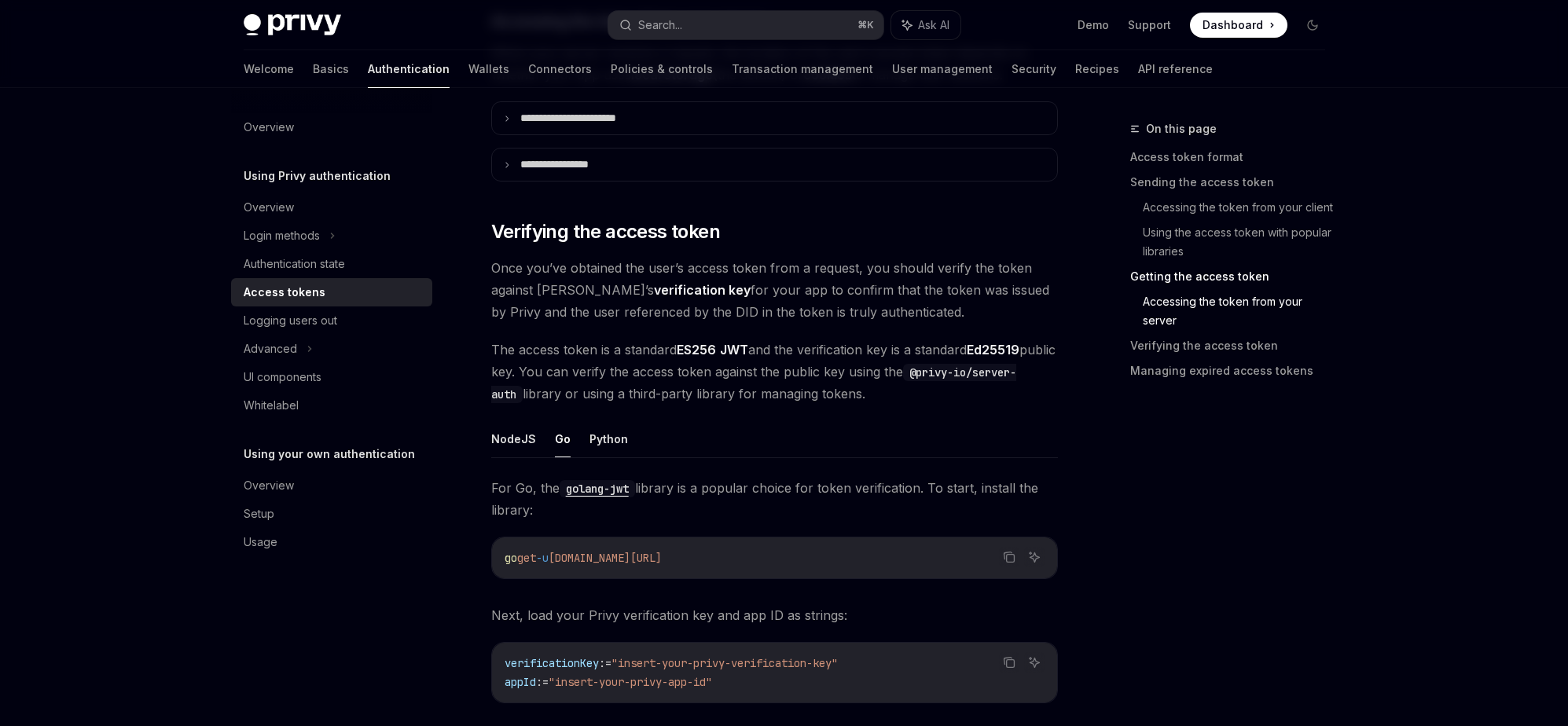
click at [836, 385] on span "The access token is a standard ES256 JWT and the verification key is a standard…" at bounding box center [774, 372] width 567 height 66
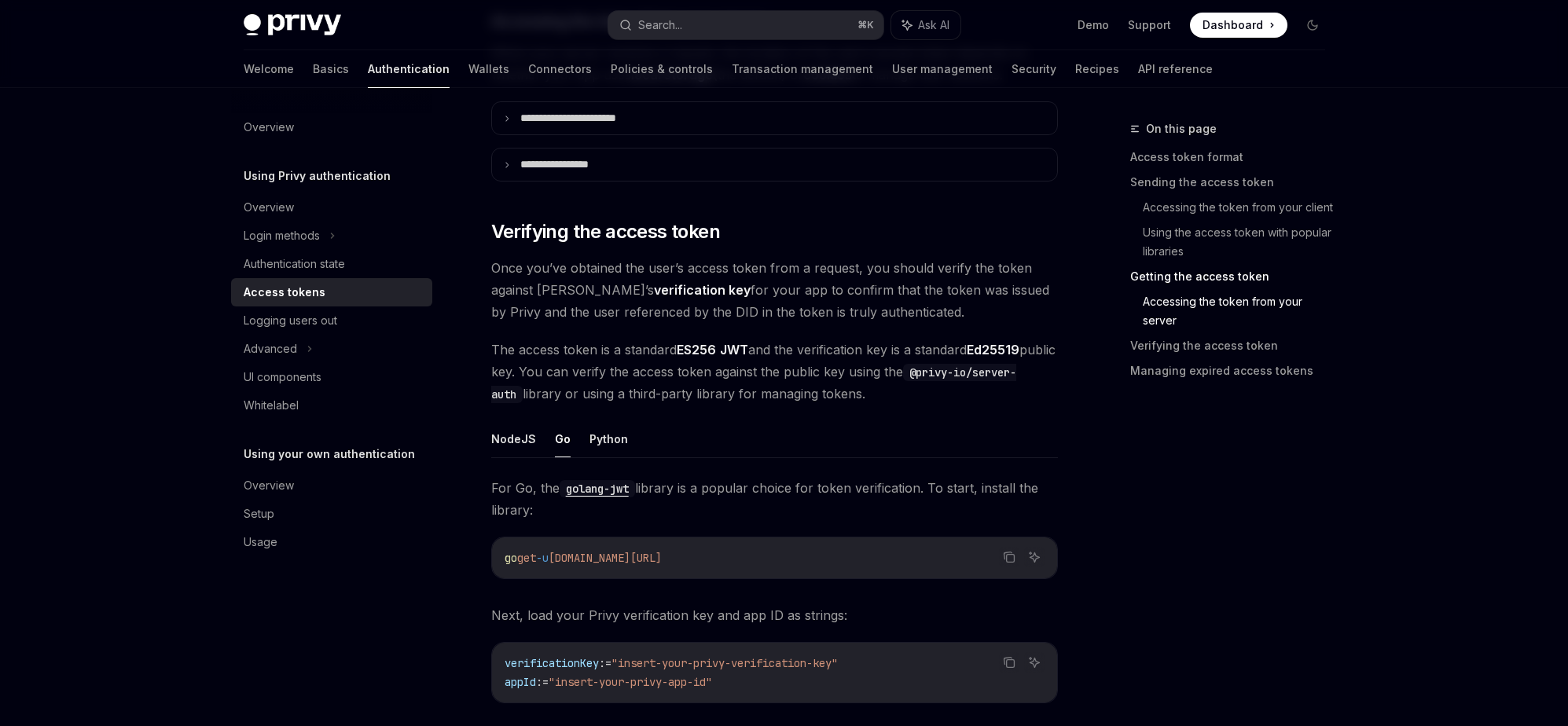
click at [636, 391] on span "The access token is a standard ES256 JWT and the verification key is a standard…" at bounding box center [774, 372] width 567 height 66
click at [735, 400] on span "The access token is a standard ES256 JWT and the verification key is a standard…" at bounding box center [774, 372] width 567 height 66
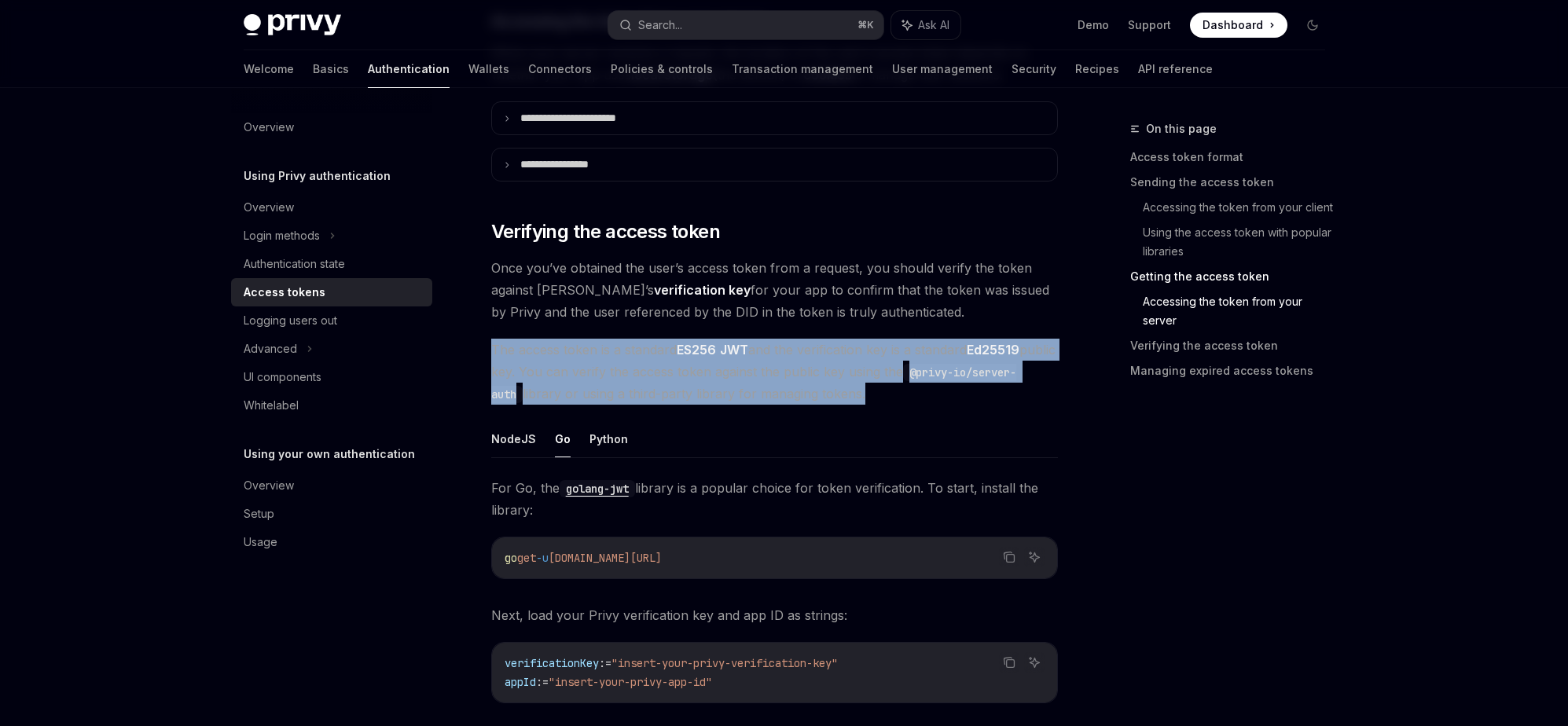
click at [735, 452] on ul "NodeJS Go Python" at bounding box center [774, 439] width 567 height 38
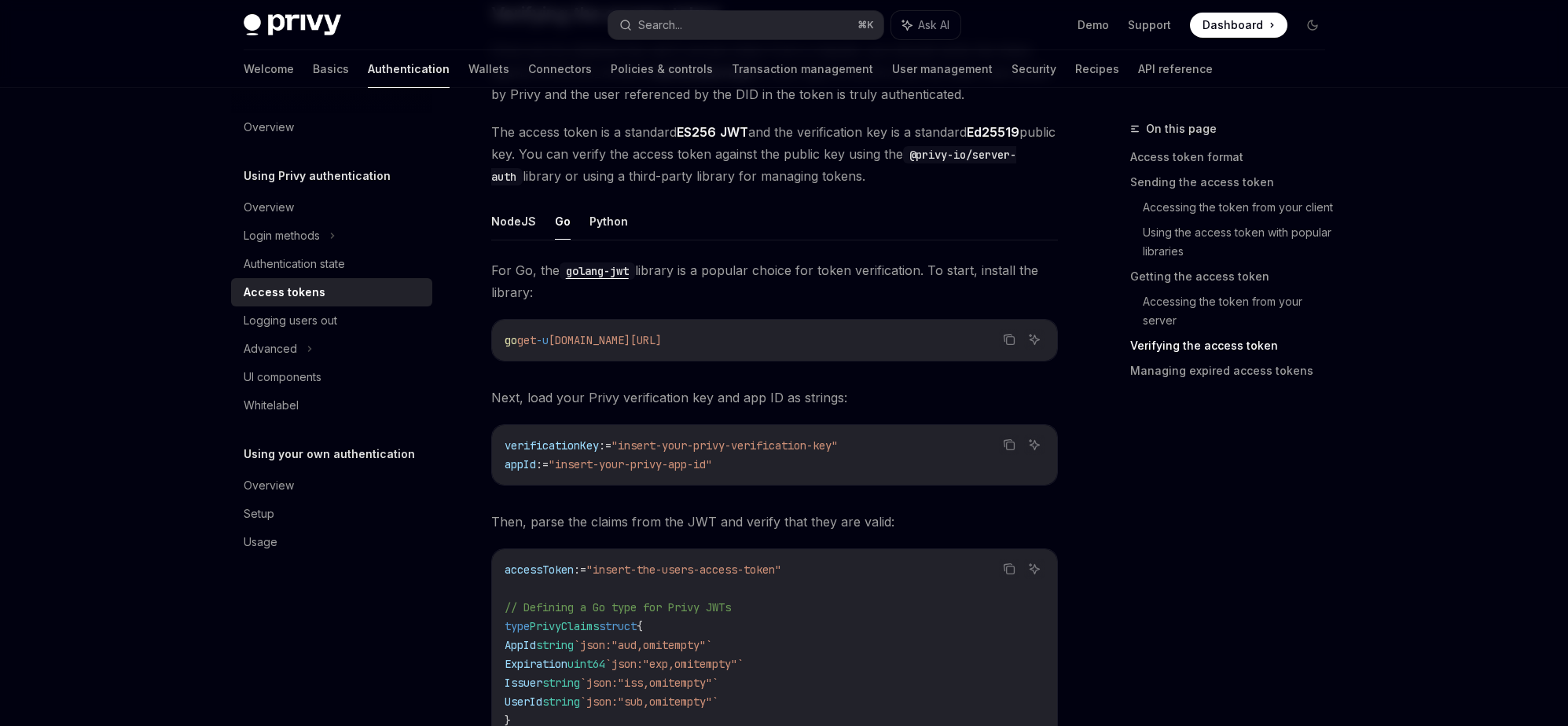
scroll to position [2889, 0]
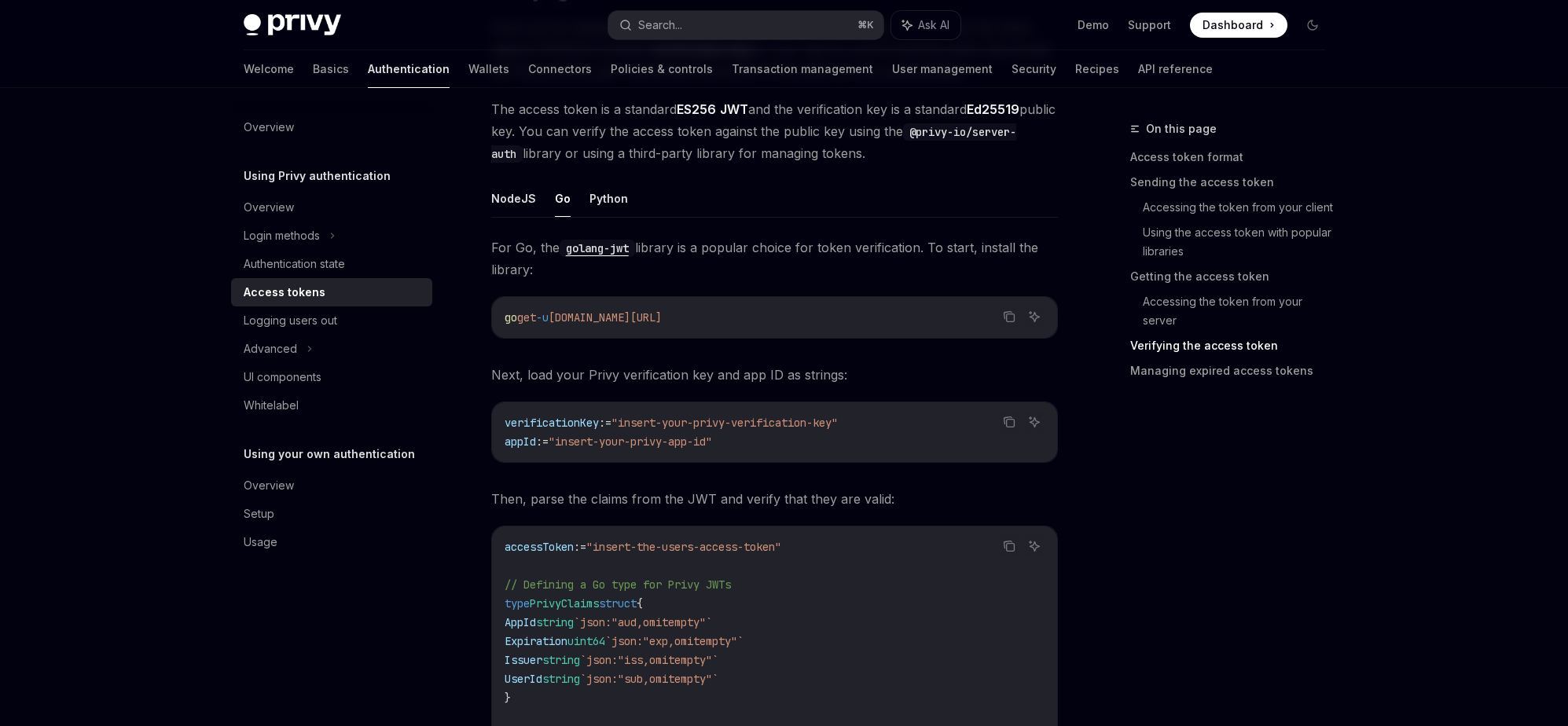
click at [654, 382] on span "Next, load your Privy verification key and app ID as strings:" at bounding box center [774, 375] width 567 height 22
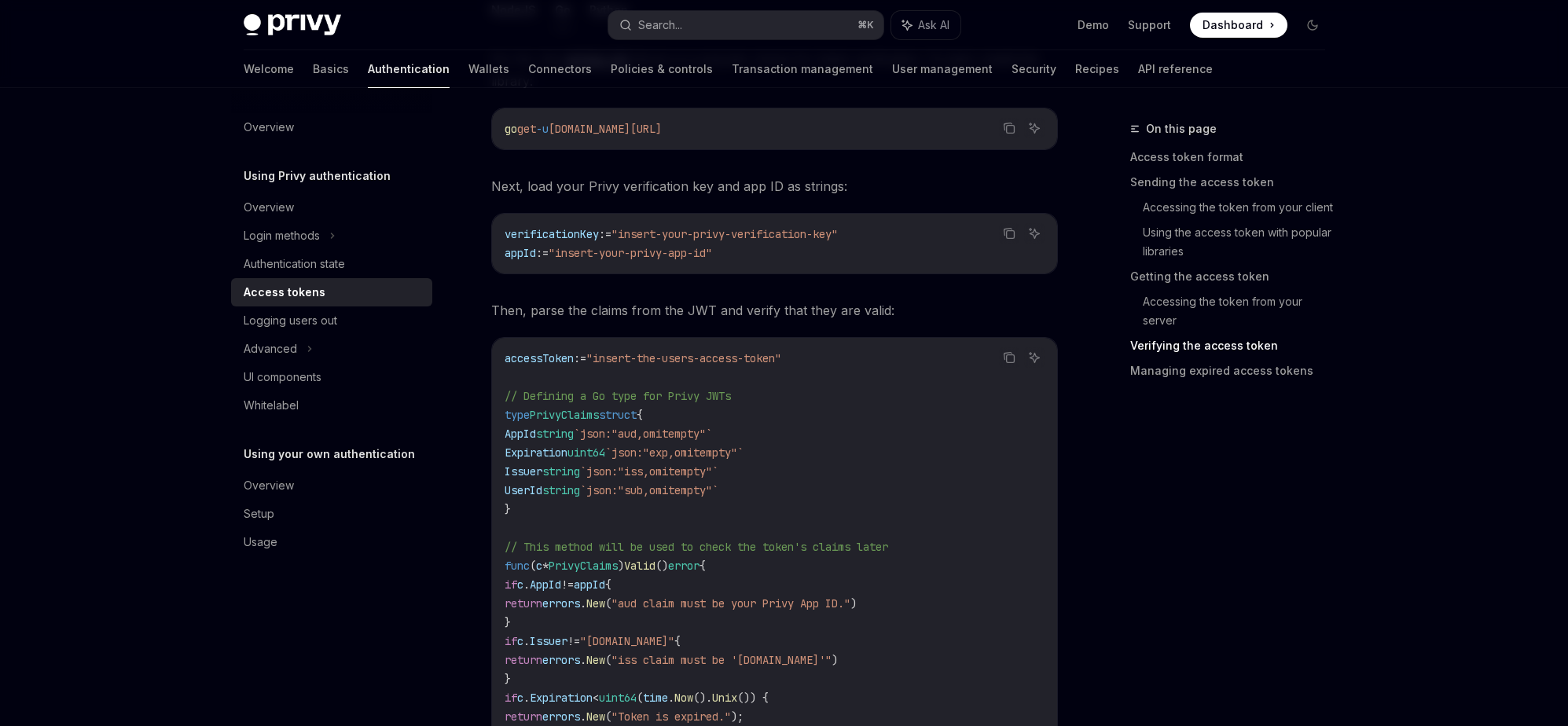
scroll to position [3083, 0]
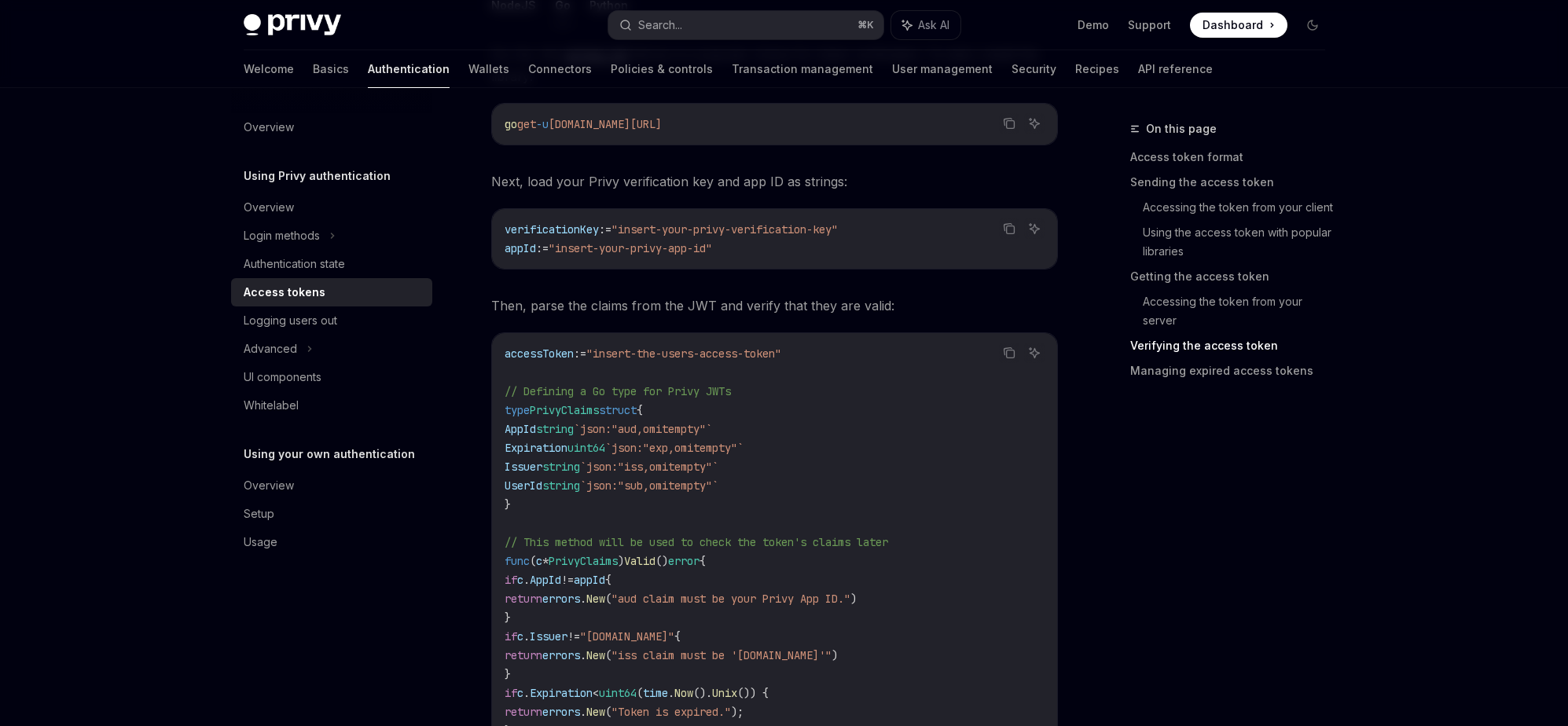
click at [756, 220] on code "verificationKey := "insert-your-privy-verification-key" appId := "insert-your-p…" at bounding box center [774, 239] width 540 height 38
click at [534, 208] on div "Copy Ask AI verificationKey := "insert-your-privy-verification-key" appId := "i…" at bounding box center [774, 239] width 567 height 61
click at [547, 222] on code "verificationKey := "insert-your-privy-verification-key" appId := "insert-your-p…" at bounding box center [774, 239] width 540 height 38
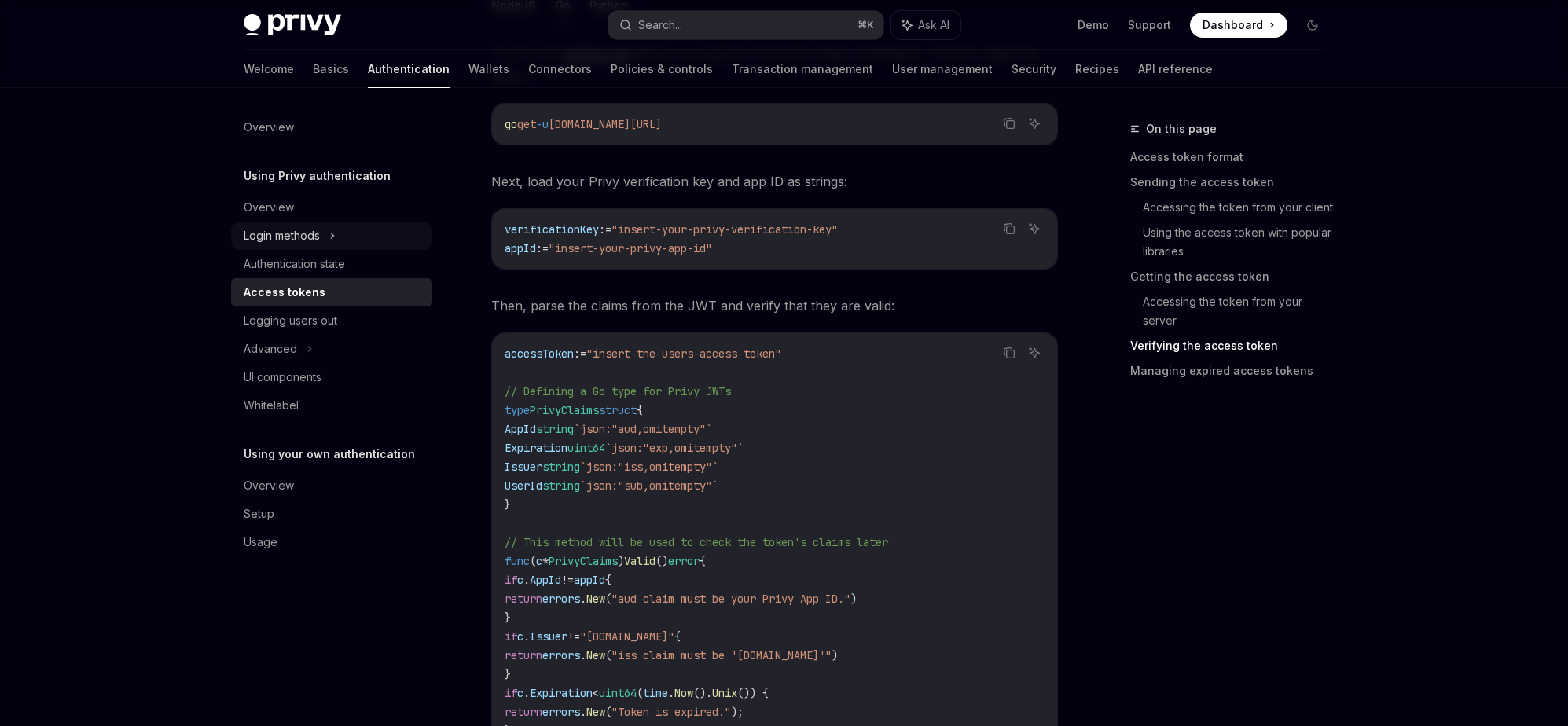
click at [335, 233] on icon at bounding box center [333, 236] width 6 height 19
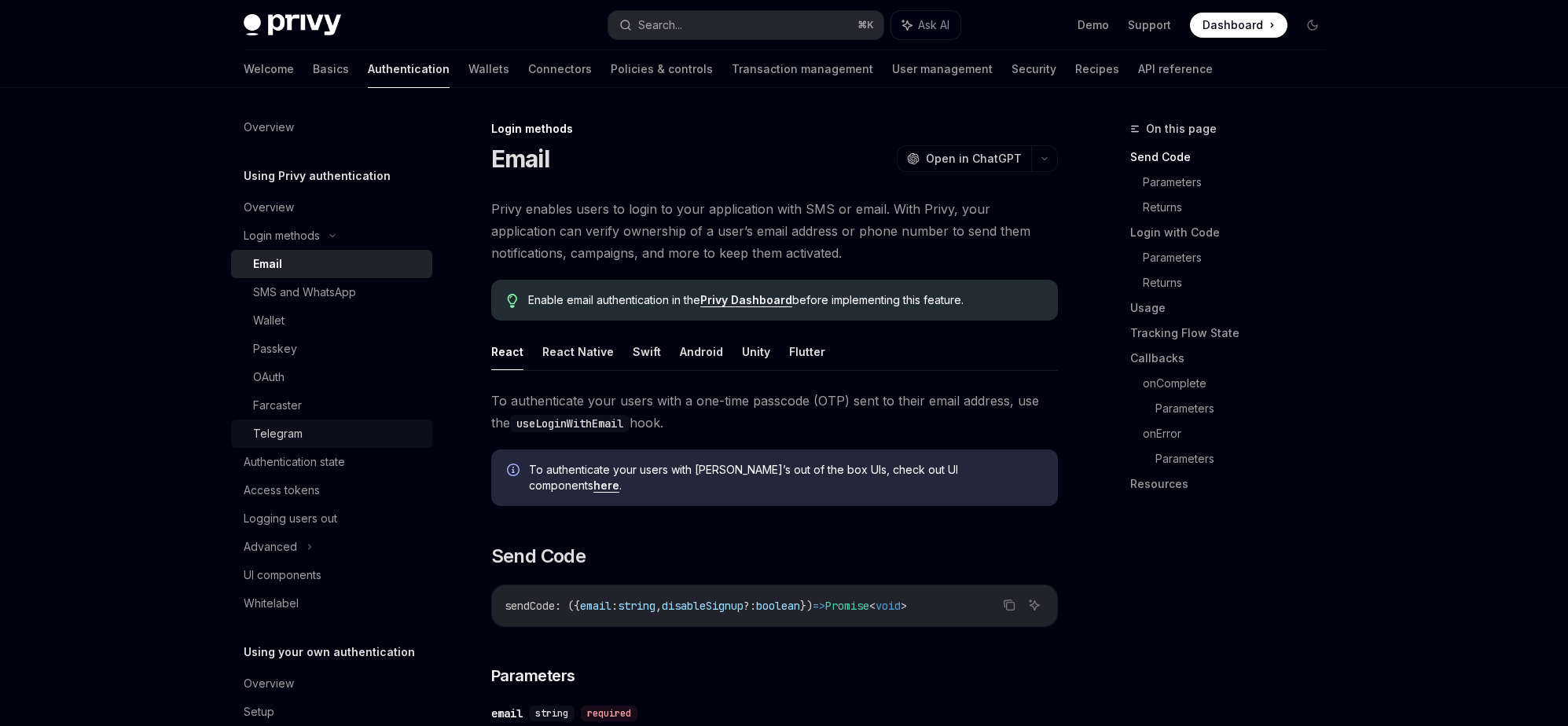
type textarea "*"
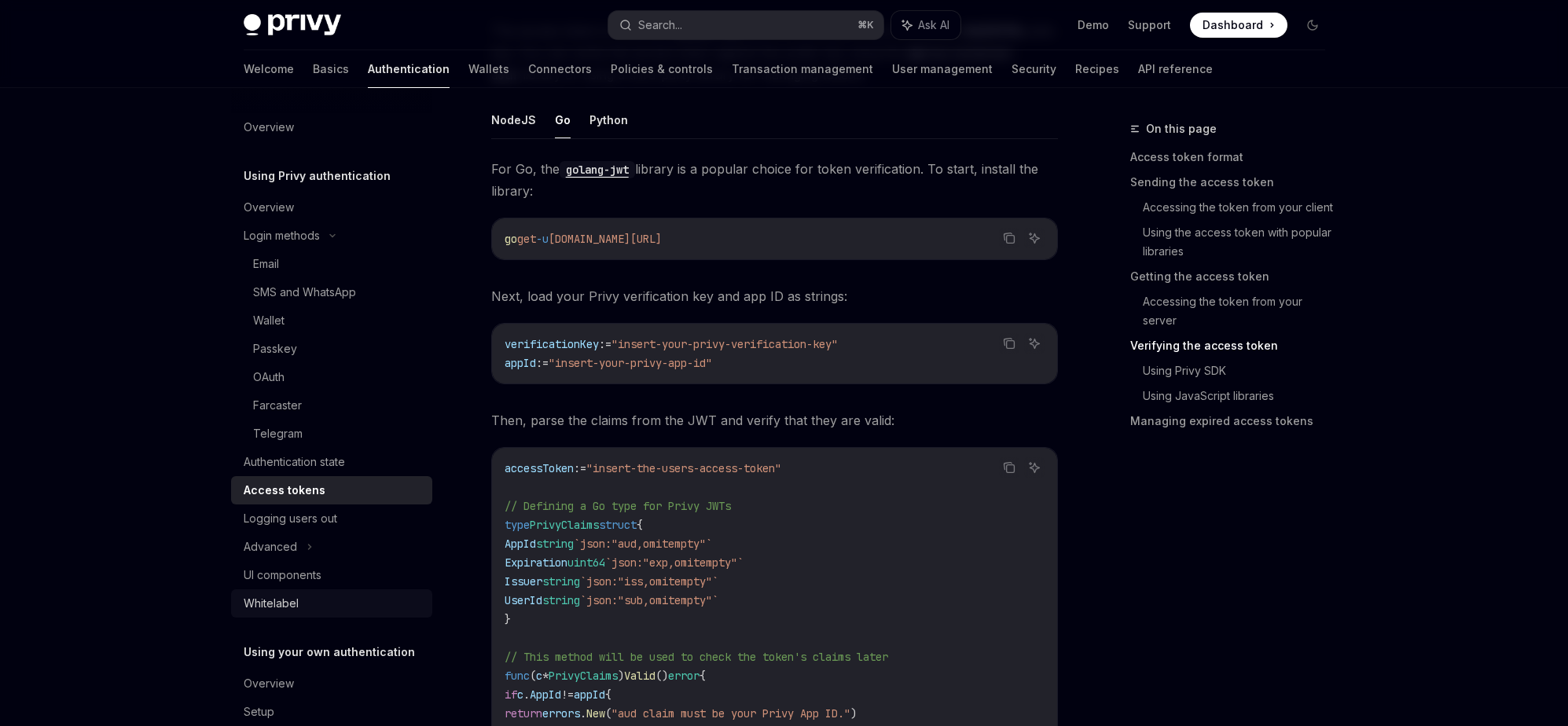
scroll to position [2443, 0]
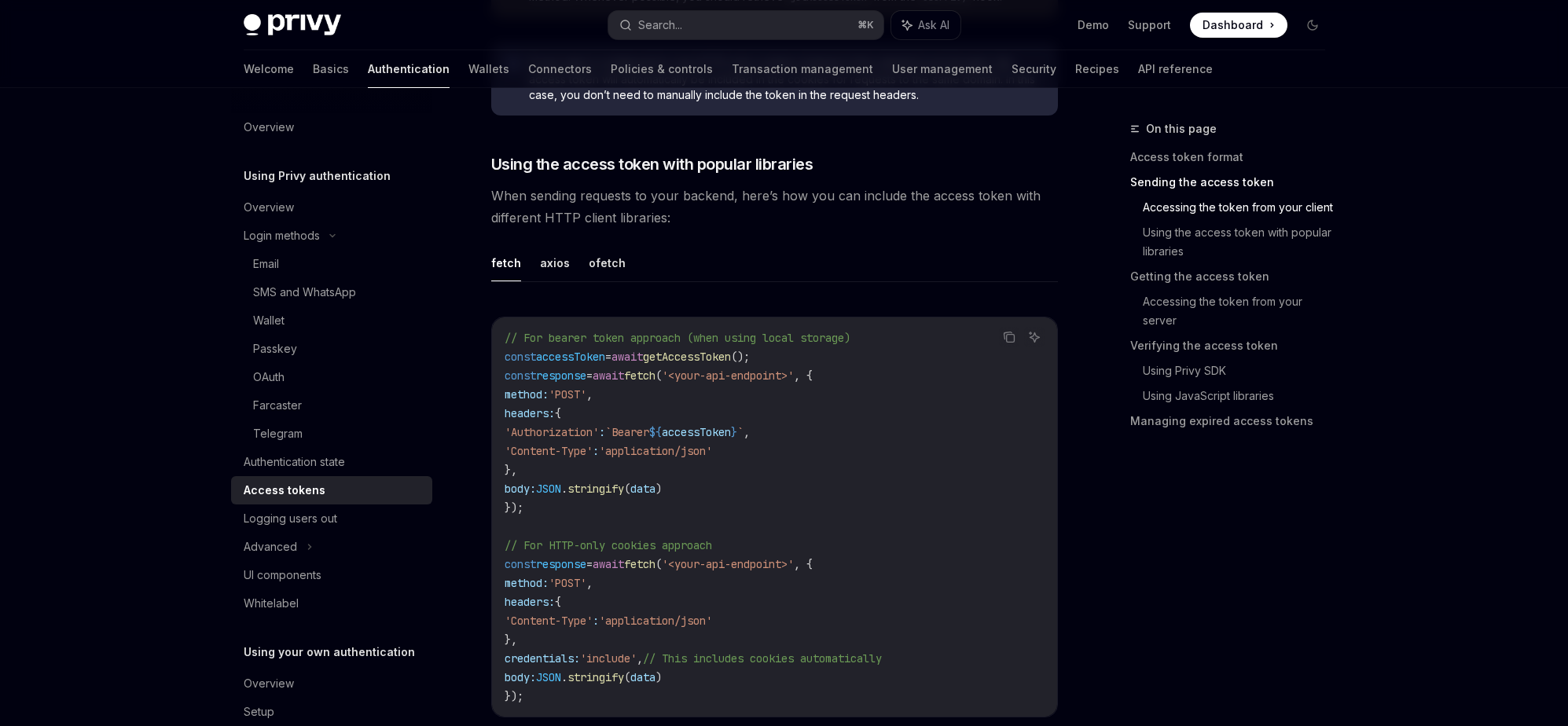
click at [877, 194] on span "When sending requests to your backend, here’s how you can include the access to…" at bounding box center [774, 207] width 567 height 44
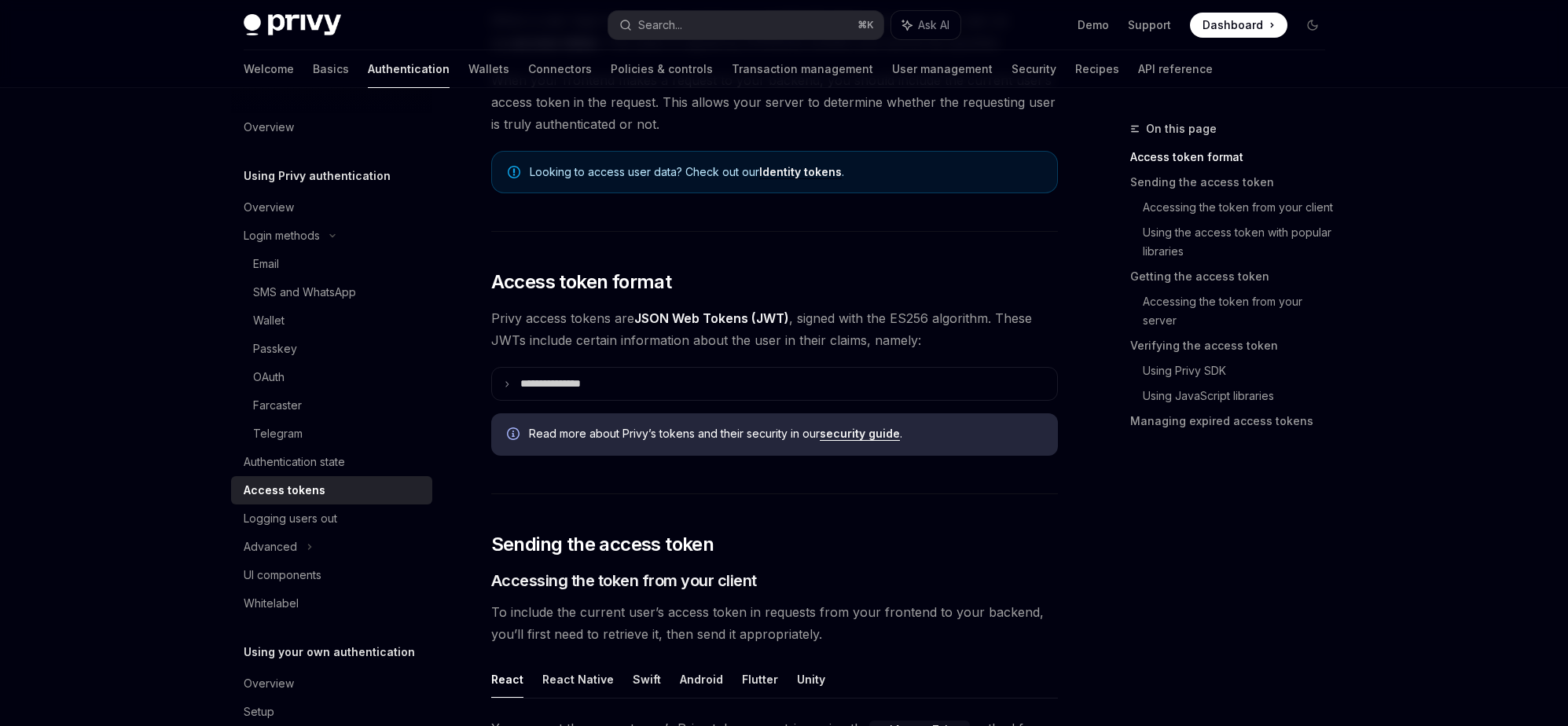
scroll to position [159, 0]
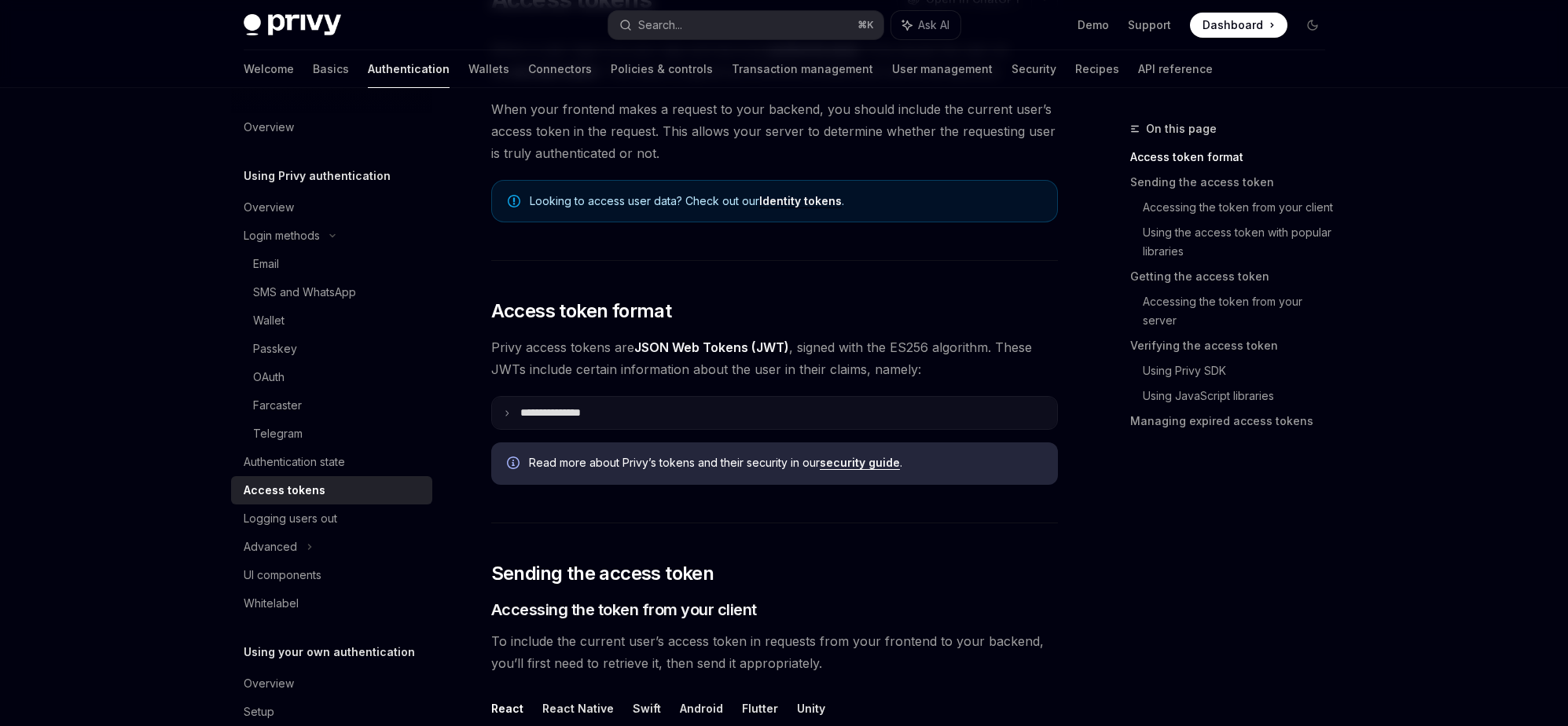
click at [579, 428] on summary "**********" at bounding box center [774, 413] width 565 height 32
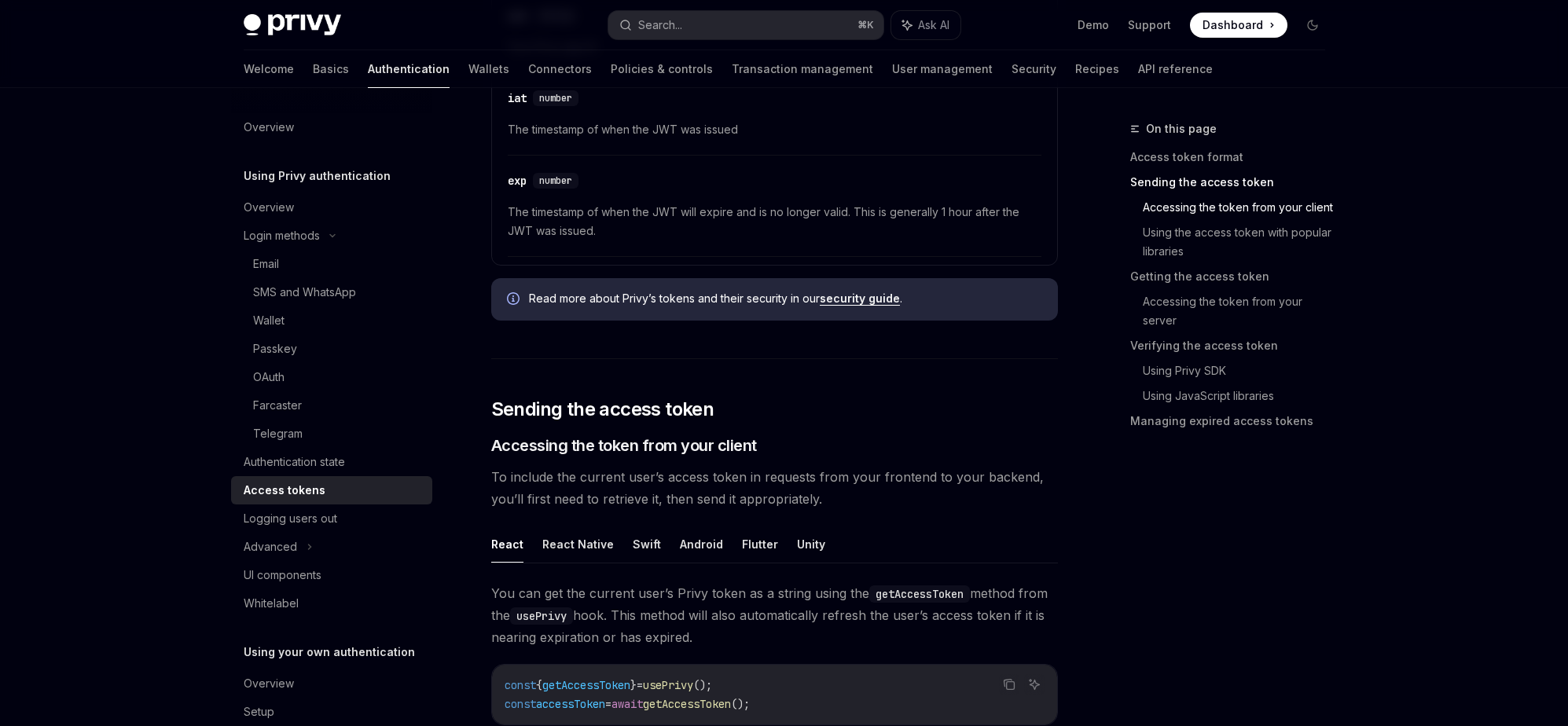
scroll to position [856, 0]
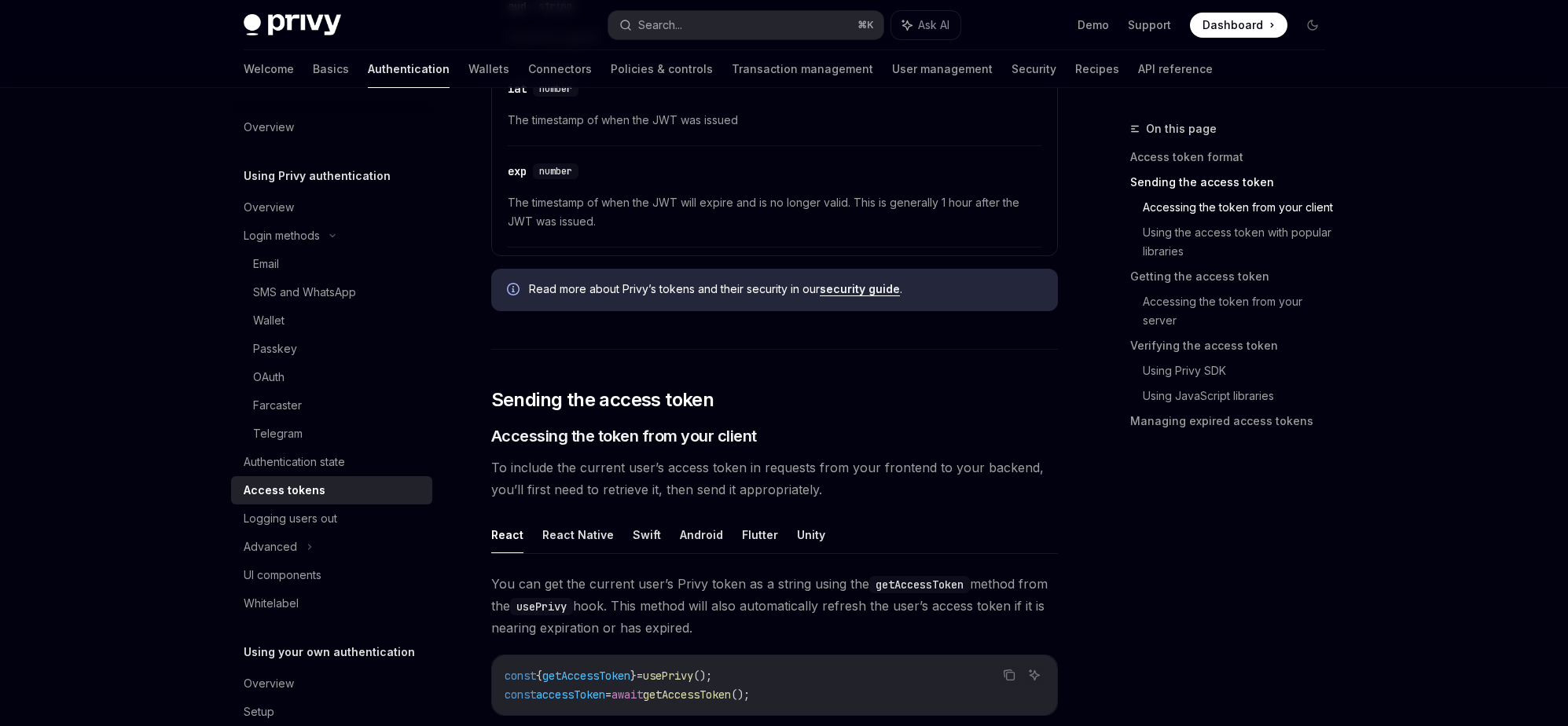
click at [623, 471] on span "To include the current user’s access token in requests from your frontend to yo…" at bounding box center [774, 478] width 567 height 44
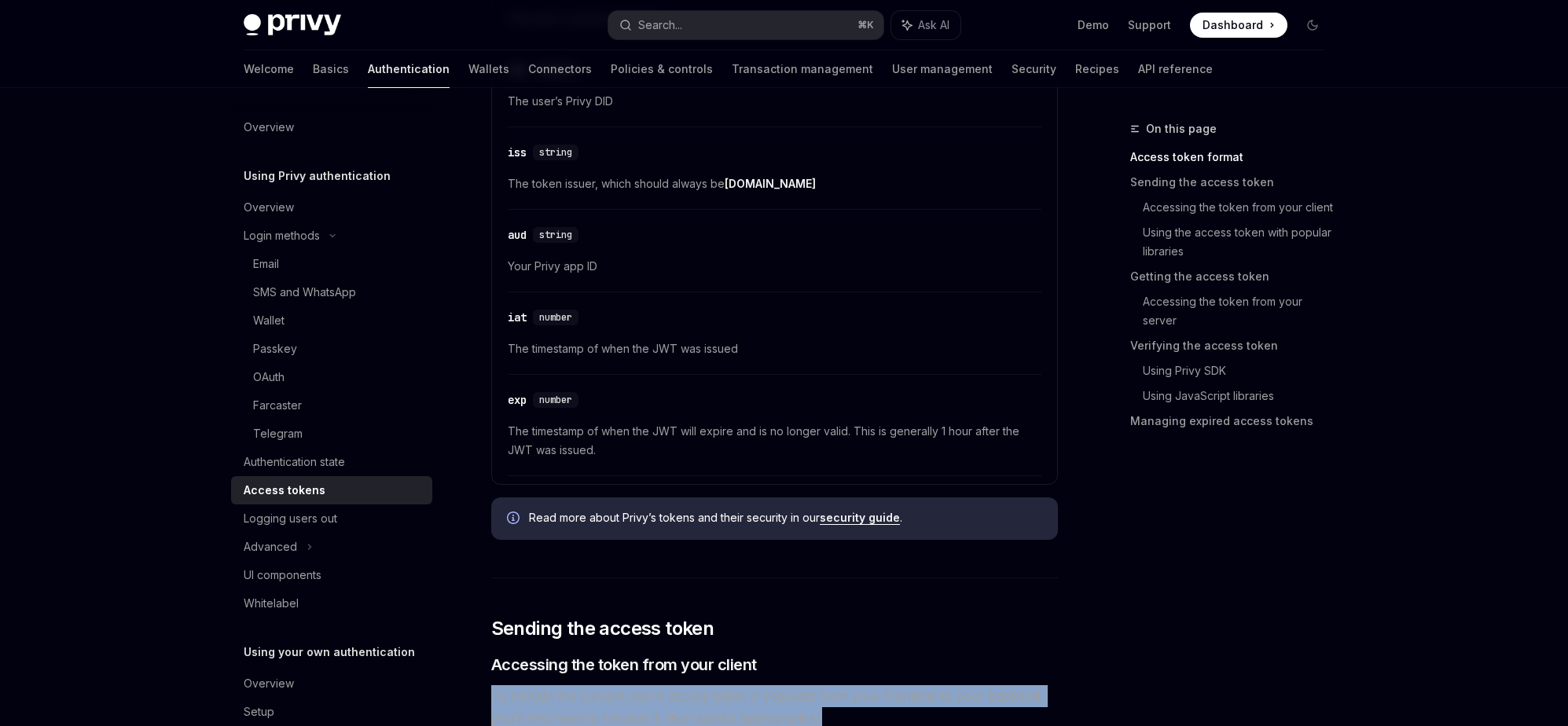
scroll to position [460, 0]
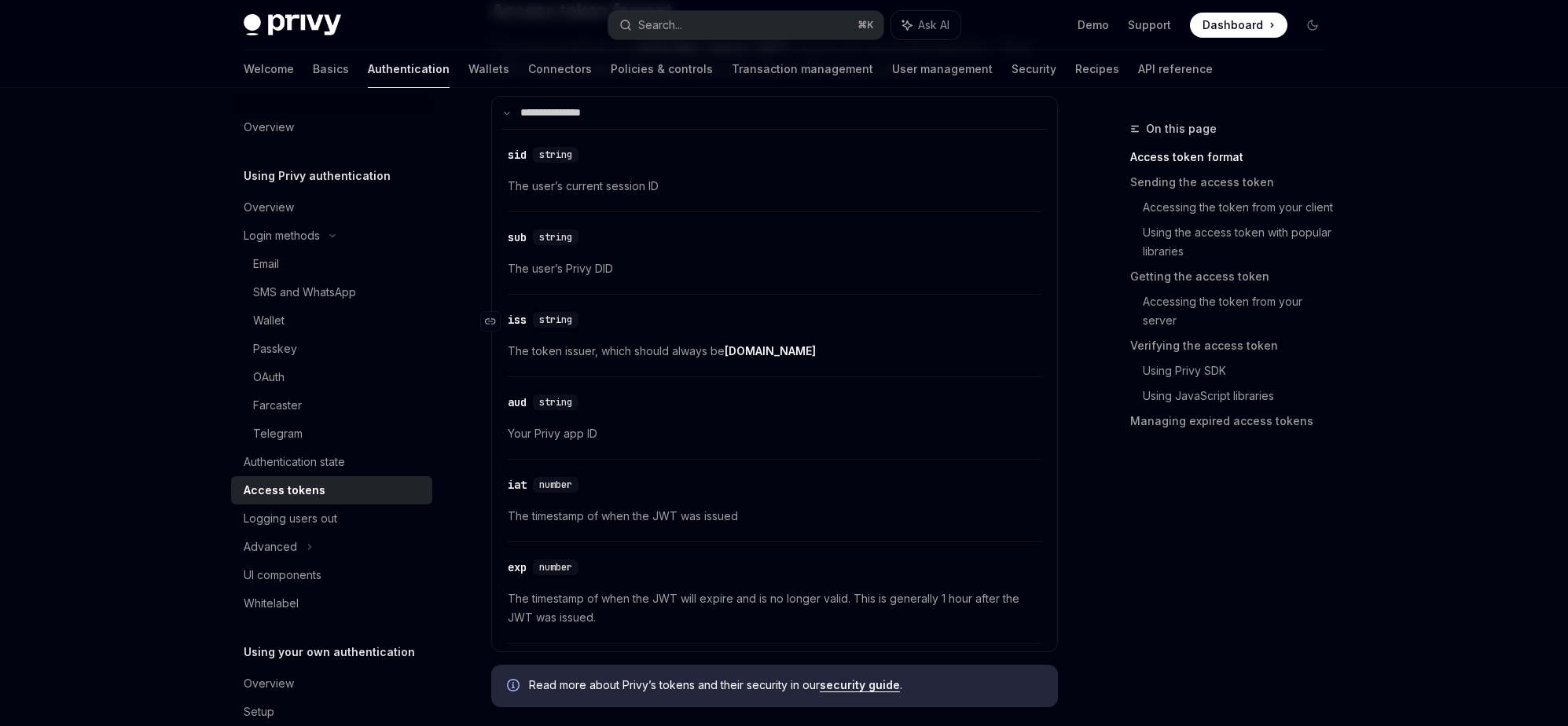
click at [579, 311] on div "​ iss string" at bounding box center [766, 320] width 518 height 19
click at [553, 378] on div "​ sid string The user’s current session ID ​ sub string The user’s Privy DID ​ …" at bounding box center [774, 386] width 546 height 515
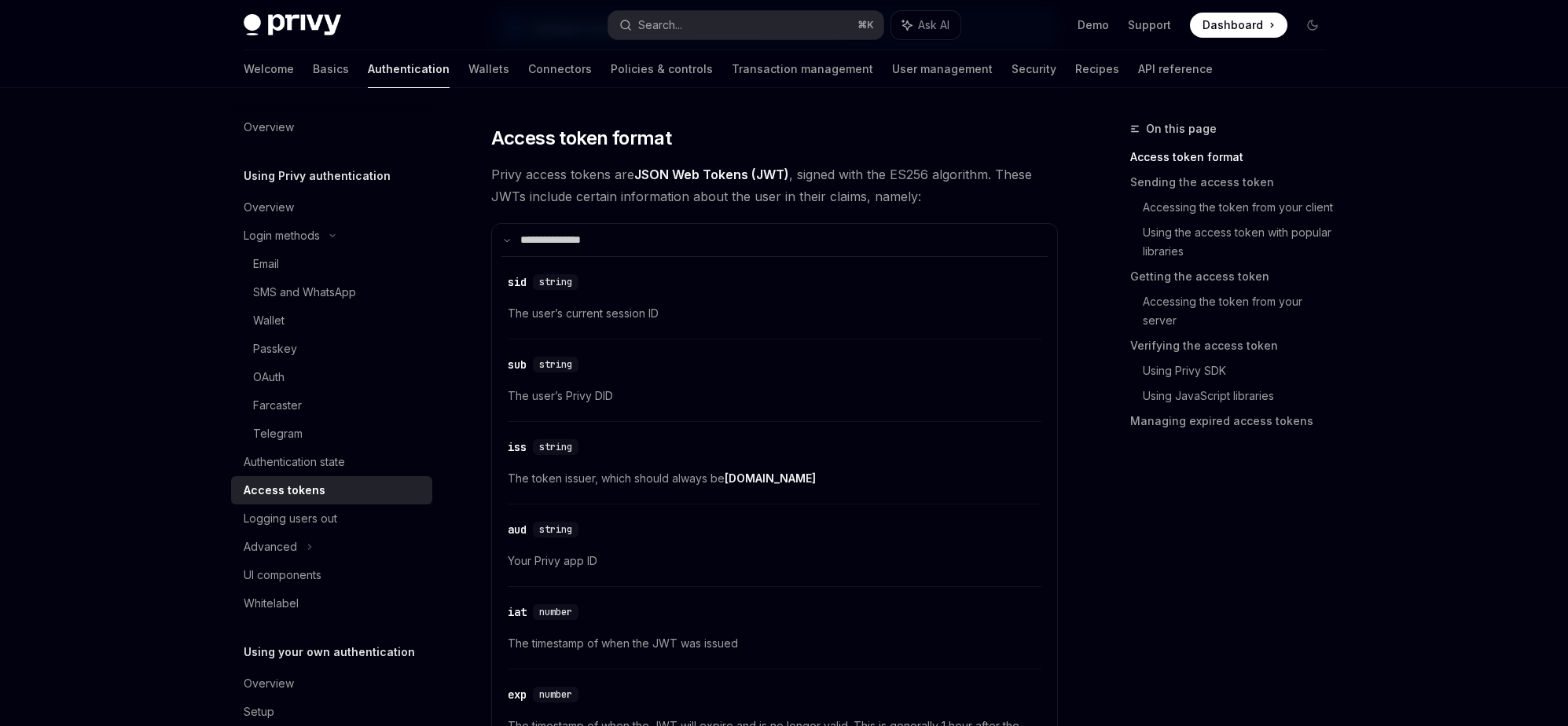
scroll to position [332, 0]
click at [618, 325] on div "​ sid string The user’s current session ID" at bounding box center [774, 303] width 534 height 75
click at [655, 325] on div "​ sid string The user’s current session ID" at bounding box center [774, 303] width 534 height 75
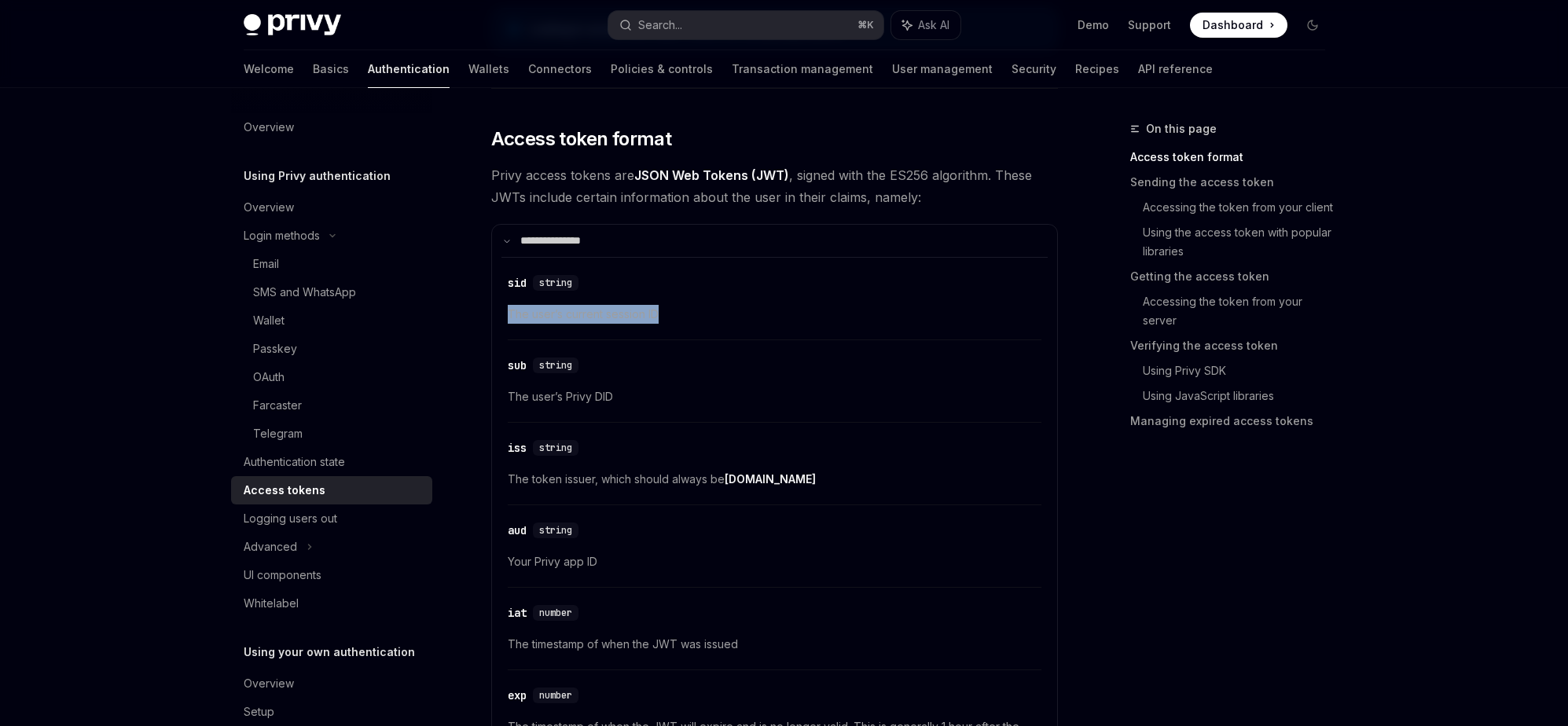
drag, startPoint x: 674, startPoint y: 316, endPoint x: 492, endPoint y: 315, distance: 182.0
click at [492, 315] on details "**********" at bounding box center [774, 502] width 567 height 557
click at [608, 352] on div "​ sub string The user’s Privy DID" at bounding box center [774, 385] width 534 height 75
click at [528, 302] on div "​ sid string The user’s current session ID" at bounding box center [774, 303] width 534 height 75
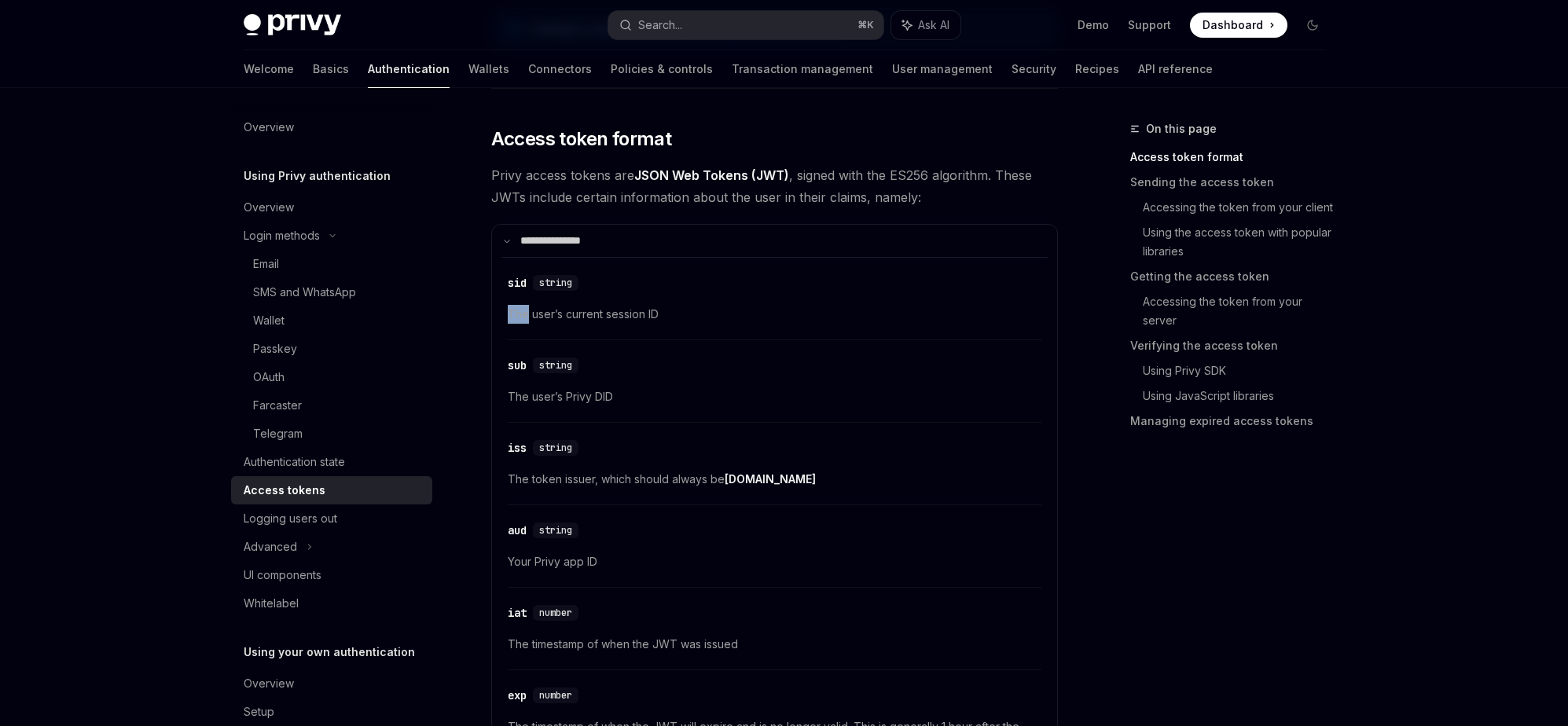
click at [528, 302] on div "​ sid string The user’s current session ID" at bounding box center [774, 303] width 534 height 75
click at [525, 411] on div "​ sub string The user’s Privy DID" at bounding box center [774, 385] width 534 height 75
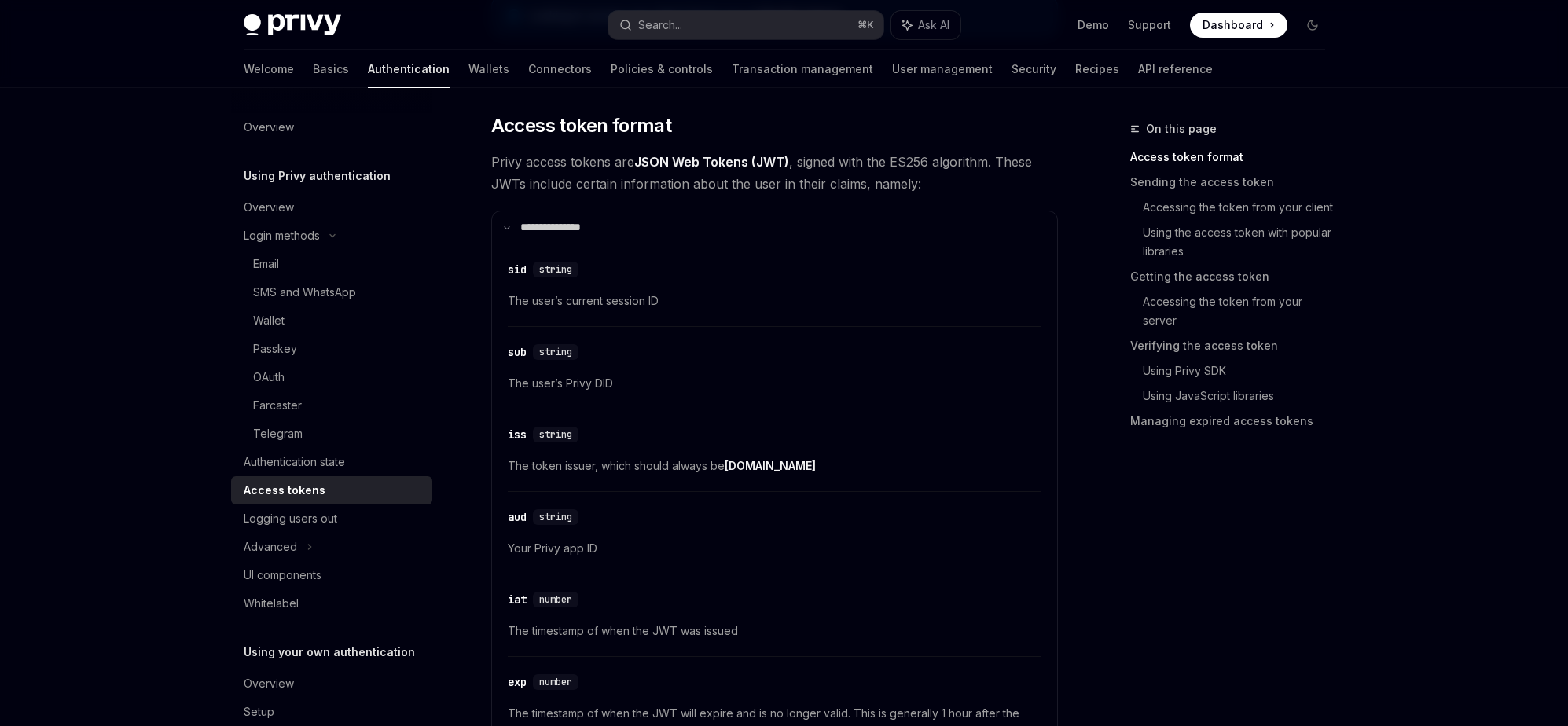
scroll to position [329, 0]
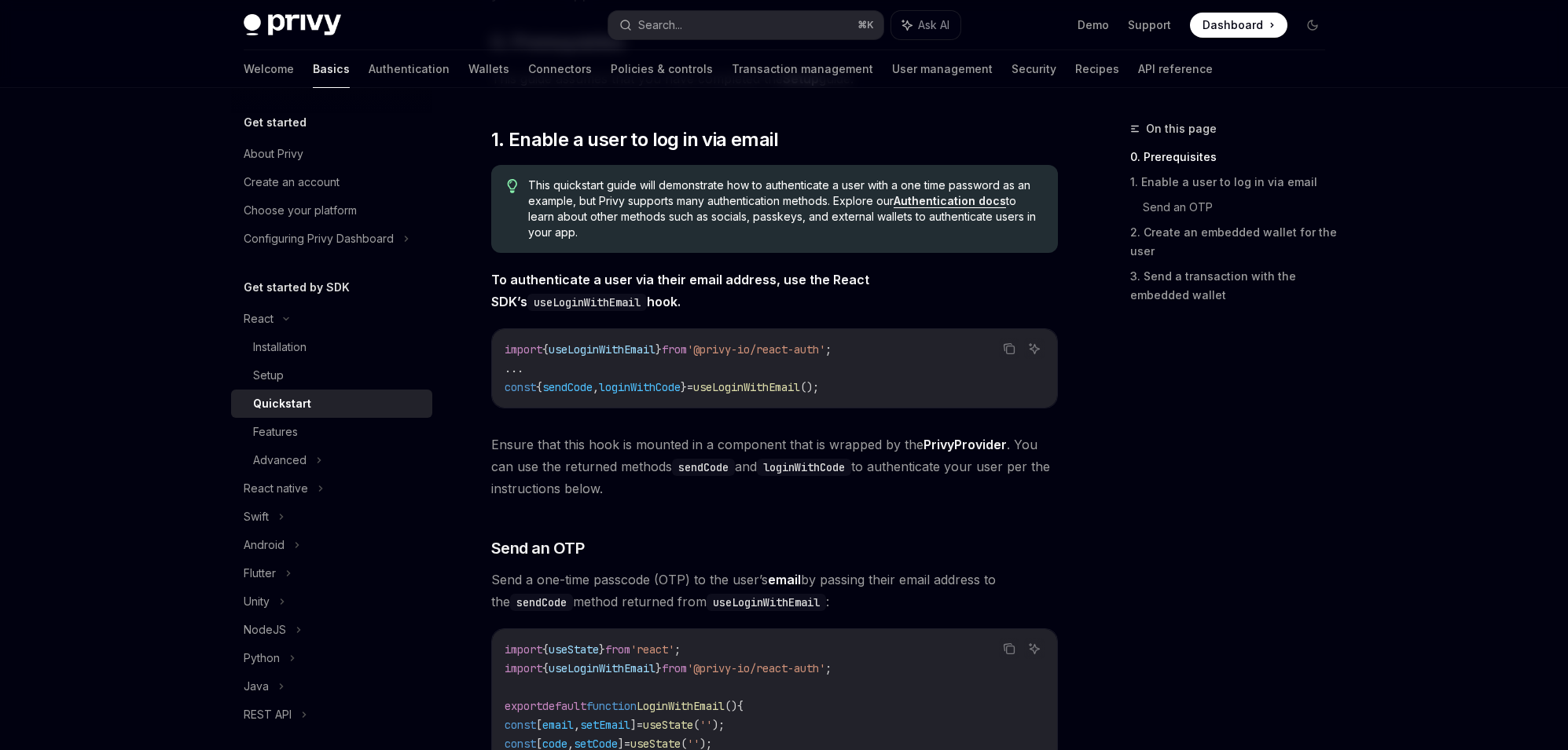
scroll to position [228, 0]
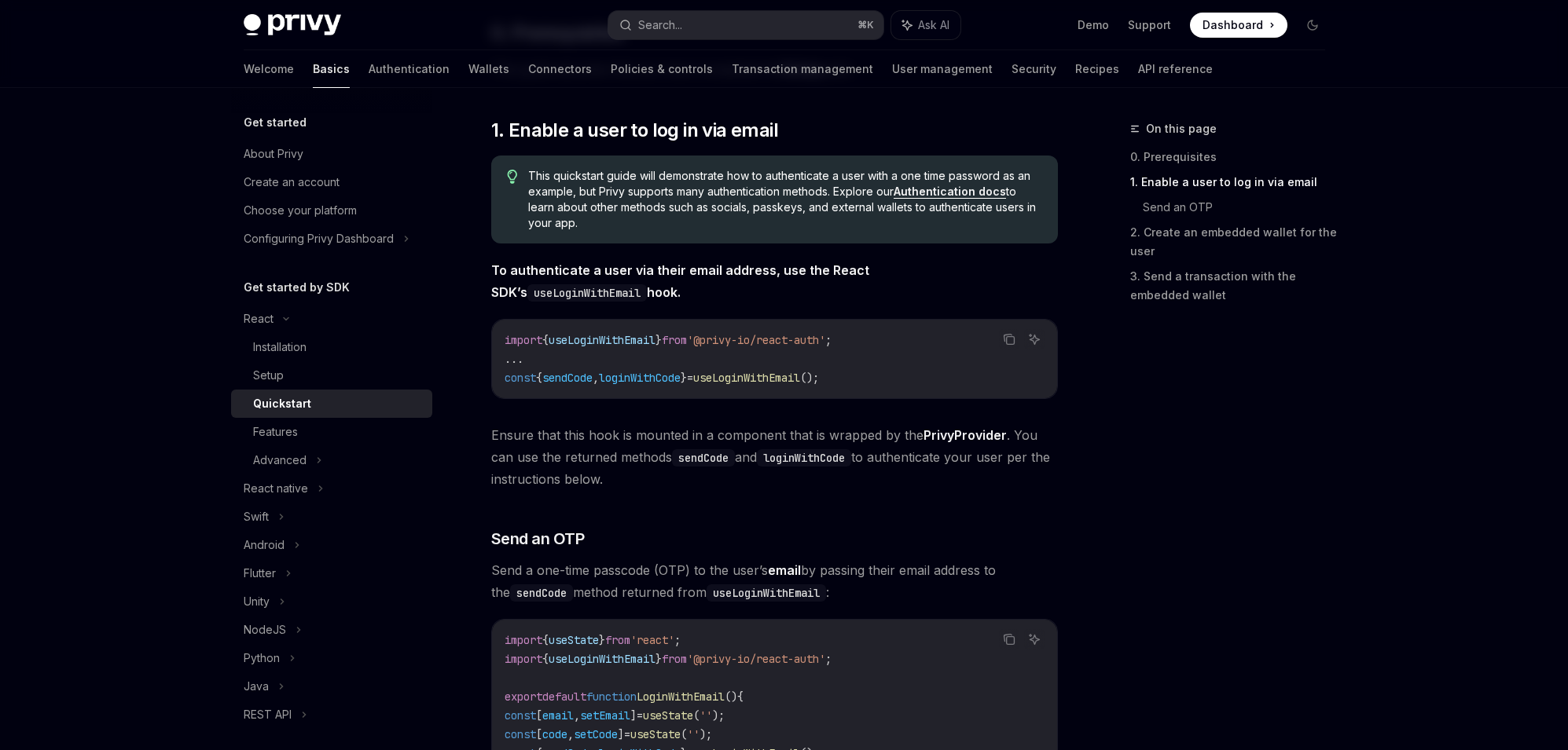
click at [722, 384] on span "useLoginWithEmail" at bounding box center [747, 378] width 107 height 14
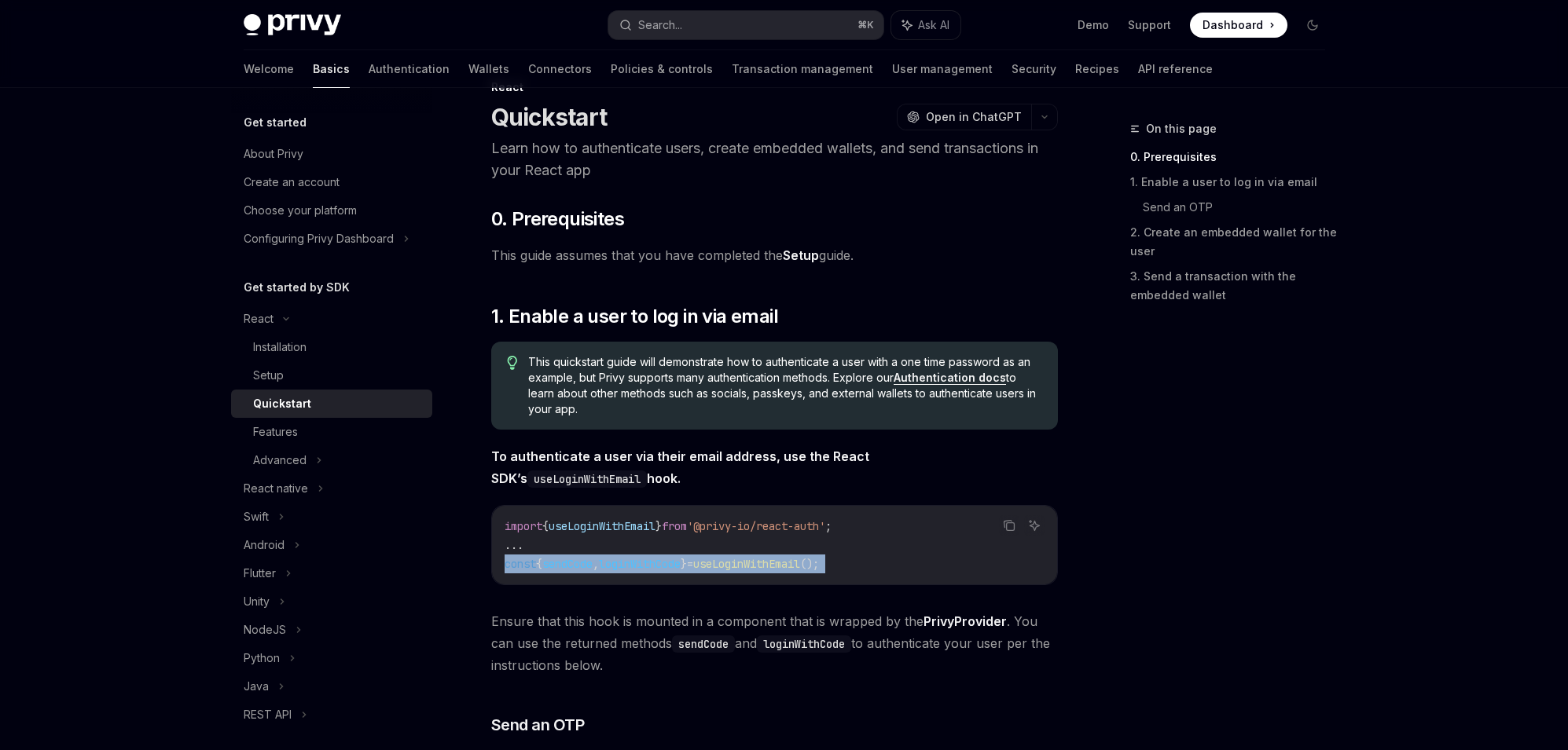
scroll to position [0, 0]
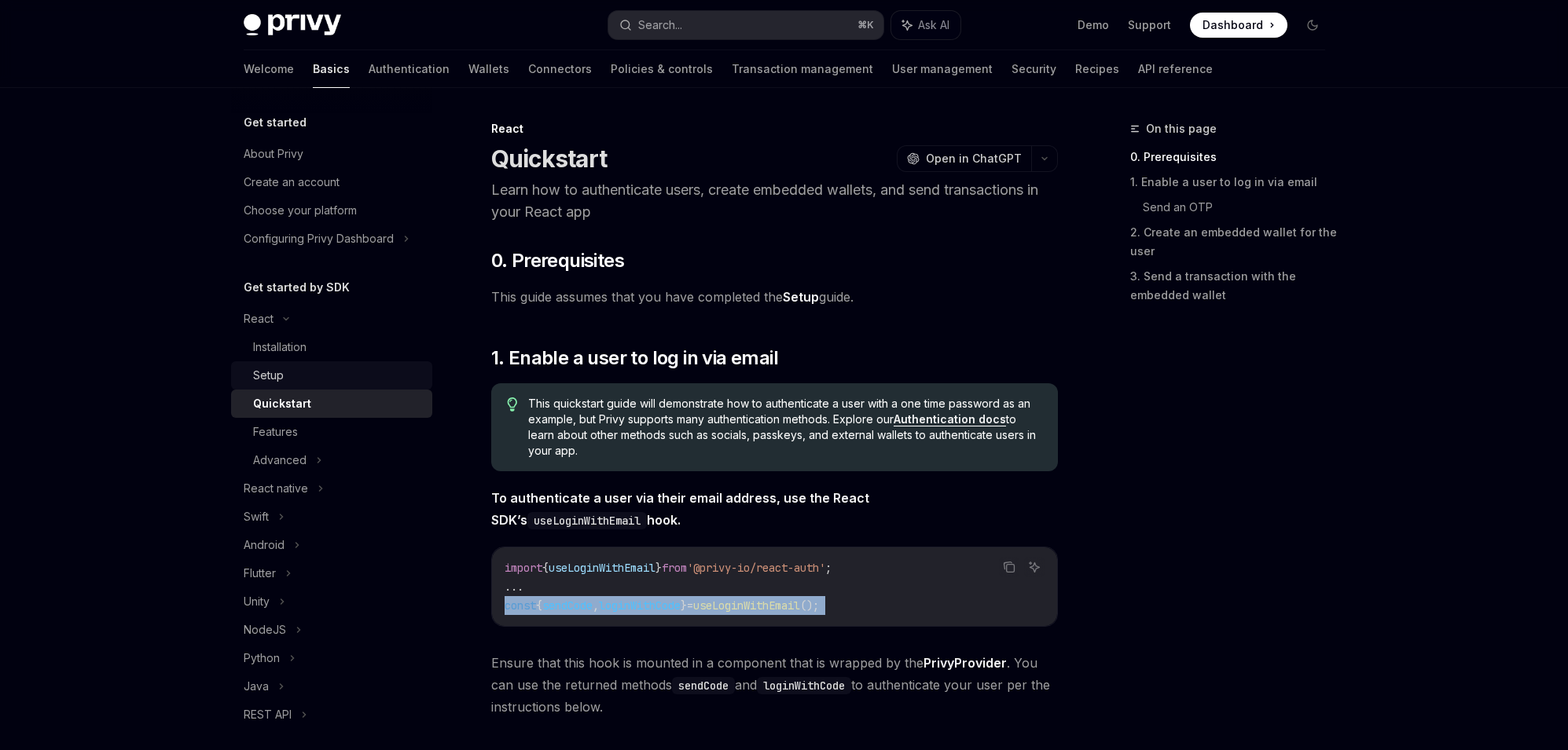
click at [317, 376] on div "Setup" at bounding box center [337, 376] width 169 height 19
type textarea "*"
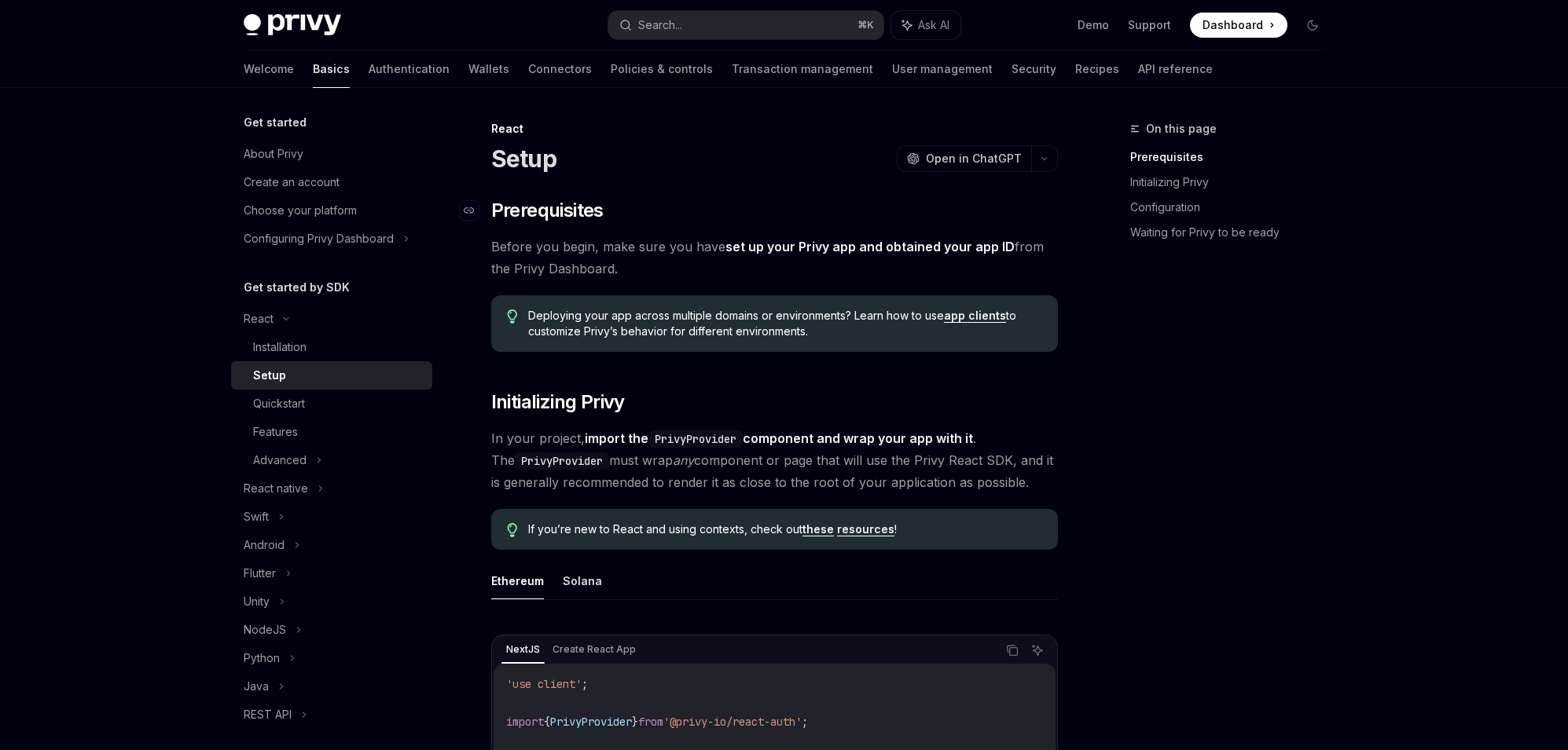
click at [567, 222] on span "Prerequisites" at bounding box center [547, 210] width 113 height 25
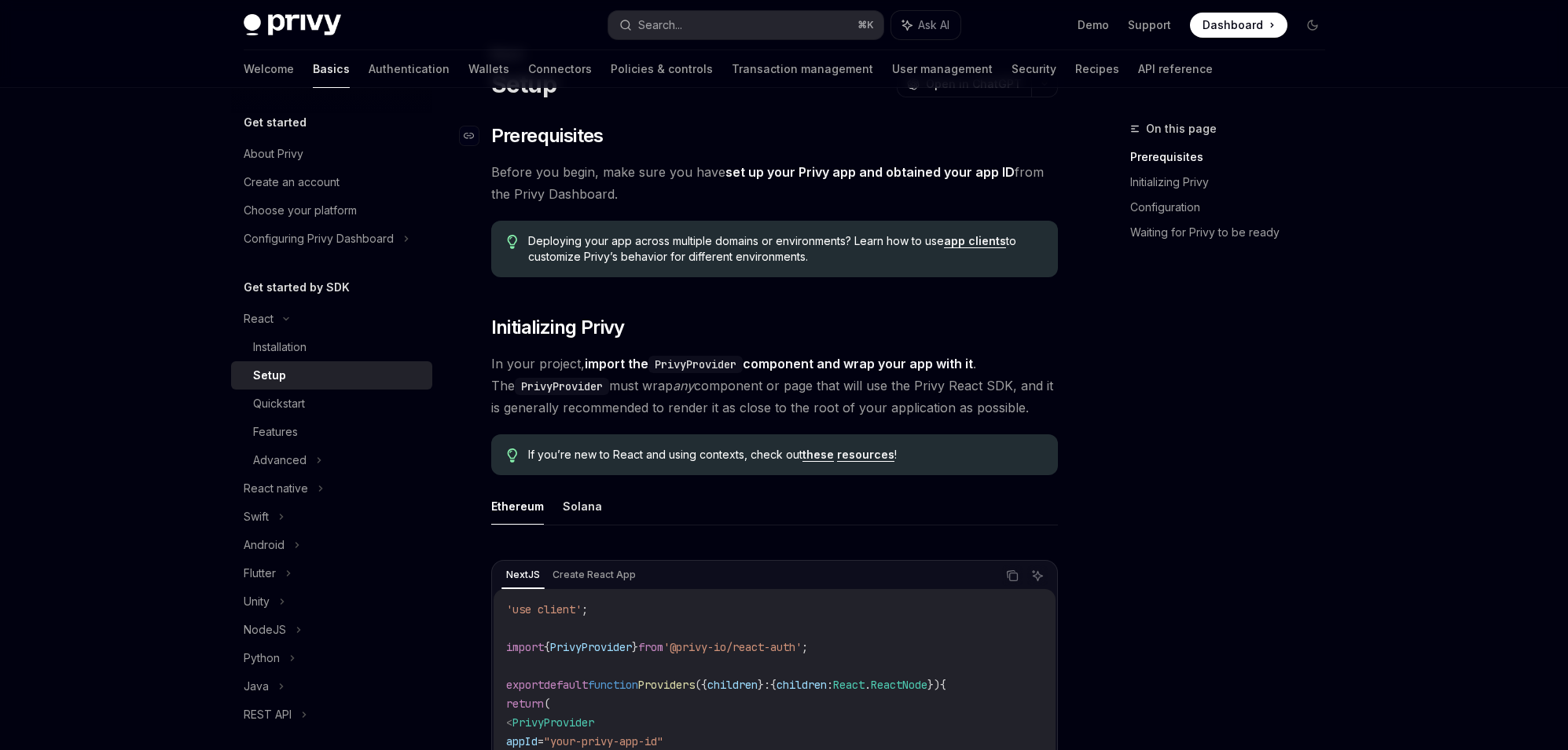
scroll to position [79, 0]
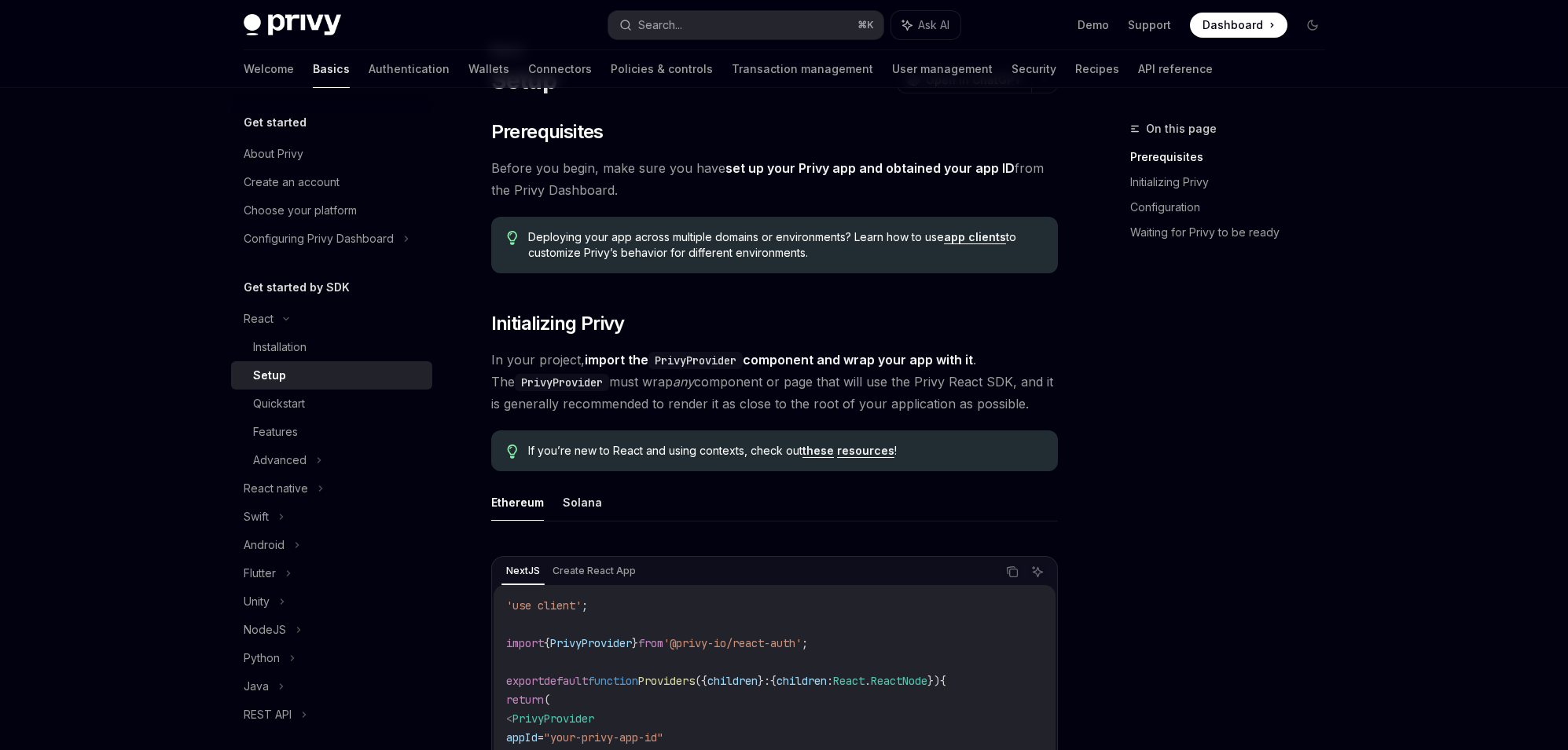
click at [762, 400] on span "In your project, import the PrivyProvider component and wrap your app with it .…" at bounding box center [774, 382] width 567 height 66
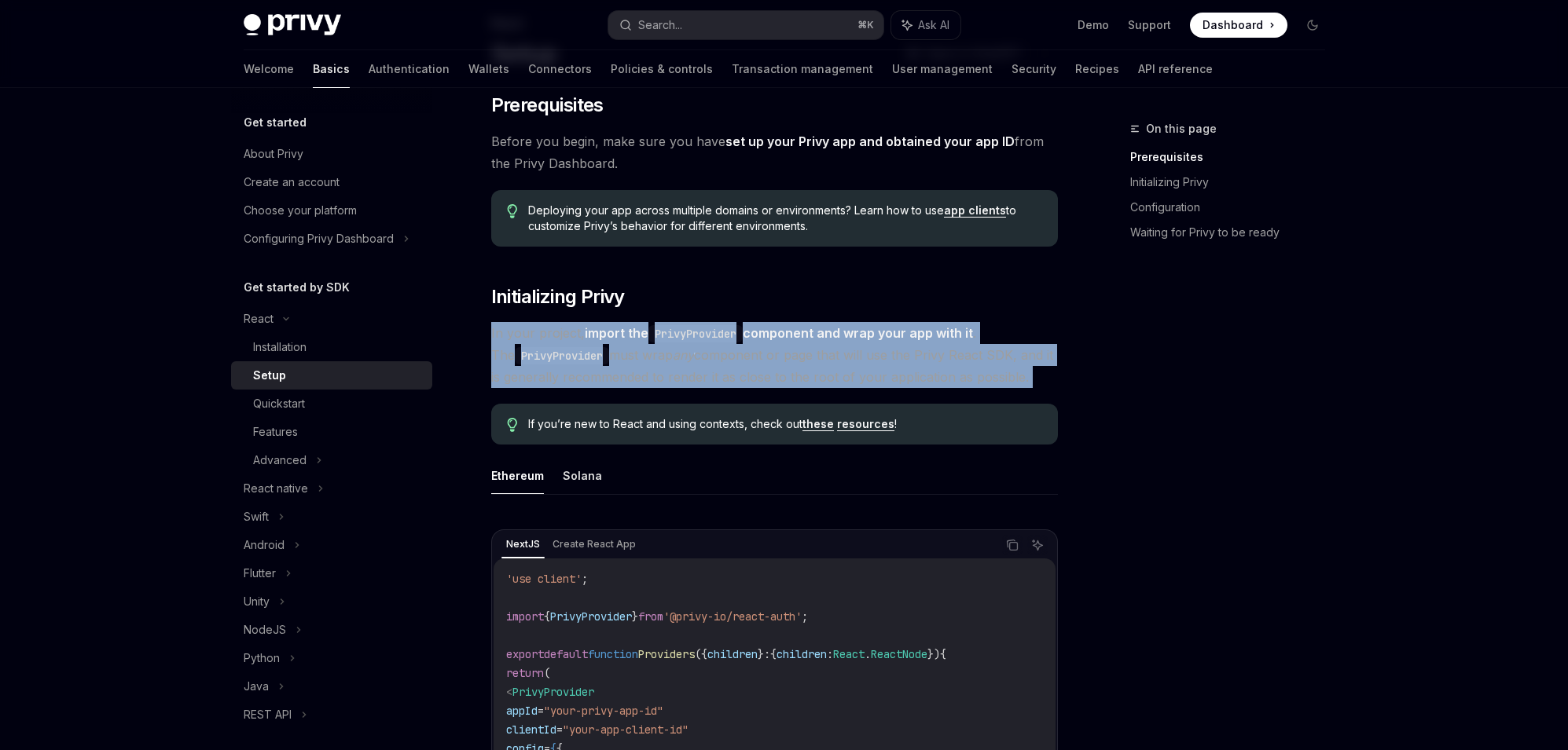
scroll to position [107, 0]
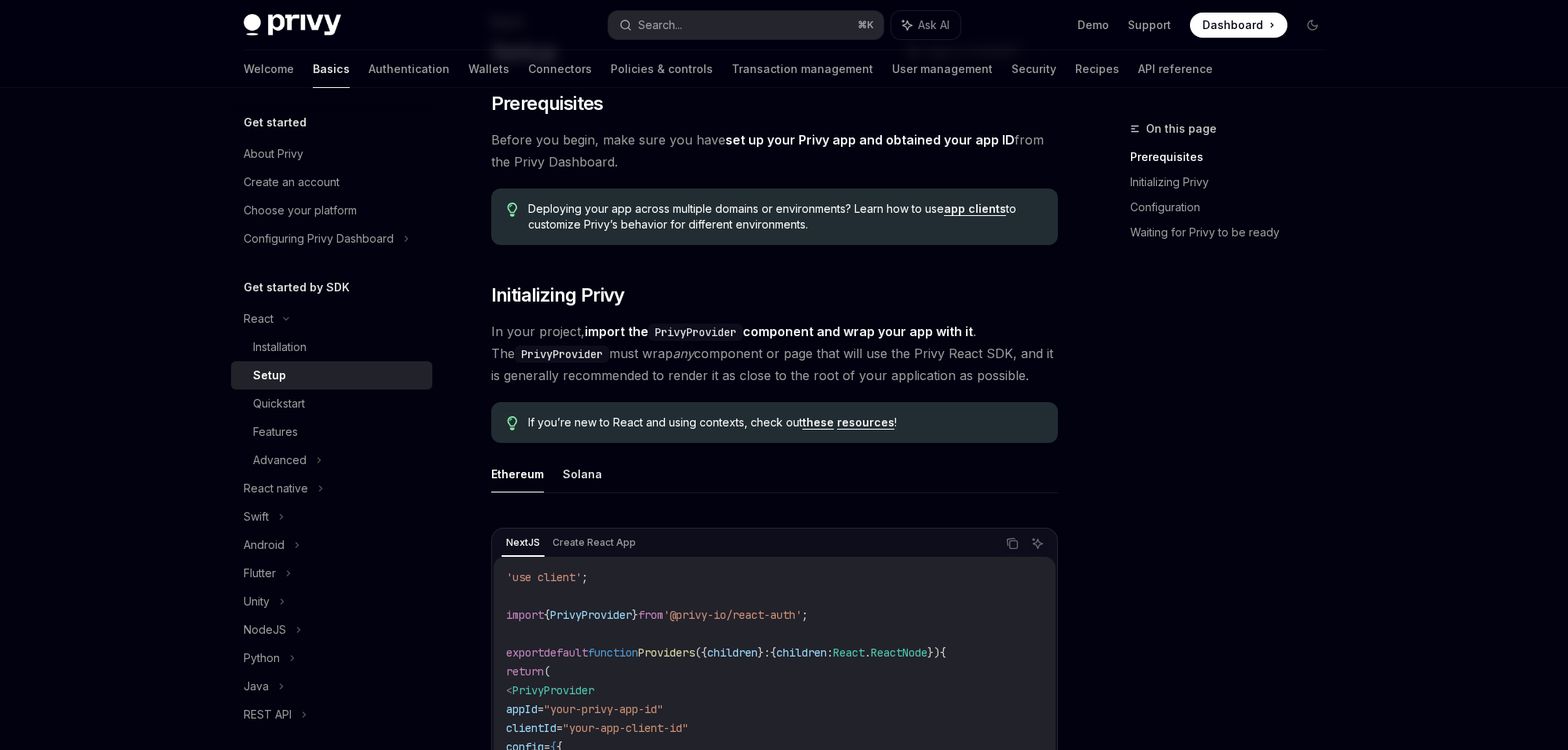
click at [1009, 403] on div "If you’re new to React and using contexts, check out these resources !" at bounding box center [774, 423] width 567 height 41
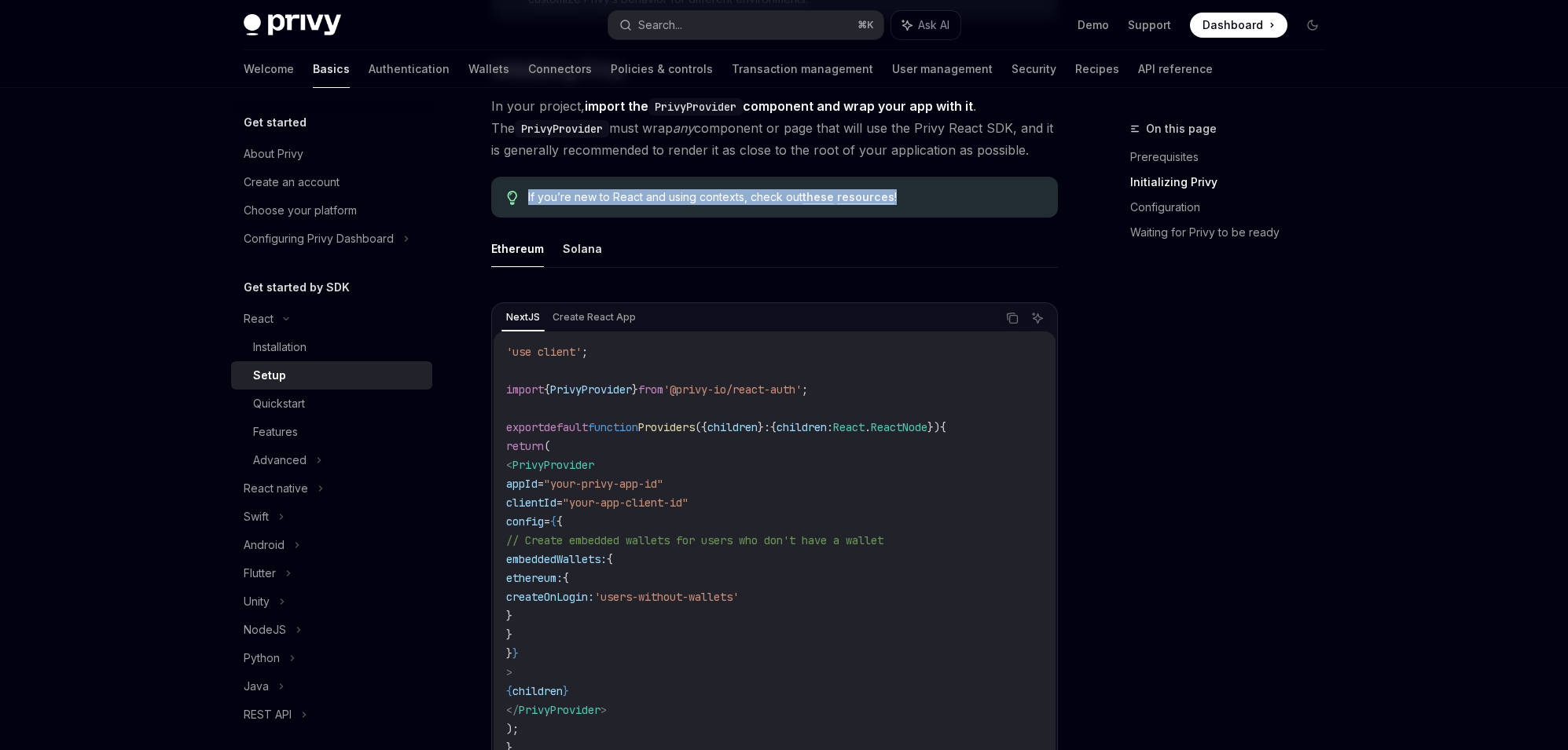
scroll to position [334, 0]
